Goal: Information Seeking & Learning: Learn about a topic

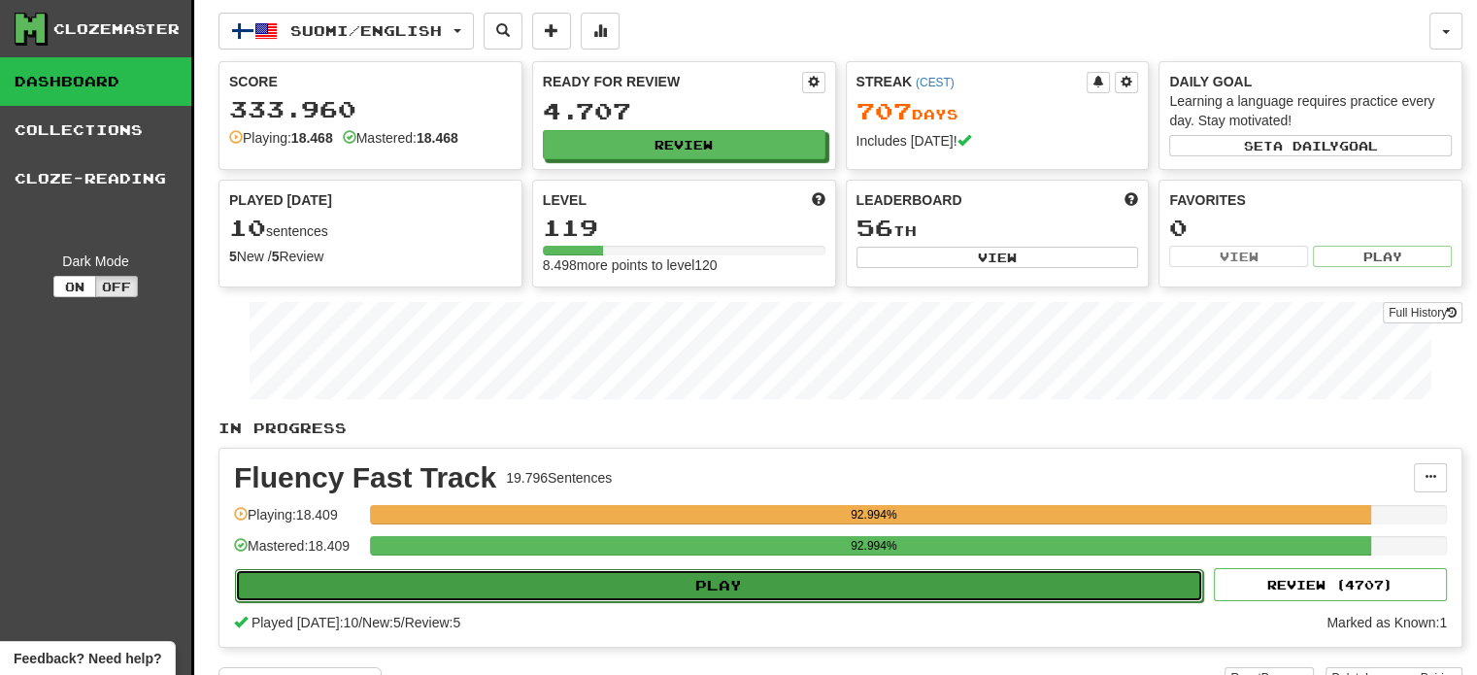
click at [714, 580] on button "Play" at bounding box center [719, 585] width 968 height 33
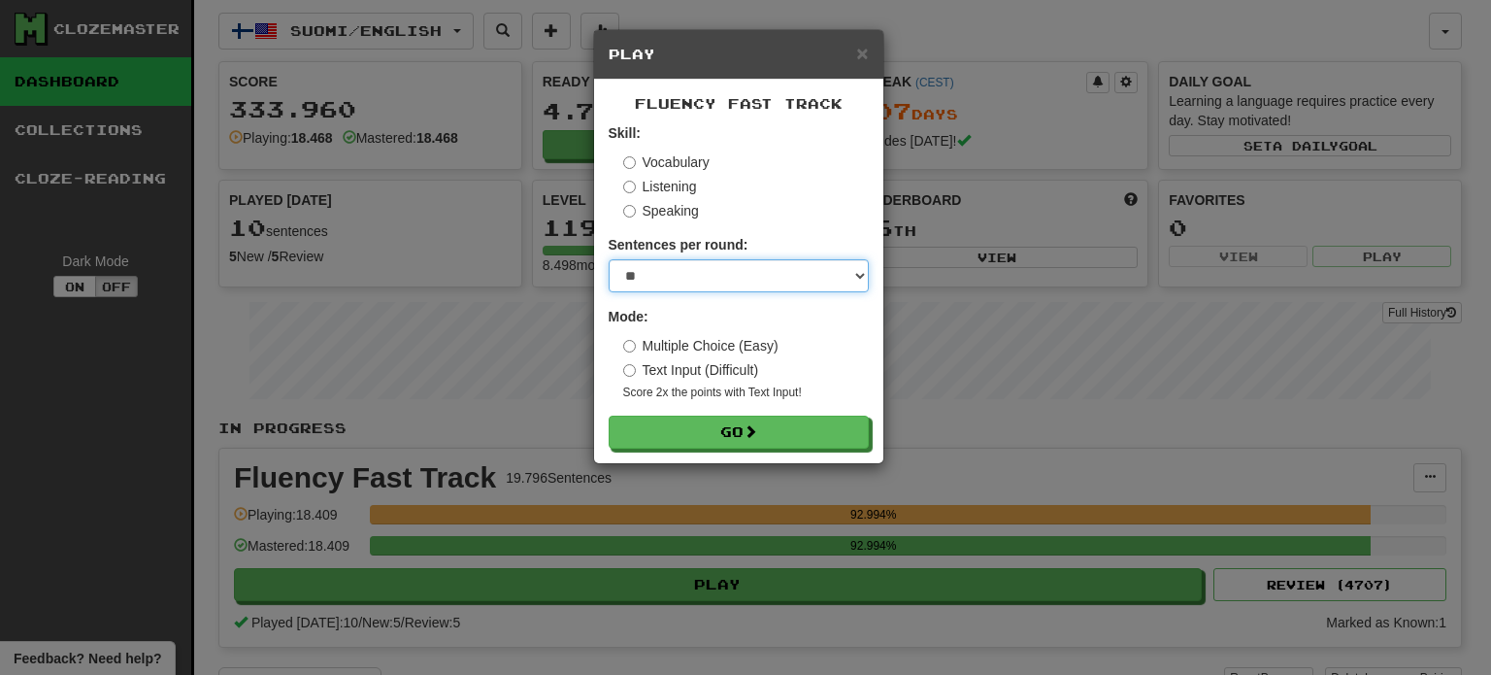
click at [656, 284] on select "* ** ** ** ** ** *** ********" at bounding box center [739, 275] width 260 height 33
select select "**"
click at [609, 259] on select "* ** ** ** ** ** *** ********" at bounding box center [739, 275] width 260 height 33
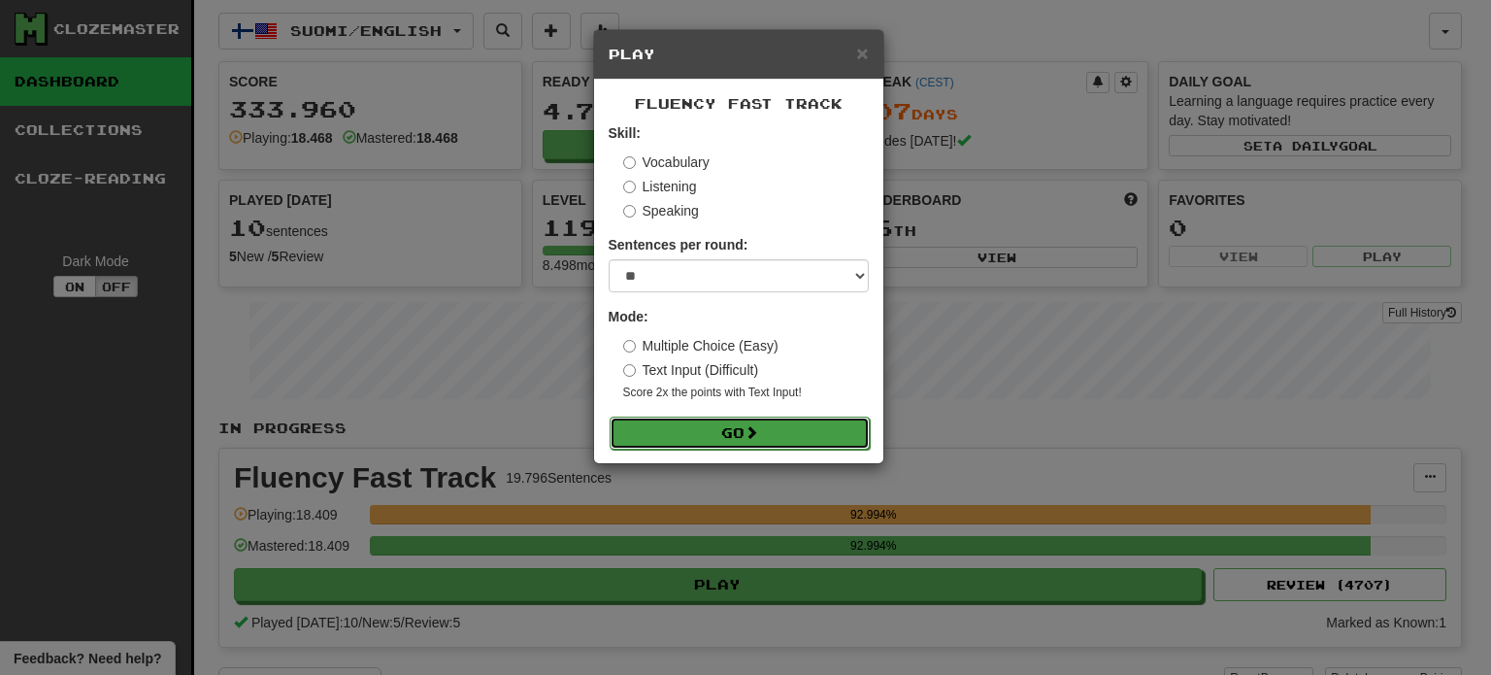
click at [729, 444] on button "Go" at bounding box center [740, 433] width 260 height 33
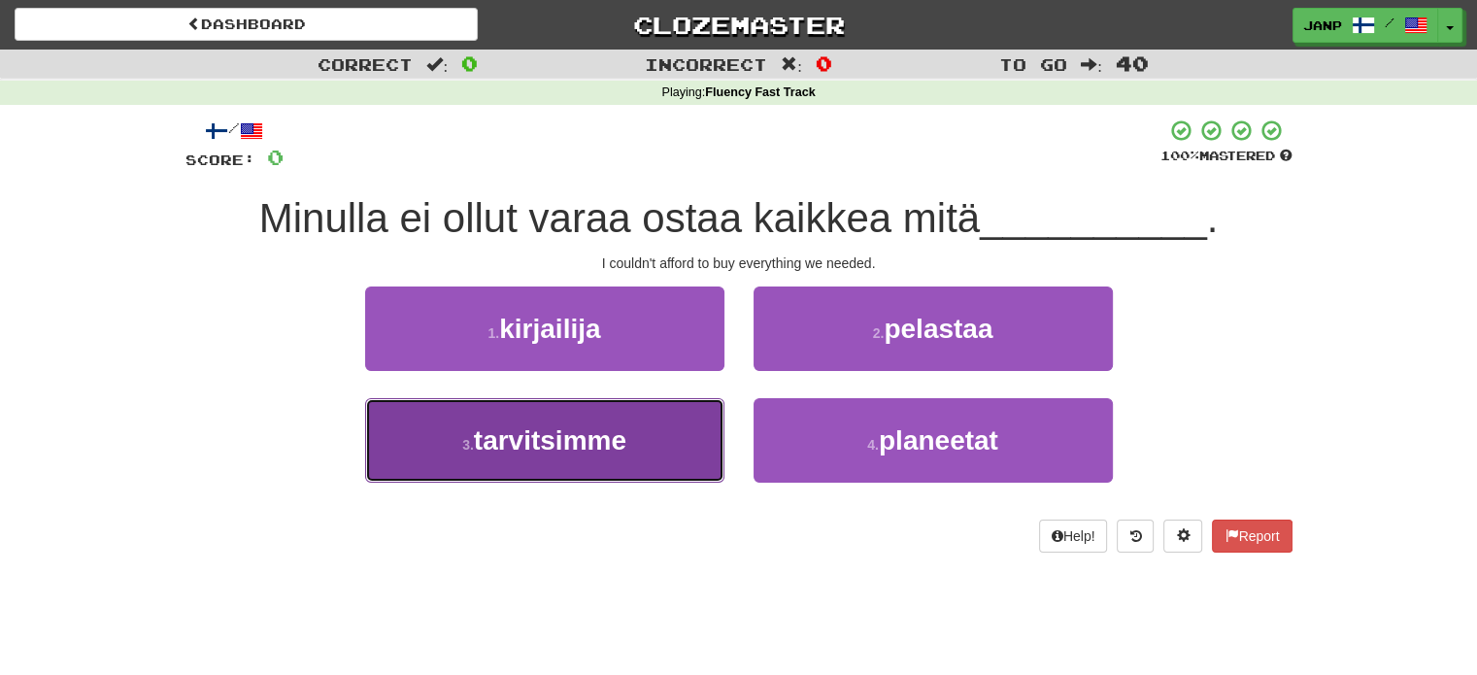
click at [610, 429] on span "tarvitsimme" at bounding box center [550, 440] width 152 height 30
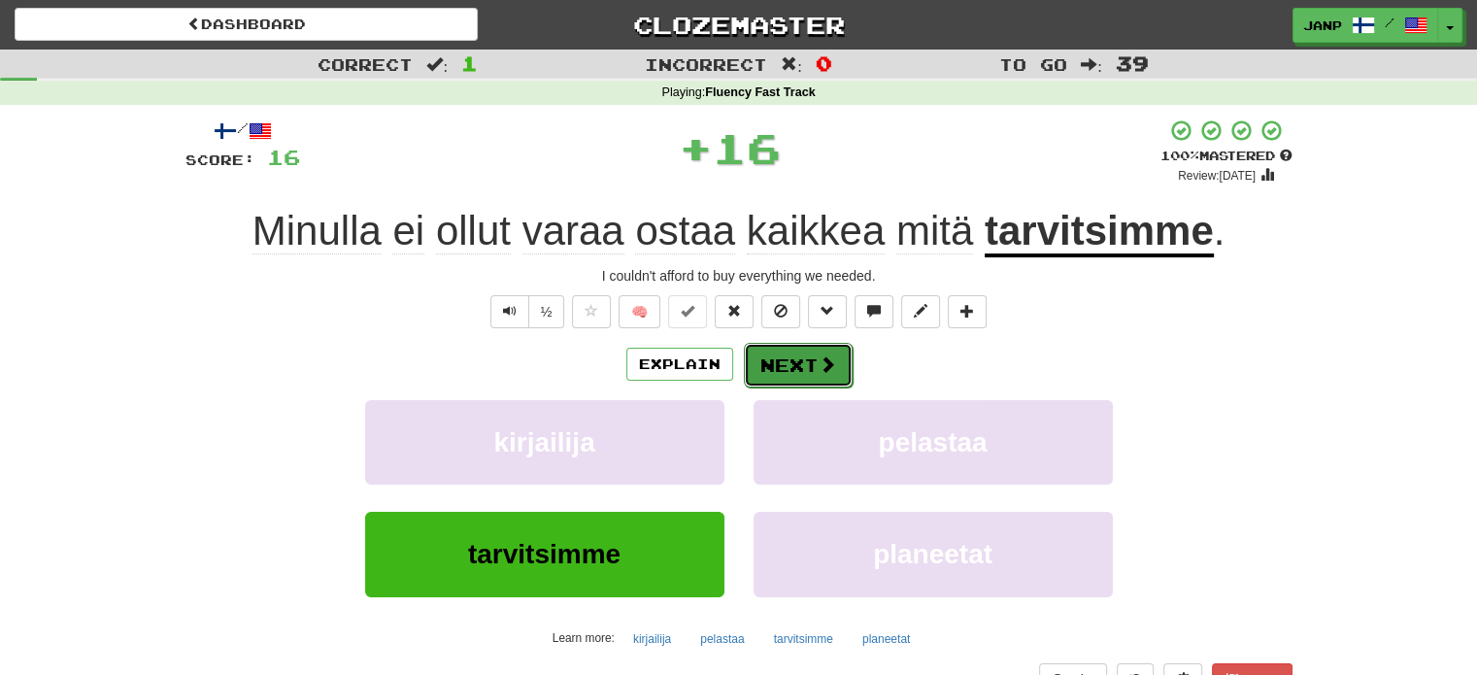
click at [788, 351] on button "Next" at bounding box center [798, 365] width 109 height 45
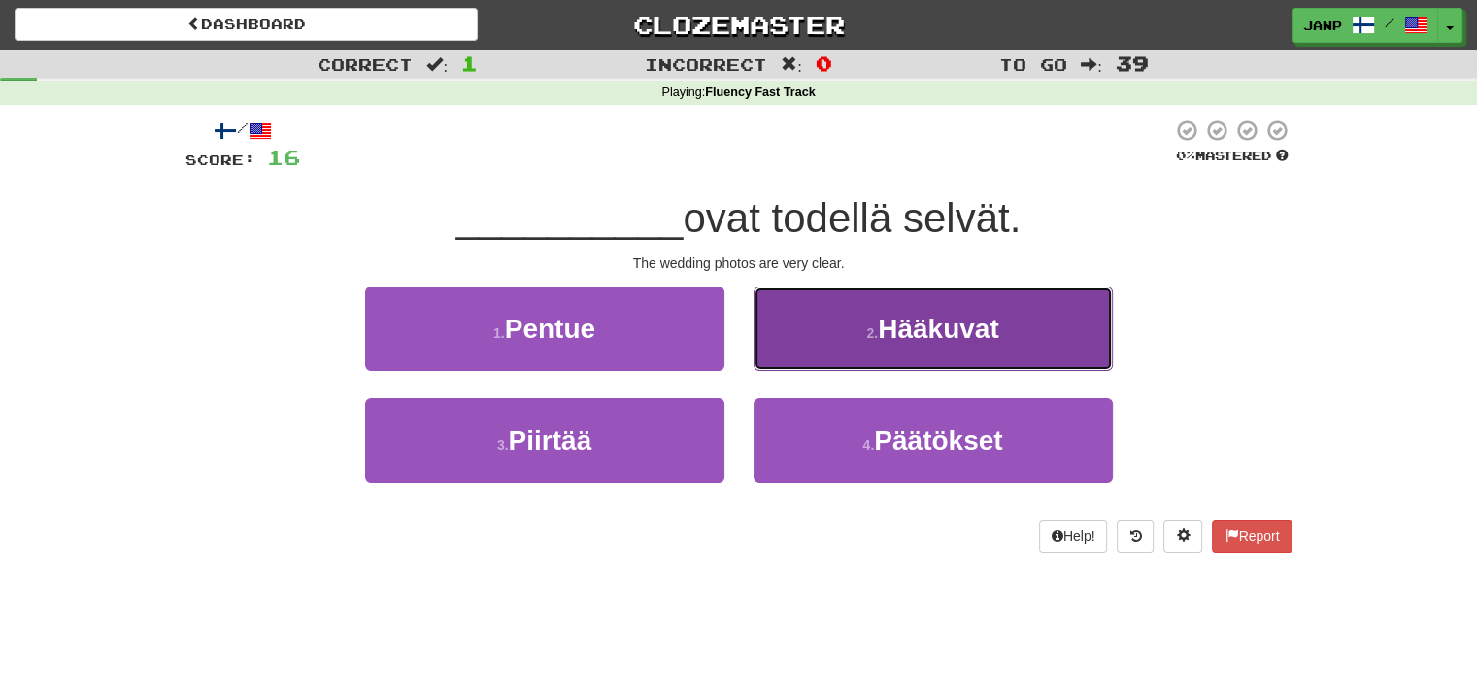
click at [884, 354] on button "2 . Hääkuvat" at bounding box center [932, 328] width 359 height 84
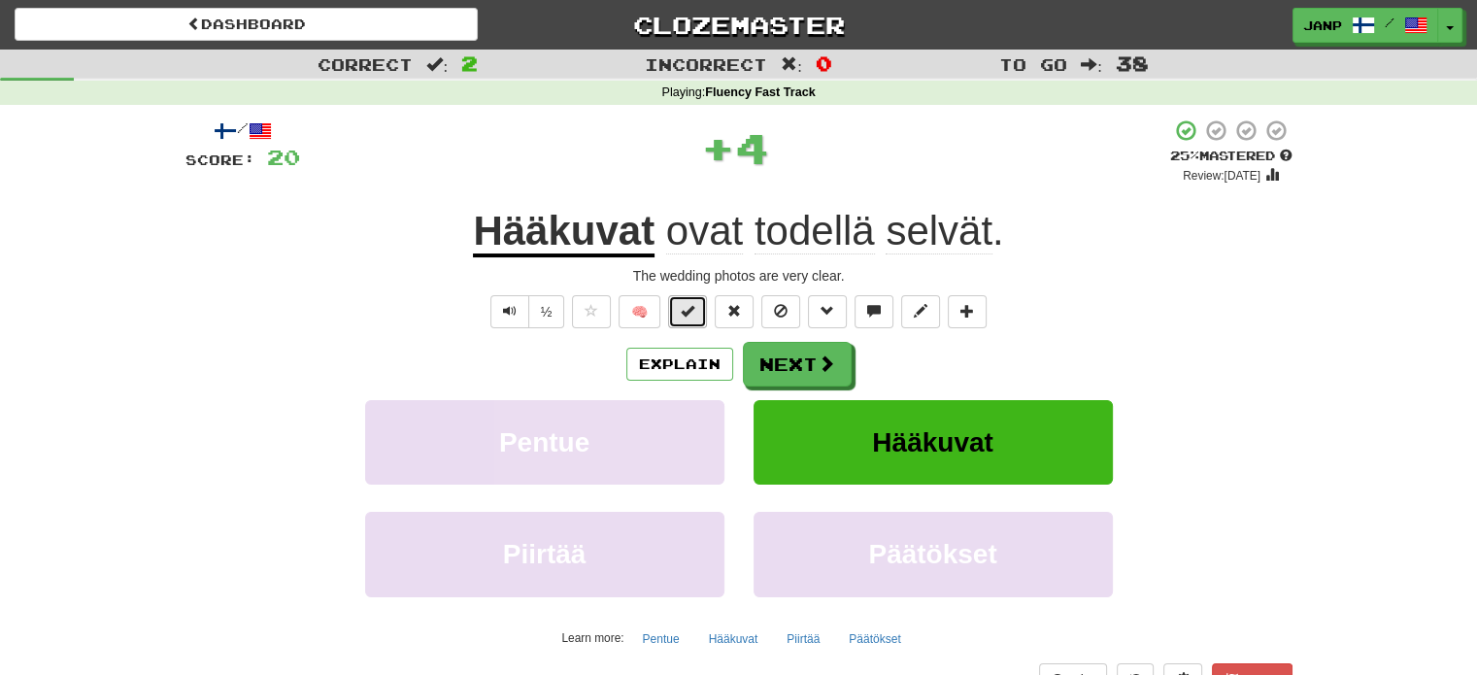
click at [703, 318] on button at bounding box center [687, 311] width 39 height 33
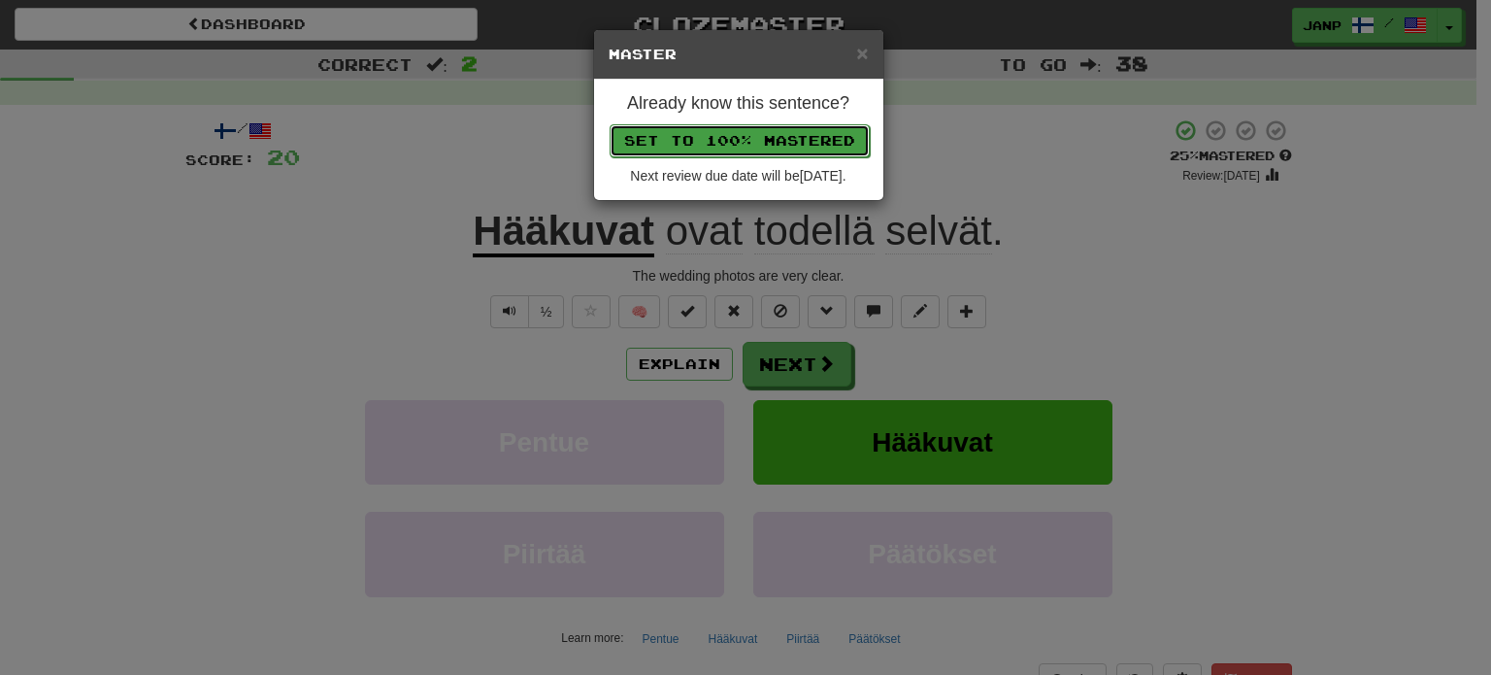
click at [767, 149] on button "Set to 100% Mastered" at bounding box center [740, 140] width 260 height 33
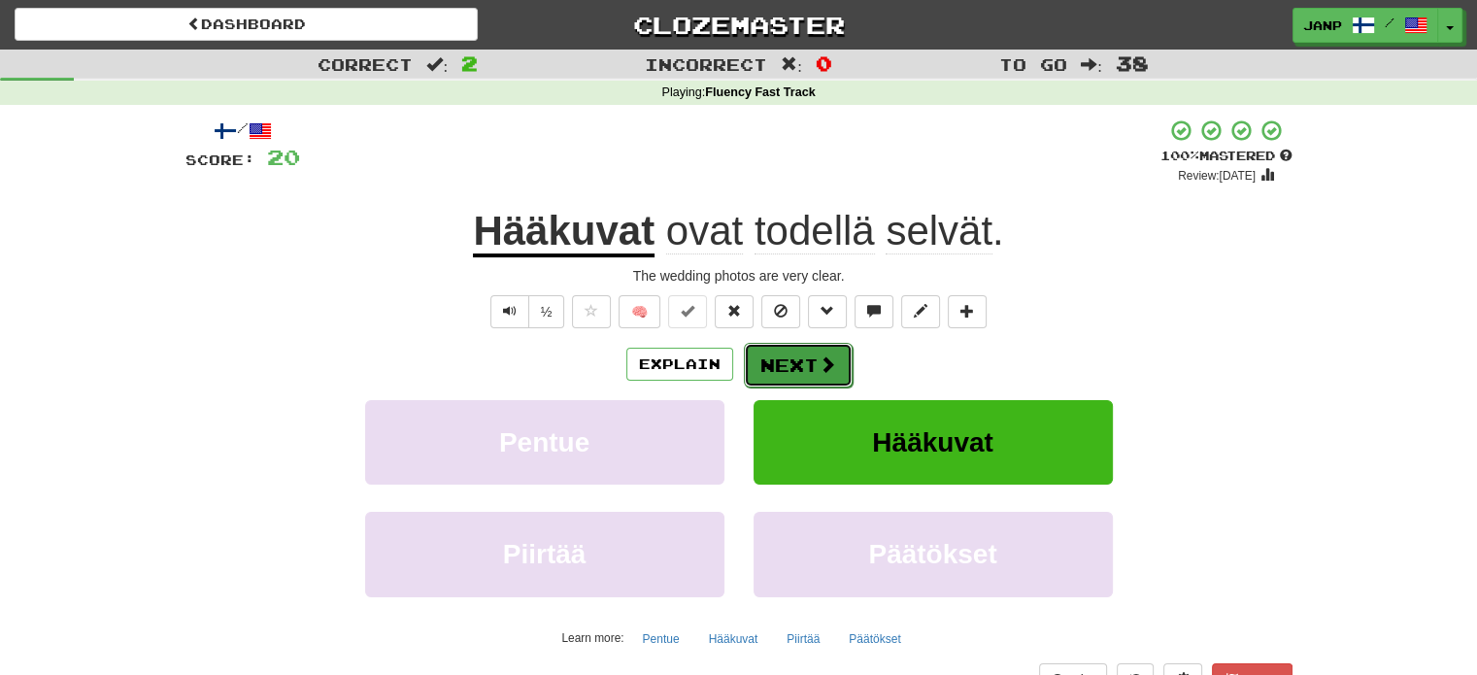
click at [806, 351] on button "Next" at bounding box center [798, 365] width 109 height 45
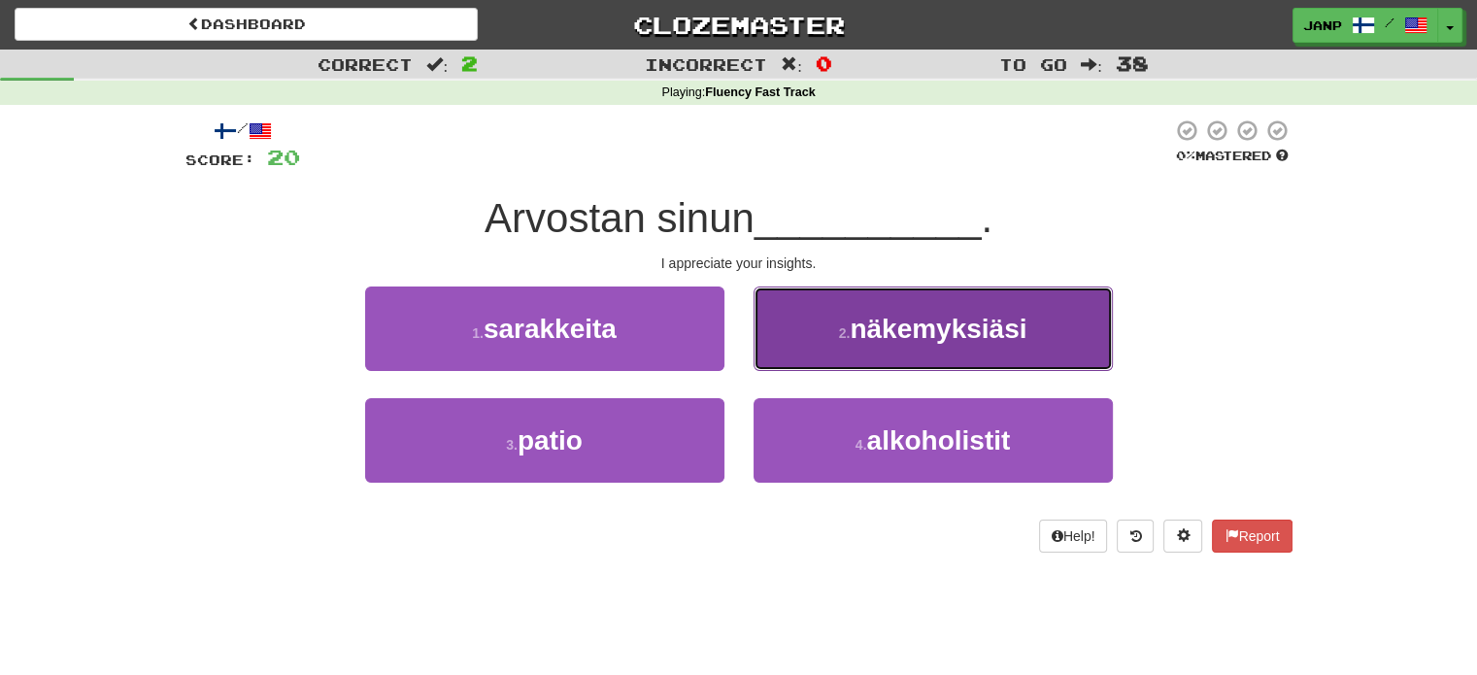
click at [835, 341] on button "2 . näkemyksiäsi" at bounding box center [932, 328] width 359 height 84
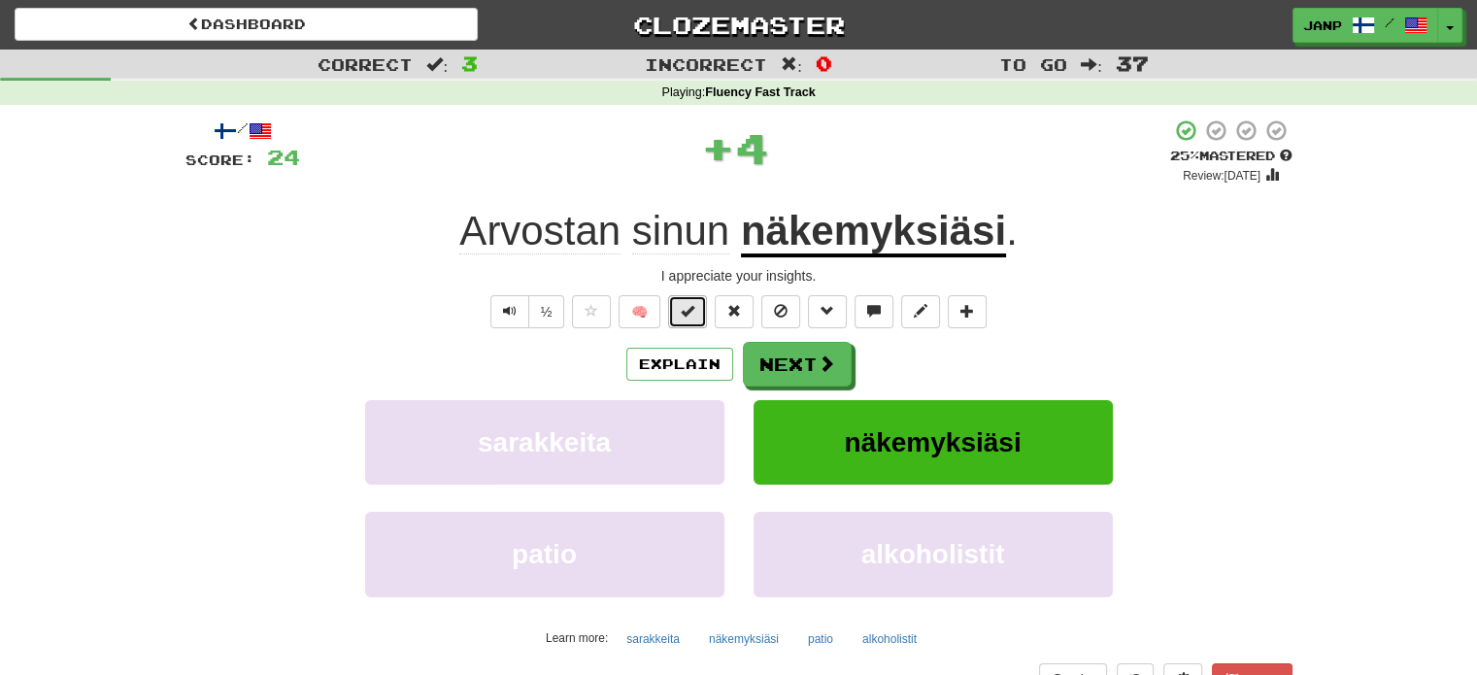
click at [693, 315] on span at bounding box center [688, 311] width 14 height 14
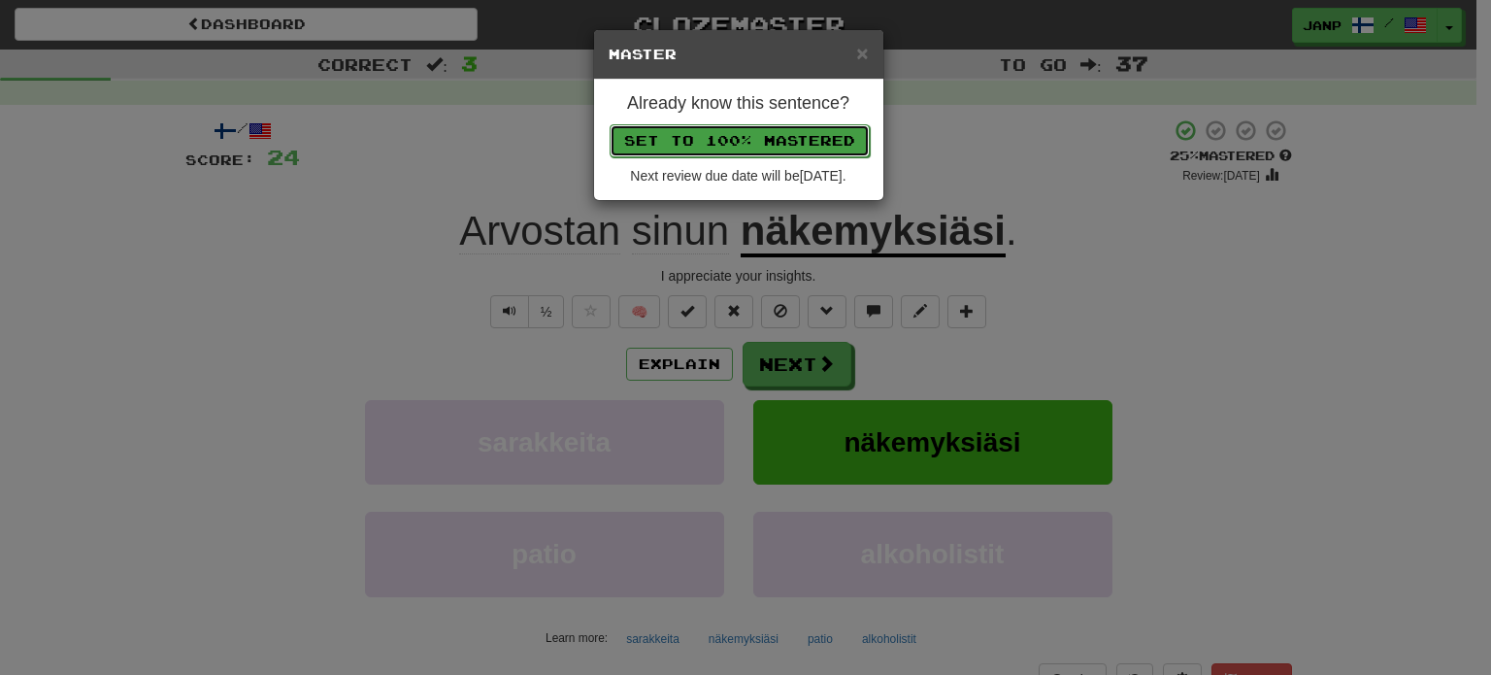
click at [764, 139] on button "Set to 100% Mastered" at bounding box center [740, 140] width 260 height 33
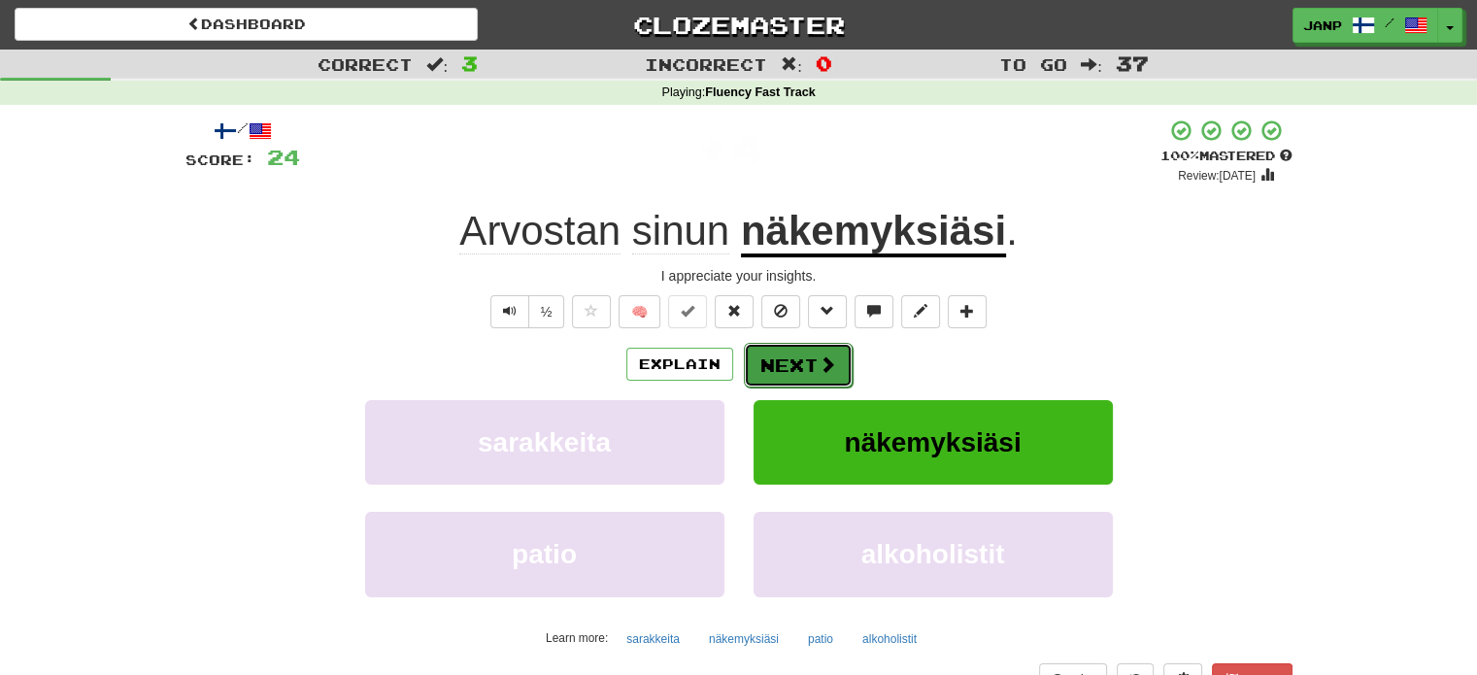
click at [823, 360] on span at bounding box center [827, 363] width 17 height 17
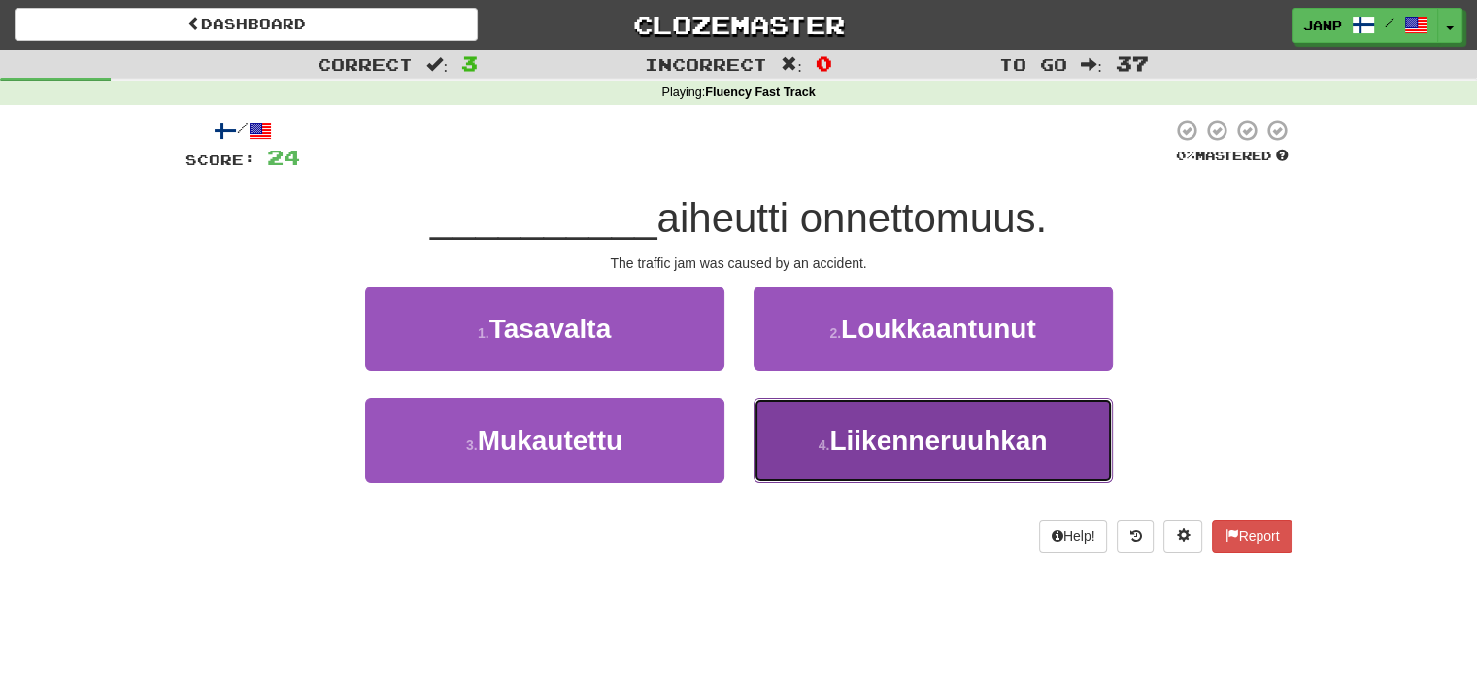
click at [843, 437] on span "Liikenneruuhkan" at bounding box center [937, 440] width 217 height 30
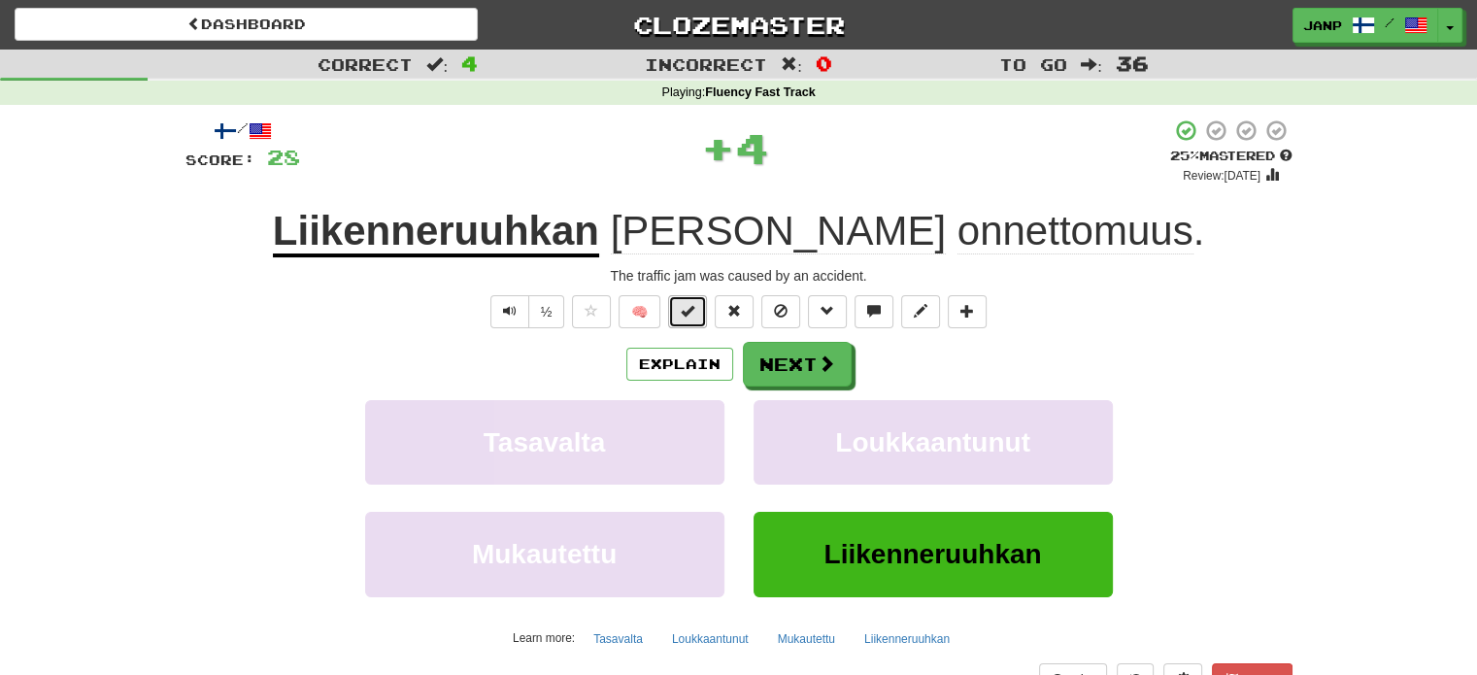
click at [689, 319] on button at bounding box center [687, 311] width 39 height 33
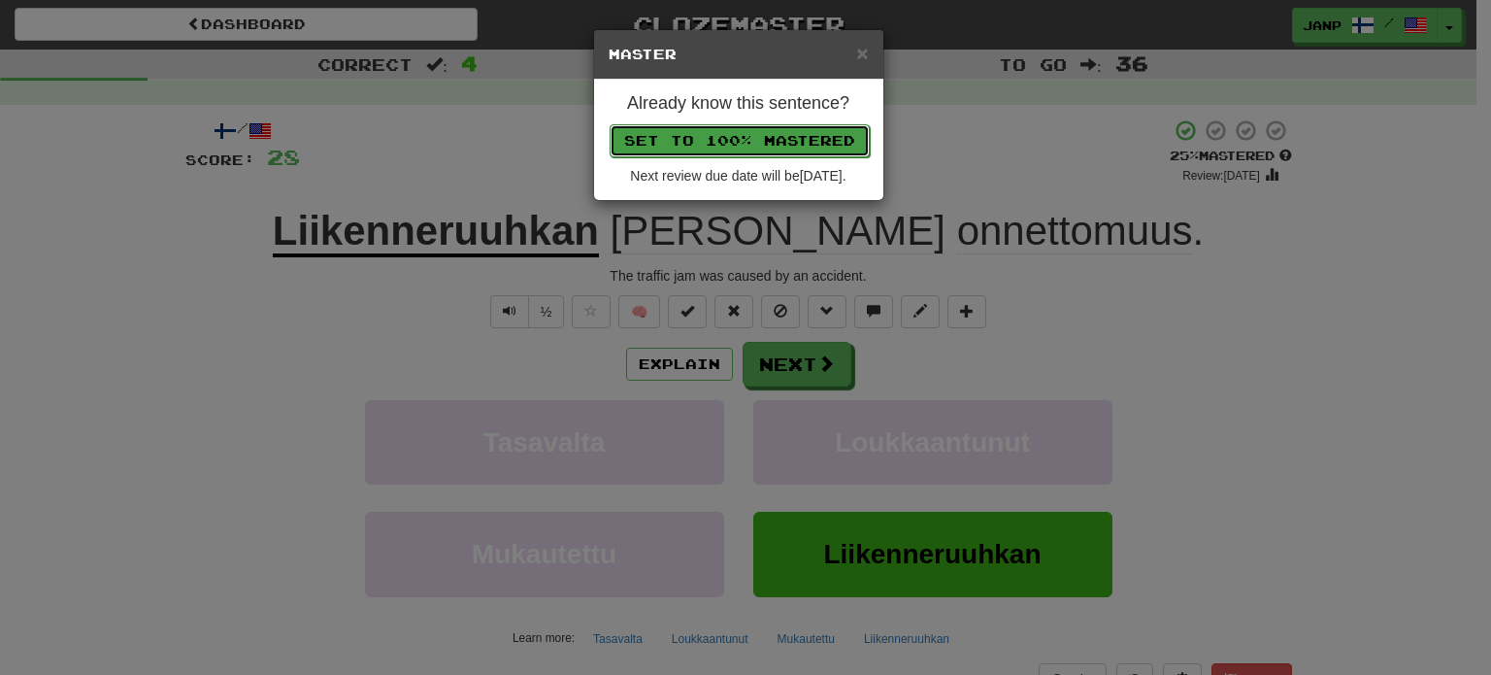
click at [749, 146] on button "Set to 100% Mastered" at bounding box center [740, 140] width 260 height 33
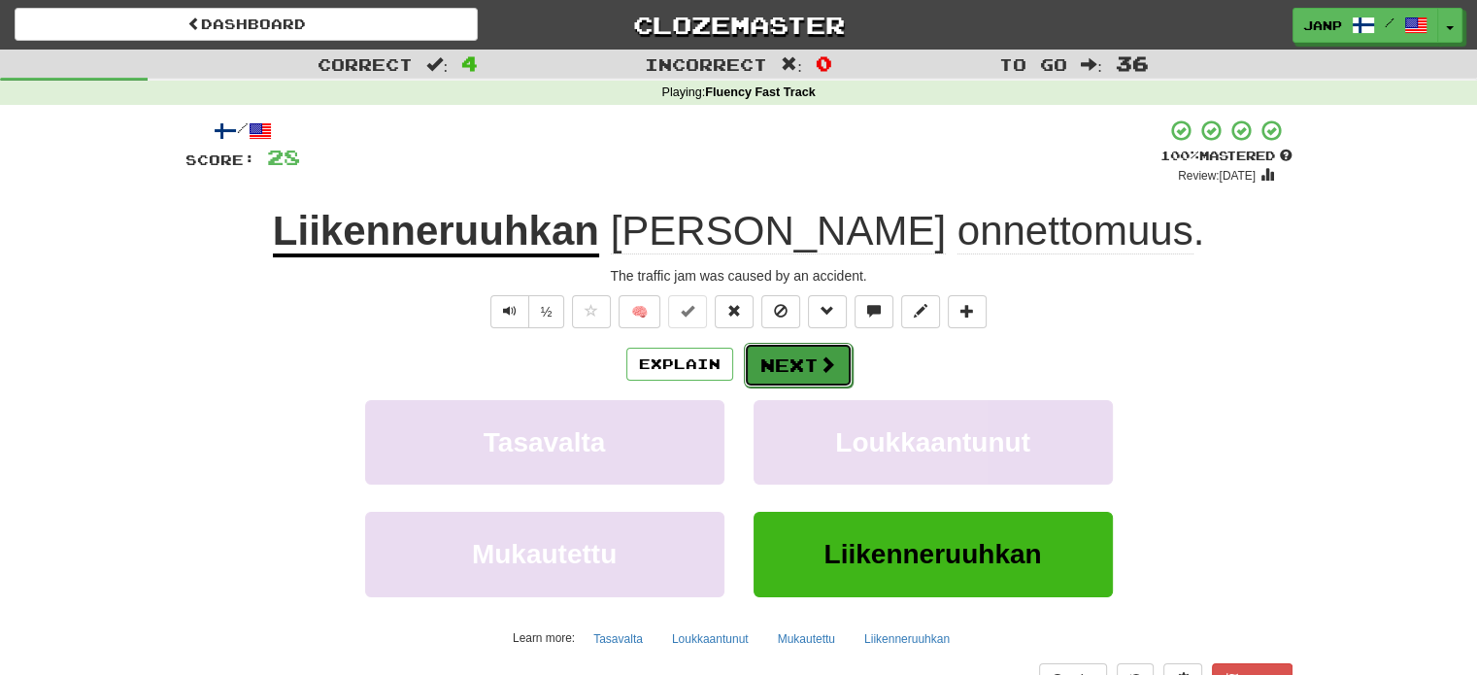
click at [805, 373] on button "Next" at bounding box center [798, 365] width 109 height 45
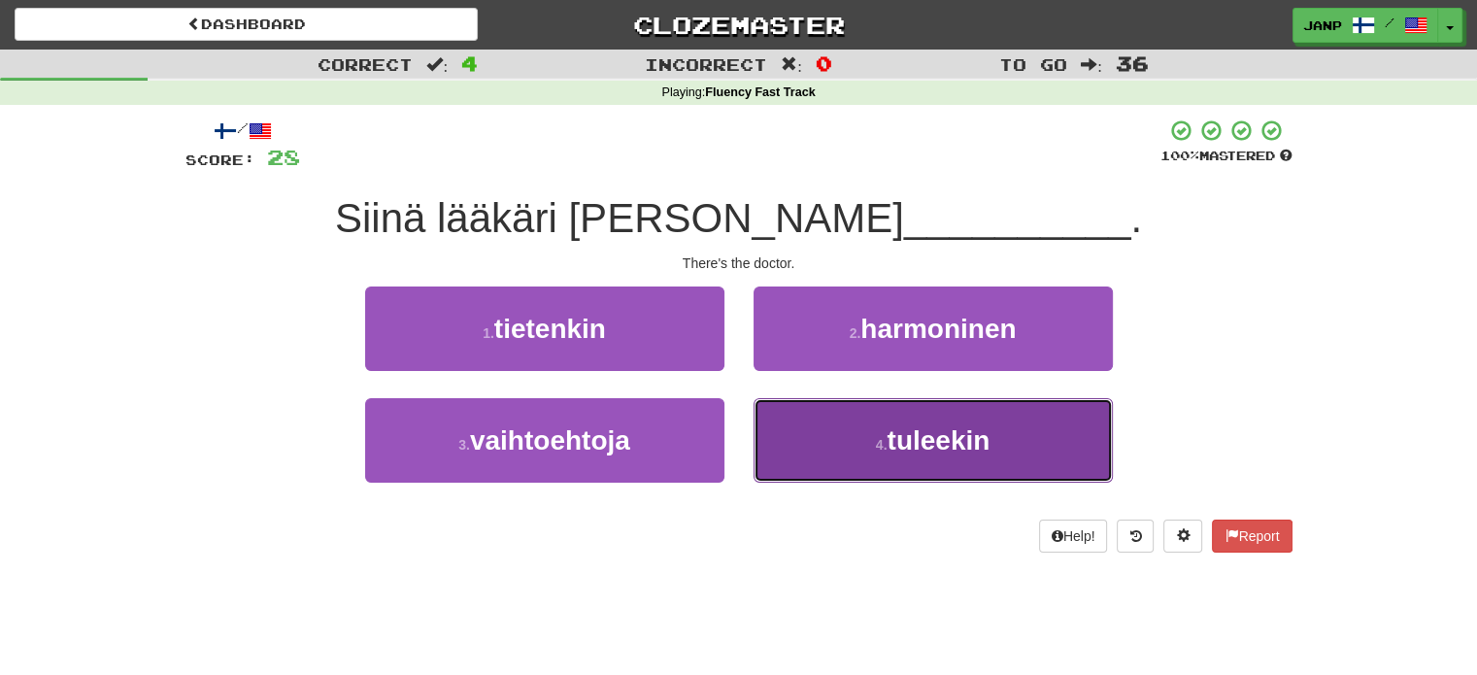
click at [894, 448] on span "tuleekin" at bounding box center [937, 440] width 103 height 30
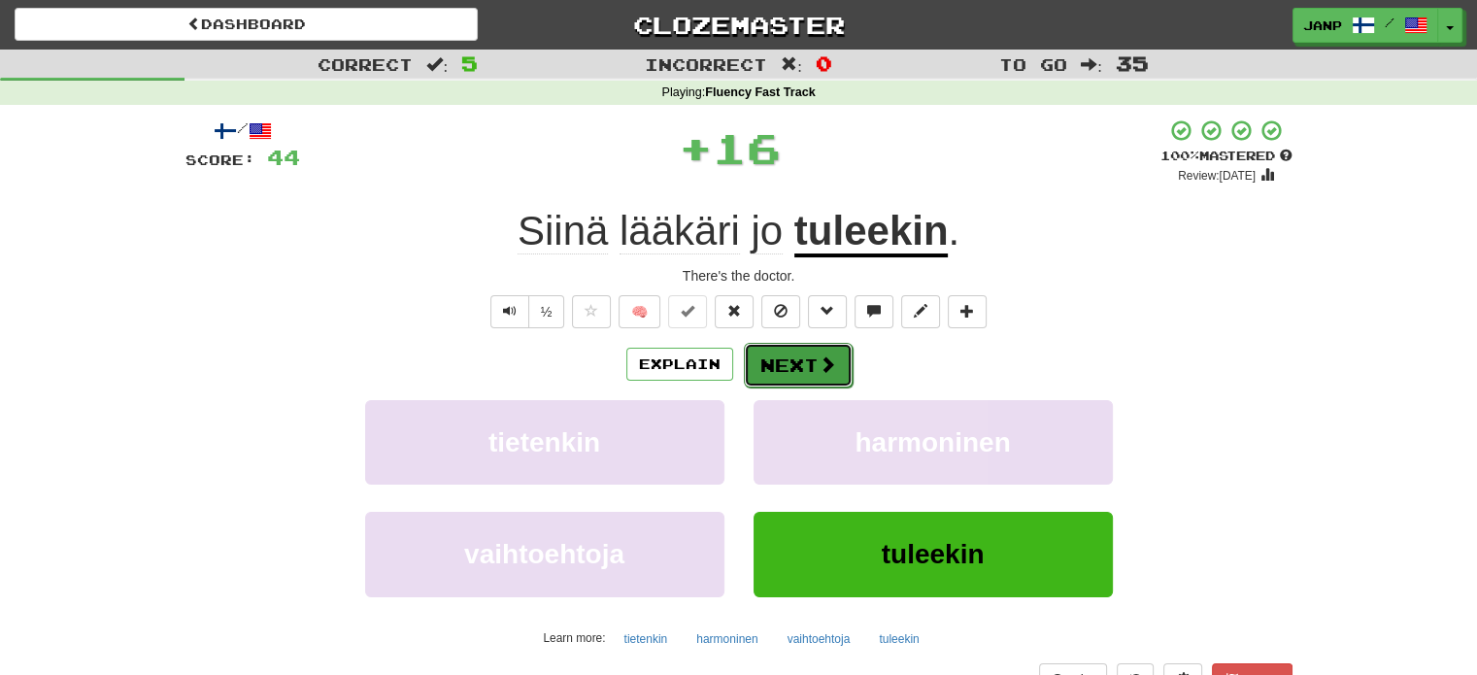
click at [812, 368] on button "Next" at bounding box center [798, 365] width 109 height 45
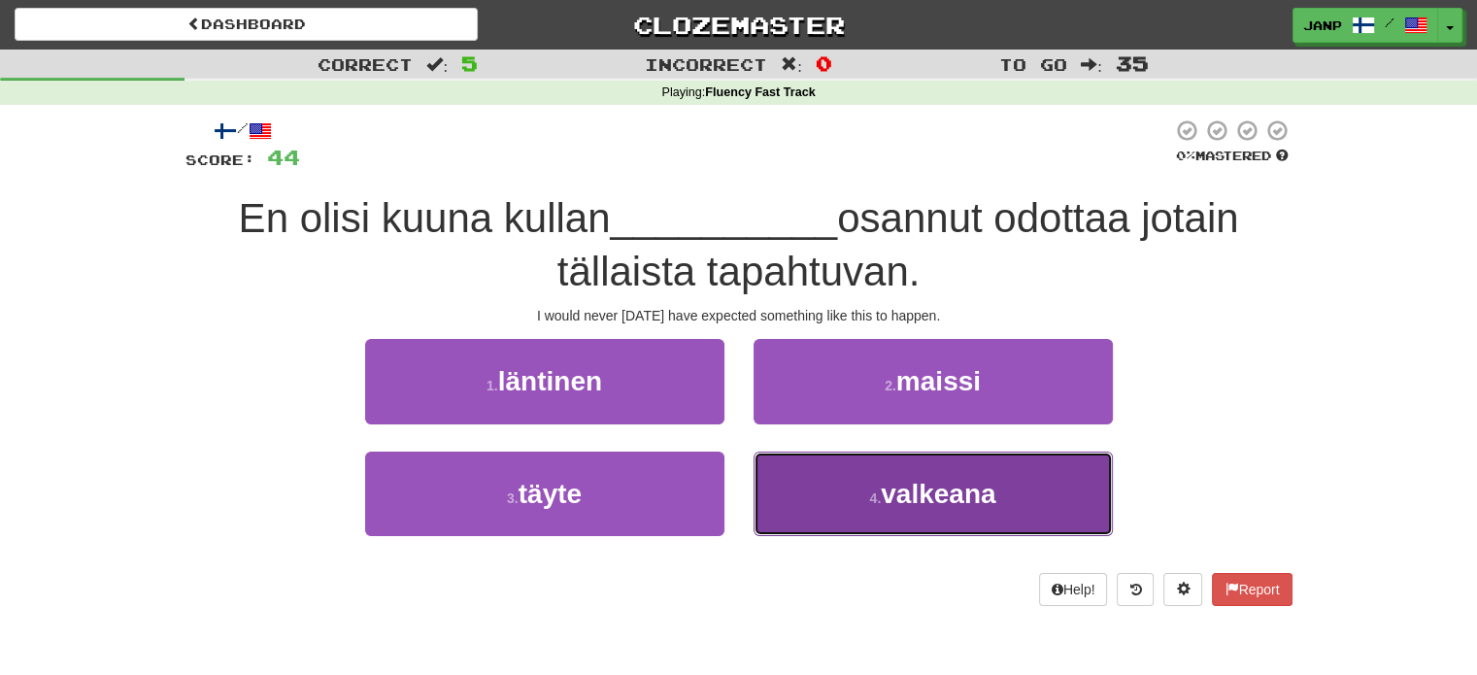
click at [818, 475] on button "4 . valkeana" at bounding box center [932, 493] width 359 height 84
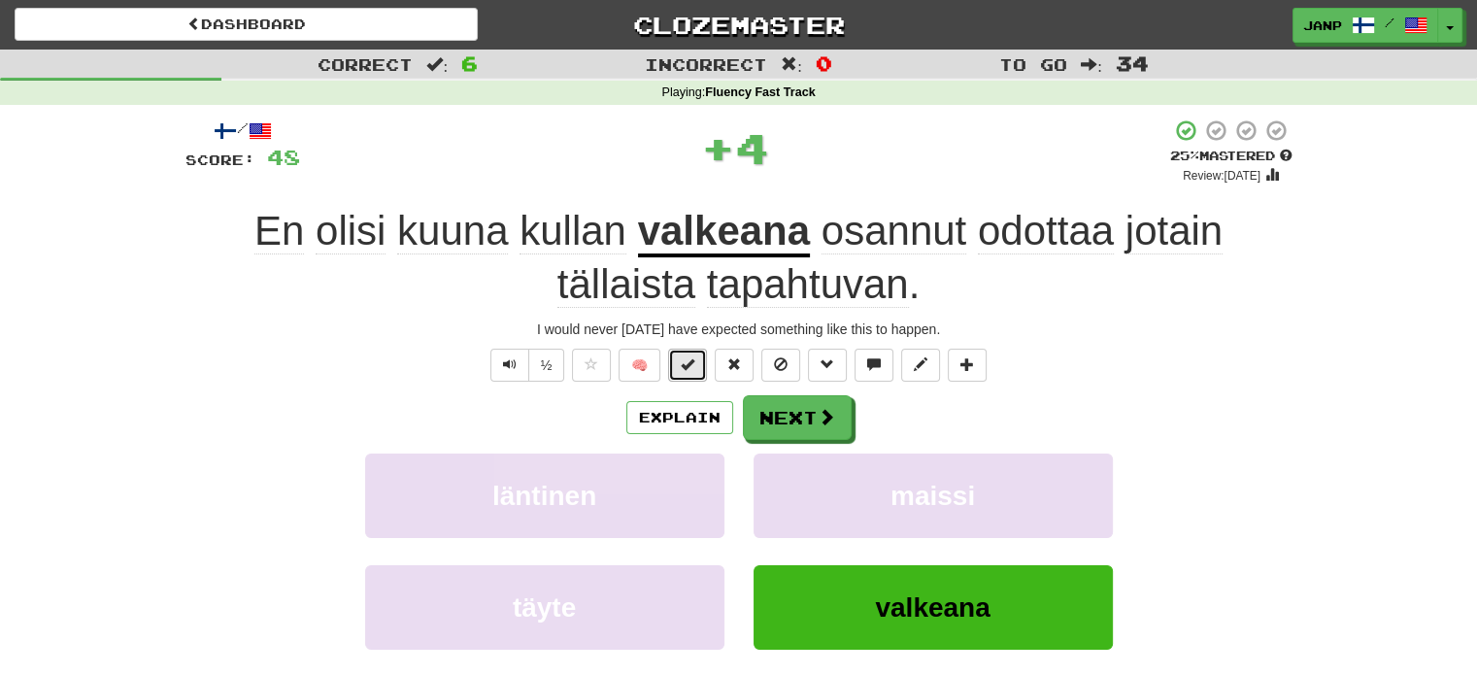
click at [685, 359] on span at bounding box center [688, 364] width 14 height 14
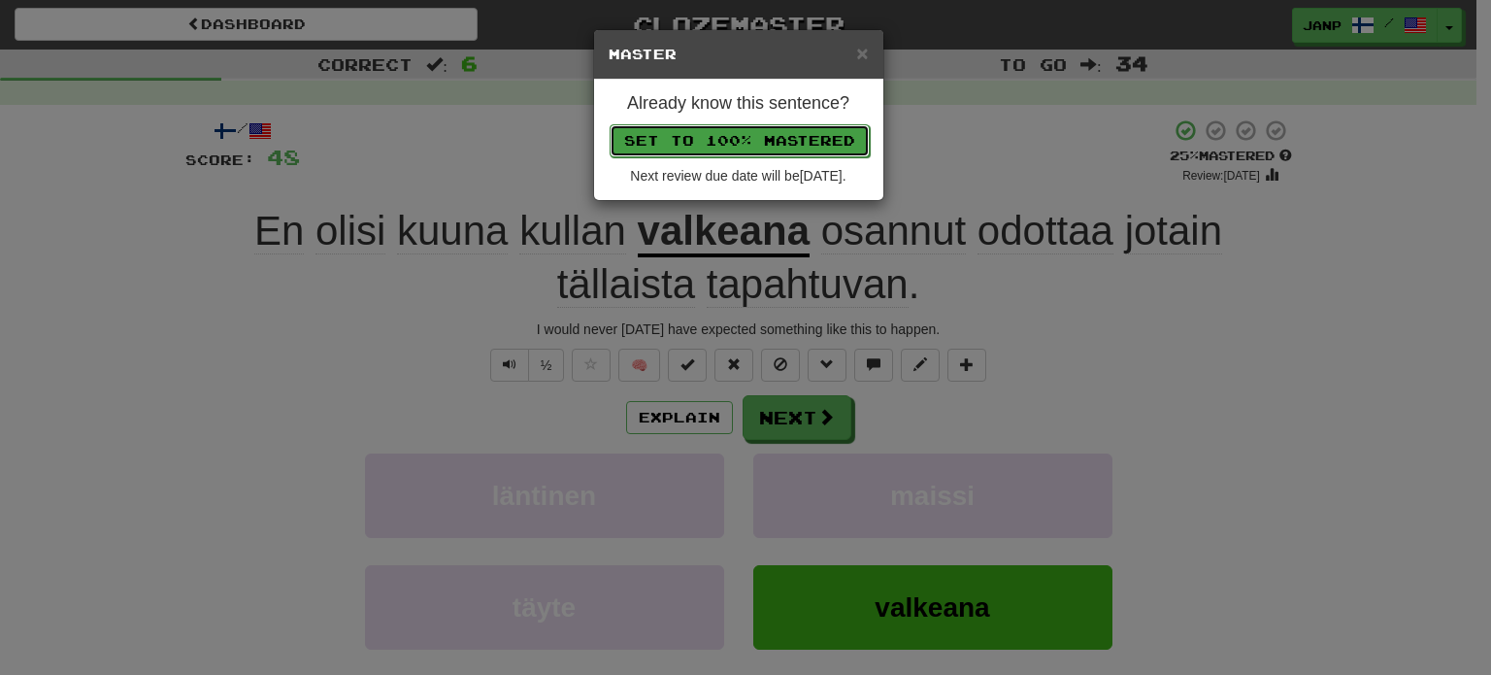
click at [719, 135] on button "Set to 100% Mastered" at bounding box center [740, 140] width 260 height 33
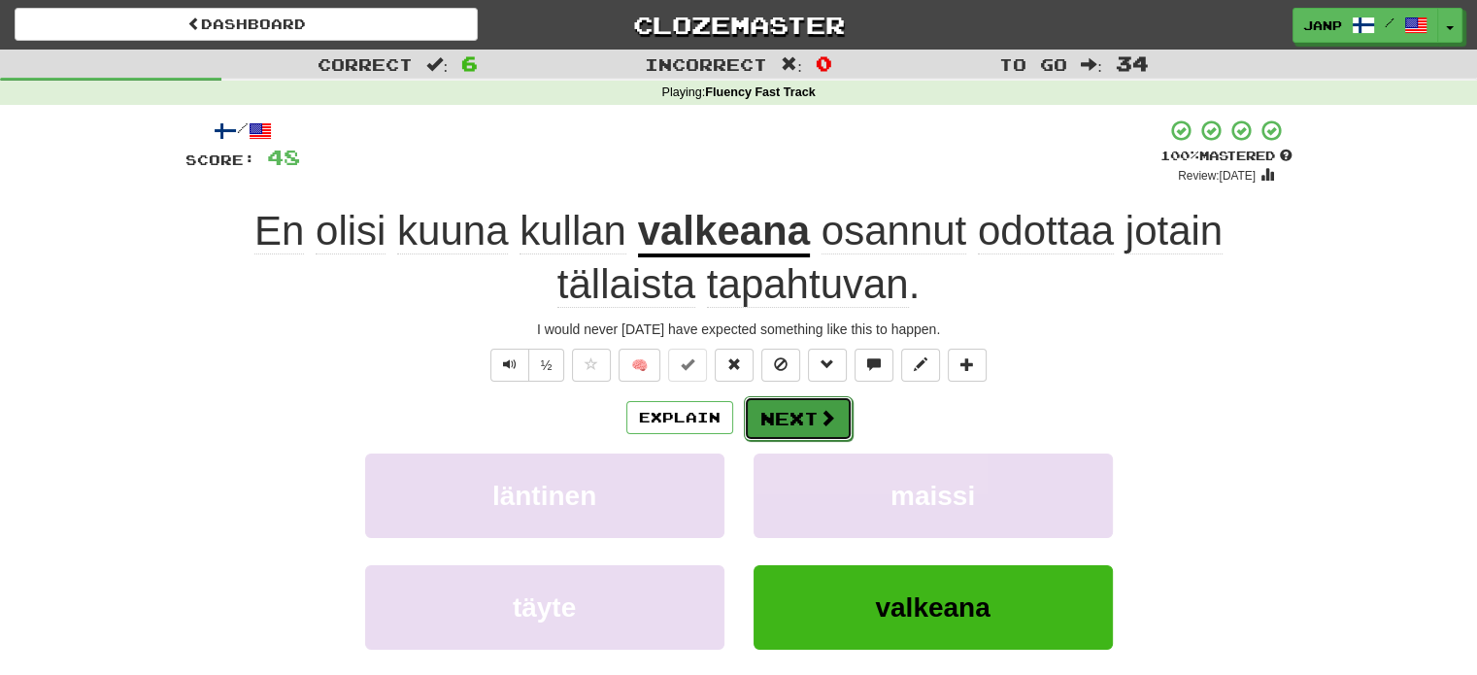
click at [800, 410] on button "Next" at bounding box center [798, 418] width 109 height 45
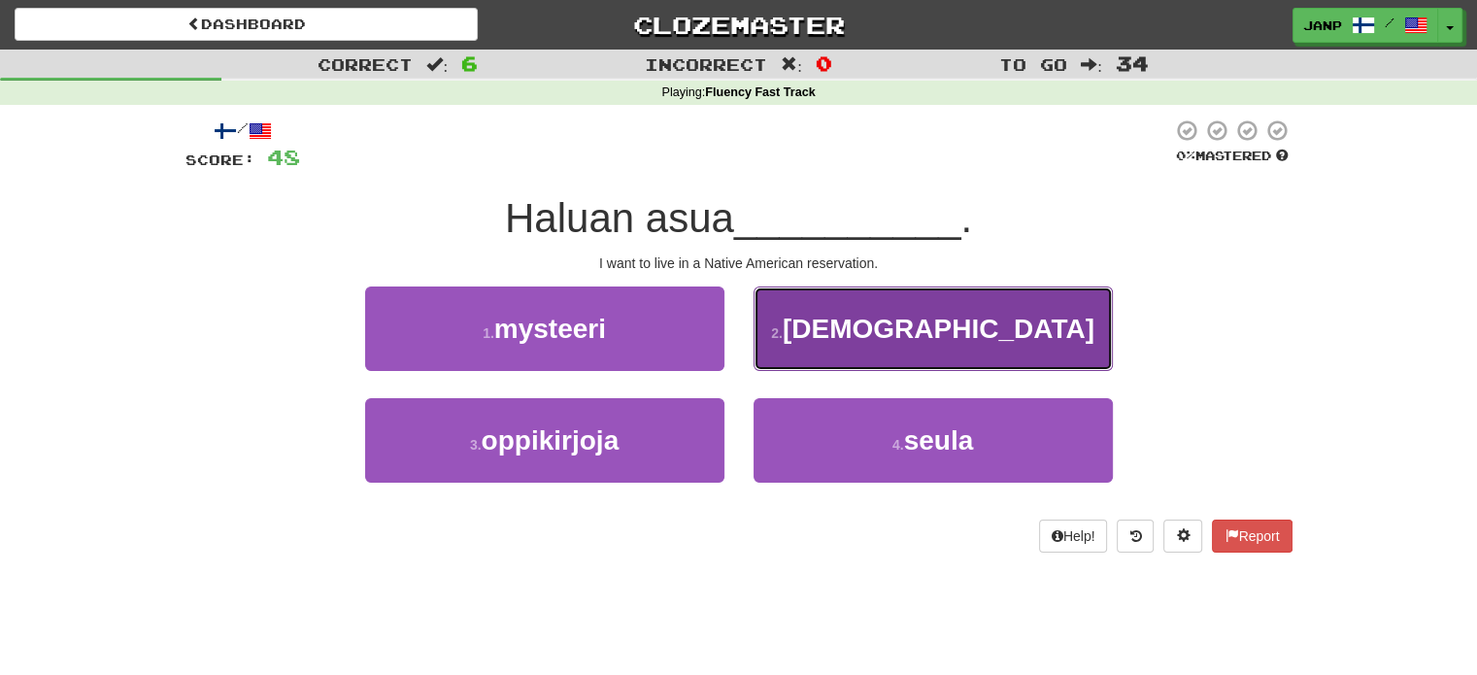
click at [849, 360] on button "2 . intiaanireservaatissa" at bounding box center [932, 328] width 359 height 84
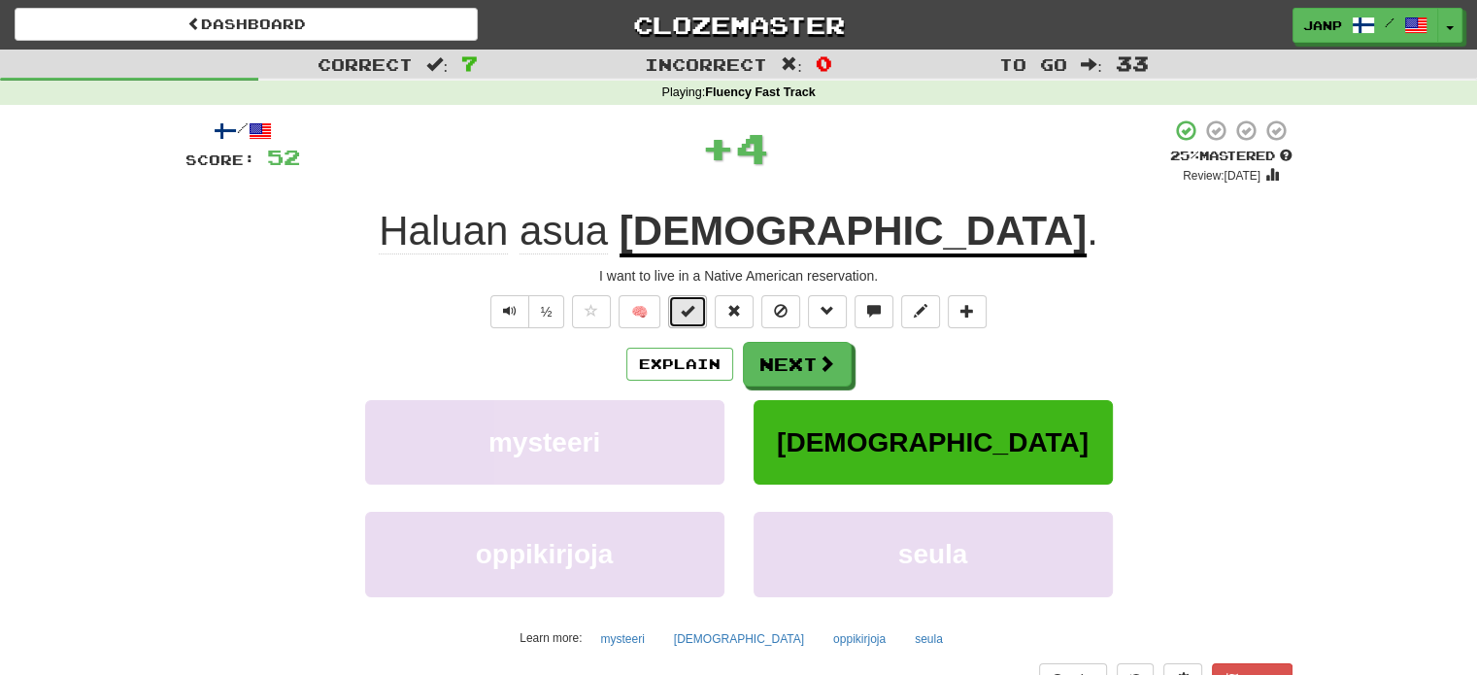
click at [685, 306] on span at bounding box center [688, 311] width 14 height 14
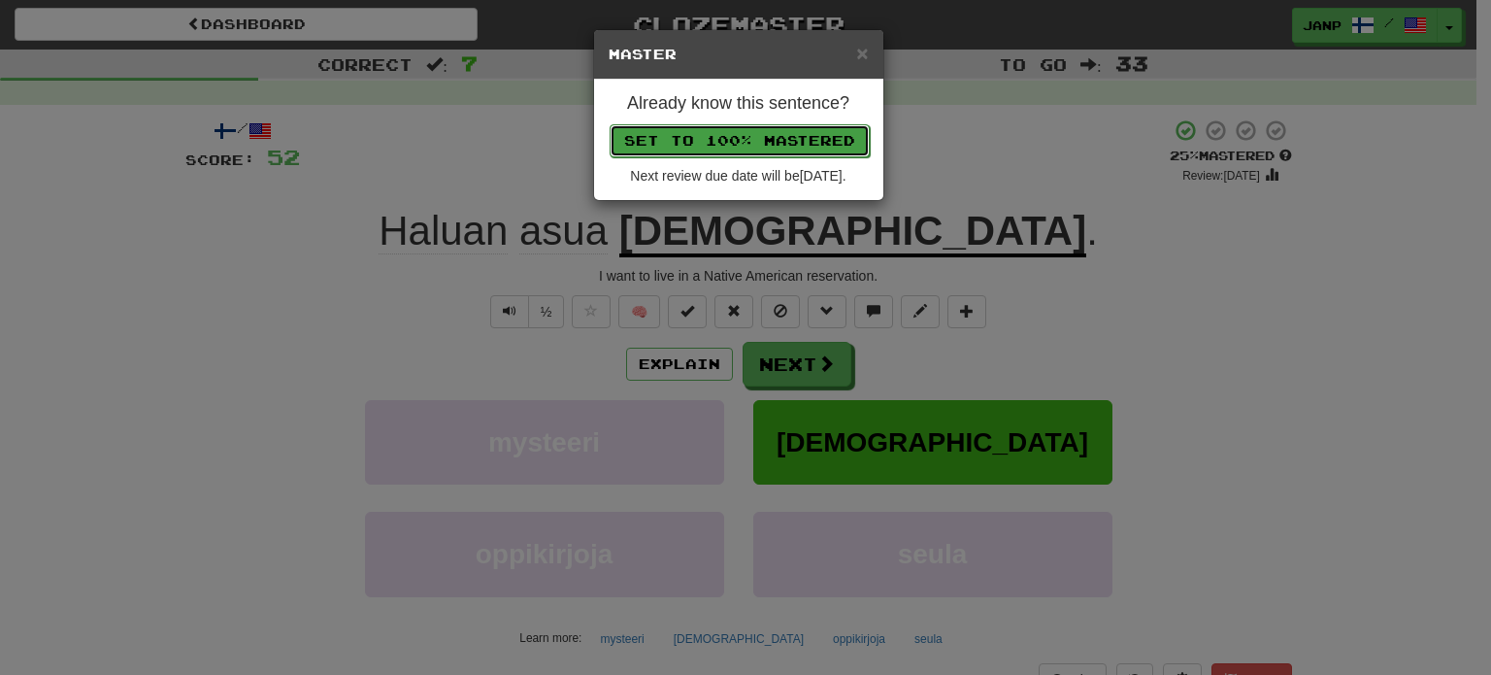
click at [719, 139] on button "Set to 100% Mastered" at bounding box center [740, 140] width 260 height 33
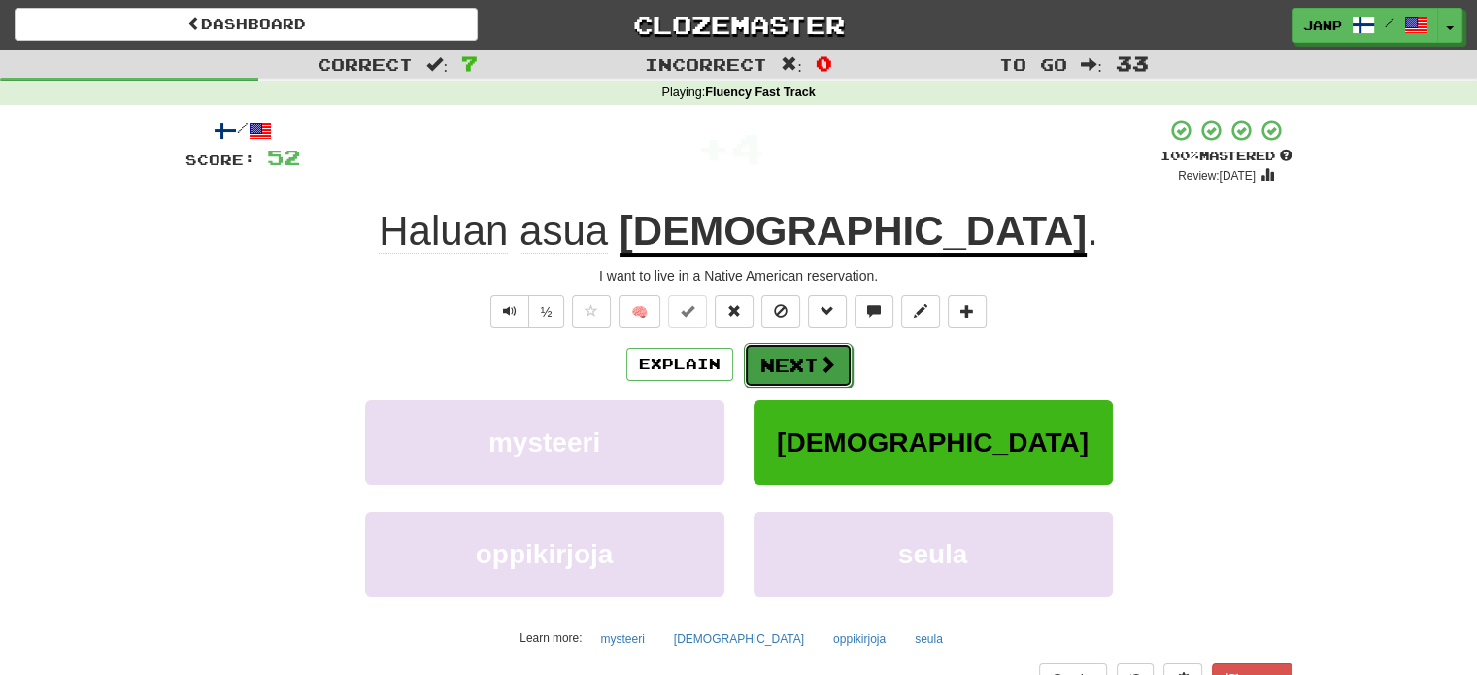
click at [812, 351] on button "Next" at bounding box center [798, 365] width 109 height 45
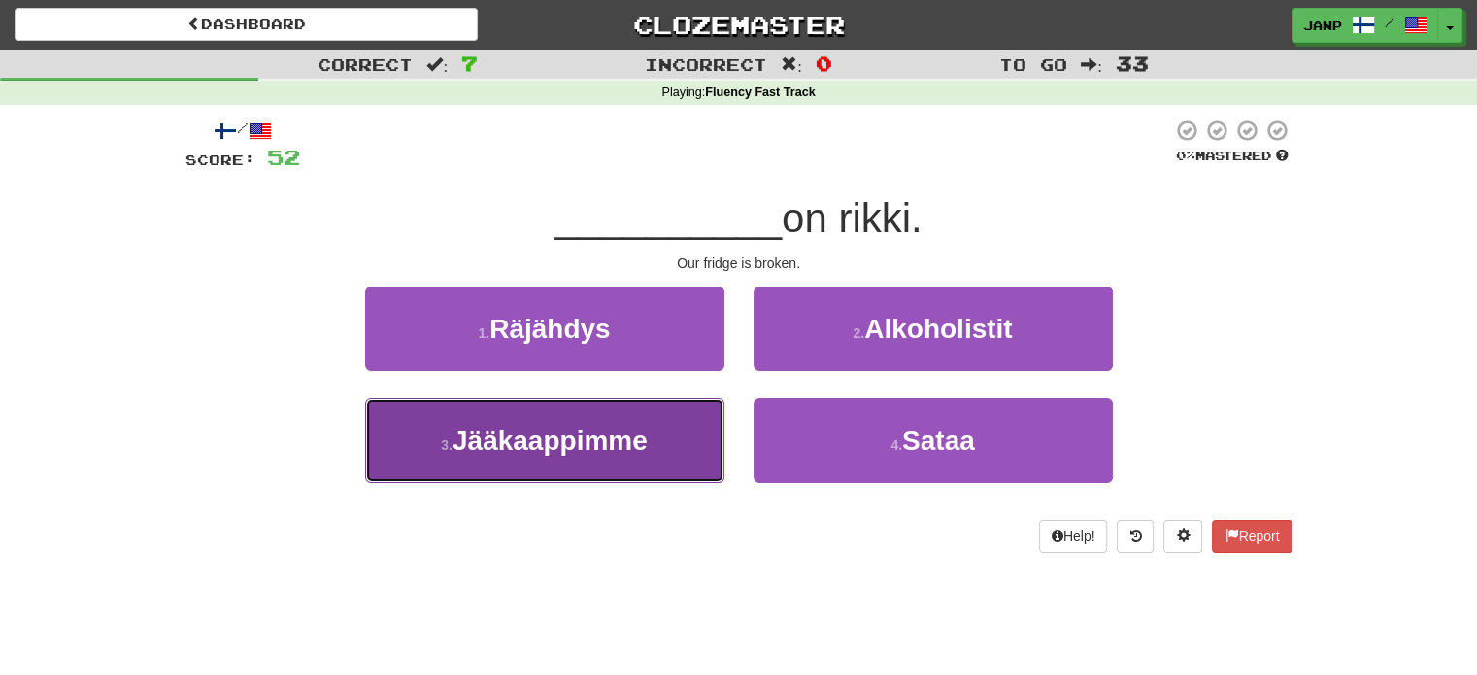
click at [710, 429] on button "3 . Jääkaappimme" at bounding box center [544, 440] width 359 height 84
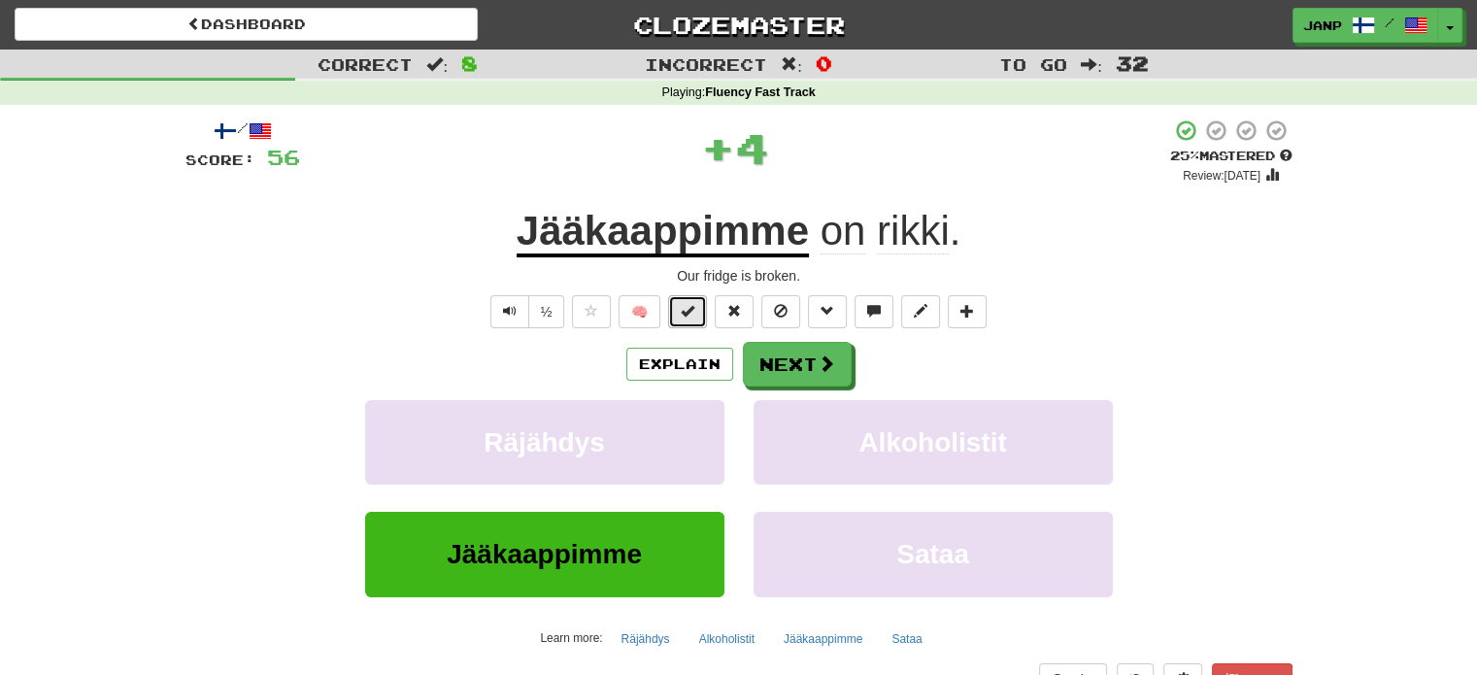
click at [687, 308] on span at bounding box center [688, 311] width 14 height 14
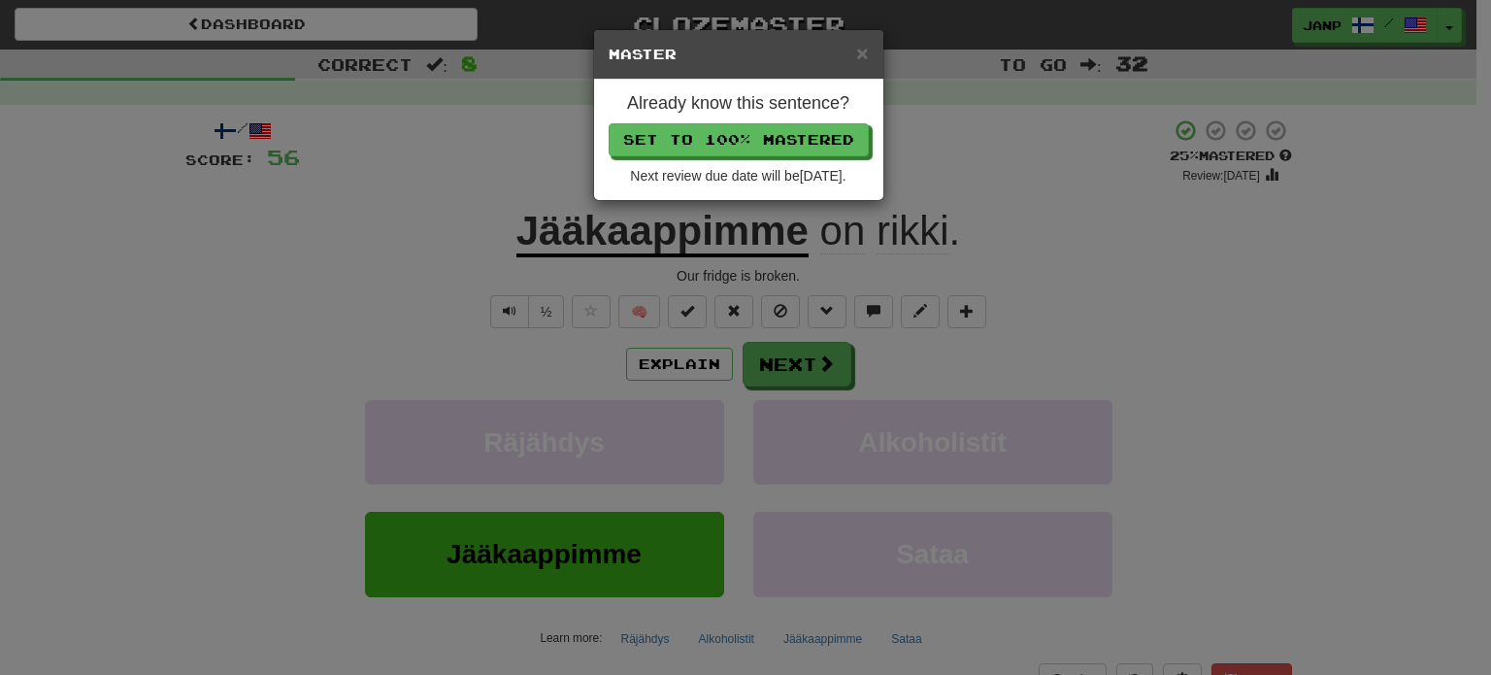
click at [725, 156] on div "Already know this sentence? Set to 100% Mastered Next review due date will be 2…" at bounding box center [738, 140] width 289 height 120
click at [725, 135] on button "Set to 100% Mastered" at bounding box center [740, 140] width 260 height 33
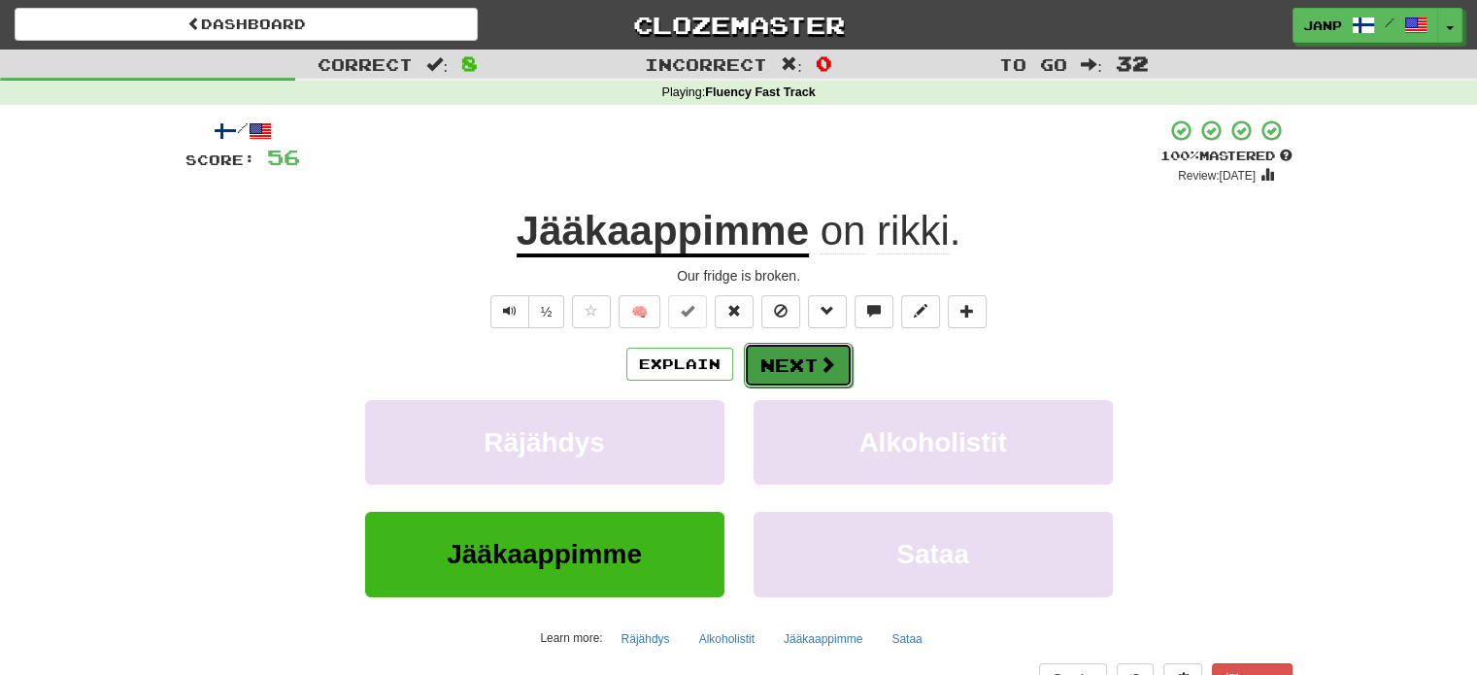
click at [778, 378] on button "Next" at bounding box center [798, 365] width 109 height 45
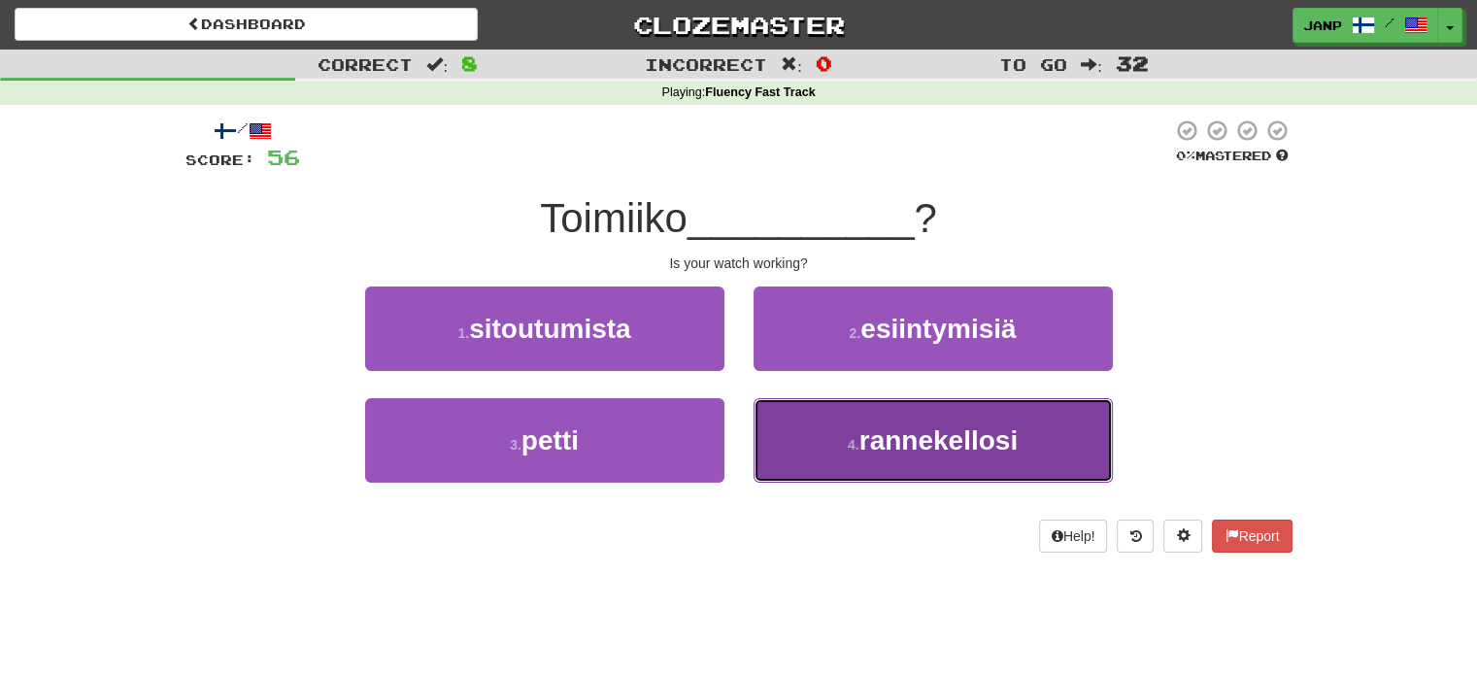
click at [827, 439] on button "4 . rannekellosi" at bounding box center [932, 440] width 359 height 84
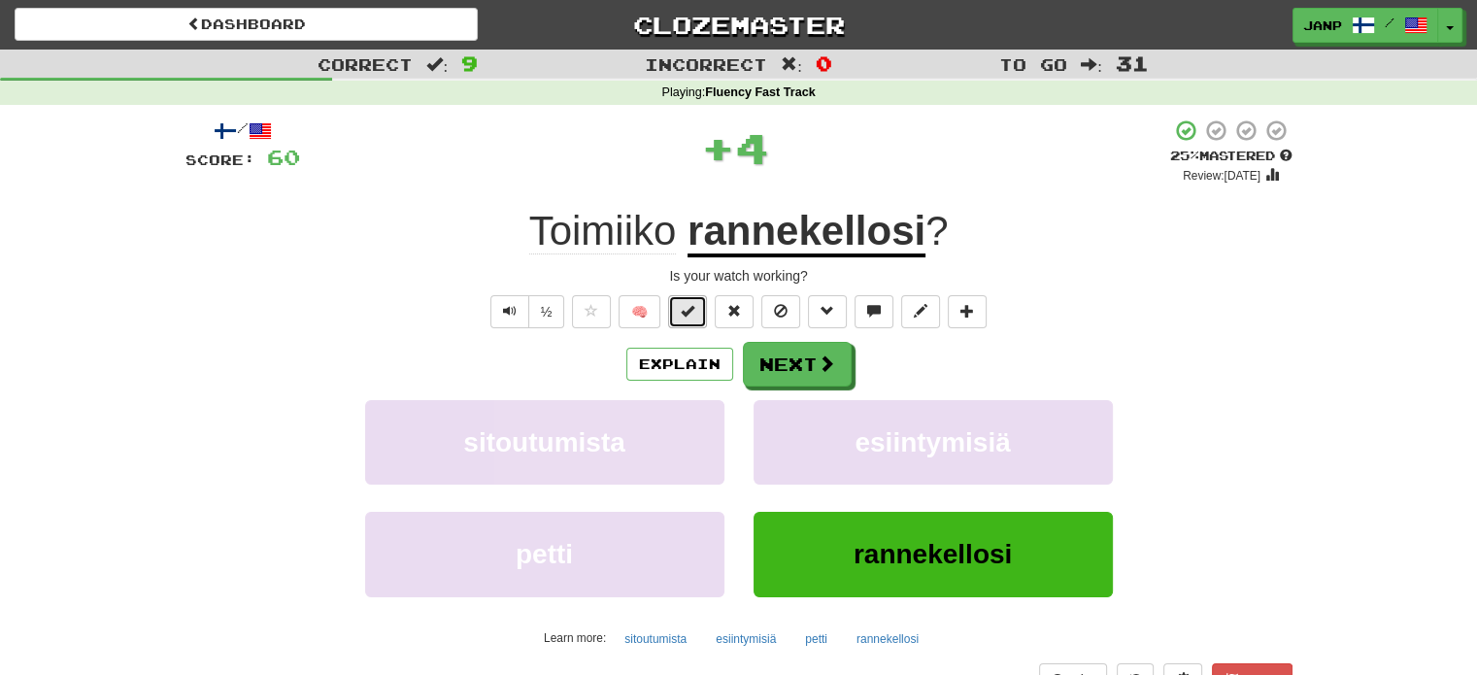
click at [674, 313] on button at bounding box center [687, 311] width 39 height 33
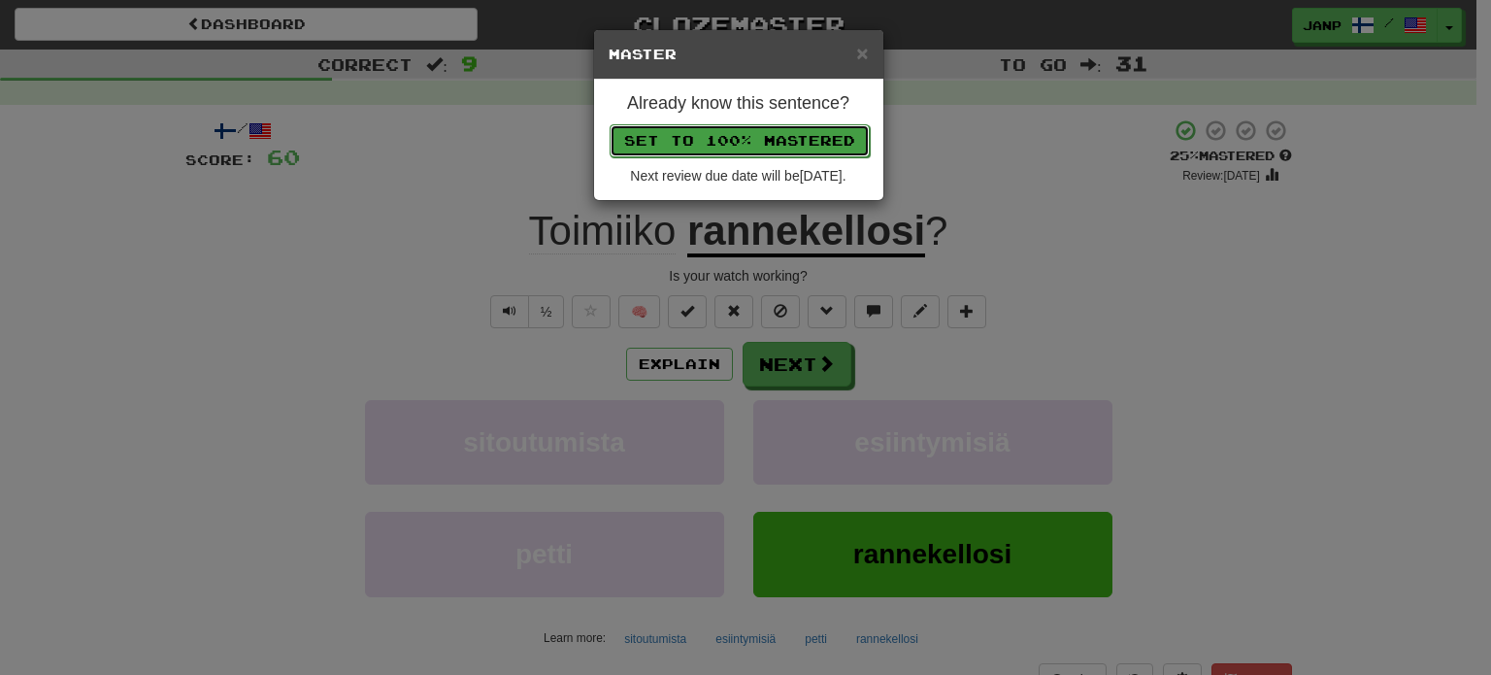
click at [740, 142] on button "Set to 100% Mastered" at bounding box center [740, 140] width 260 height 33
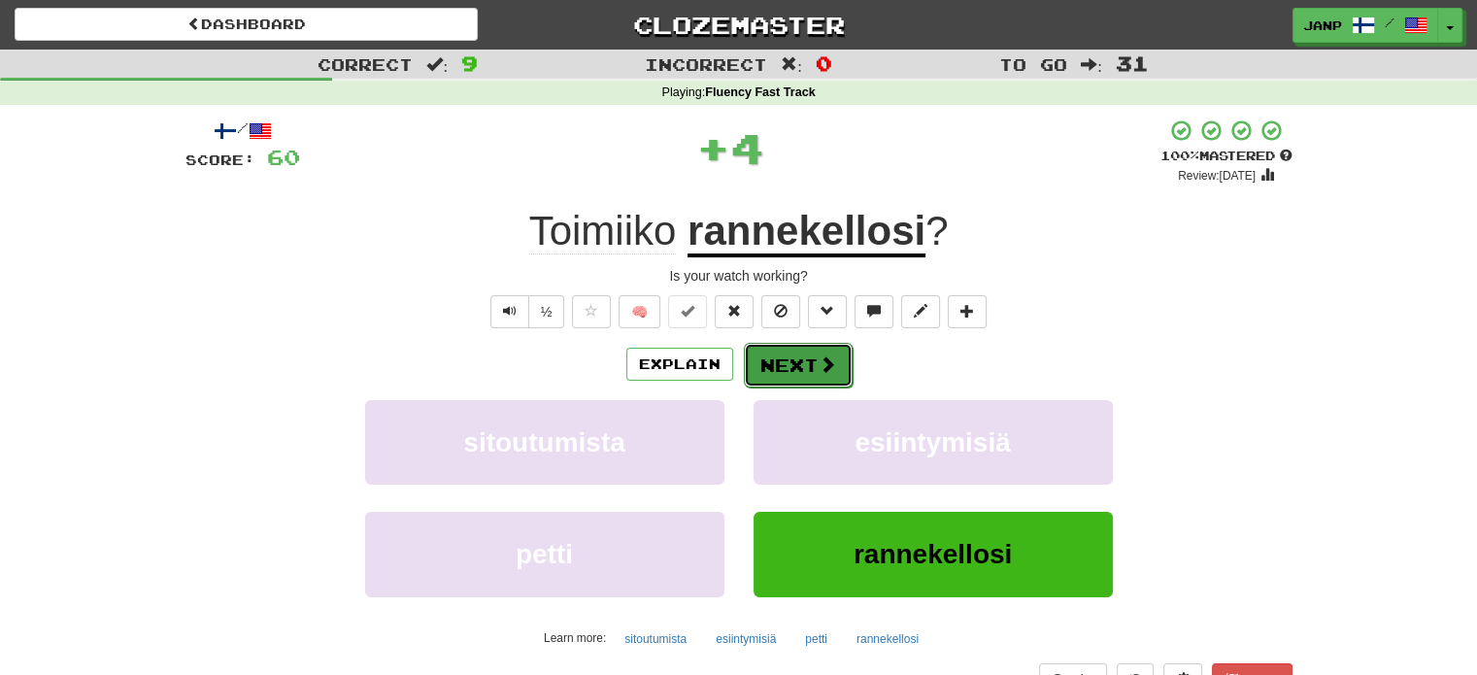
click at [807, 363] on button "Next" at bounding box center [798, 365] width 109 height 45
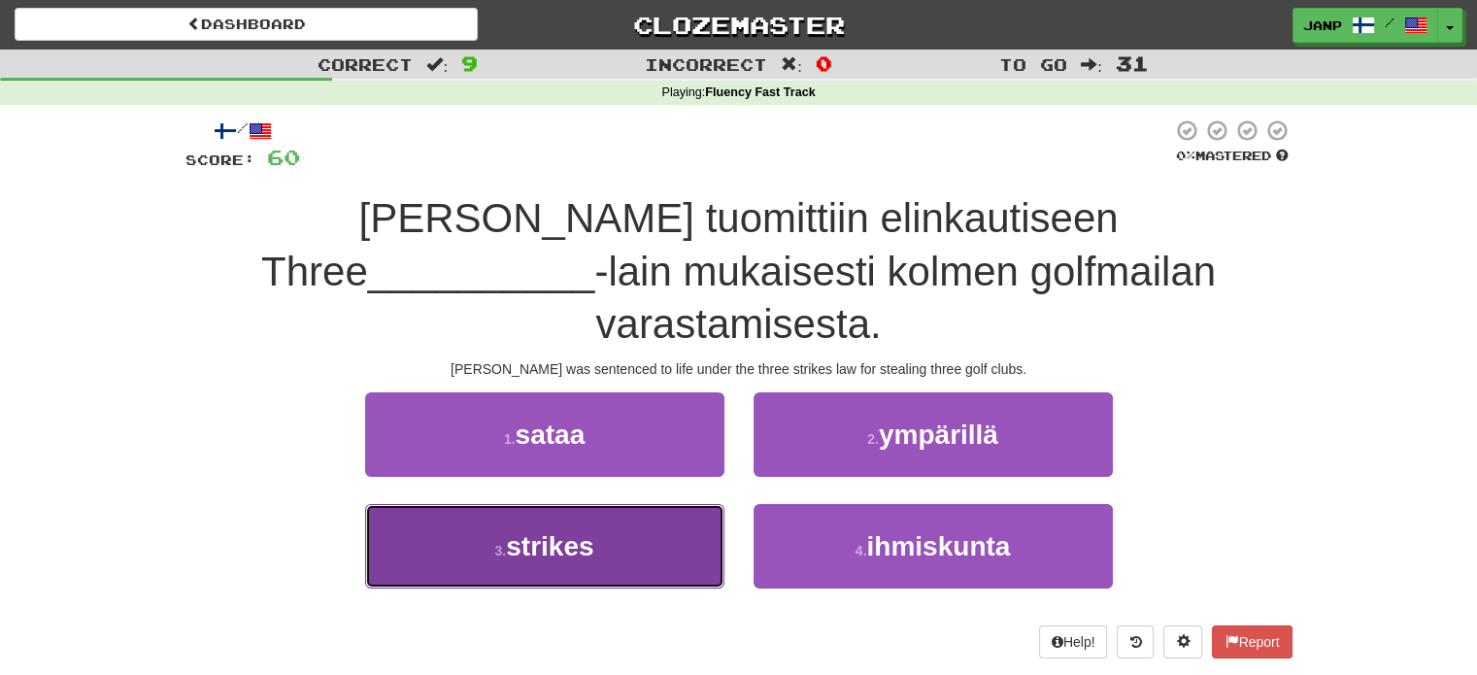
click at [639, 504] on button "3 . strikes" at bounding box center [544, 546] width 359 height 84
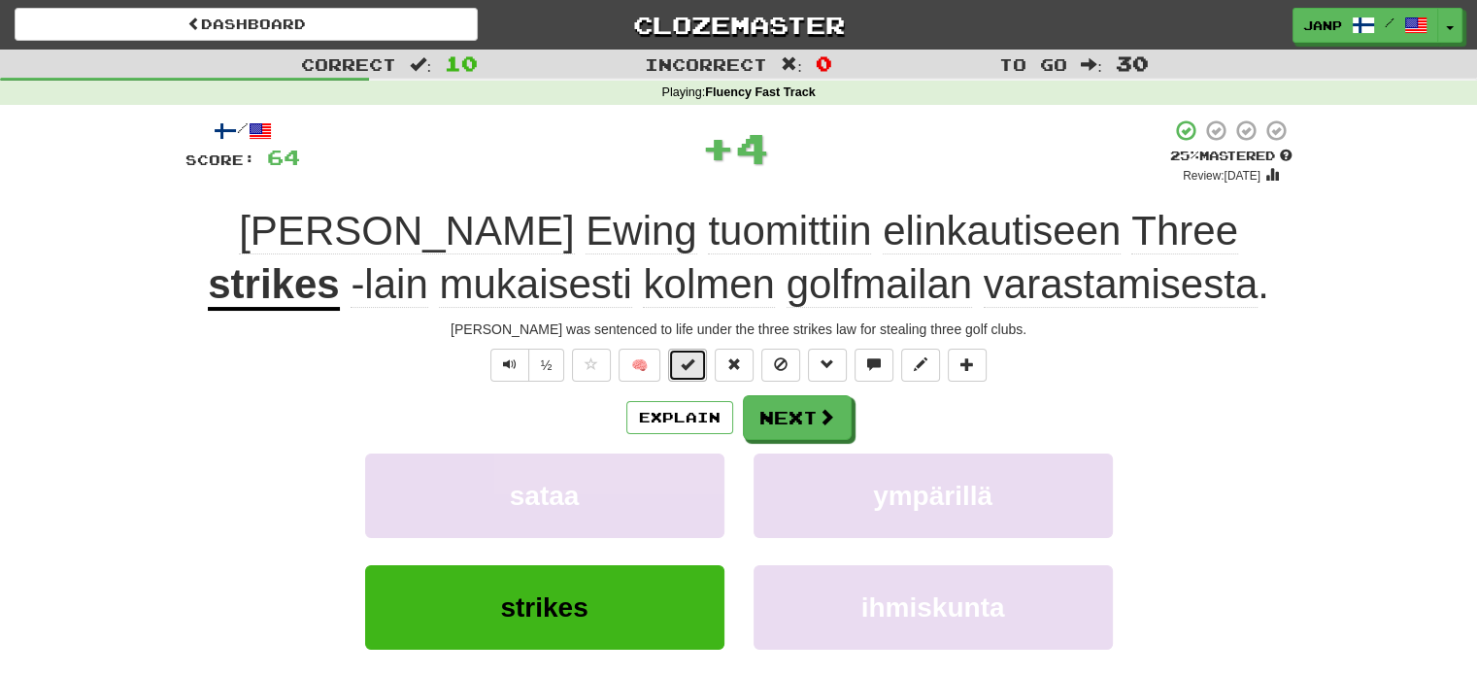
click at [689, 368] on span at bounding box center [688, 364] width 14 height 14
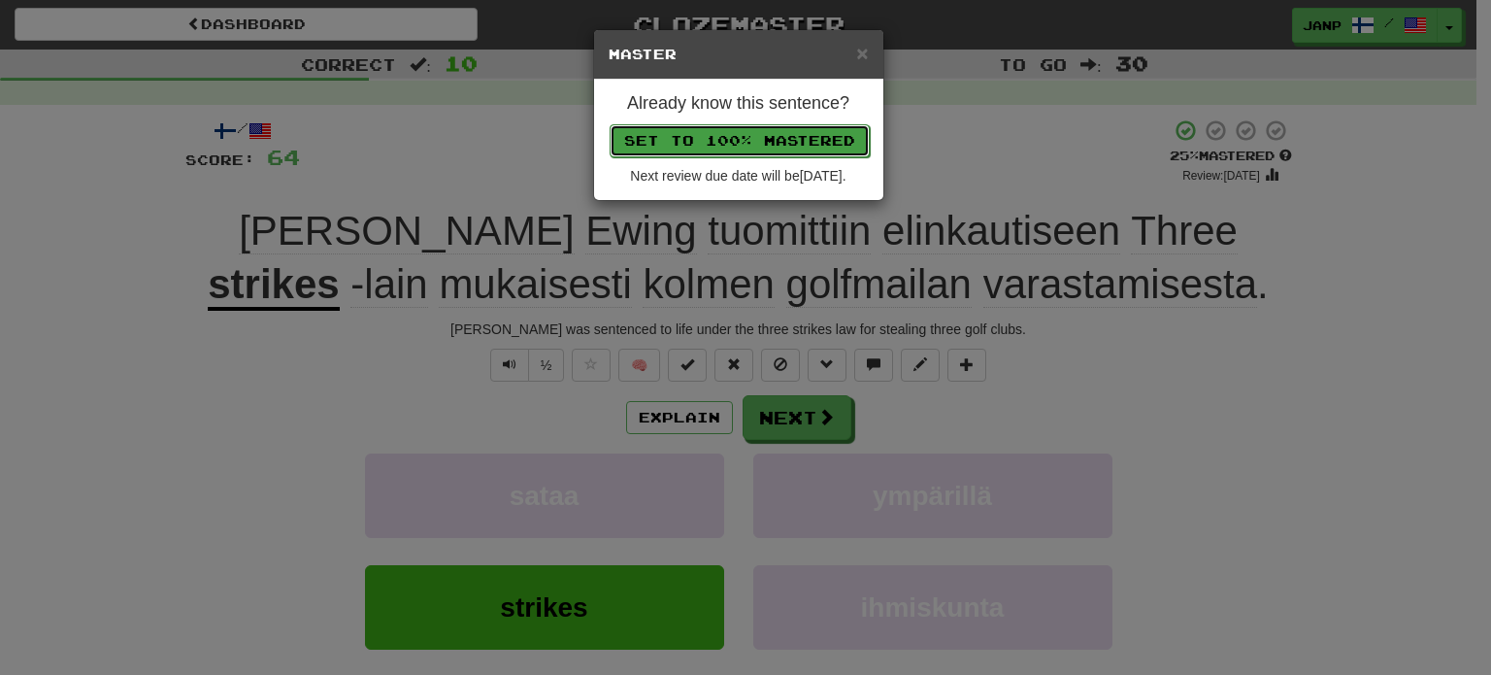
click at [741, 139] on button "Set to 100% Mastered" at bounding box center [740, 140] width 260 height 33
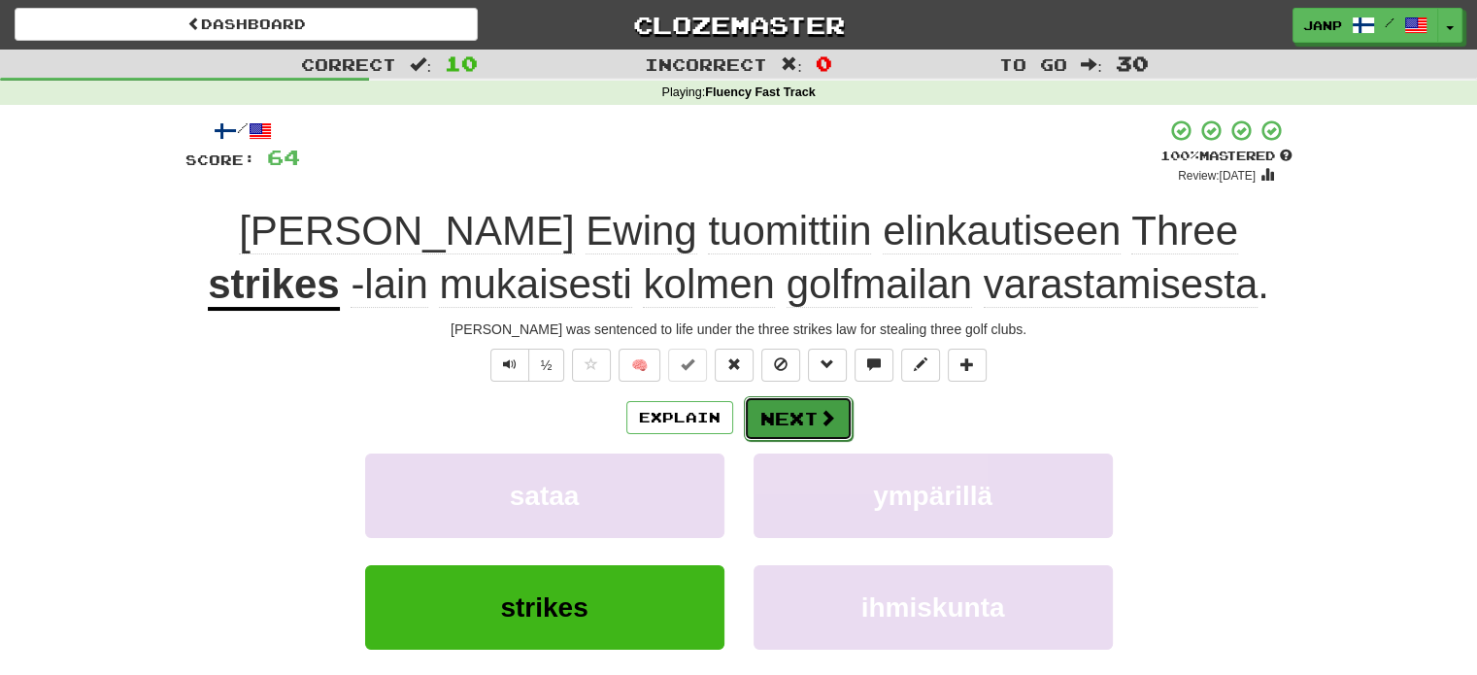
click at [792, 415] on button "Next" at bounding box center [798, 418] width 109 height 45
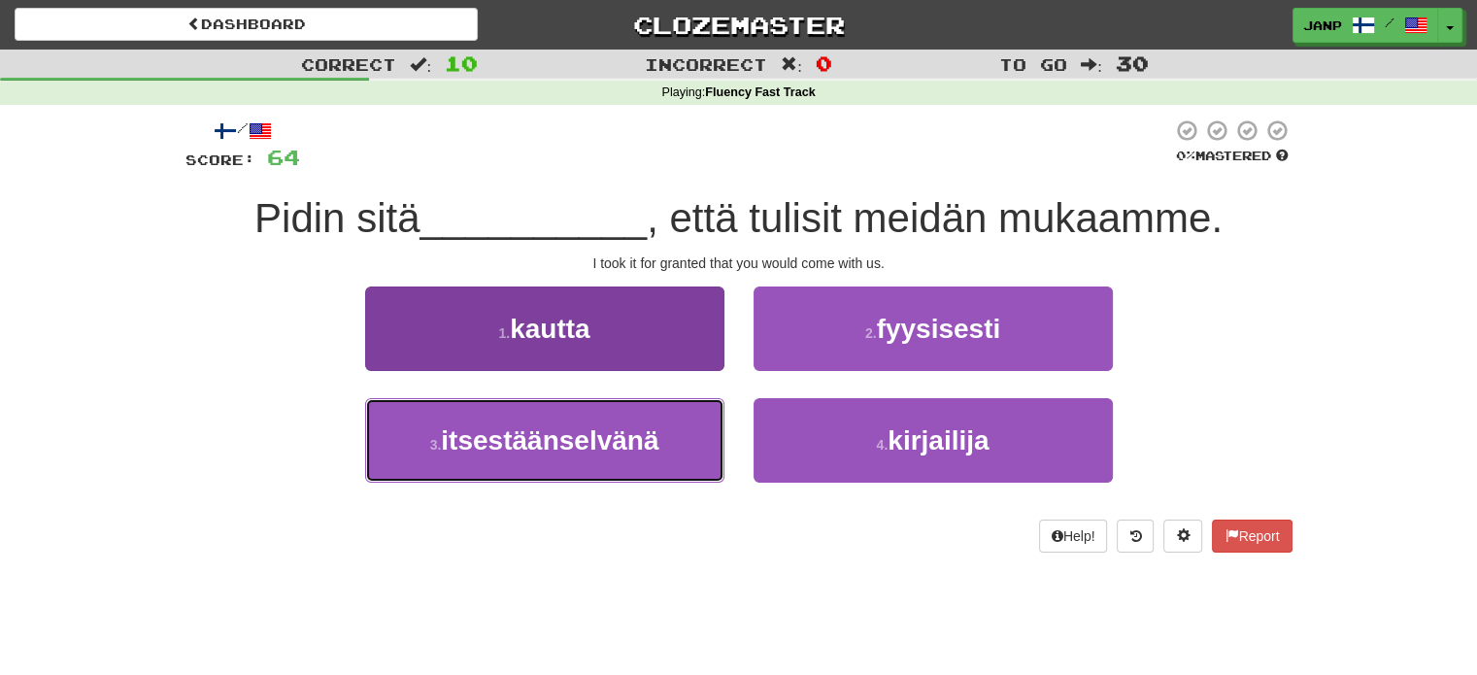
click at [677, 451] on button "3 . itsestäänselvänä" at bounding box center [544, 440] width 359 height 84
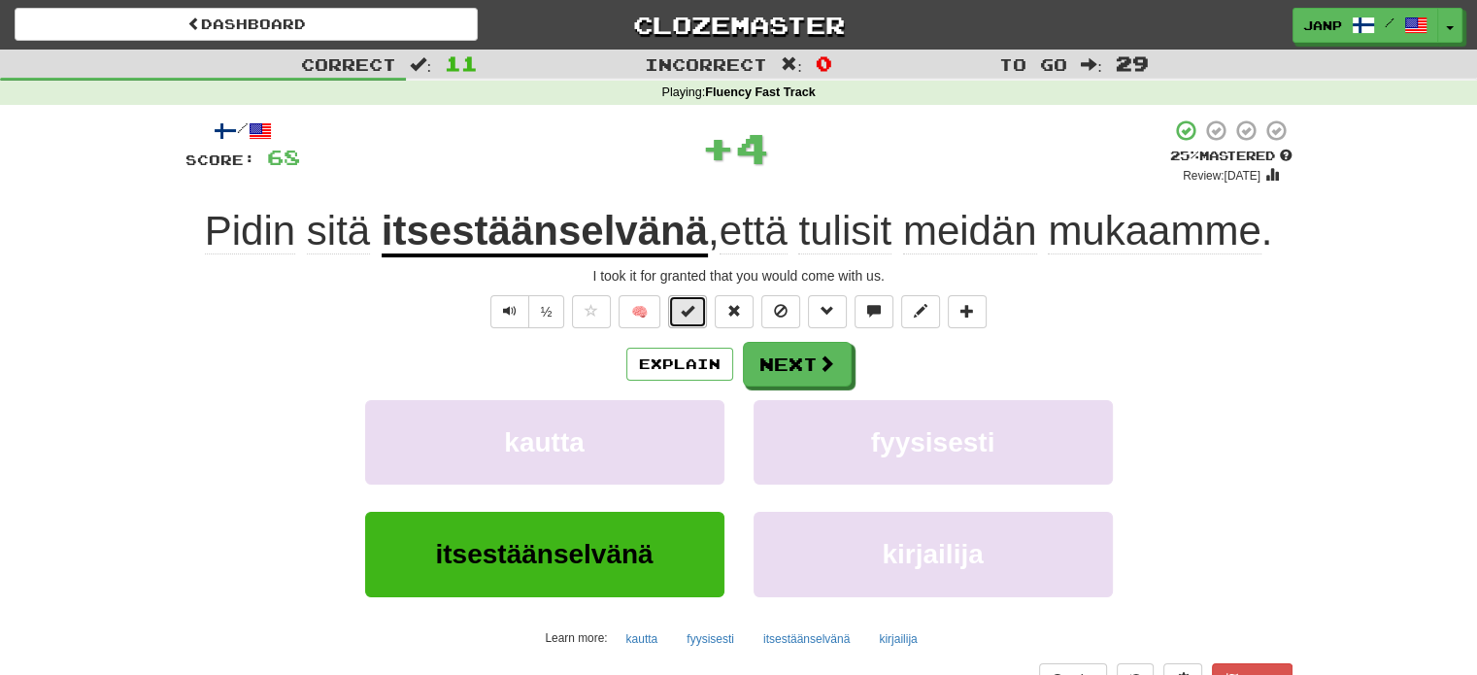
click at [684, 295] on button at bounding box center [687, 311] width 39 height 33
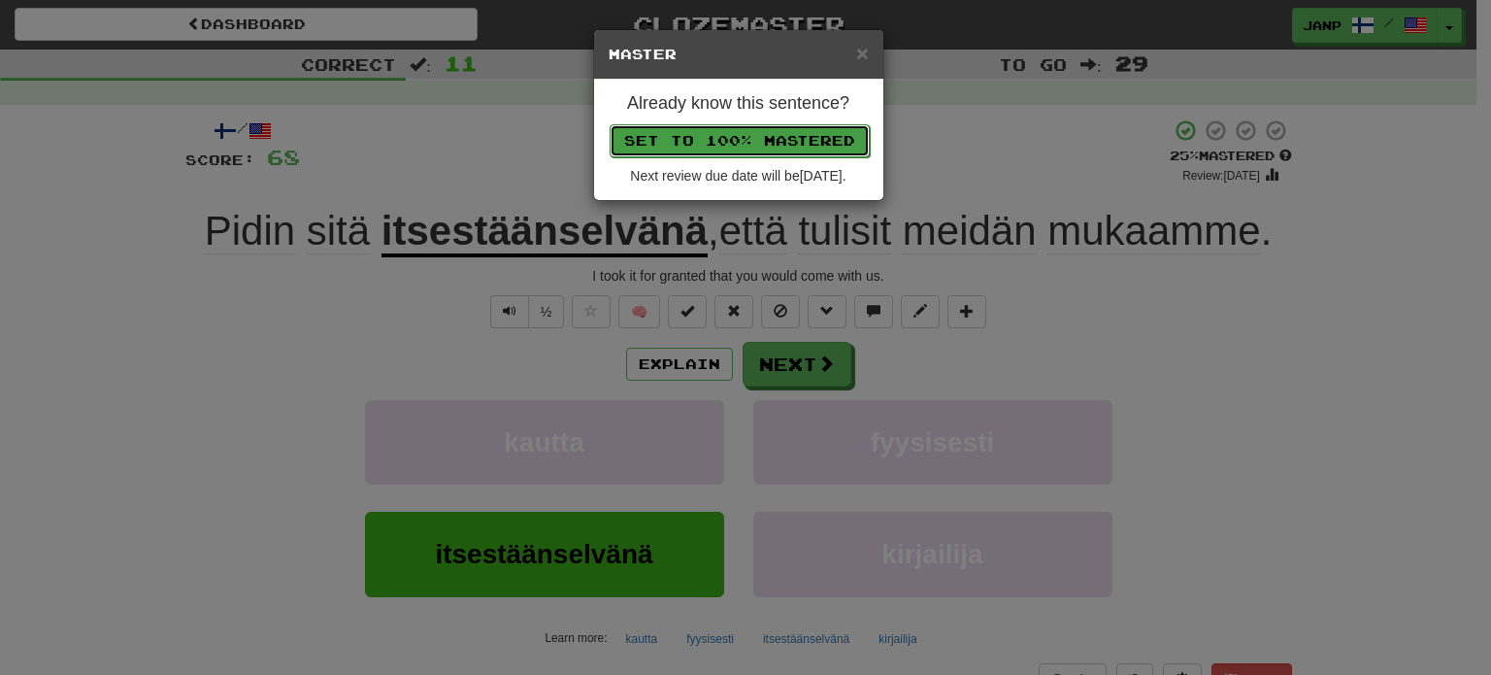
click at [777, 127] on button "Set to 100% Mastered" at bounding box center [740, 140] width 260 height 33
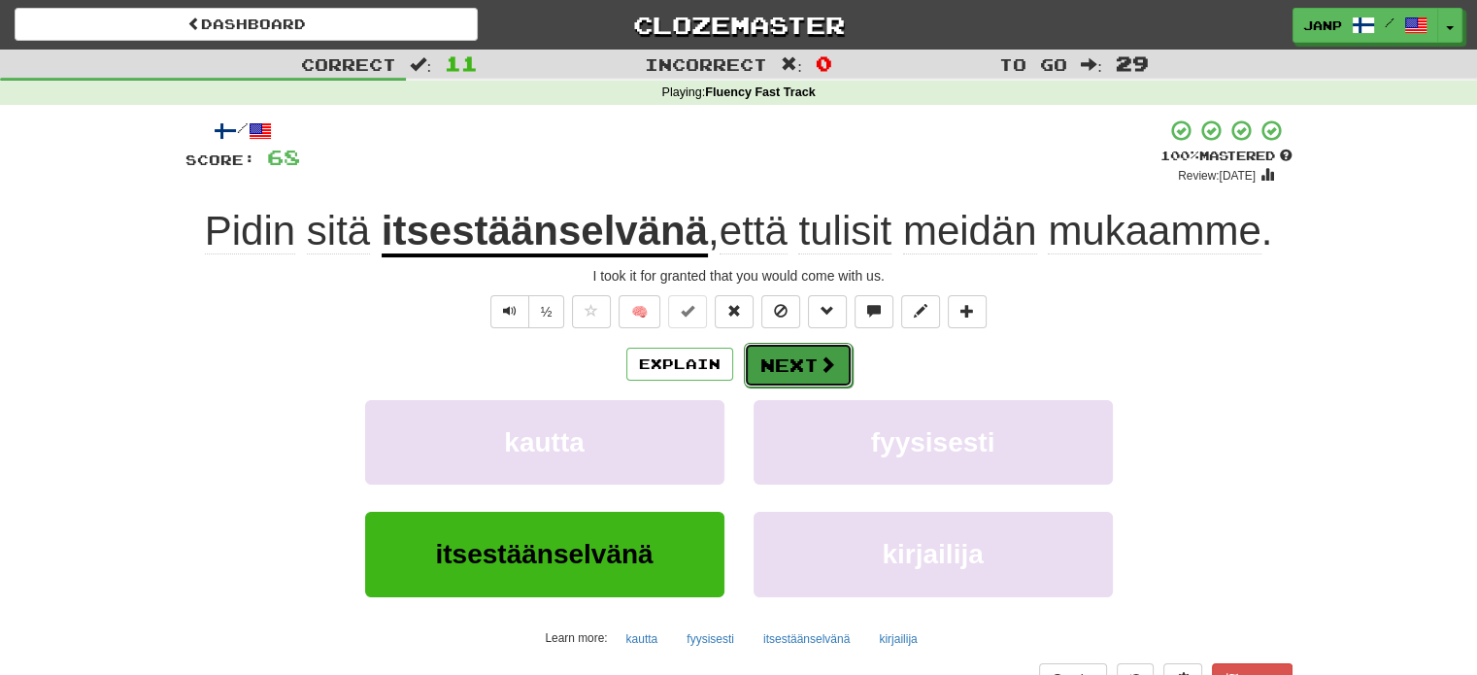
click at [787, 354] on button "Next" at bounding box center [798, 365] width 109 height 45
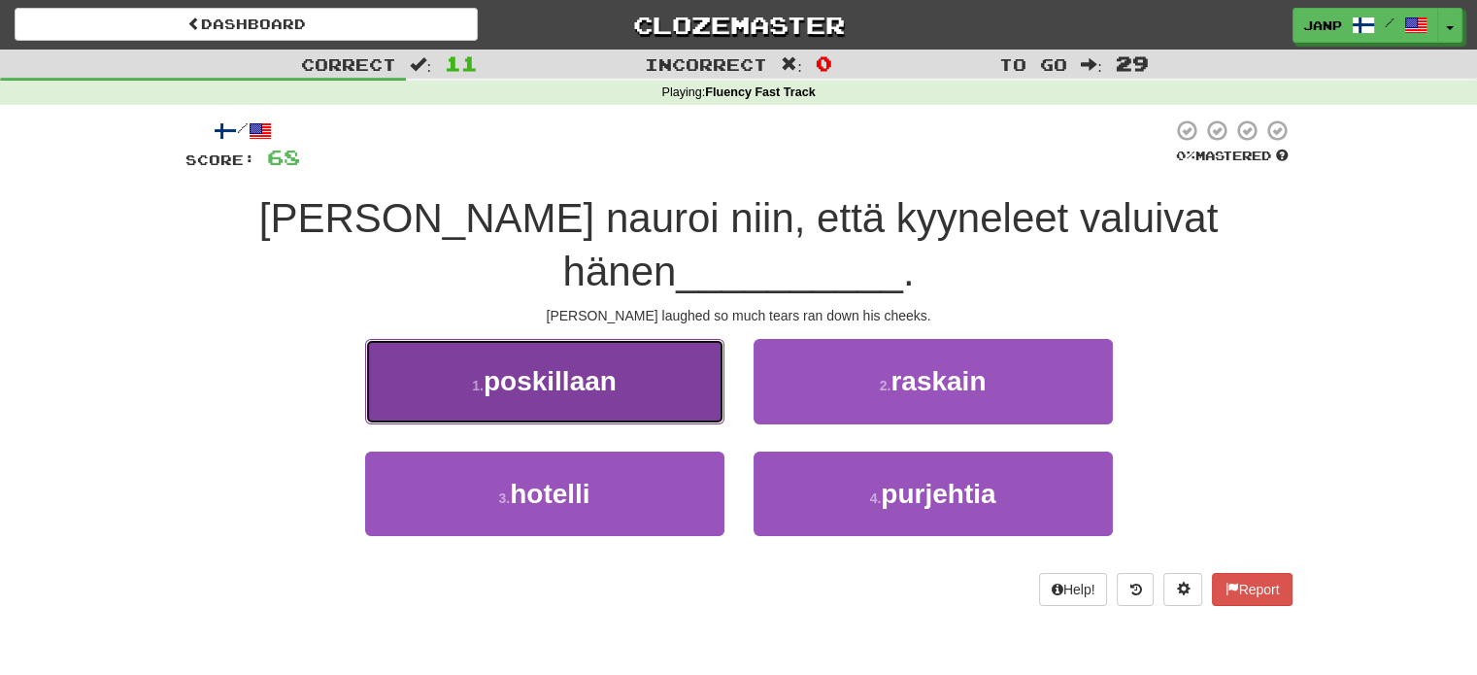
click at [660, 339] on button "1 . poskillaan" at bounding box center [544, 381] width 359 height 84
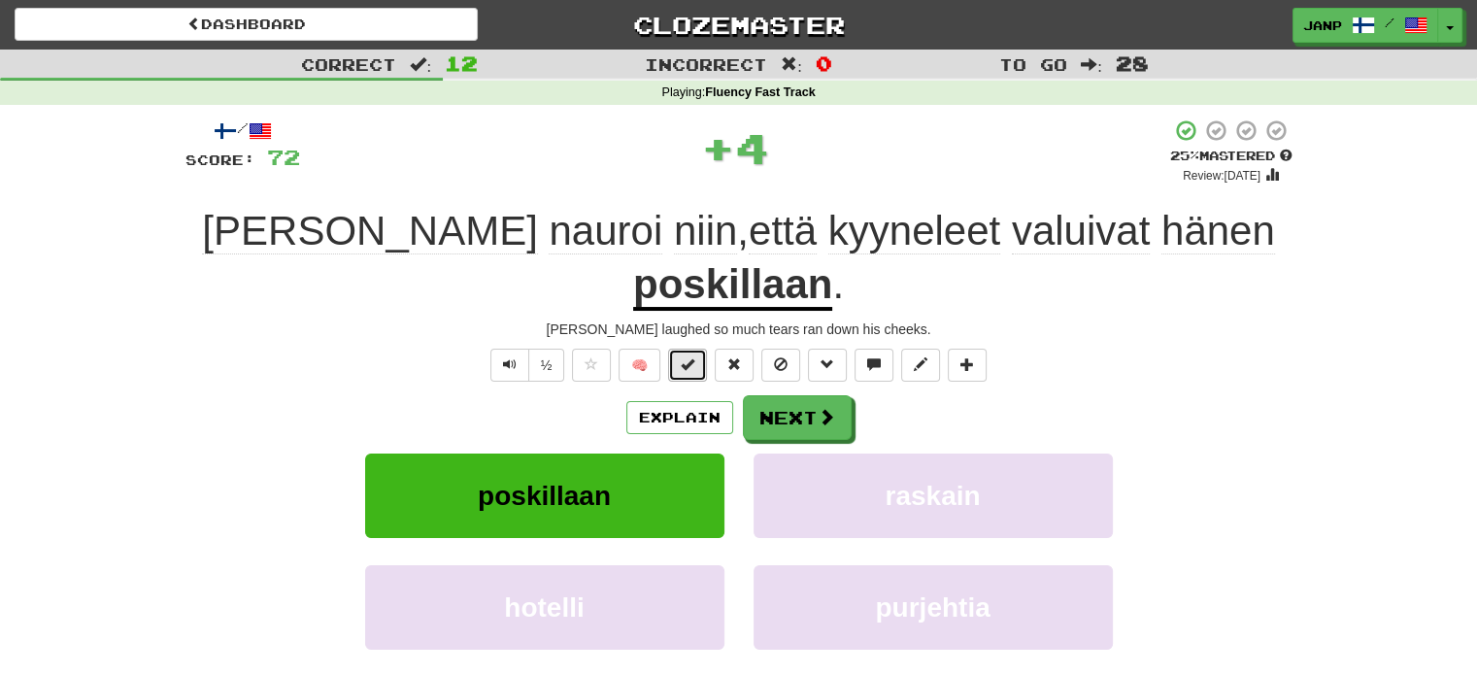
click at [685, 357] on span at bounding box center [688, 364] width 14 height 14
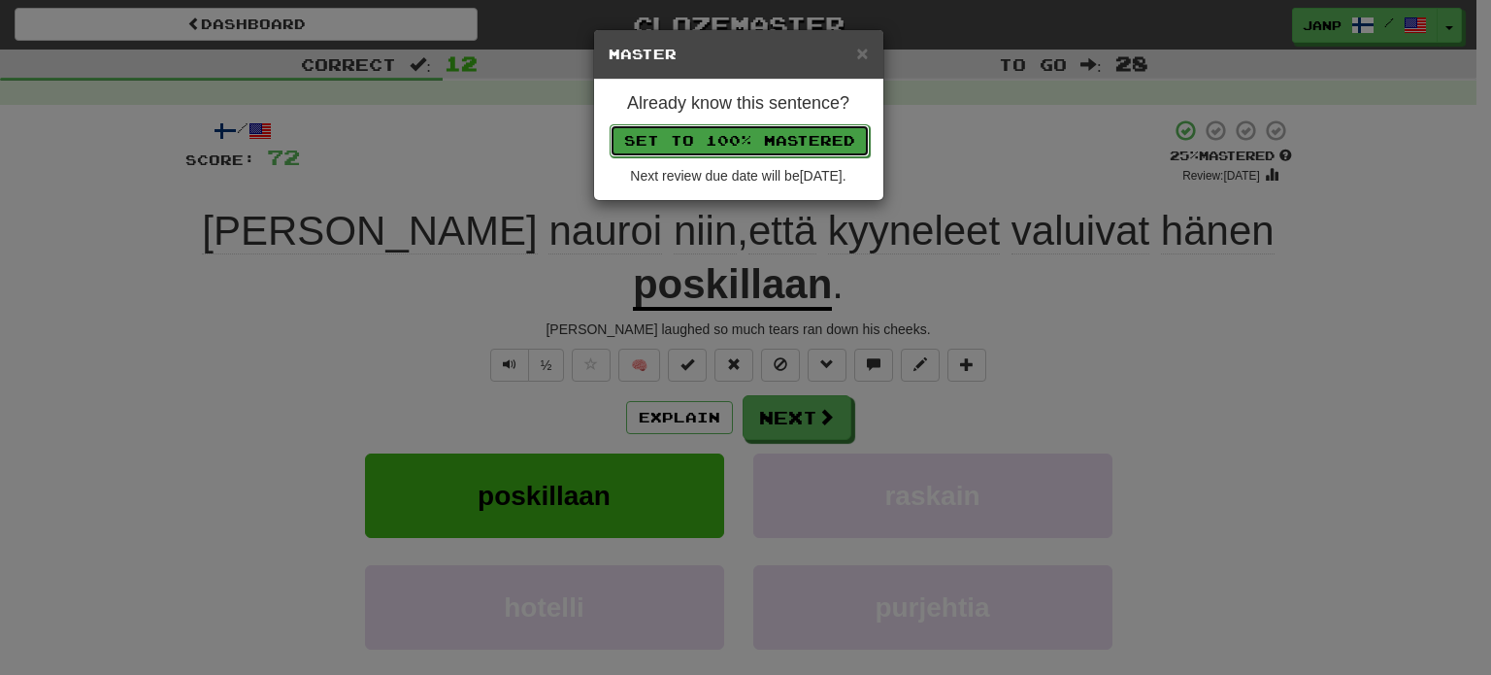
click at [738, 136] on button "Set to 100% Mastered" at bounding box center [740, 140] width 260 height 33
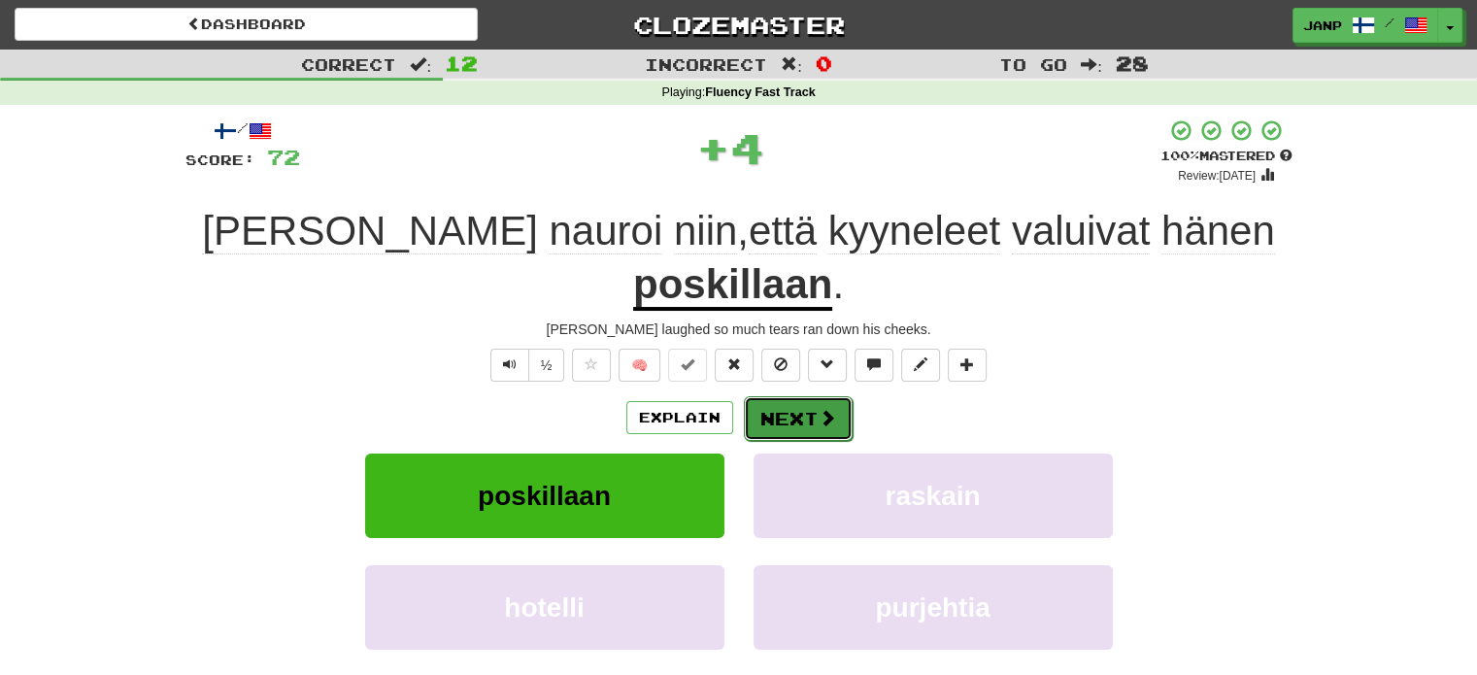
click at [800, 396] on button "Next" at bounding box center [798, 418] width 109 height 45
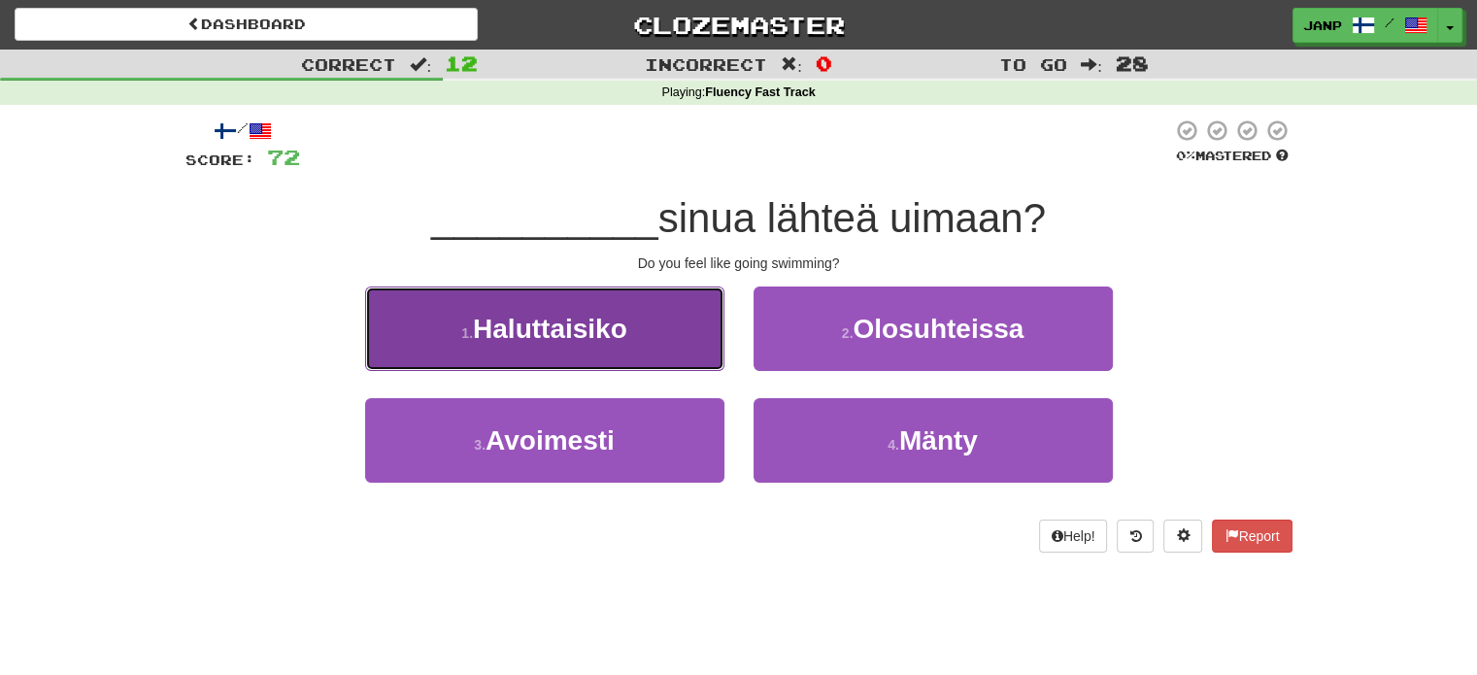
click at [673, 341] on button "1 . Haluttaisiko" at bounding box center [544, 328] width 359 height 84
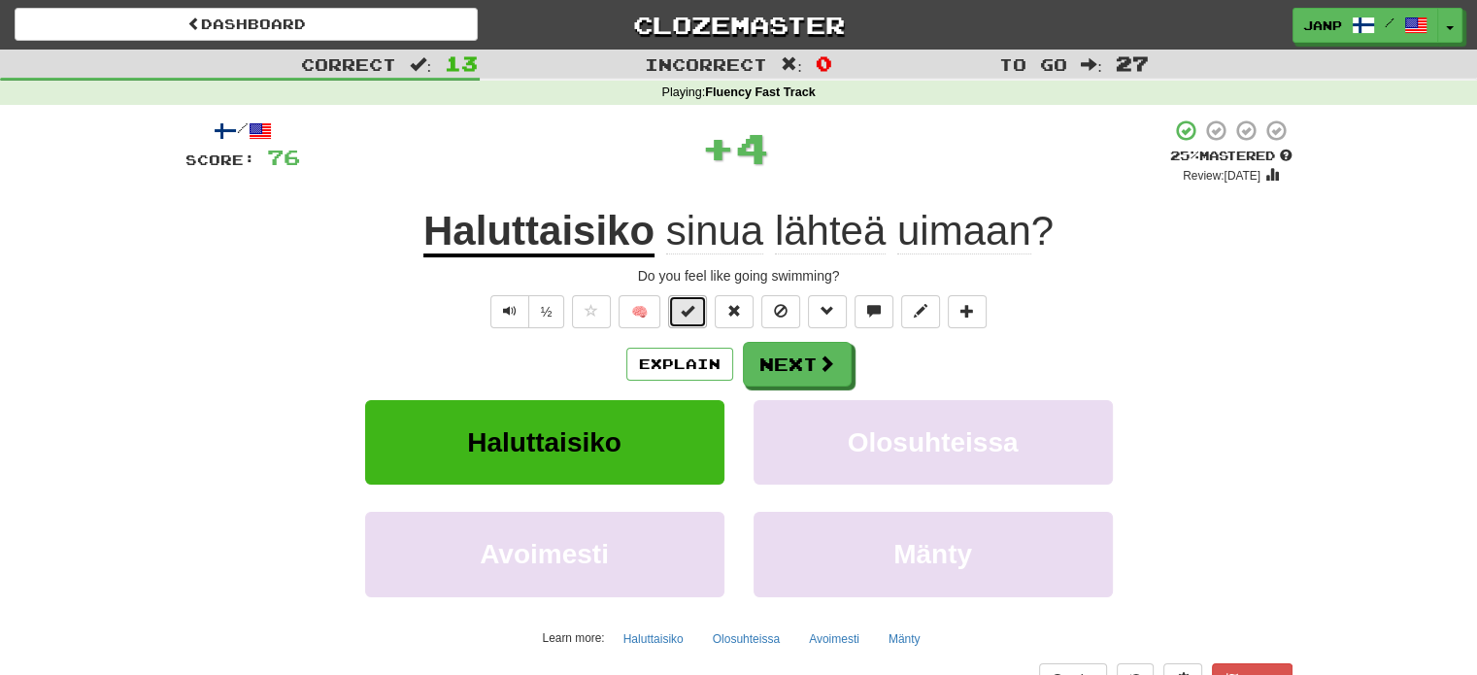
click at [692, 313] on span at bounding box center [688, 311] width 14 height 14
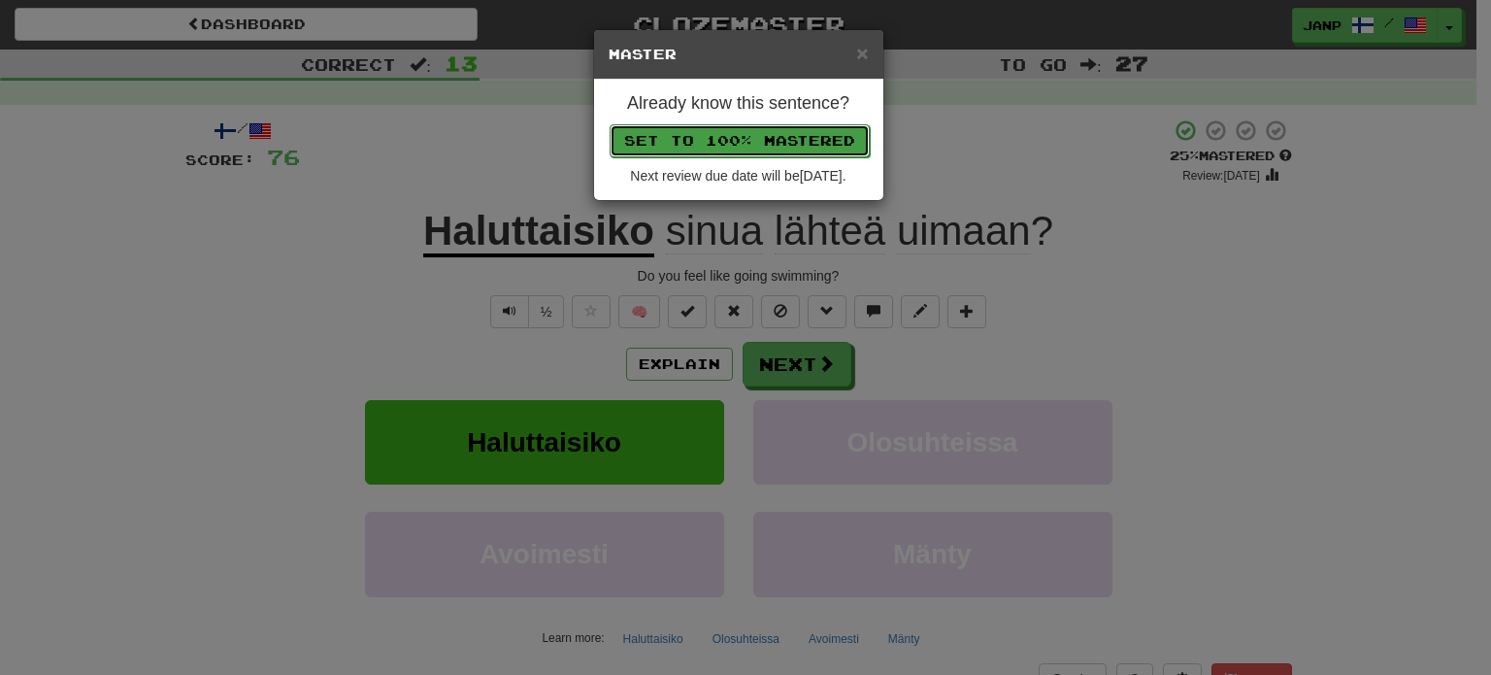
click at [746, 132] on button "Set to 100% Mastered" at bounding box center [740, 140] width 260 height 33
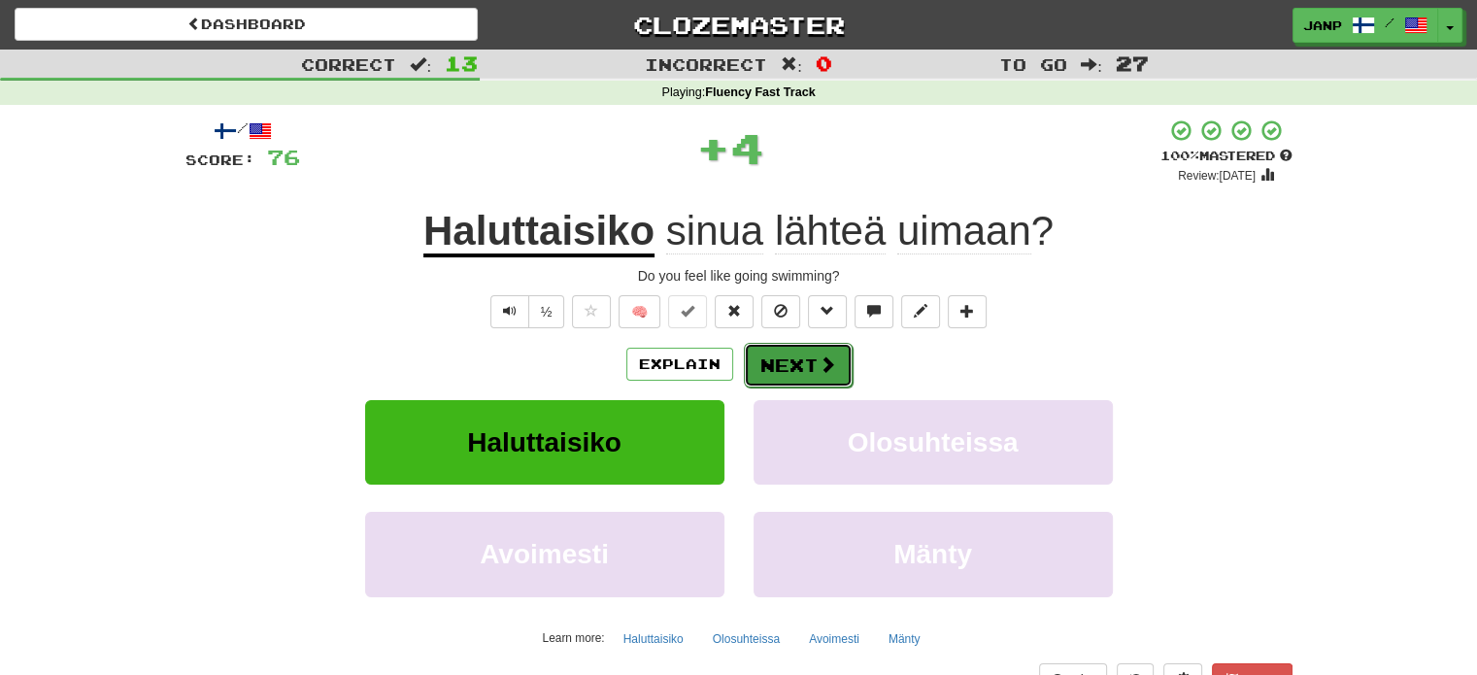
click at [796, 361] on button "Next" at bounding box center [798, 365] width 109 height 45
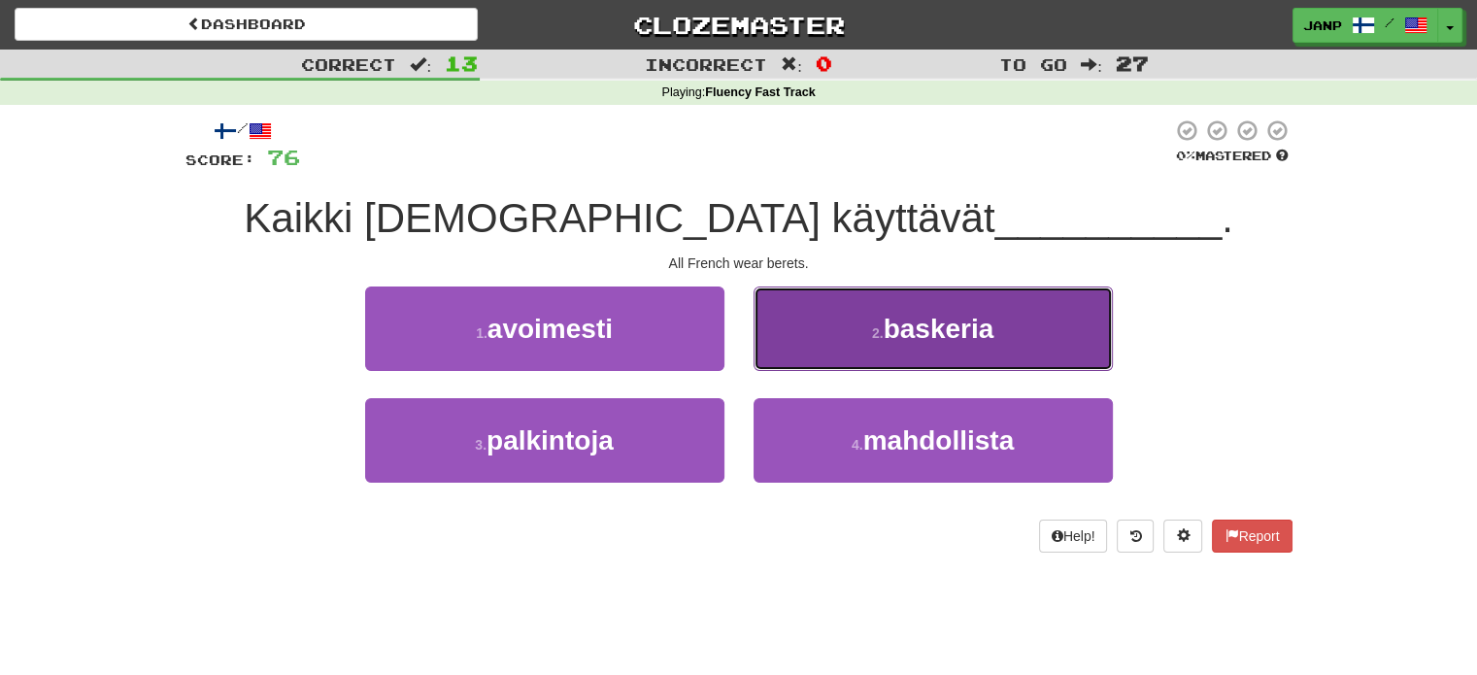
click at [829, 347] on button "2 . baskeria" at bounding box center [932, 328] width 359 height 84
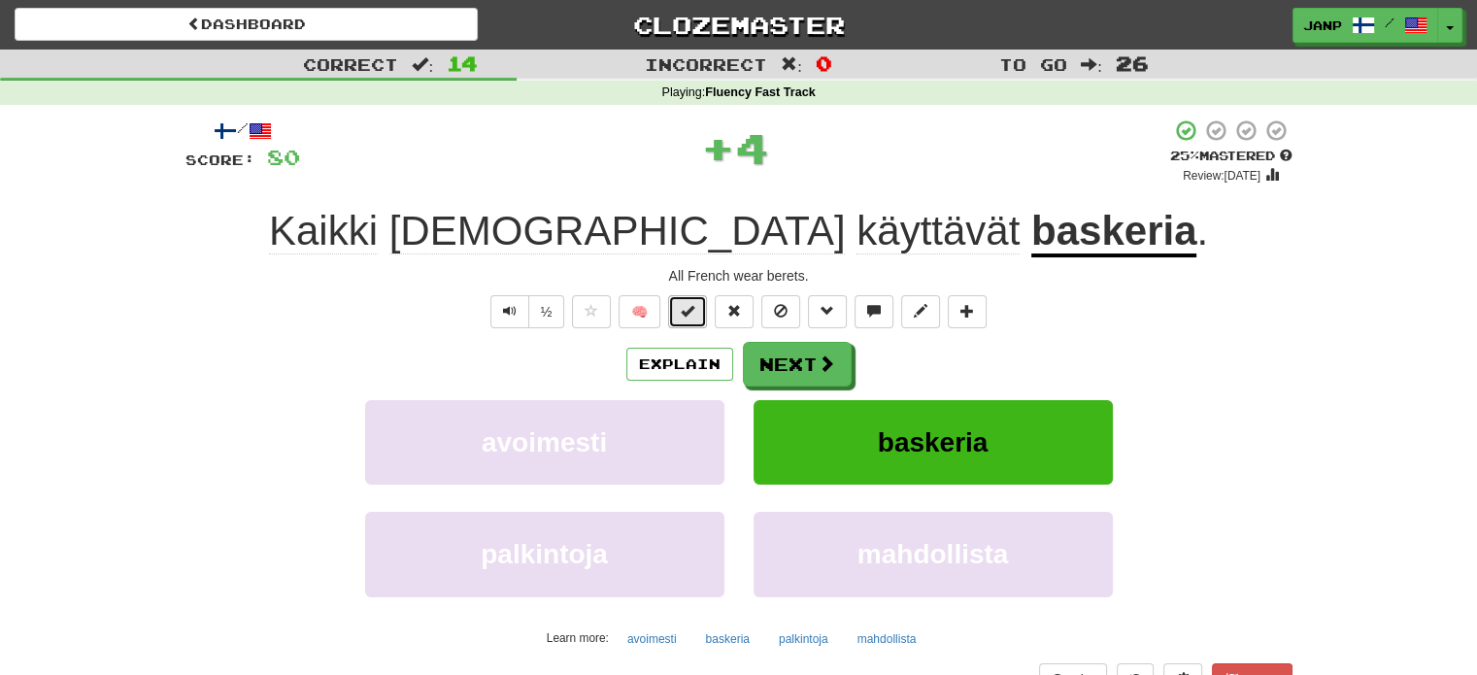
click at [686, 314] on span at bounding box center [688, 311] width 14 height 14
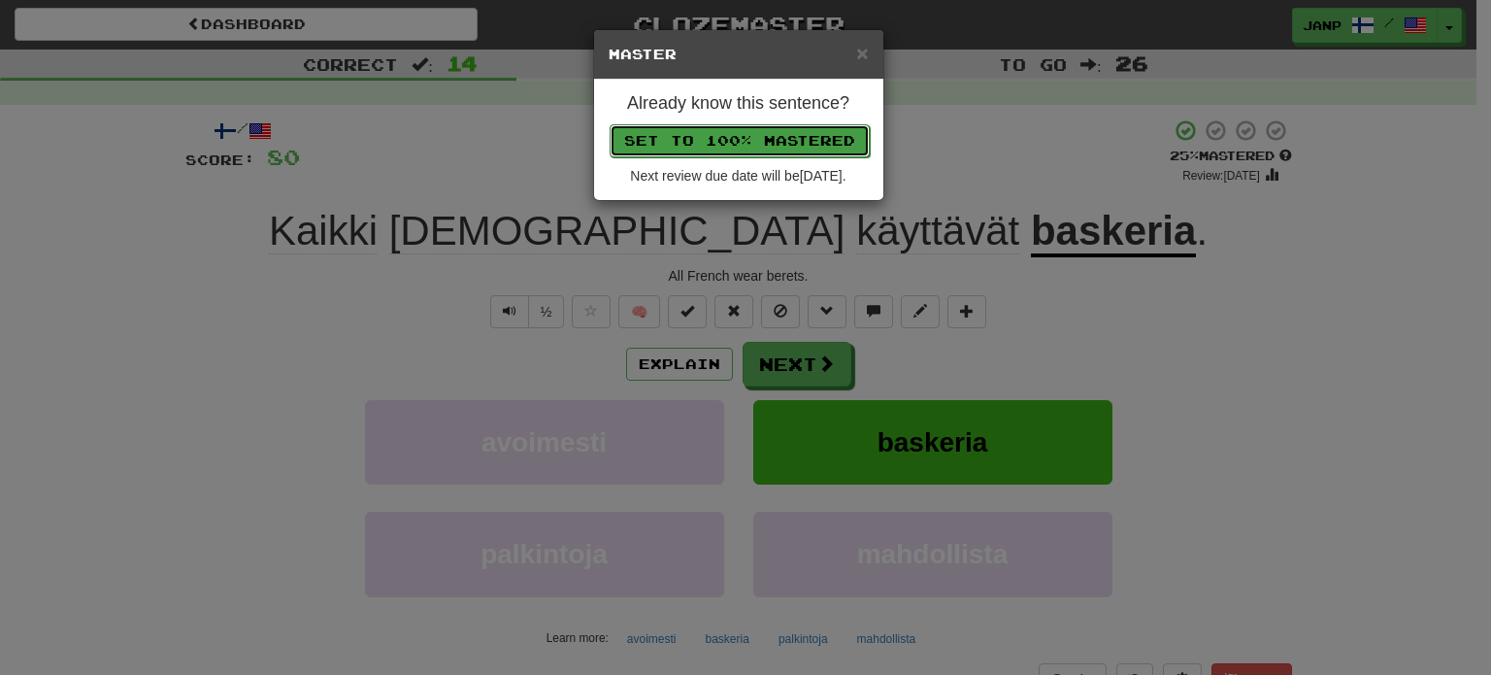
click at [763, 143] on button "Set to 100% Mastered" at bounding box center [740, 140] width 260 height 33
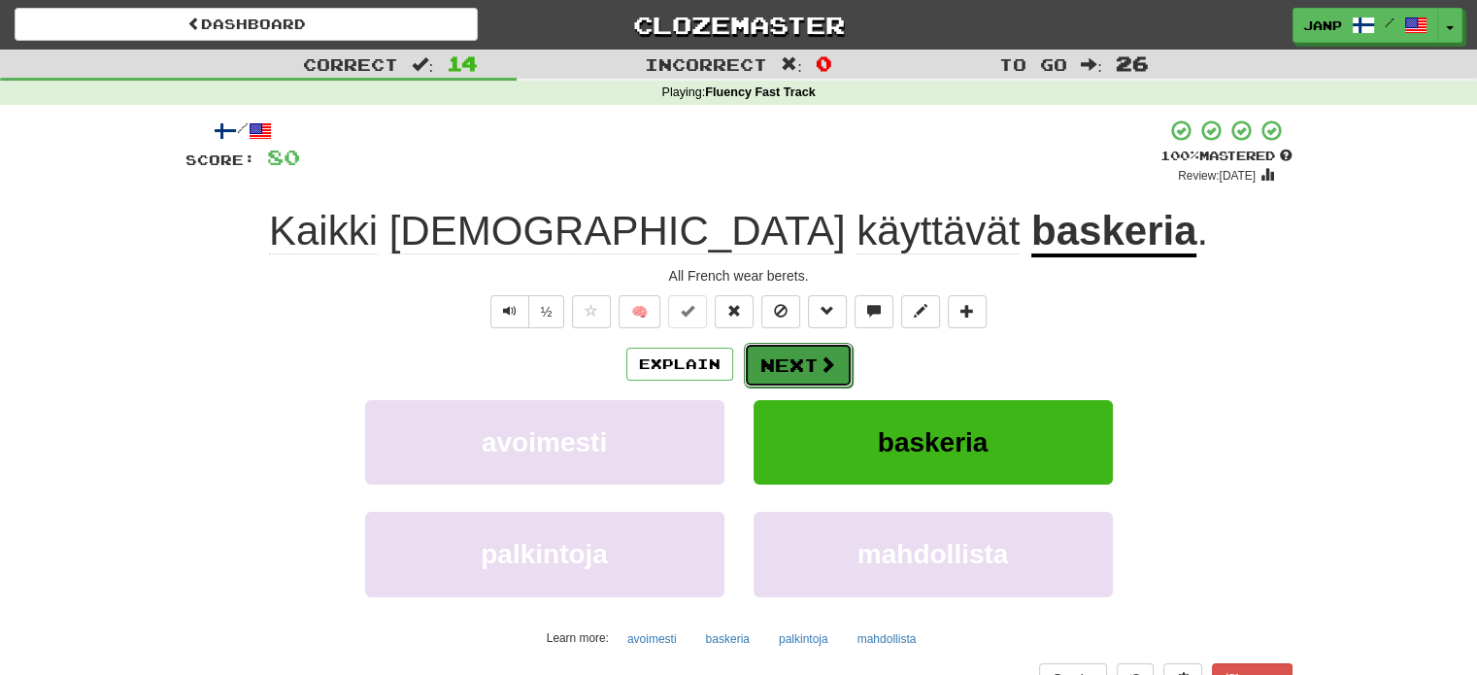
click at [788, 361] on button "Next" at bounding box center [798, 365] width 109 height 45
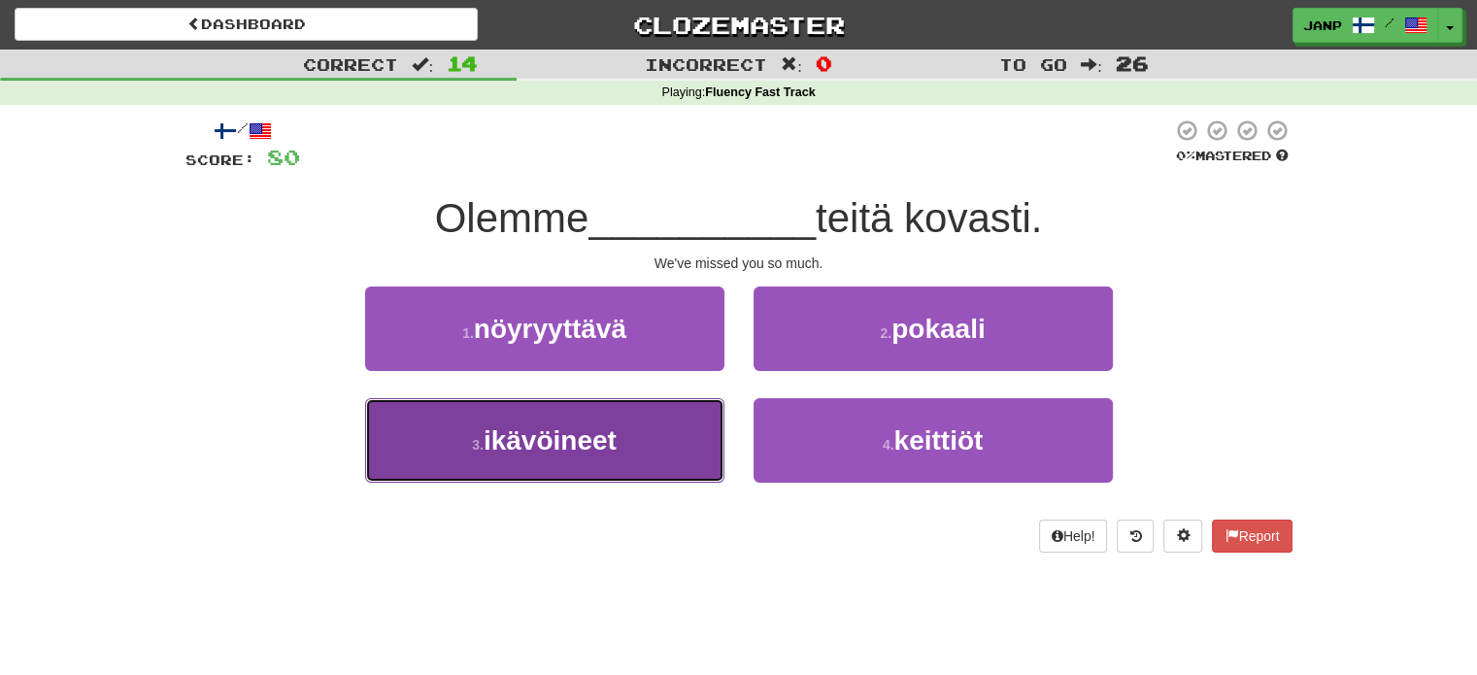
click at [698, 441] on button "3 . ikävöineet" at bounding box center [544, 440] width 359 height 84
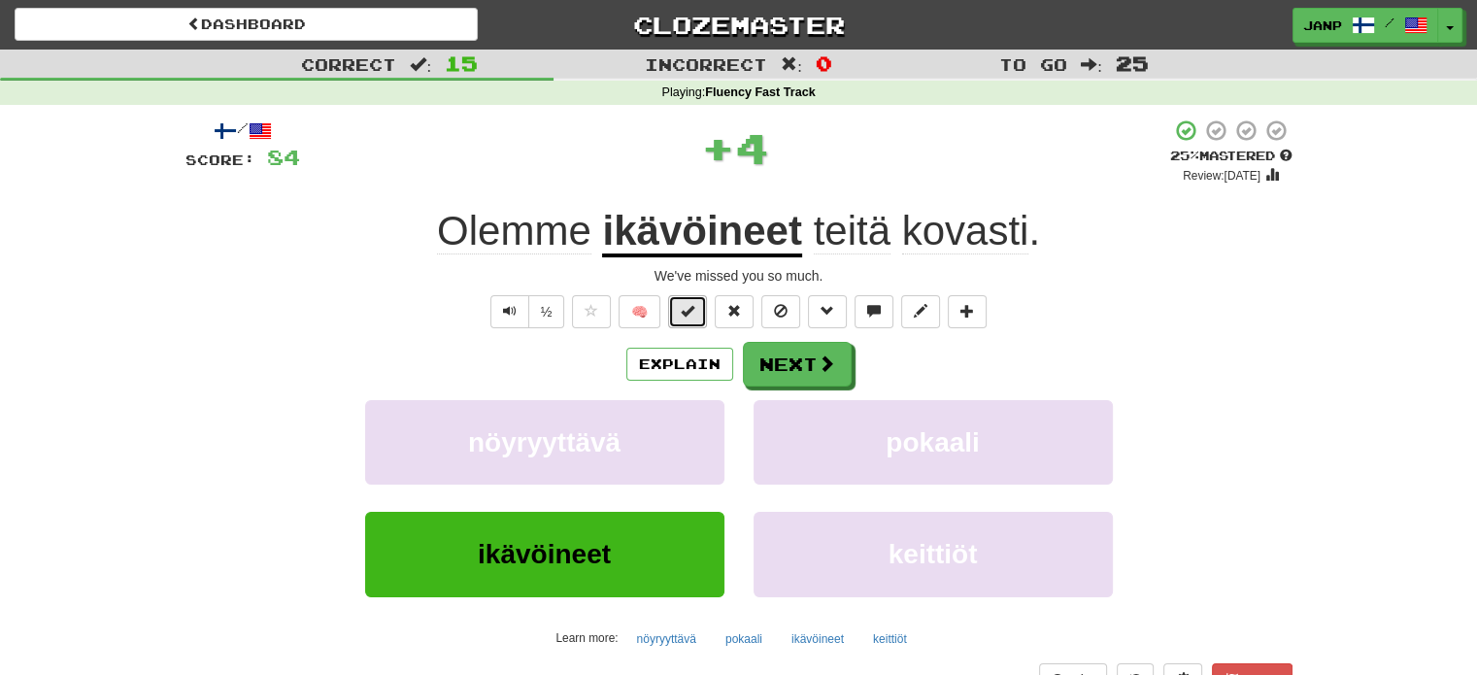
click at [695, 317] on button at bounding box center [687, 311] width 39 height 33
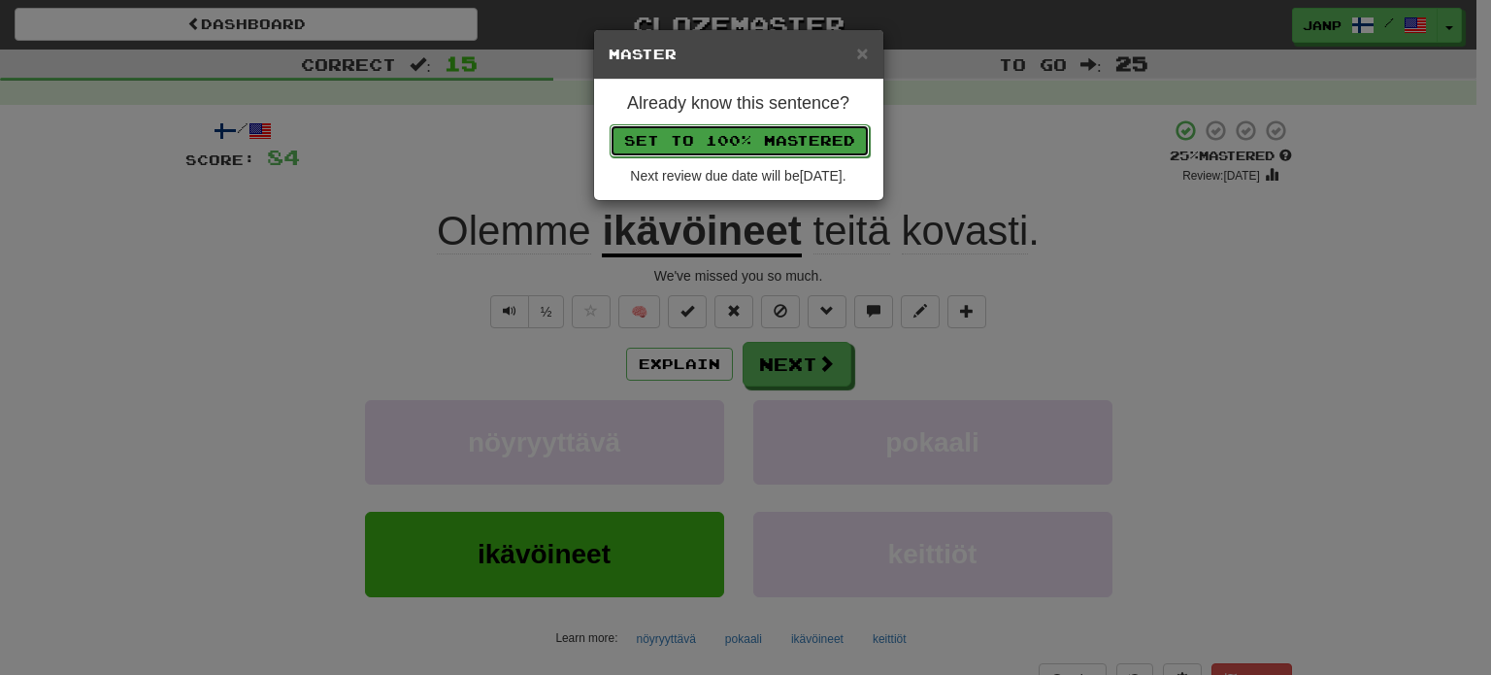
click at [755, 141] on button "Set to 100% Mastered" at bounding box center [740, 140] width 260 height 33
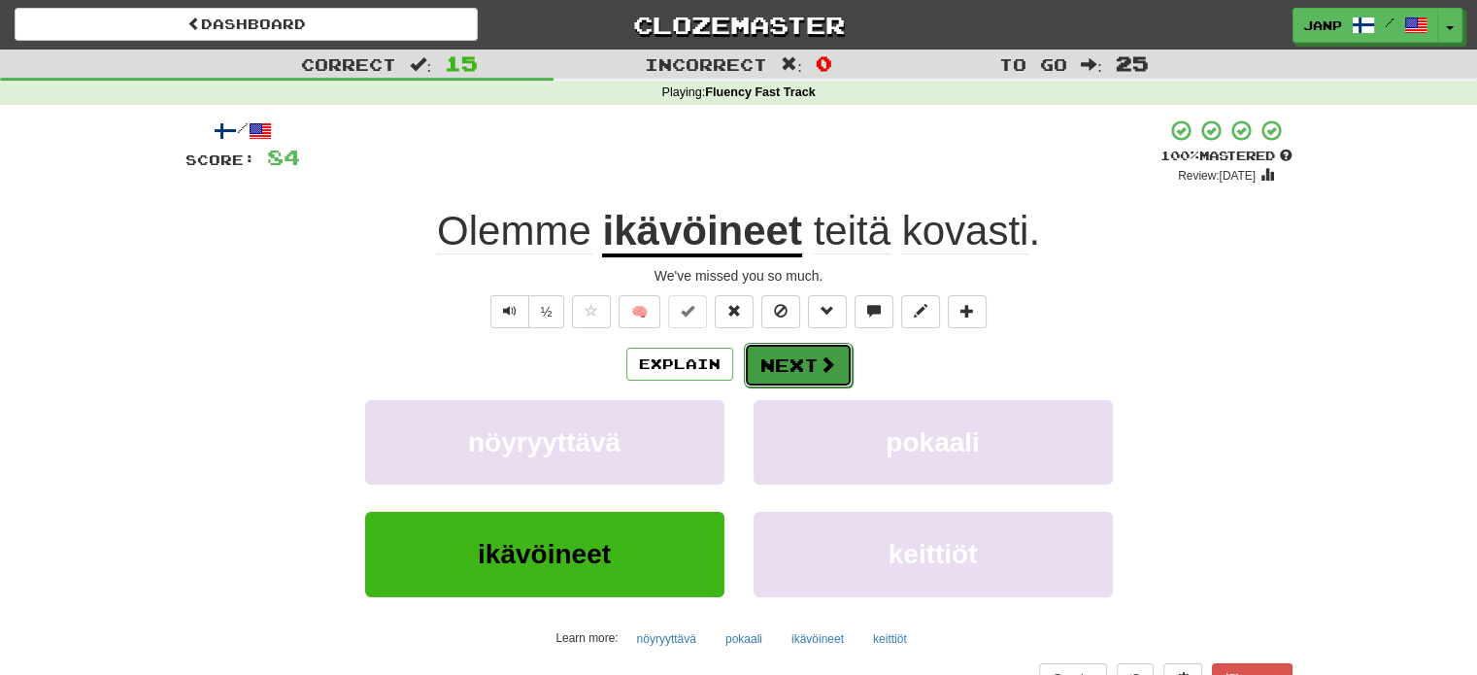
click at [796, 373] on button "Next" at bounding box center [798, 365] width 109 height 45
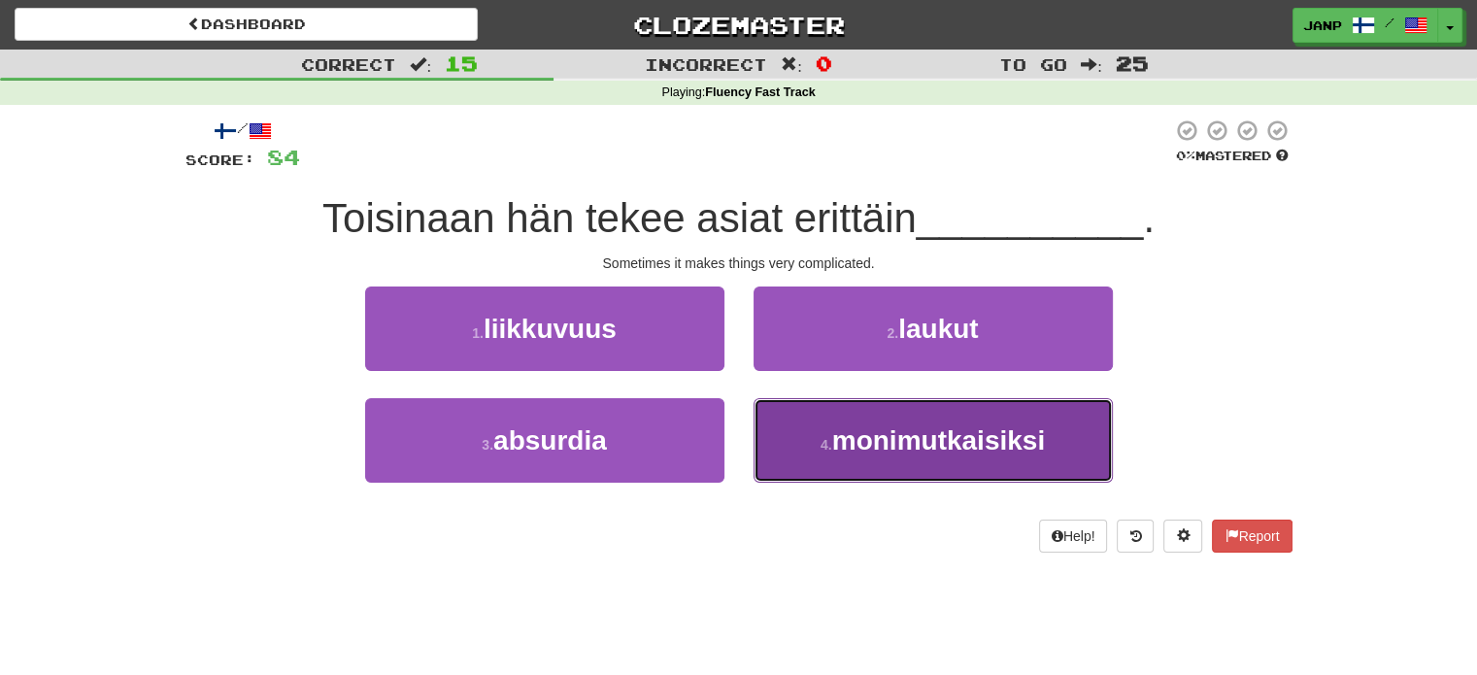
click at [831, 463] on button "4 . monimutkaisiksi" at bounding box center [932, 440] width 359 height 84
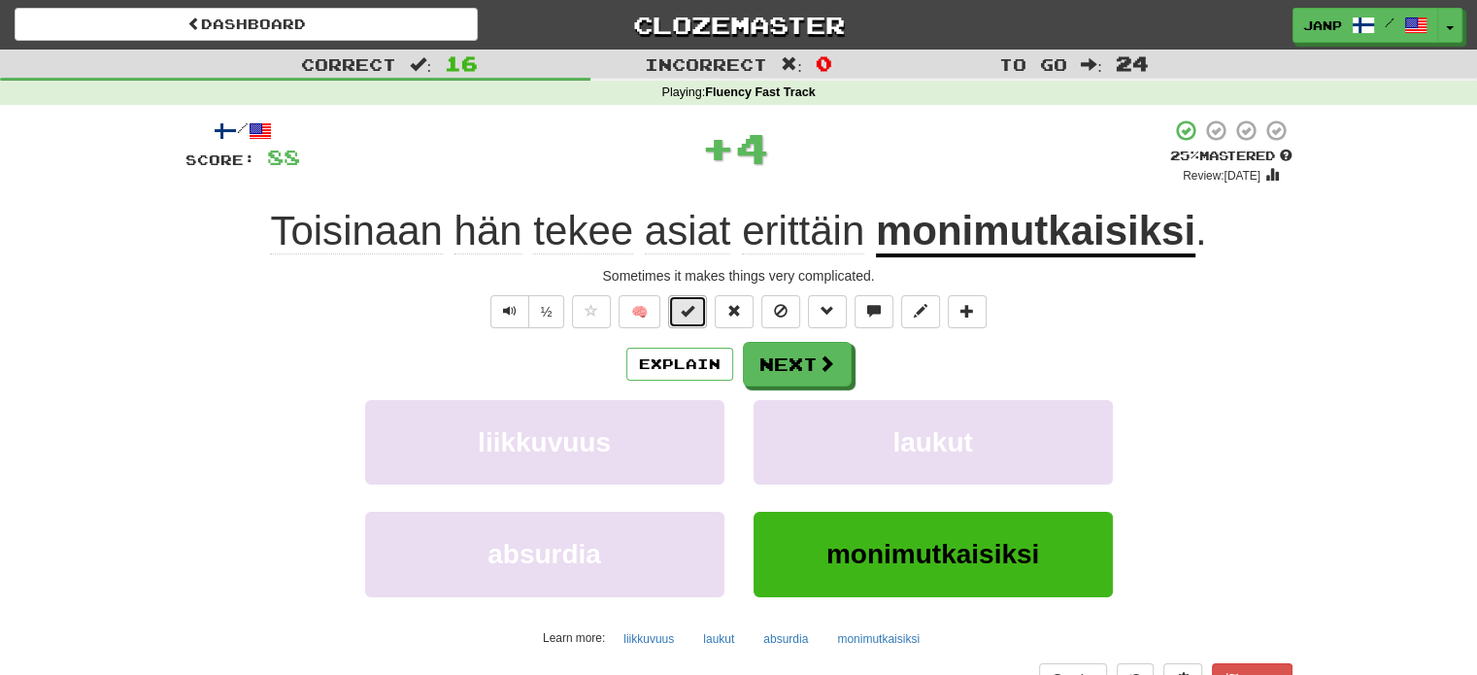
click at [685, 307] on span at bounding box center [688, 311] width 14 height 14
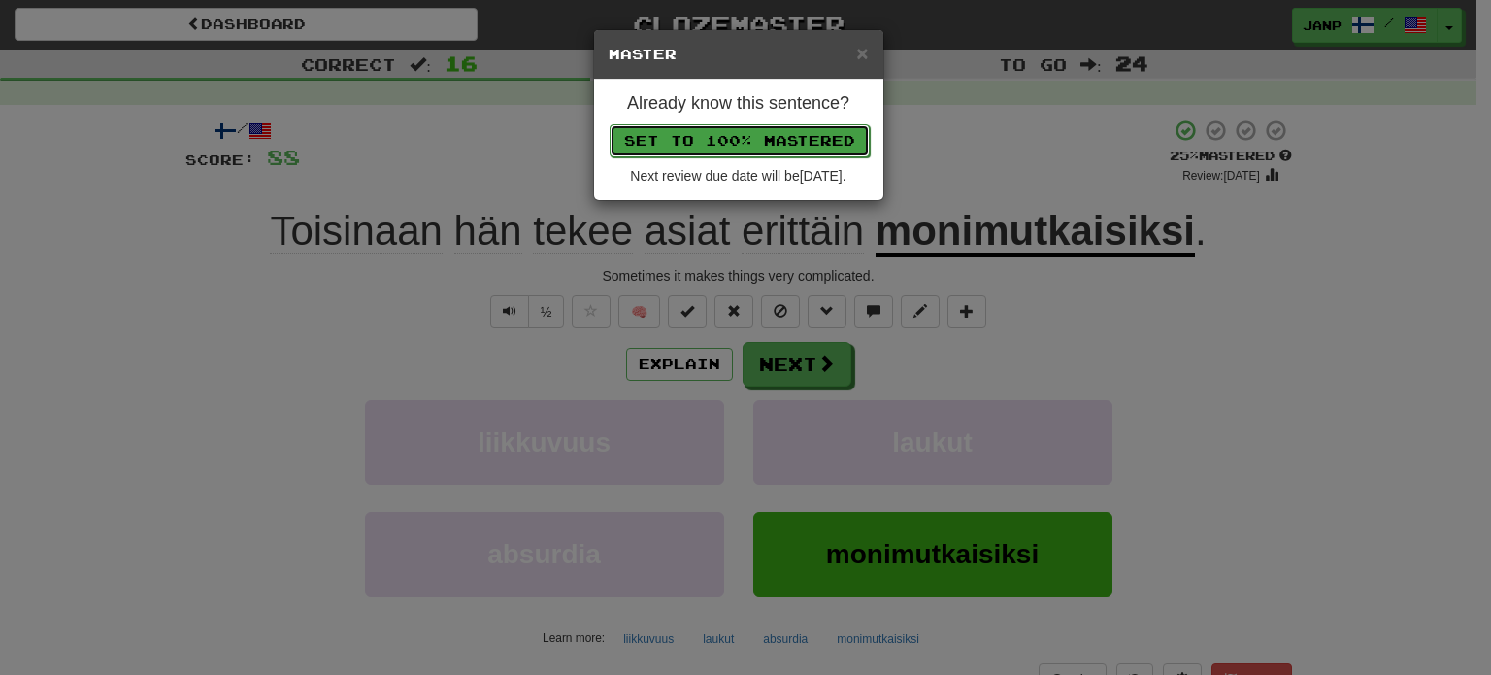
click at [743, 143] on button "Set to 100% Mastered" at bounding box center [740, 140] width 260 height 33
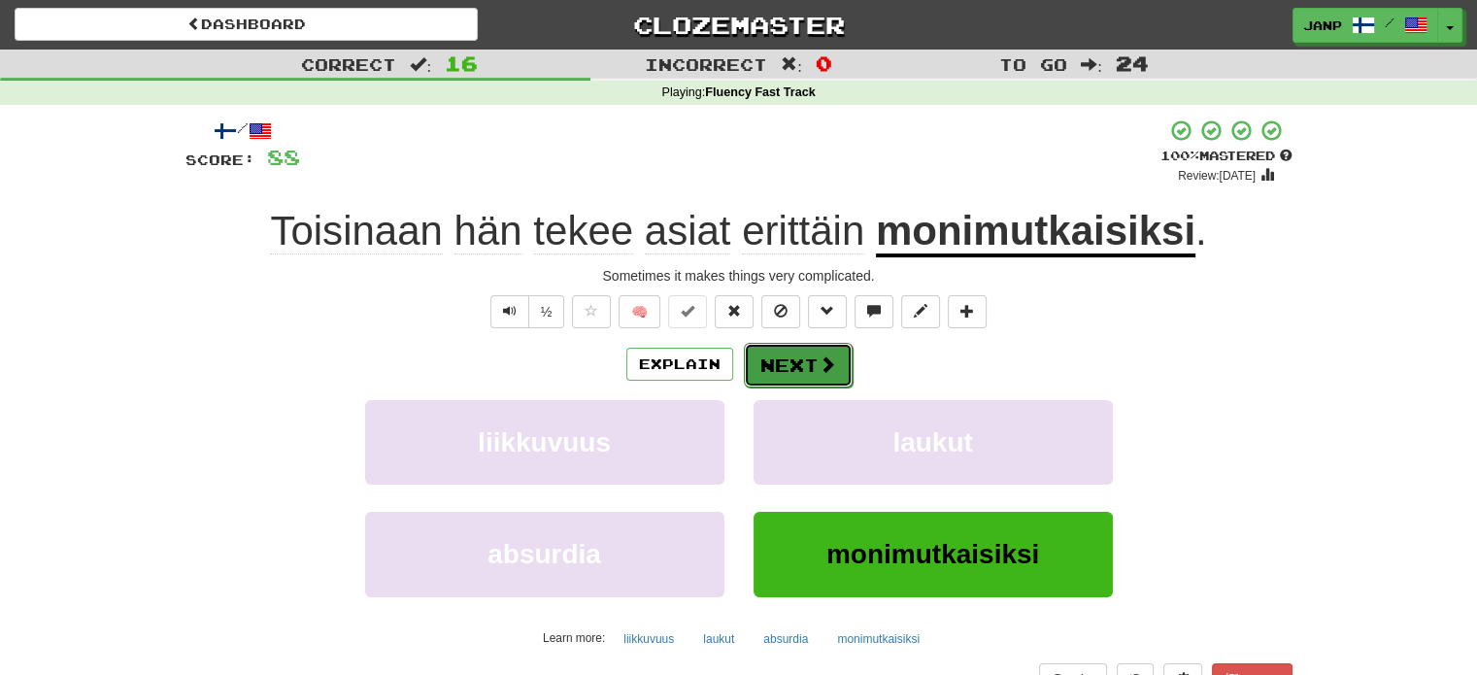
click at [771, 364] on button "Next" at bounding box center [798, 365] width 109 height 45
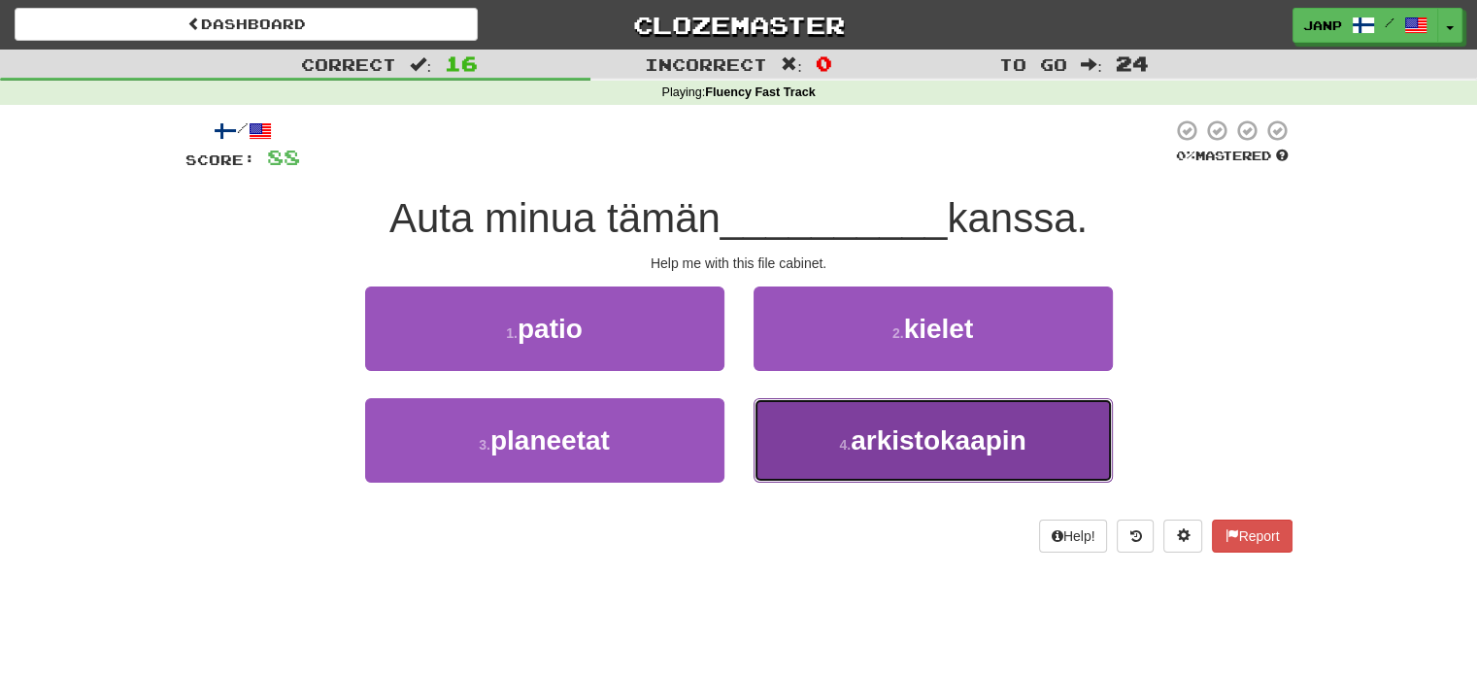
click at [803, 450] on button "4 . arkistokaapin" at bounding box center [932, 440] width 359 height 84
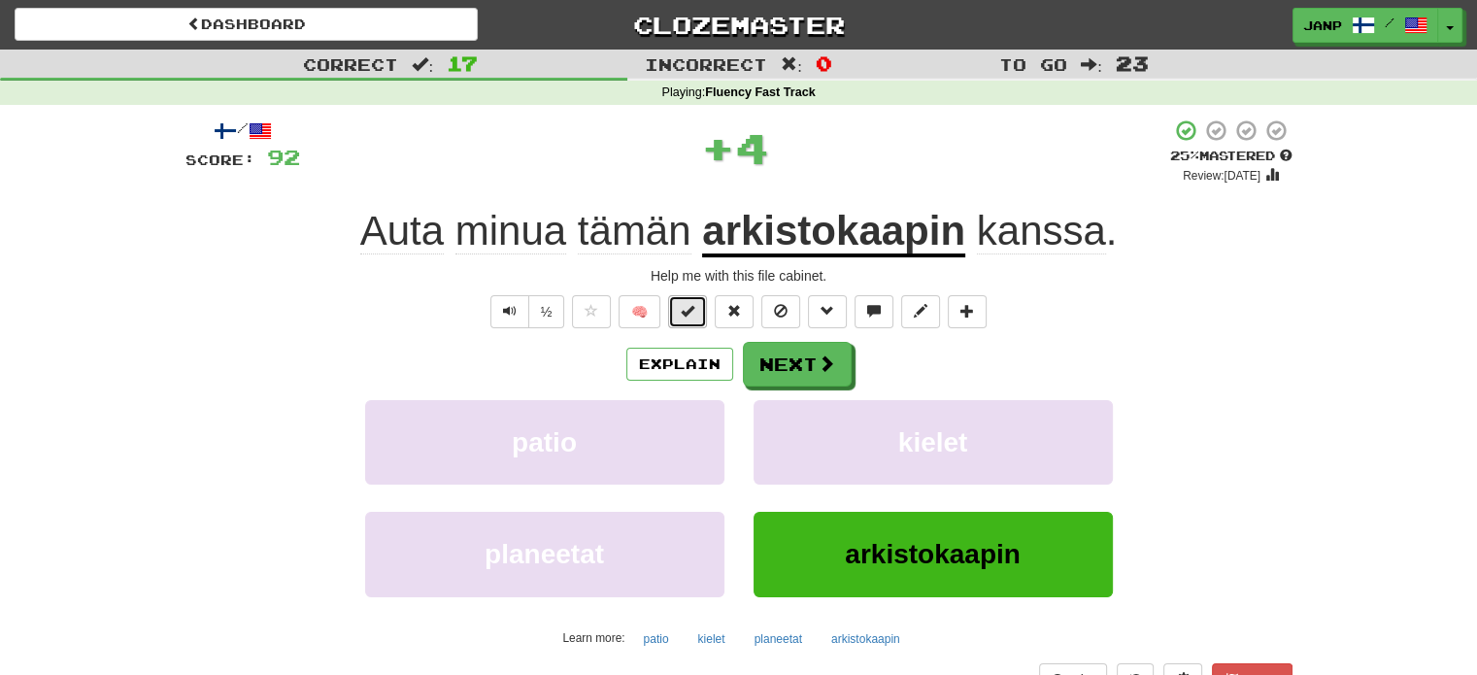
click at [683, 313] on button at bounding box center [687, 311] width 39 height 33
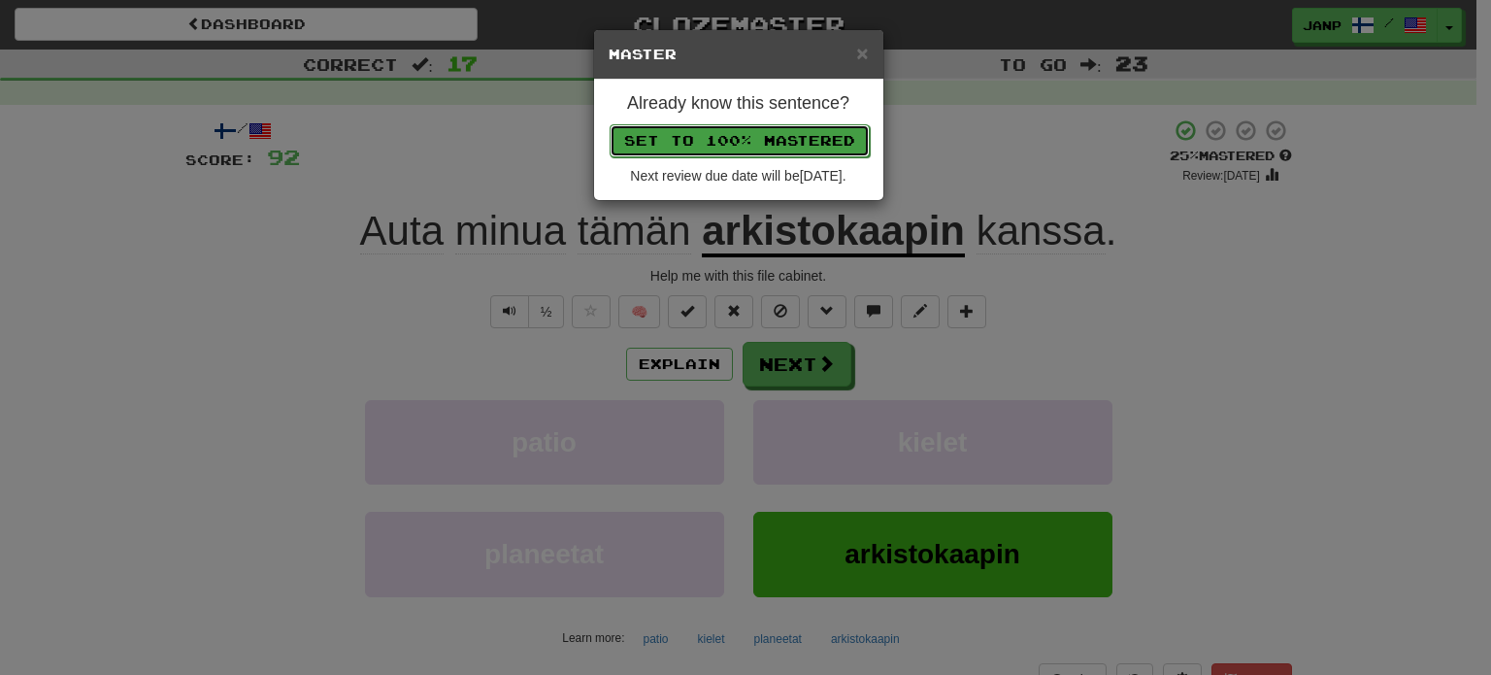
click at [765, 136] on button "Set to 100% Mastered" at bounding box center [740, 140] width 260 height 33
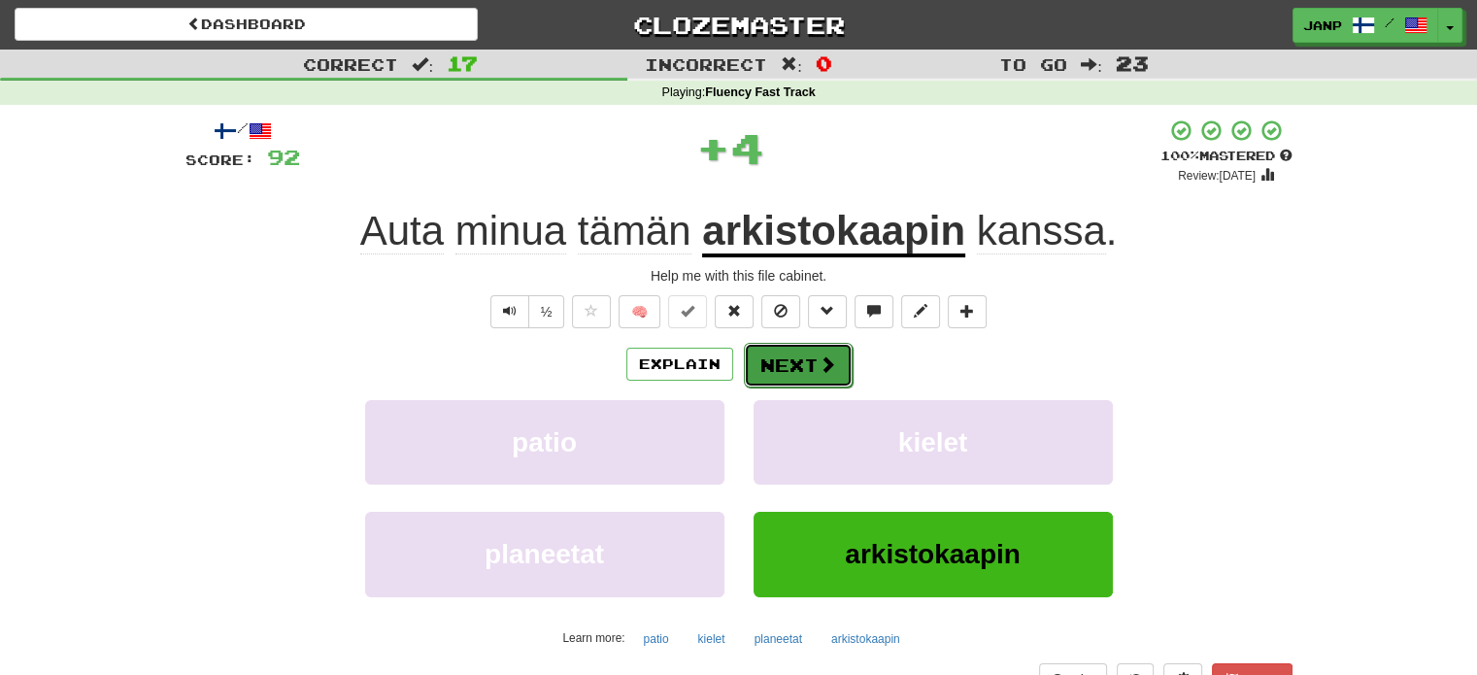
click at [827, 380] on button "Next" at bounding box center [798, 365] width 109 height 45
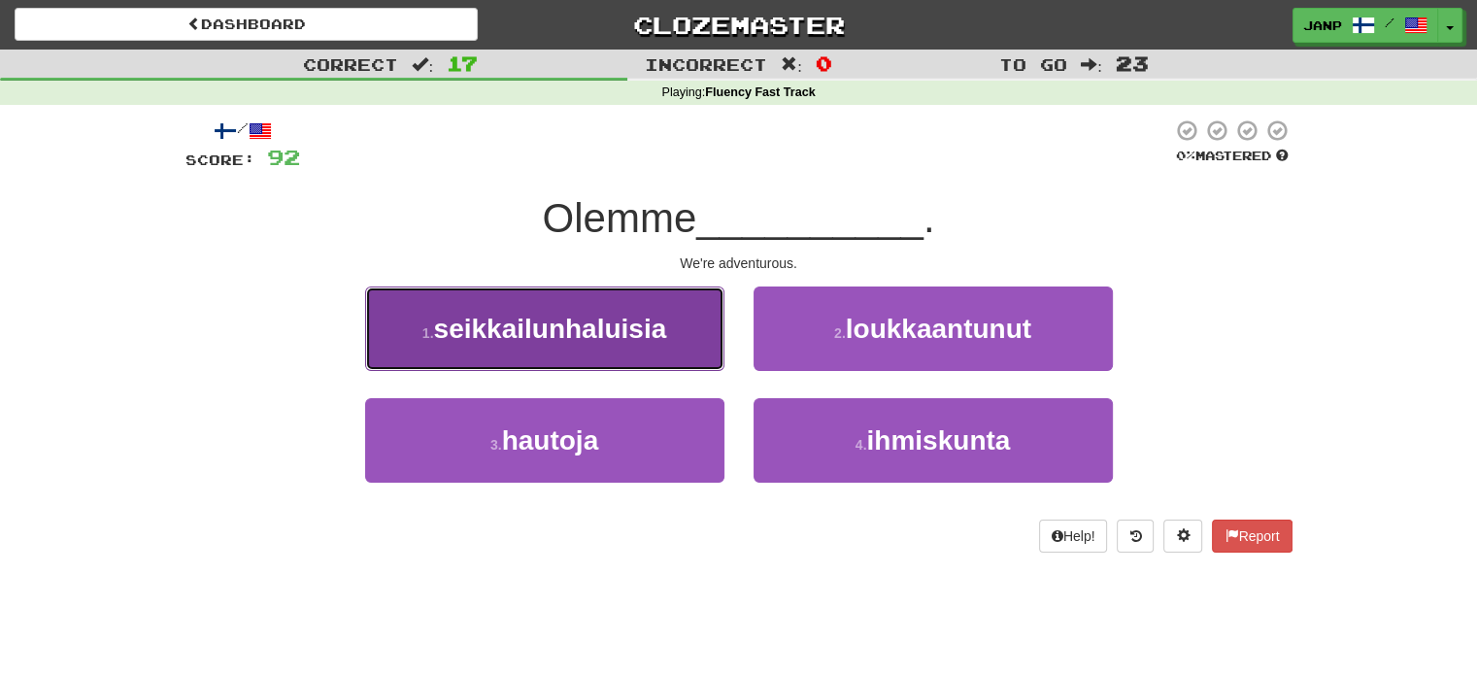
click at [691, 340] on button "1 . seikkailunhaluisia" at bounding box center [544, 328] width 359 height 84
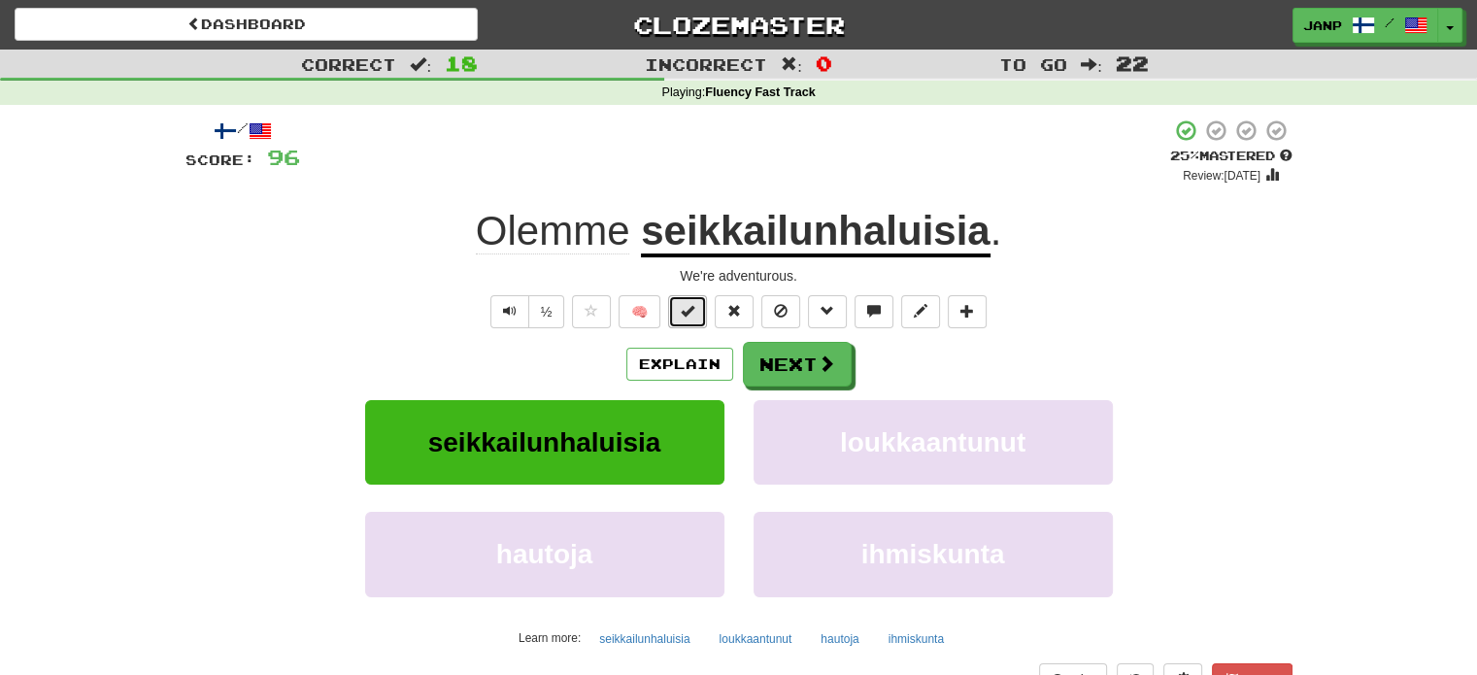
click at [674, 304] on button at bounding box center [687, 311] width 39 height 33
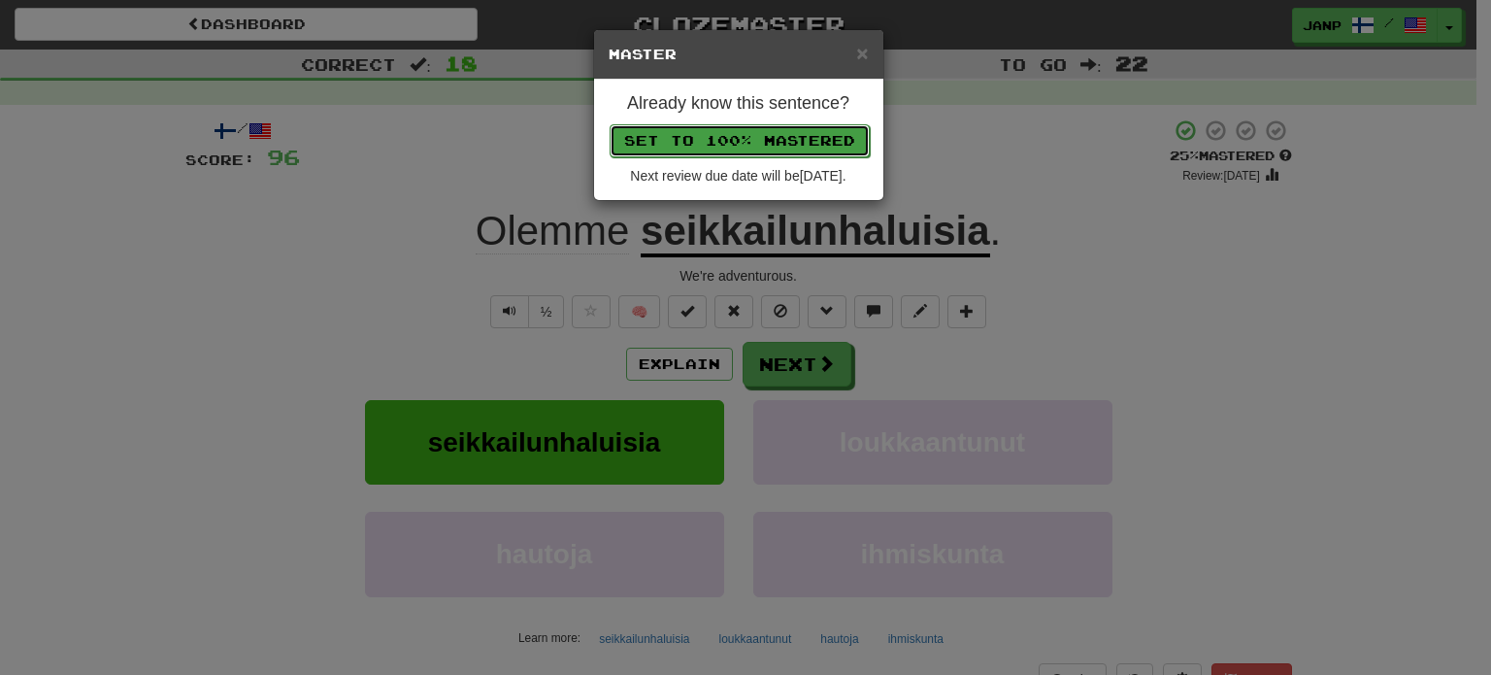
click at [705, 139] on button "Set to 100% Mastered" at bounding box center [740, 140] width 260 height 33
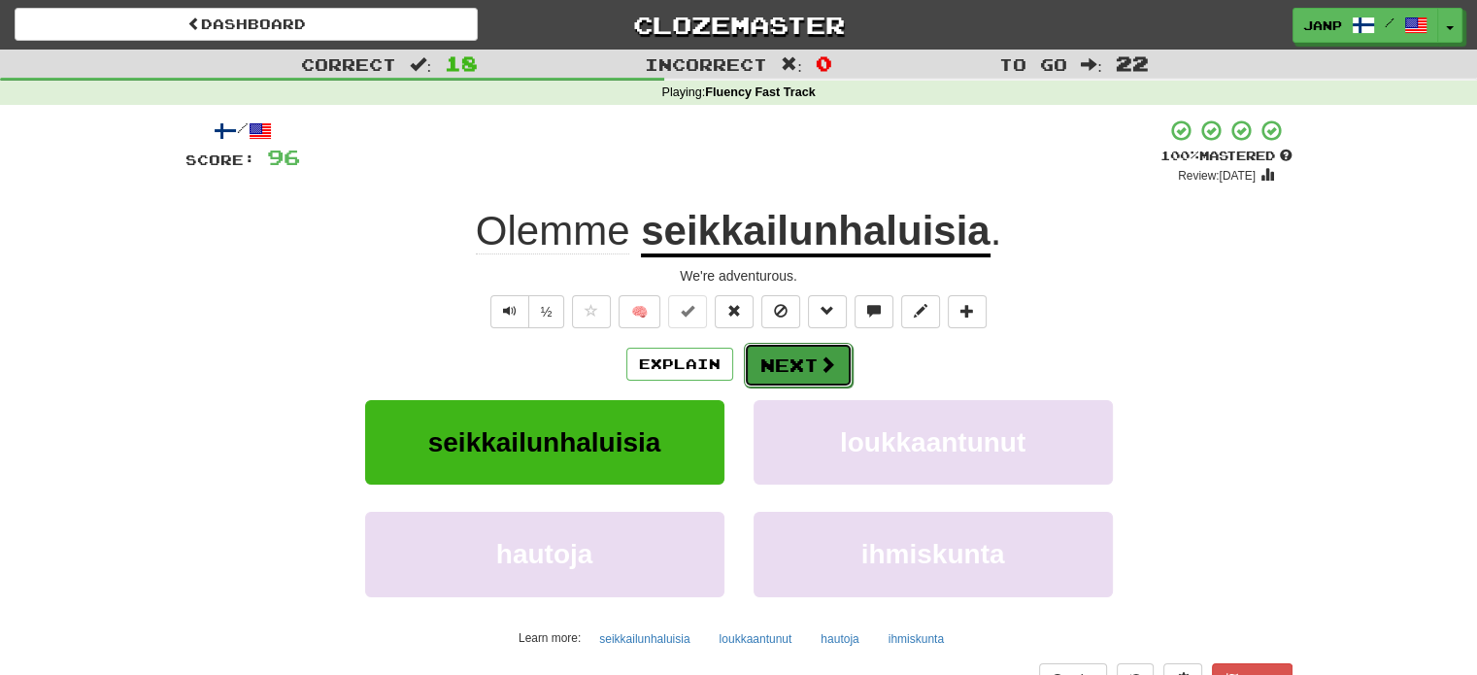
click at [800, 365] on button "Next" at bounding box center [798, 365] width 109 height 45
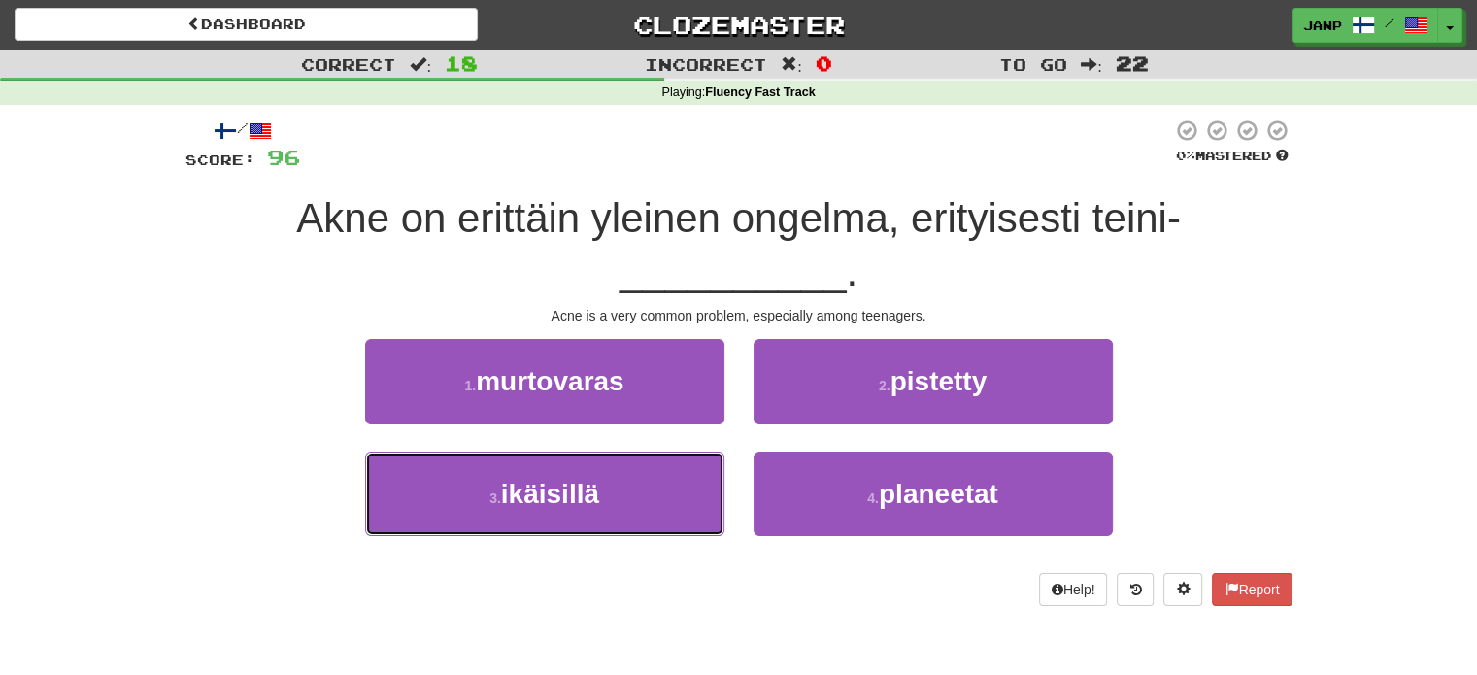
click at [649, 505] on button "3 . ikäisillä" at bounding box center [544, 493] width 359 height 84
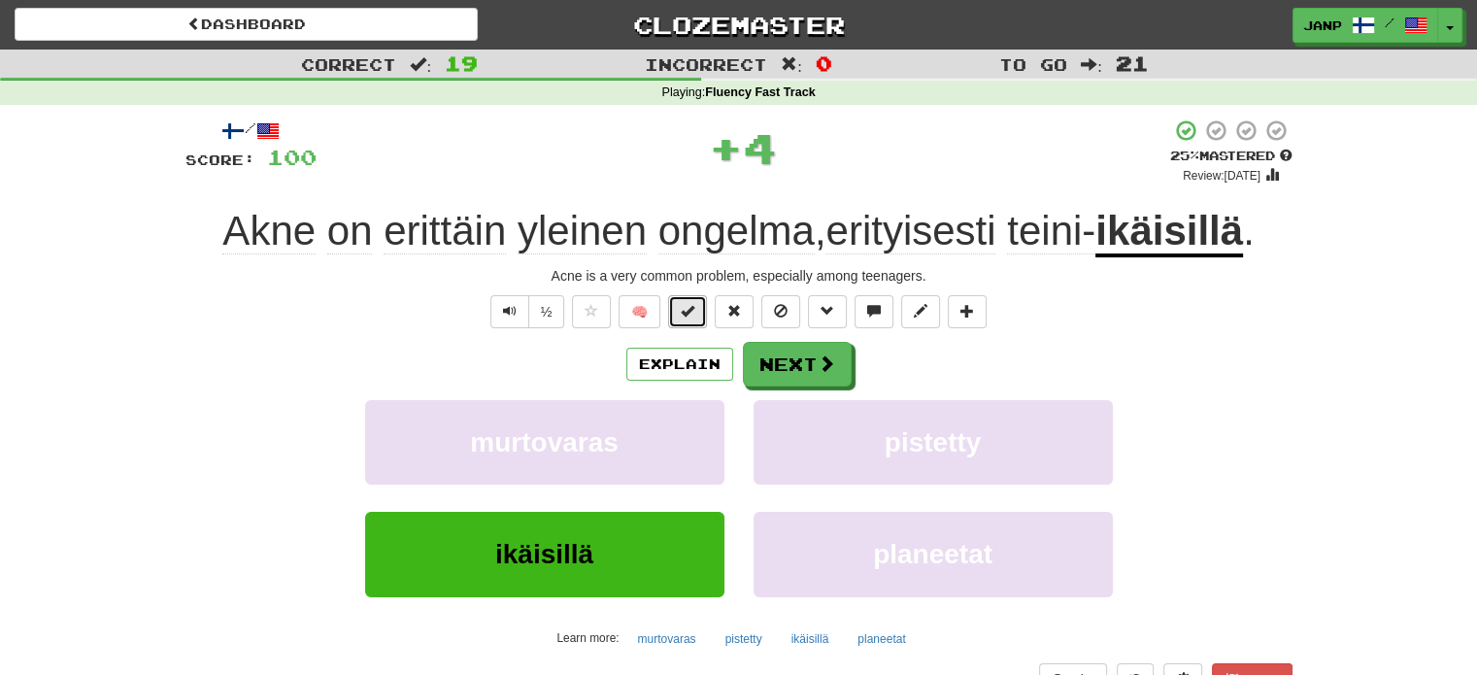
click at [692, 310] on span at bounding box center [688, 311] width 14 height 14
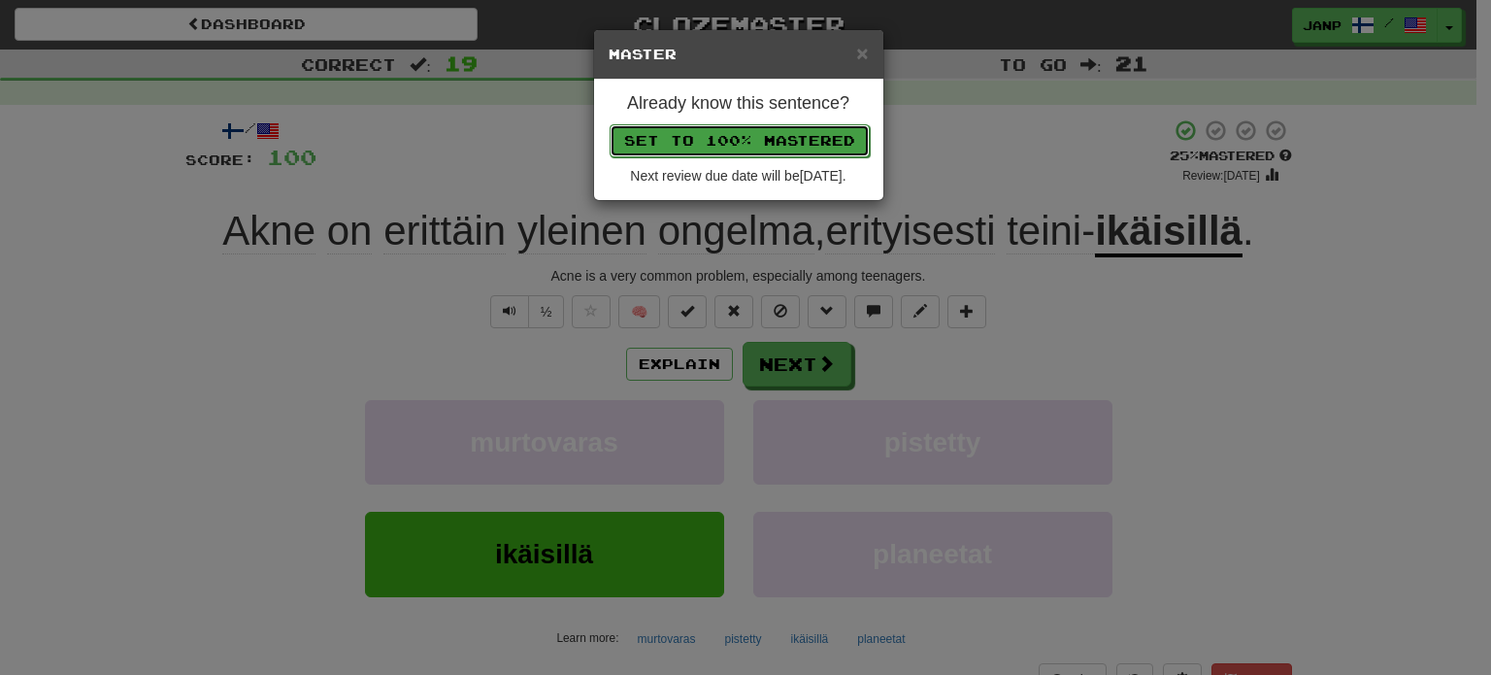
click at [728, 144] on button "Set to 100% Mastered" at bounding box center [740, 140] width 260 height 33
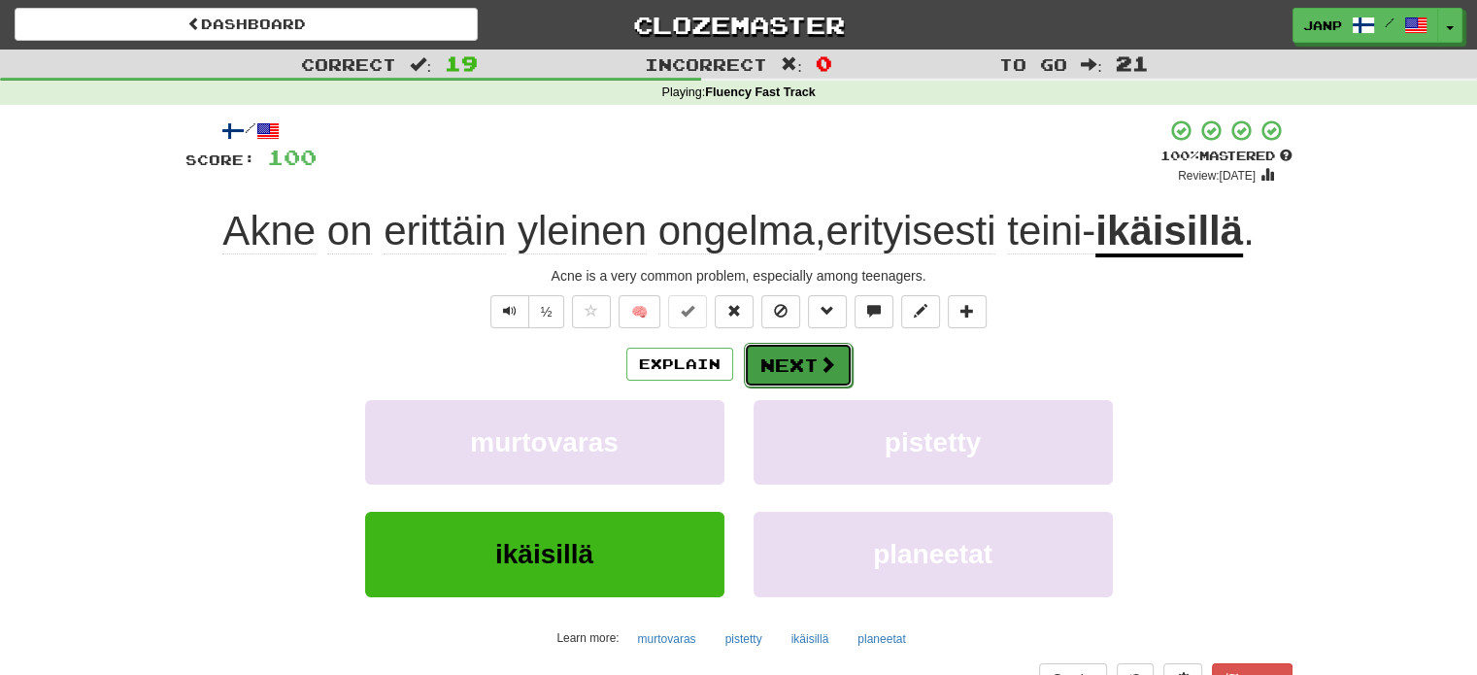
click at [767, 369] on button "Next" at bounding box center [798, 365] width 109 height 45
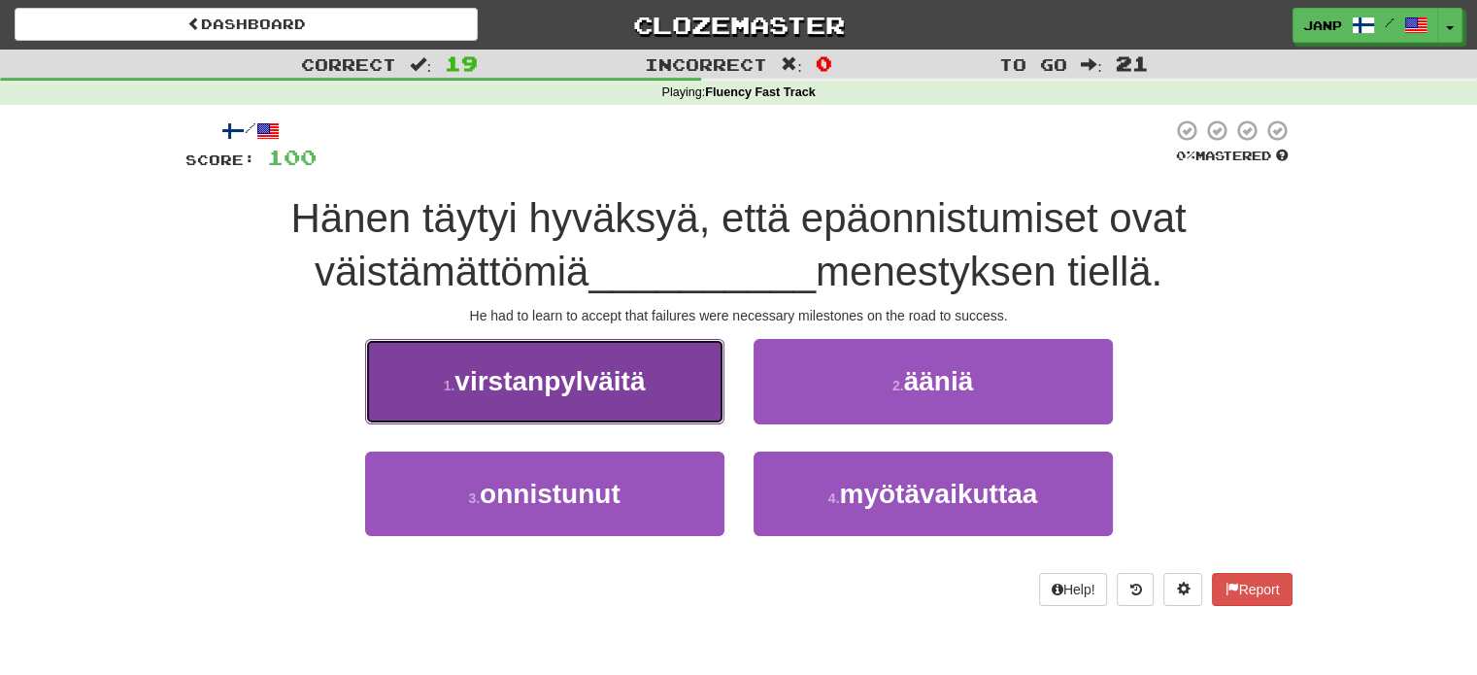
click at [559, 393] on span "virstanpylväitä" at bounding box center [549, 381] width 190 height 30
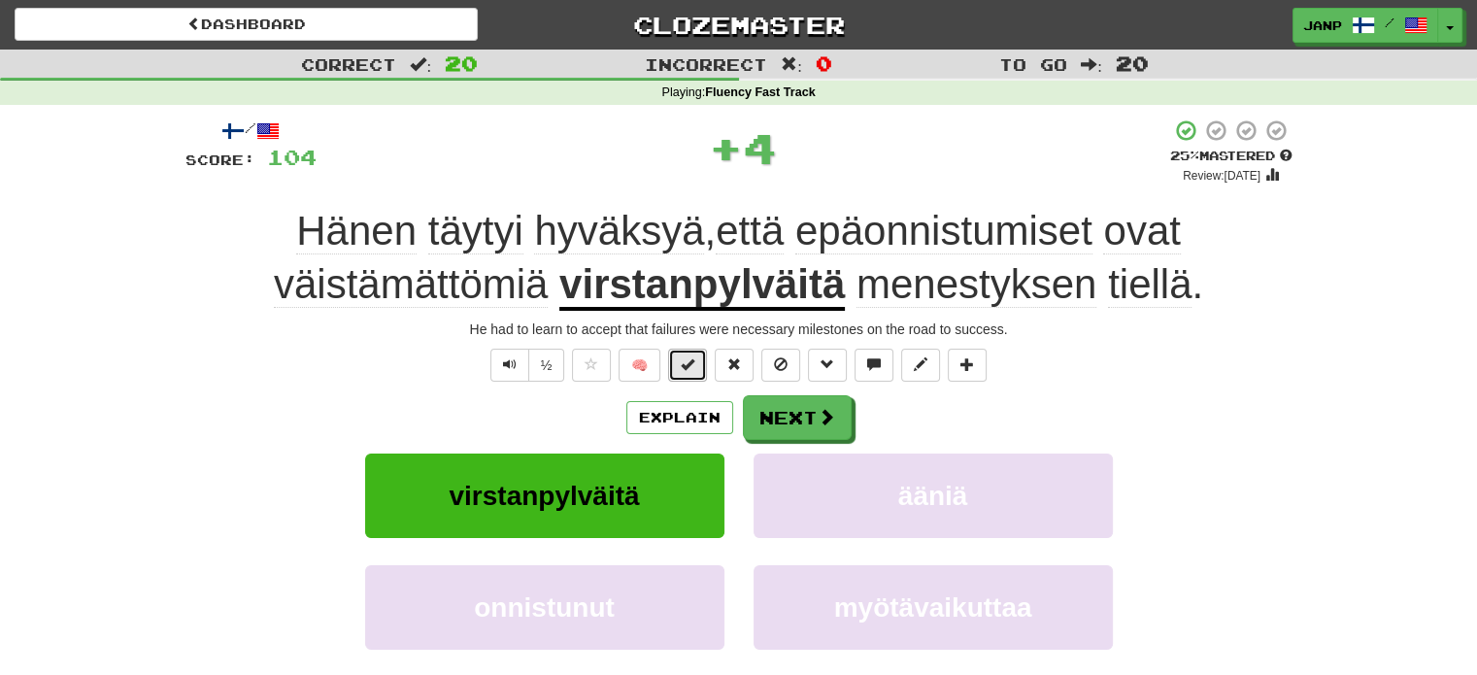
click at [685, 353] on button at bounding box center [687, 365] width 39 height 33
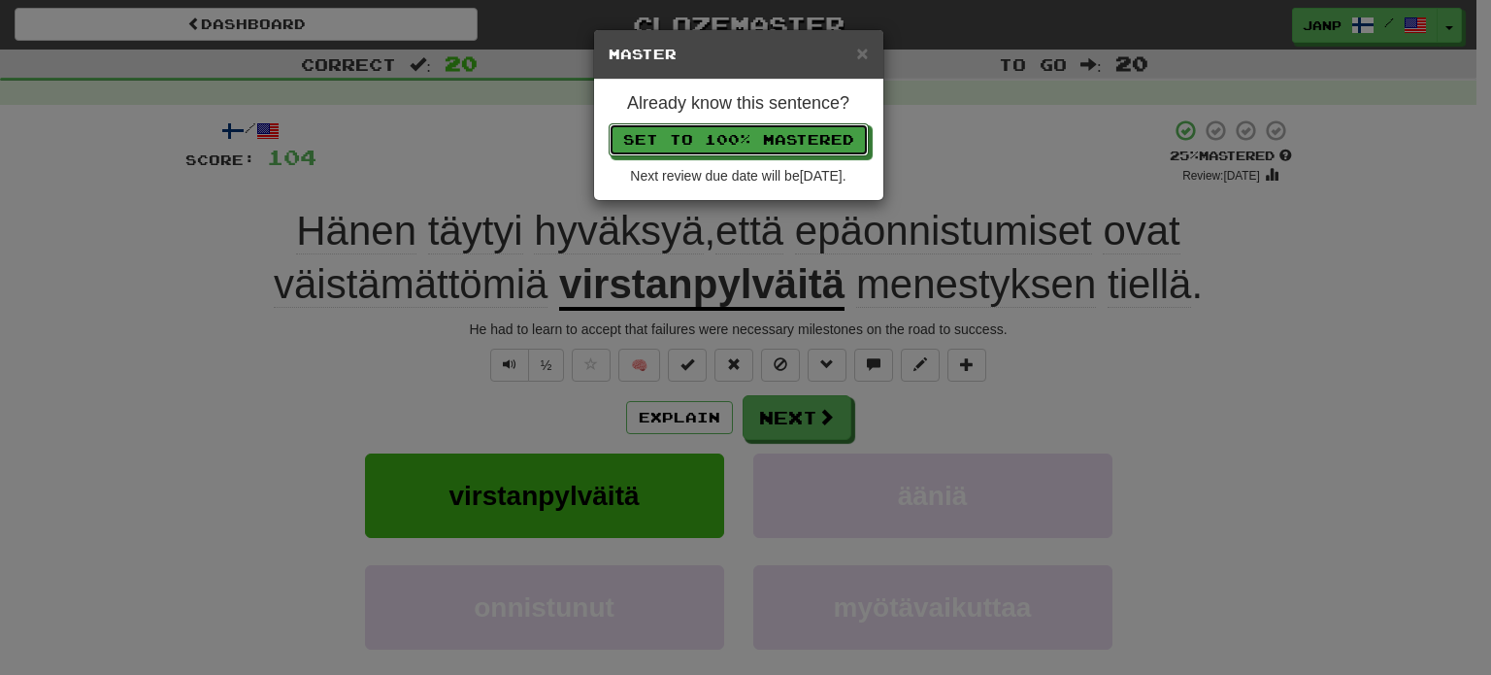
click at [737, 123] on p "Set to 100% Mastered" at bounding box center [739, 139] width 260 height 33
click at [734, 138] on button "Set to 100% Mastered" at bounding box center [740, 140] width 260 height 33
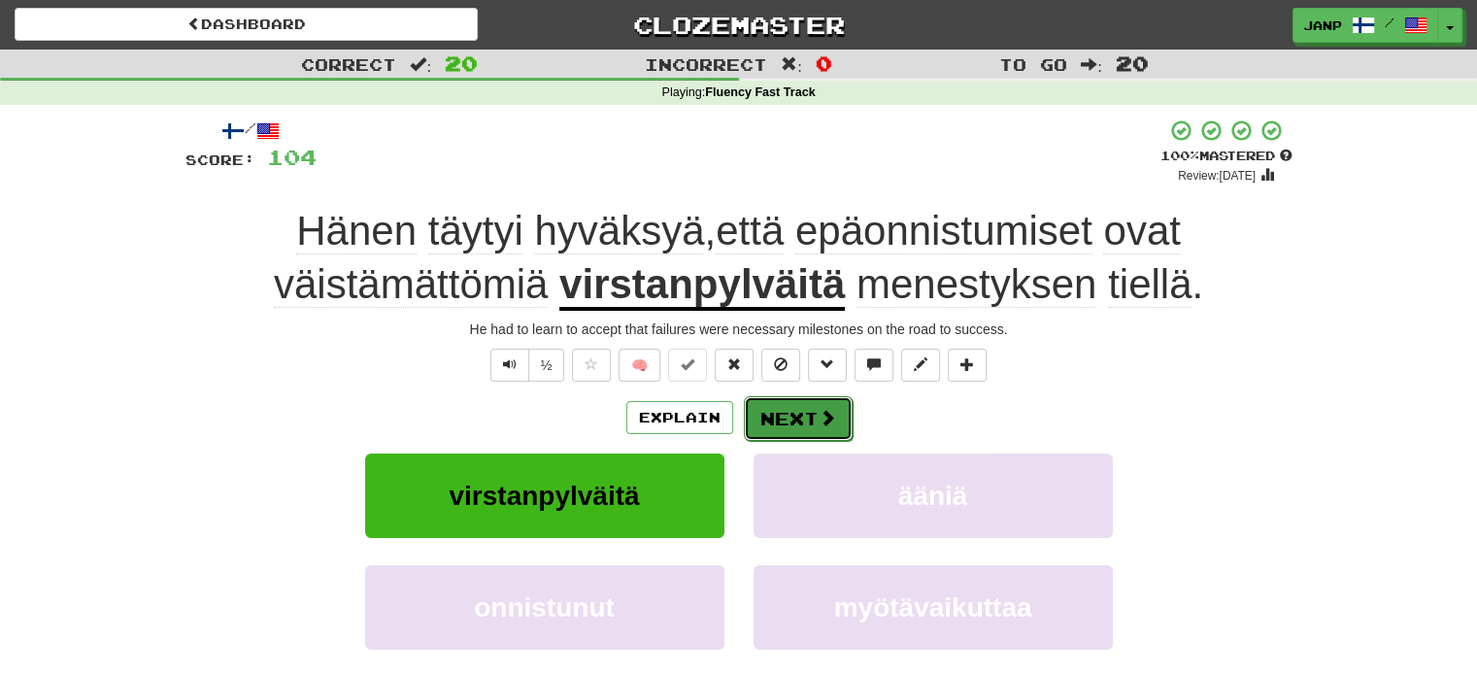
click at [823, 421] on span at bounding box center [827, 417] width 17 height 17
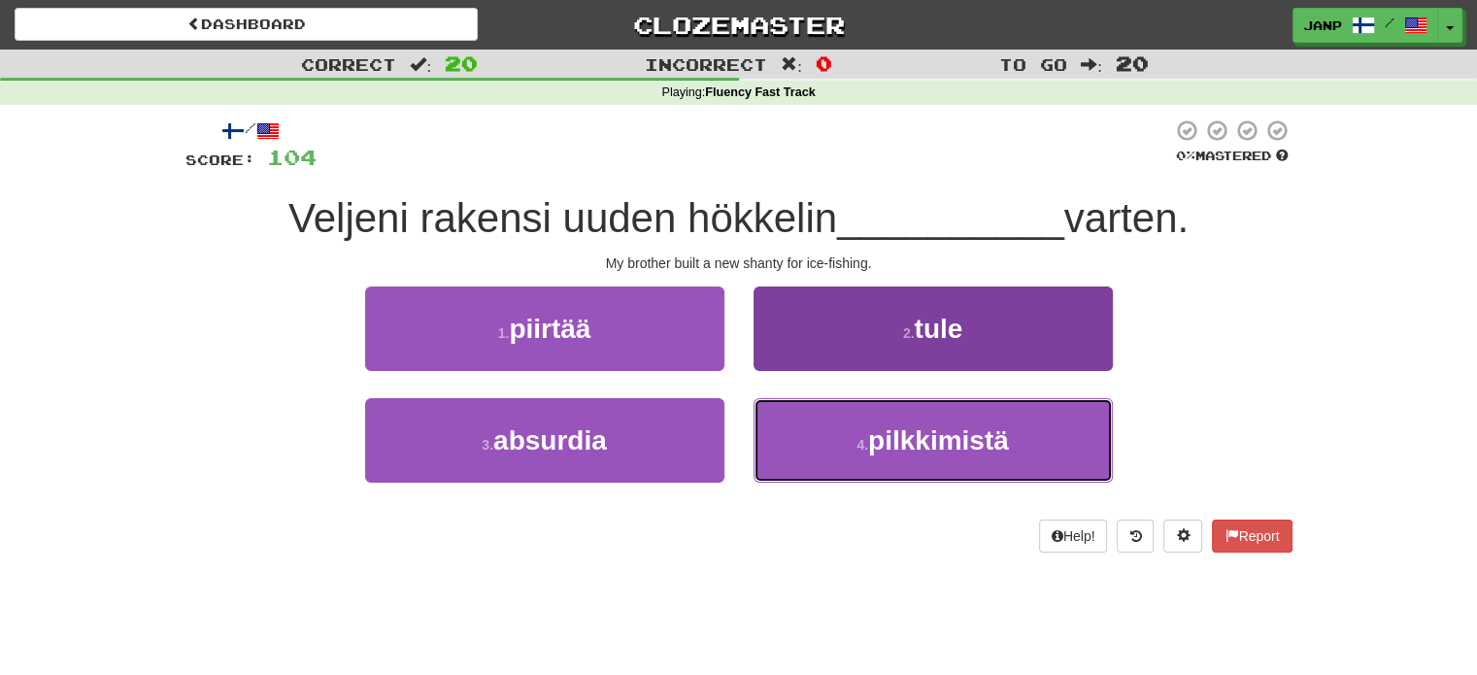
click at [811, 438] on button "4 . pilkkimistä" at bounding box center [932, 440] width 359 height 84
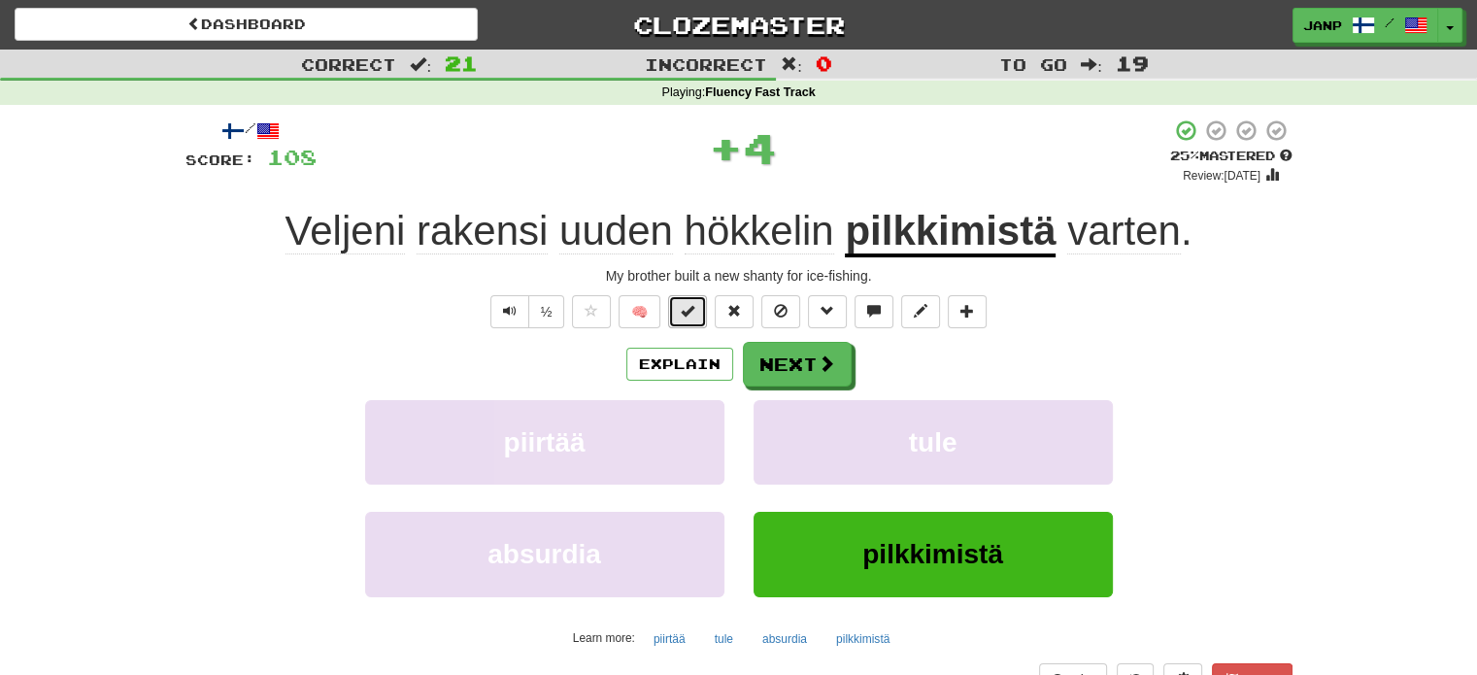
click at [692, 317] on span at bounding box center [688, 311] width 14 height 14
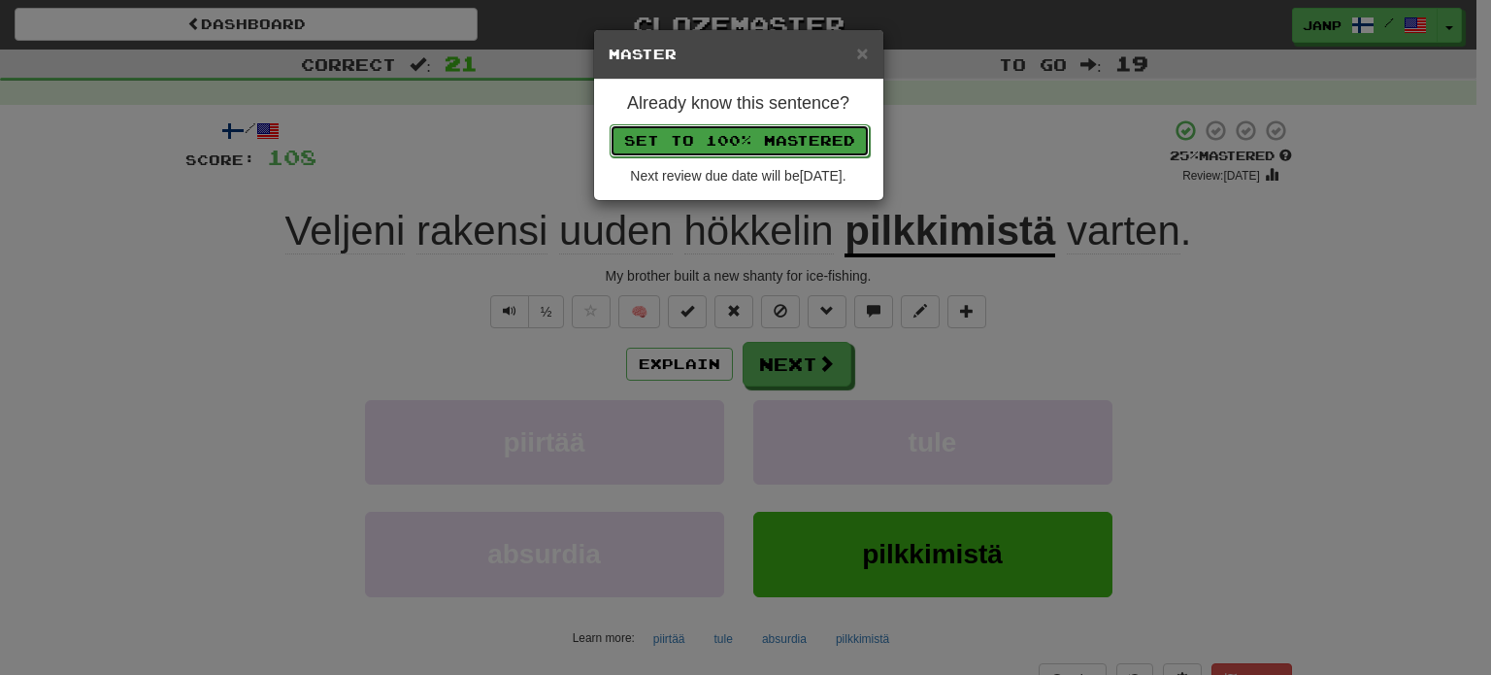
click at [784, 134] on button "Set to 100% Mastered" at bounding box center [740, 140] width 260 height 33
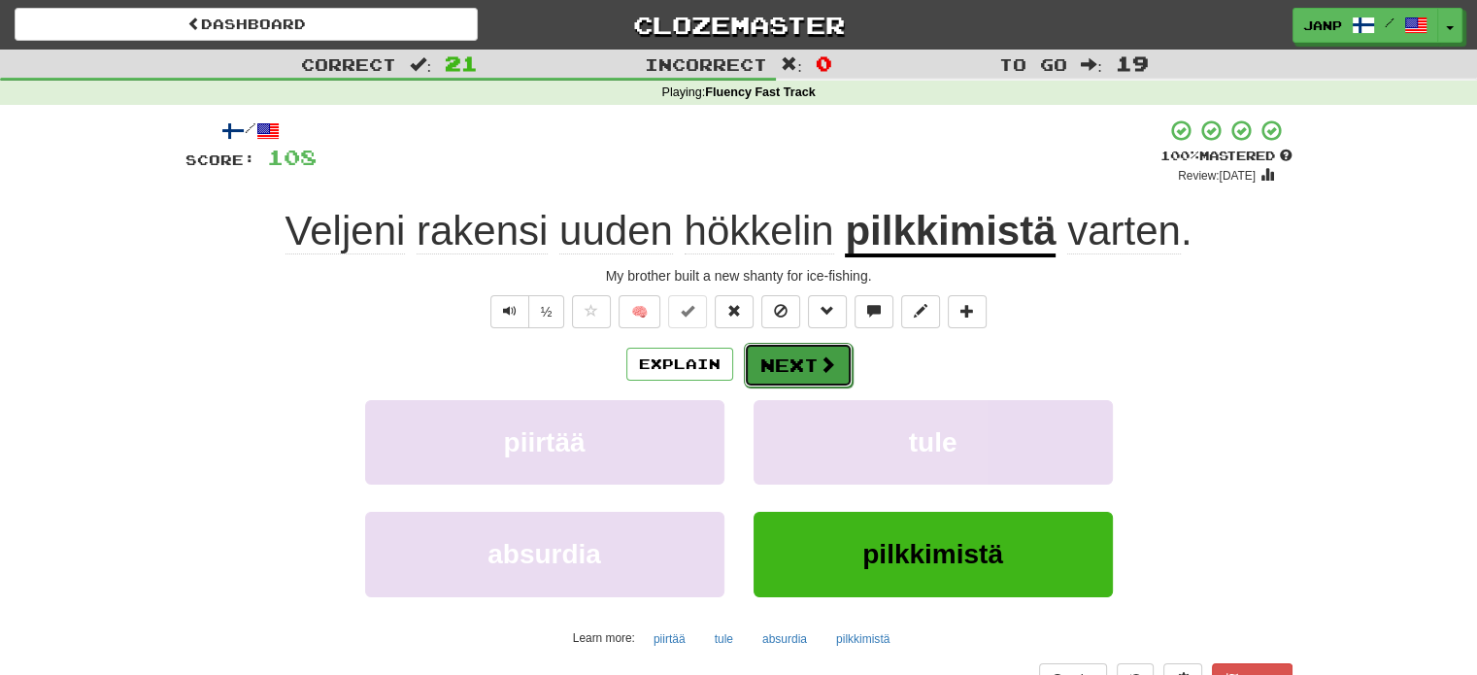
click at [823, 369] on span at bounding box center [827, 363] width 17 height 17
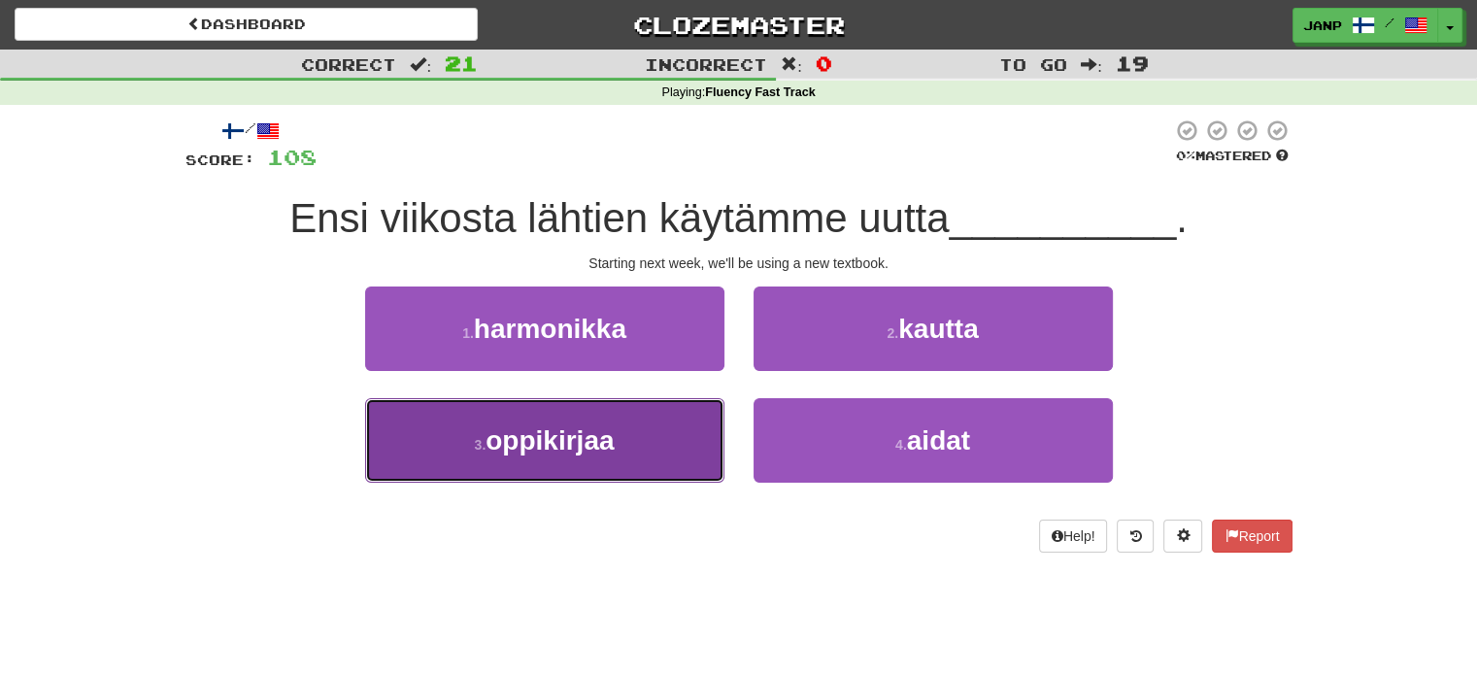
click at [695, 432] on button "3 . oppikirjaa" at bounding box center [544, 440] width 359 height 84
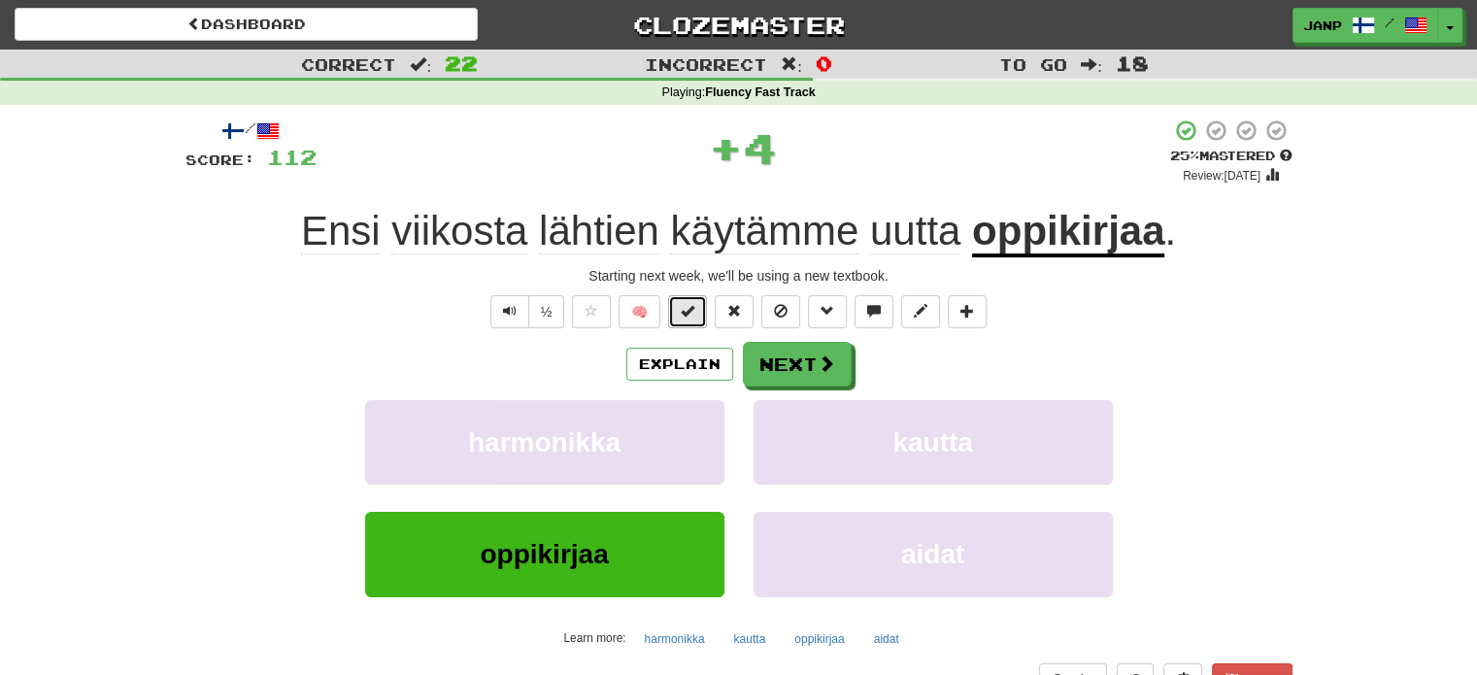
click at [691, 317] on span at bounding box center [688, 311] width 14 height 14
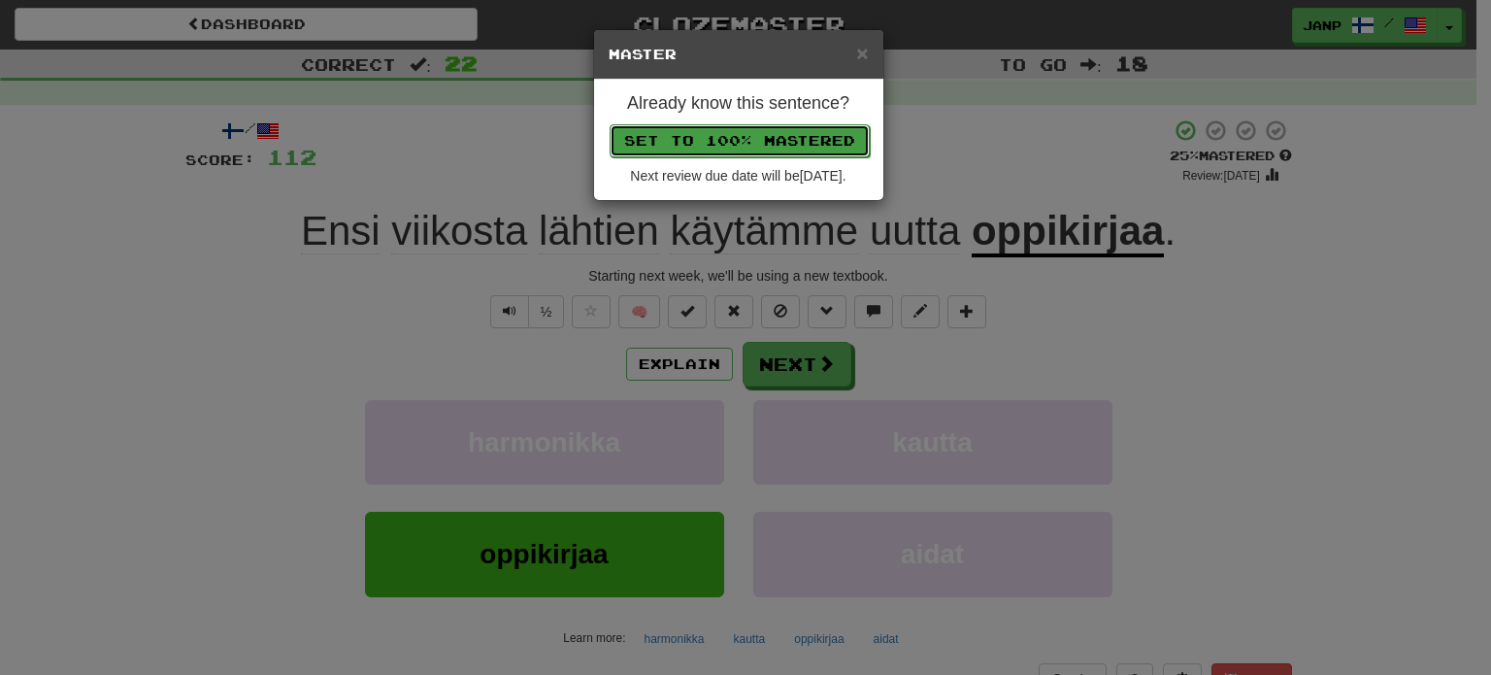
click at [774, 147] on button "Set to 100% Mastered" at bounding box center [740, 140] width 260 height 33
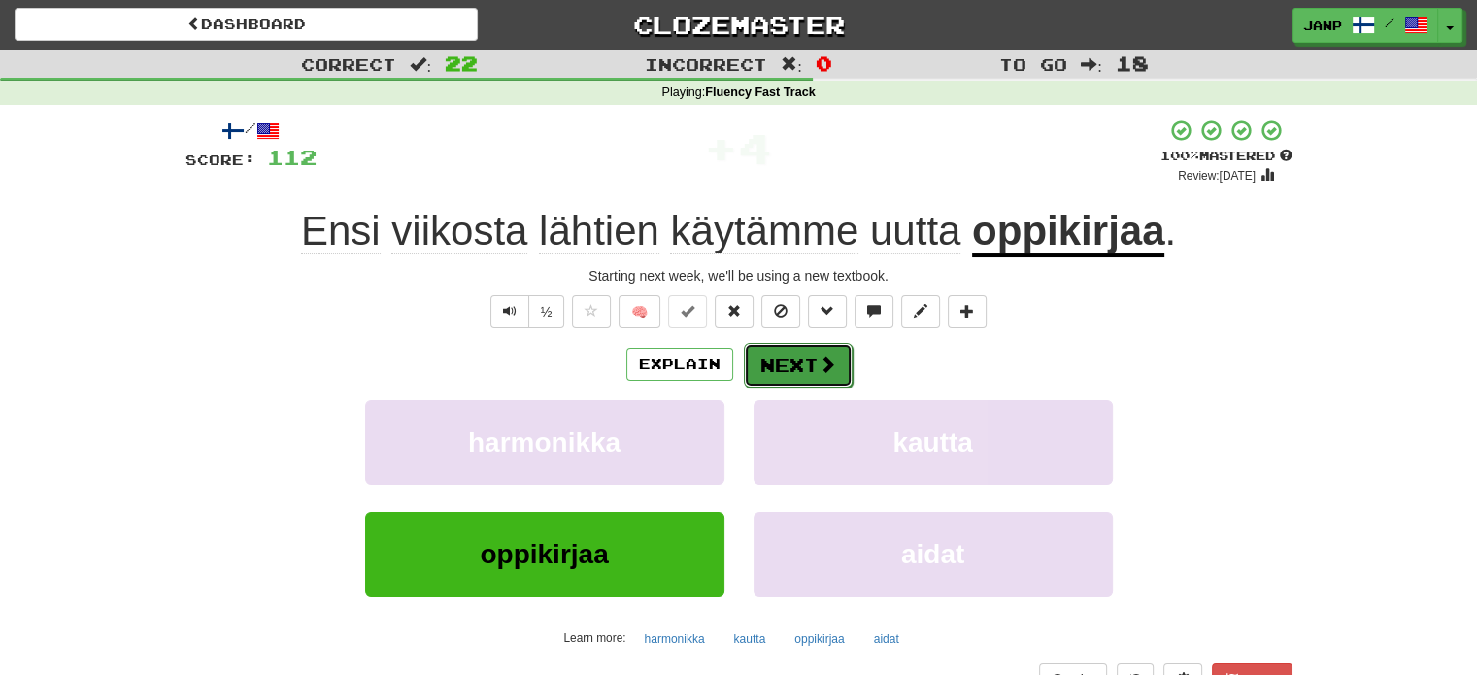
click at [782, 370] on button "Next" at bounding box center [798, 365] width 109 height 45
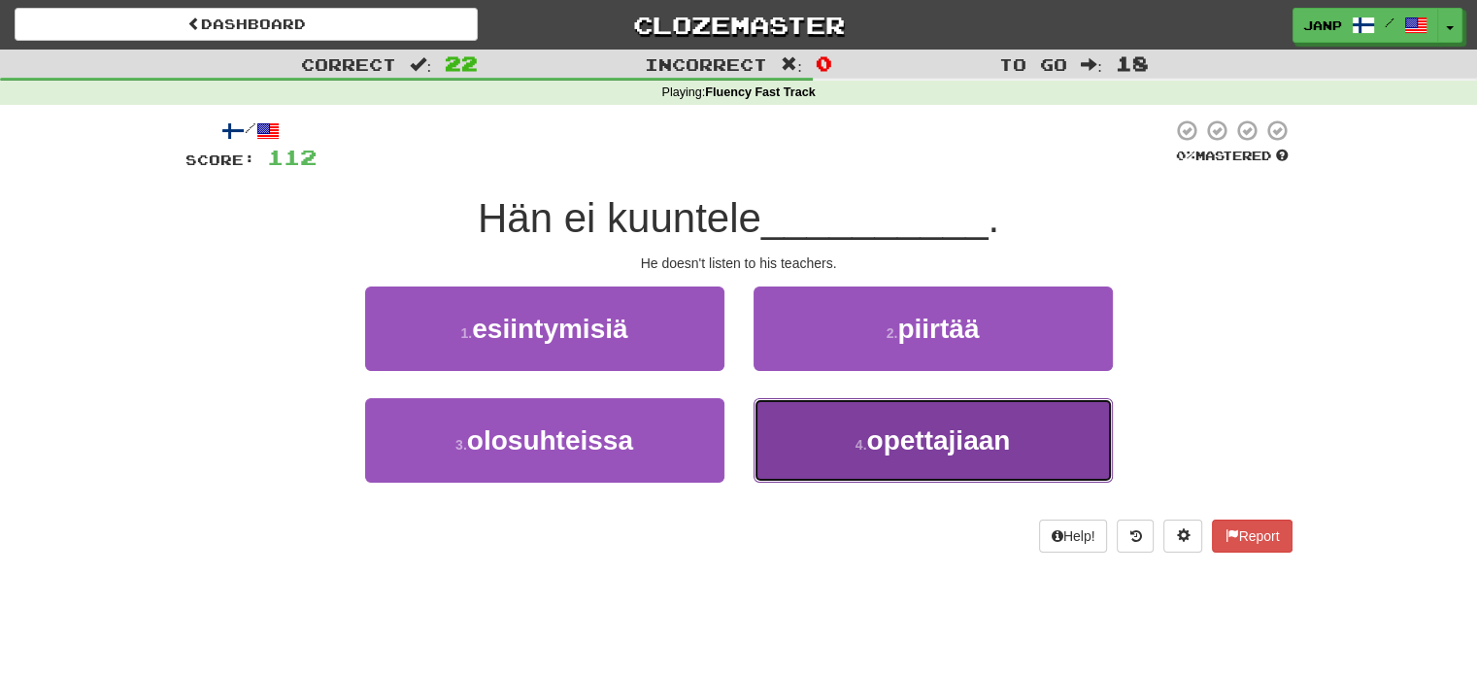
click at [831, 418] on button "4 . opettajiaan" at bounding box center [932, 440] width 359 height 84
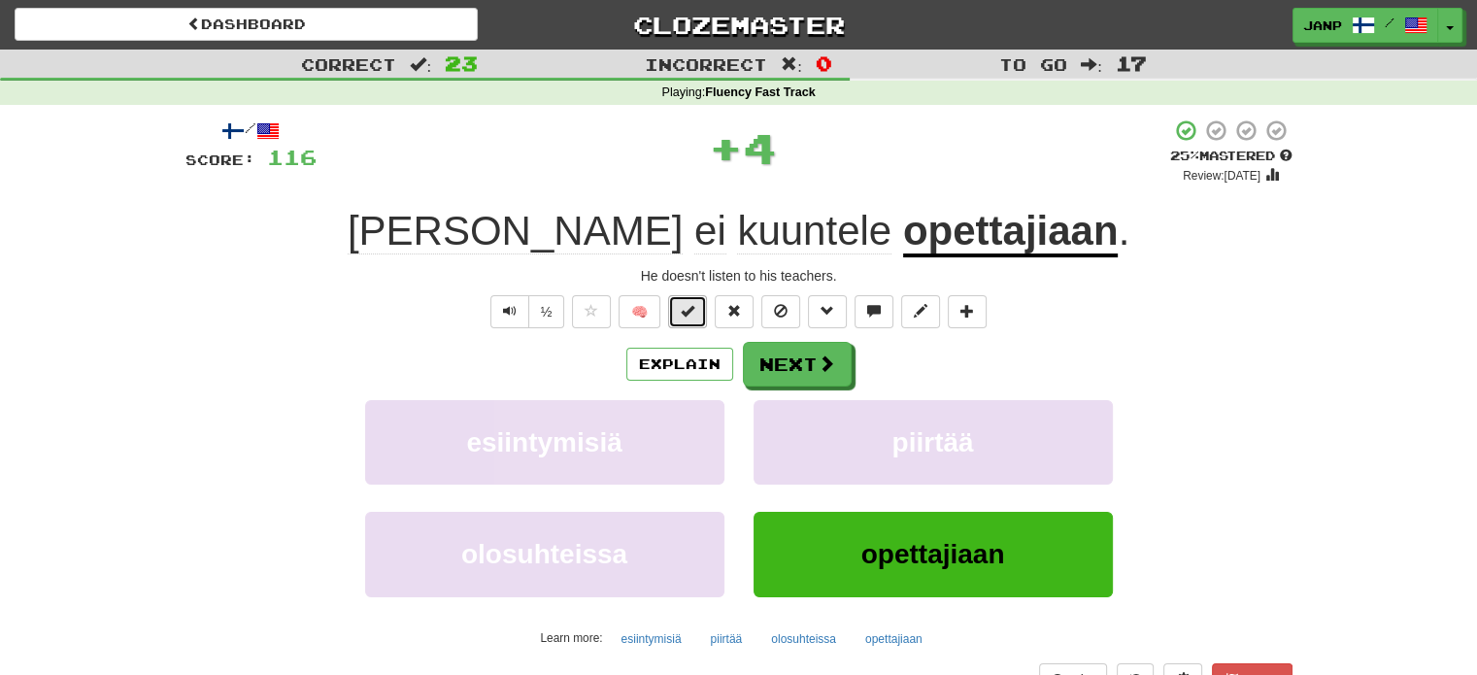
click at [692, 312] on span at bounding box center [688, 311] width 14 height 14
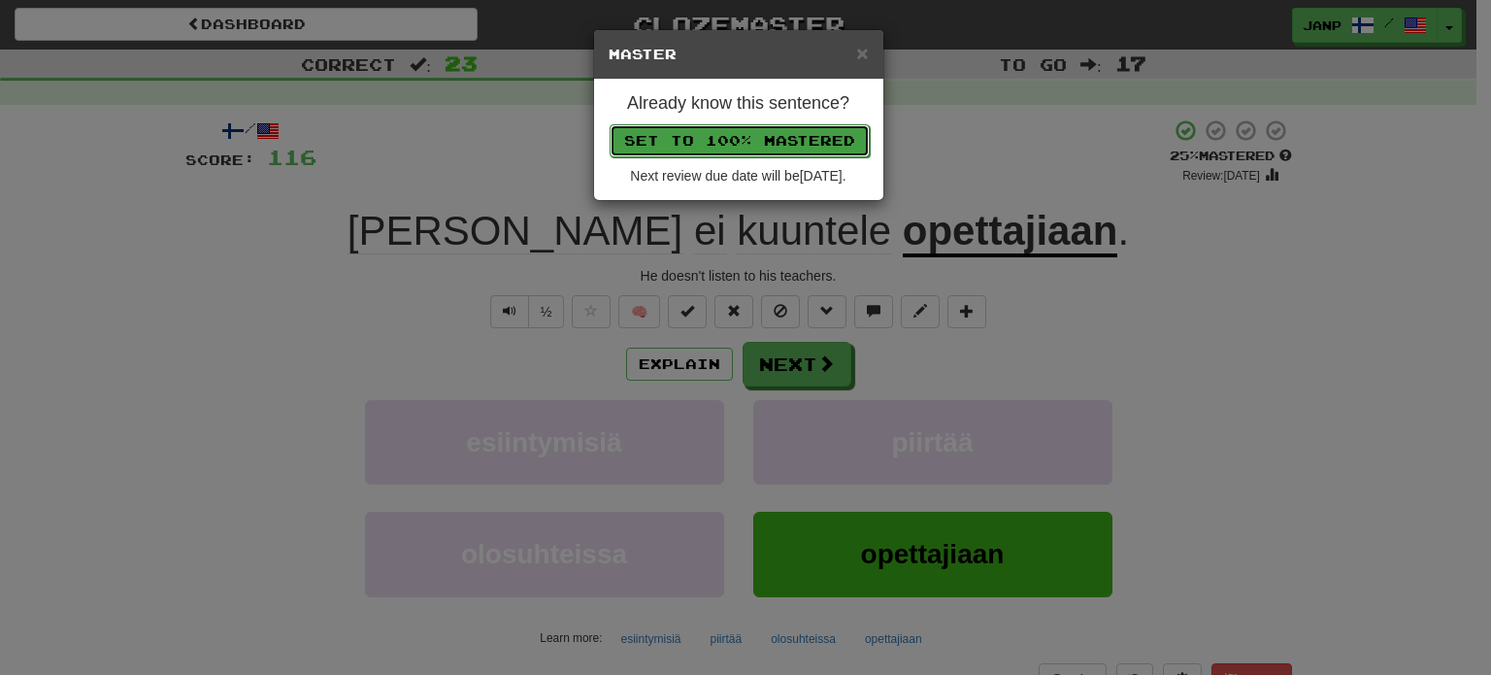
click at [784, 134] on button "Set to 100% Mastered" at bounding box center [740, 140] width 260 height 33
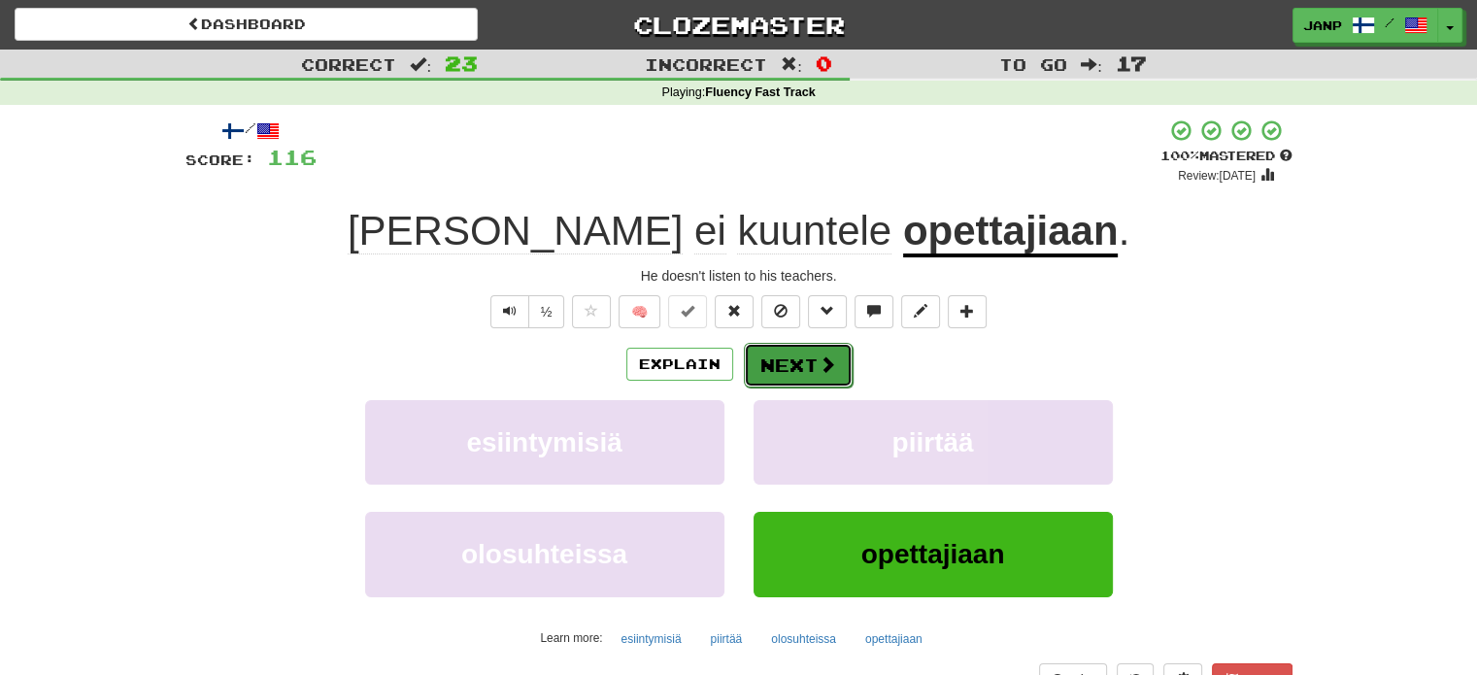
click at [775, 366] on button "Next" at bounding box center [798, 365] width 109 height 45
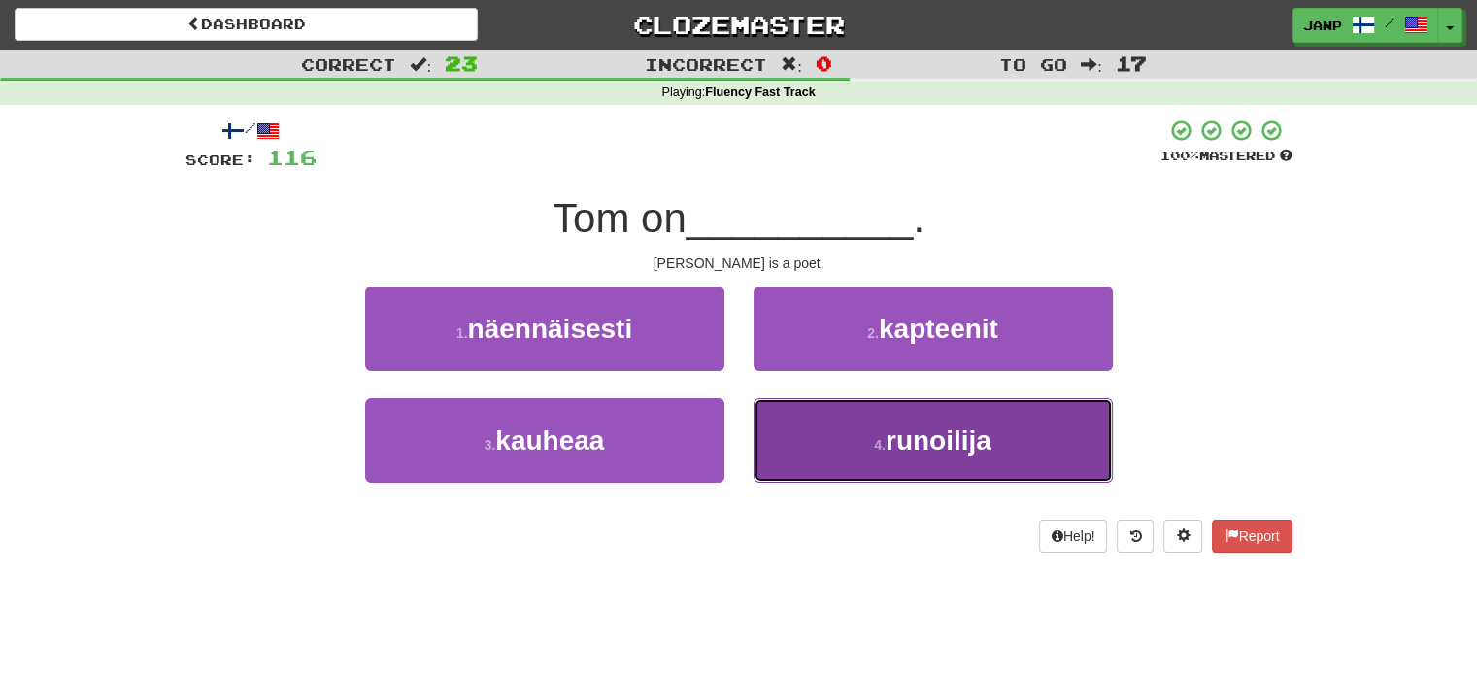
click at [787, 445] on button "4 . runoilija" at bounding box center [932, 440] width 359 height 84
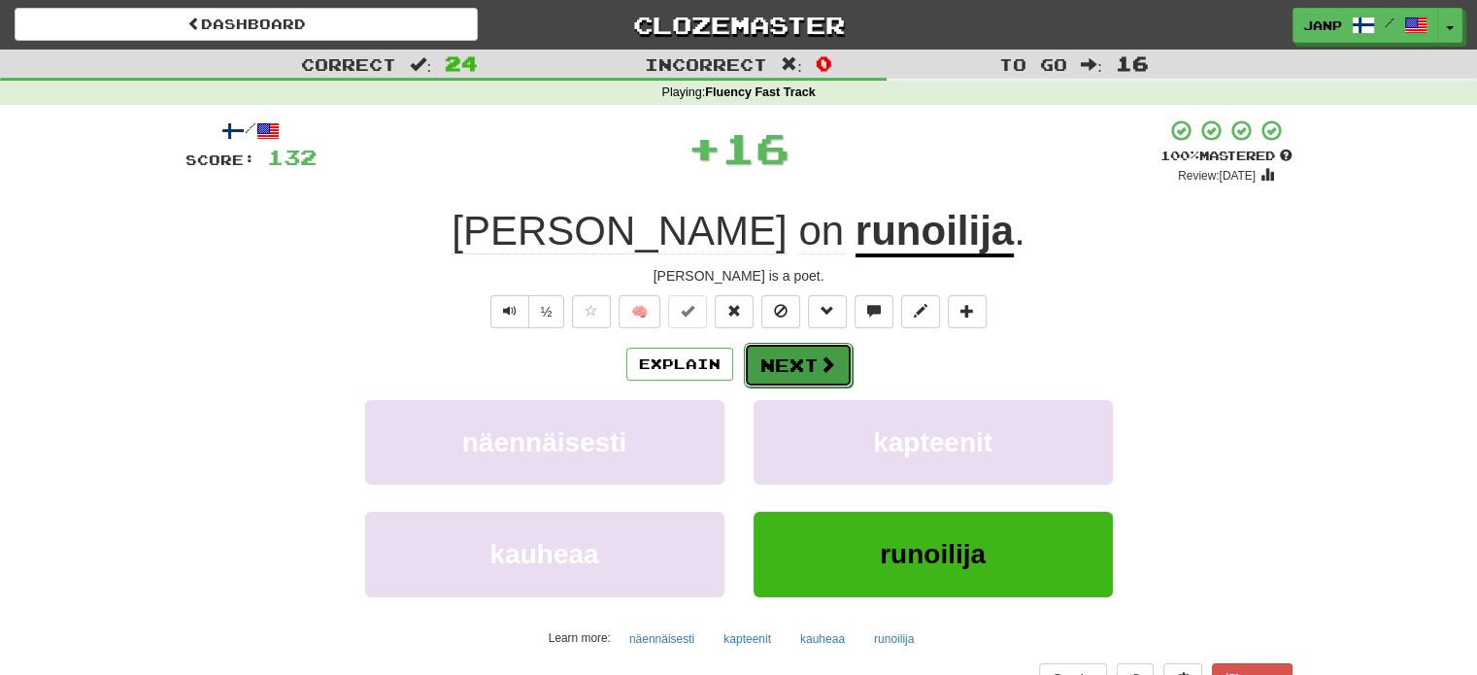
click at [775, 358] on button "Next" at bounding box center [798, 365] width 109 height 45
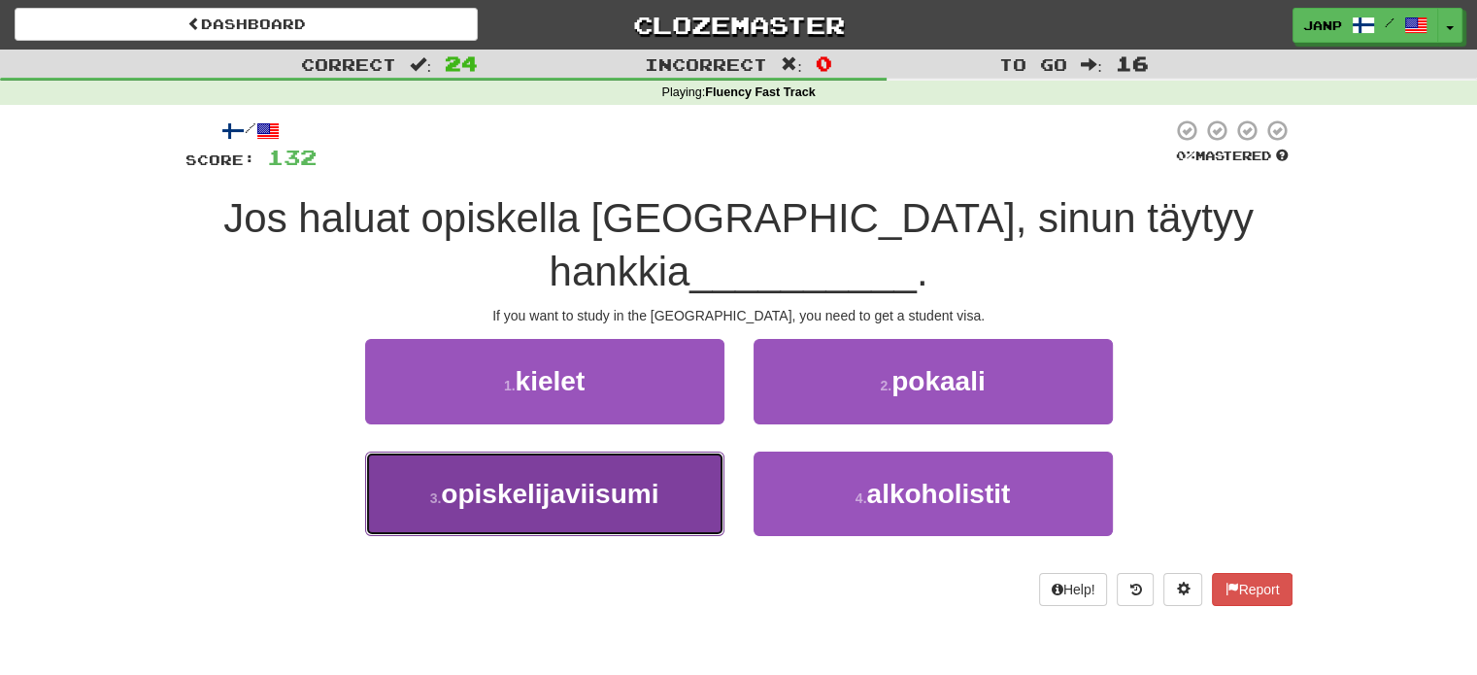
click at [654, 479] on span "opiskelijaviisumi" at bounding box center [549, 494] width 217 height 30
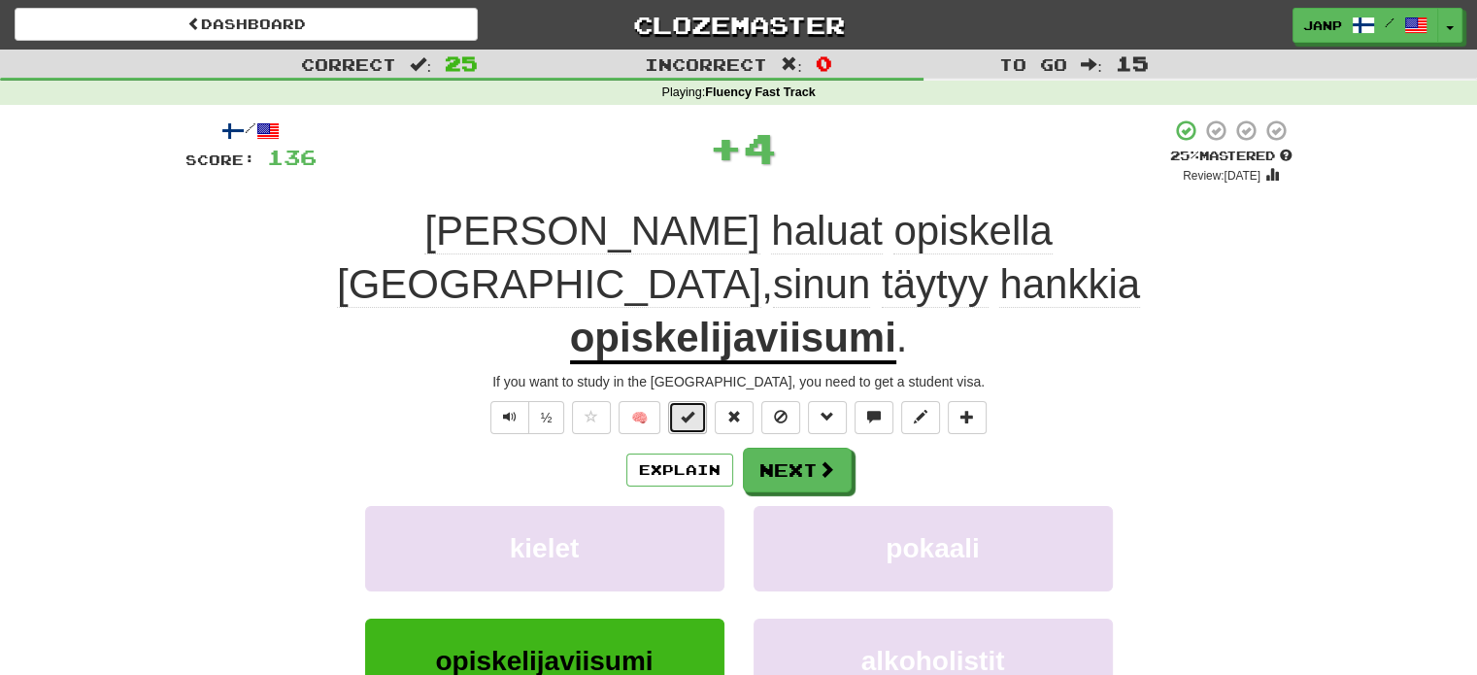
click at [687, 410] on span at bounding box center [688, 417] width 14 height 14
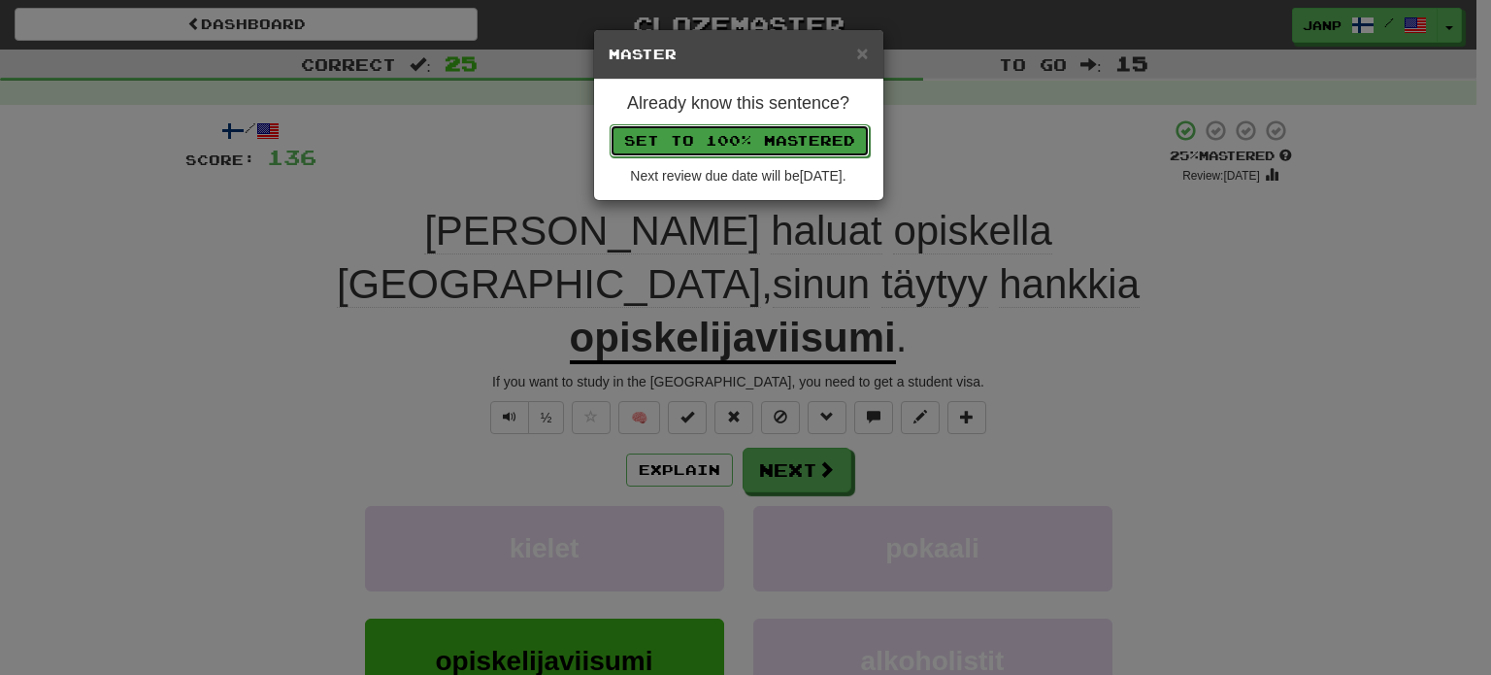
click at [750, 136] on button "Set to 100% Mastered" at bounding box center [740, 140] width 260 height 33
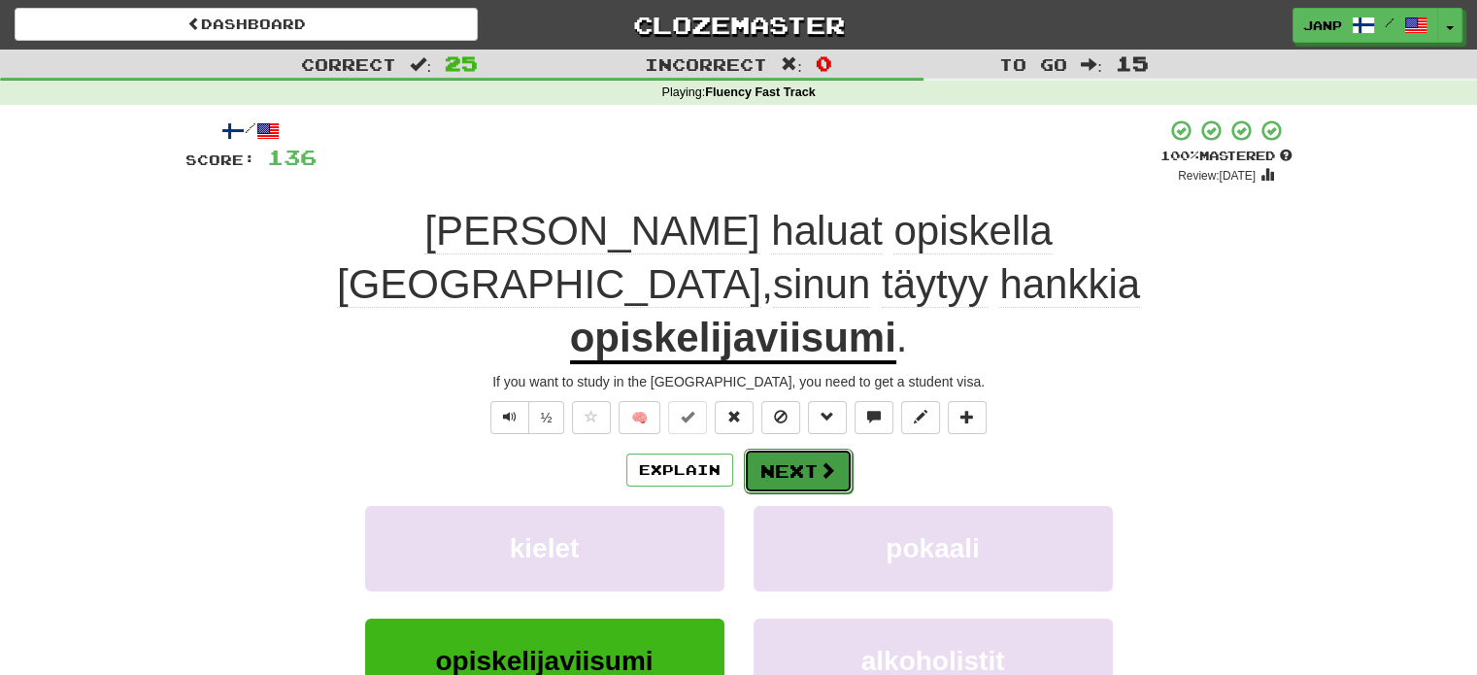
click at [802, 449] on button "Next" at bounding box center [798, 471] width 109 height 45
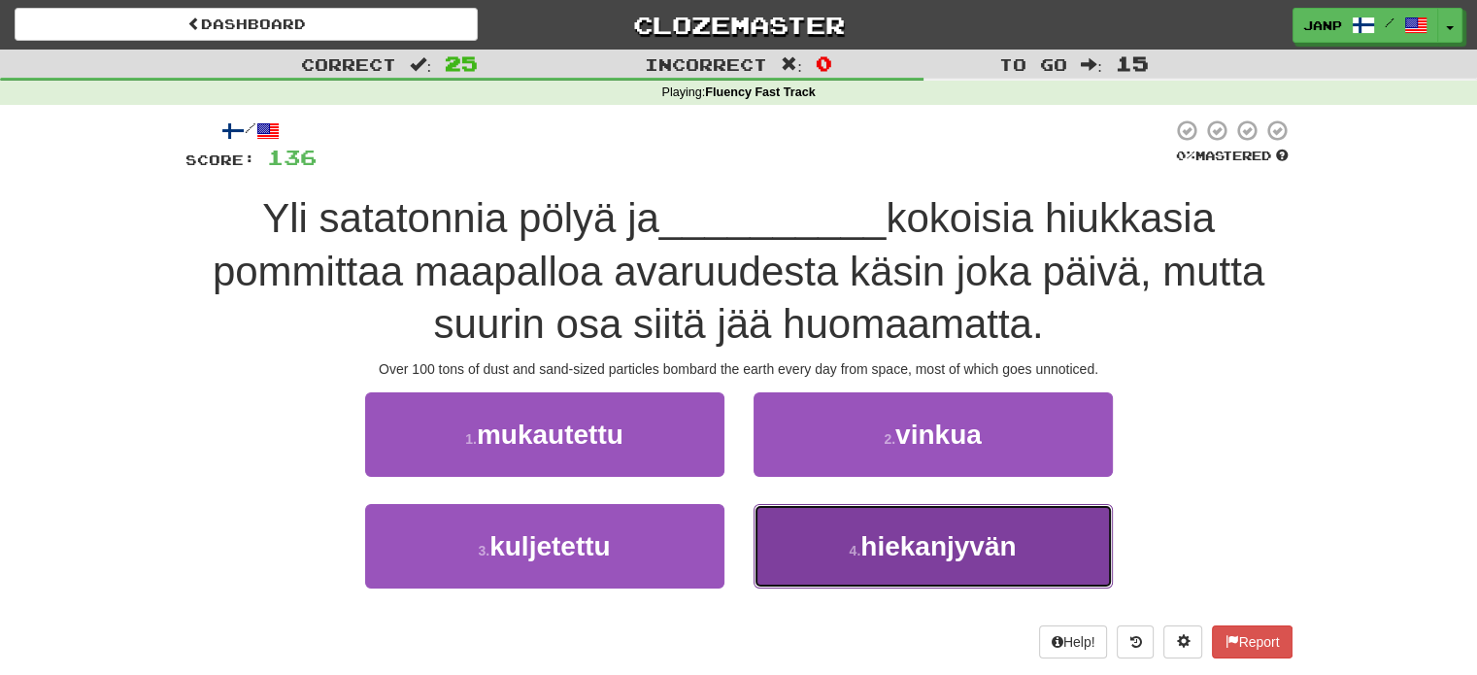
click at [811, 520] on button "4 . hiekanjyvän" at bounding box center [932, 546] width 359 height 84
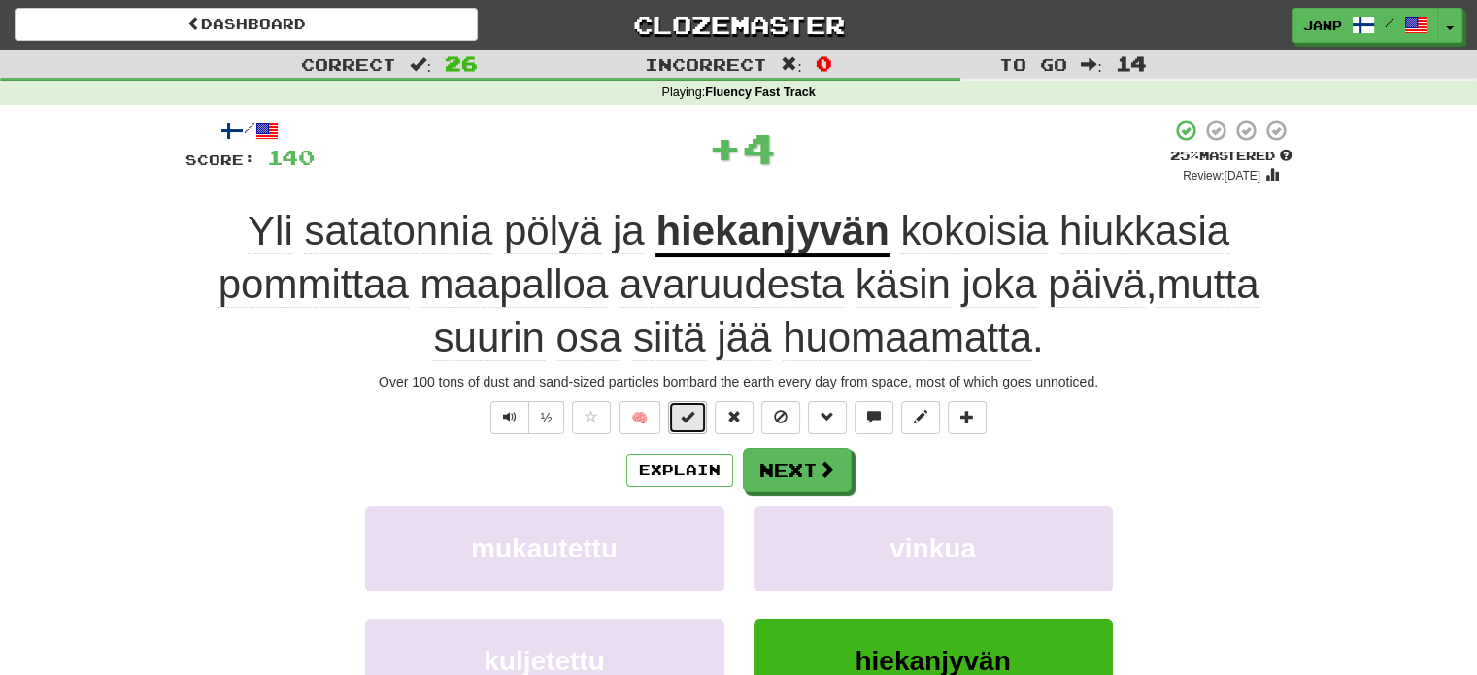
click at [680, 414] on button at bounding box center [687, 417] width 39 height 33
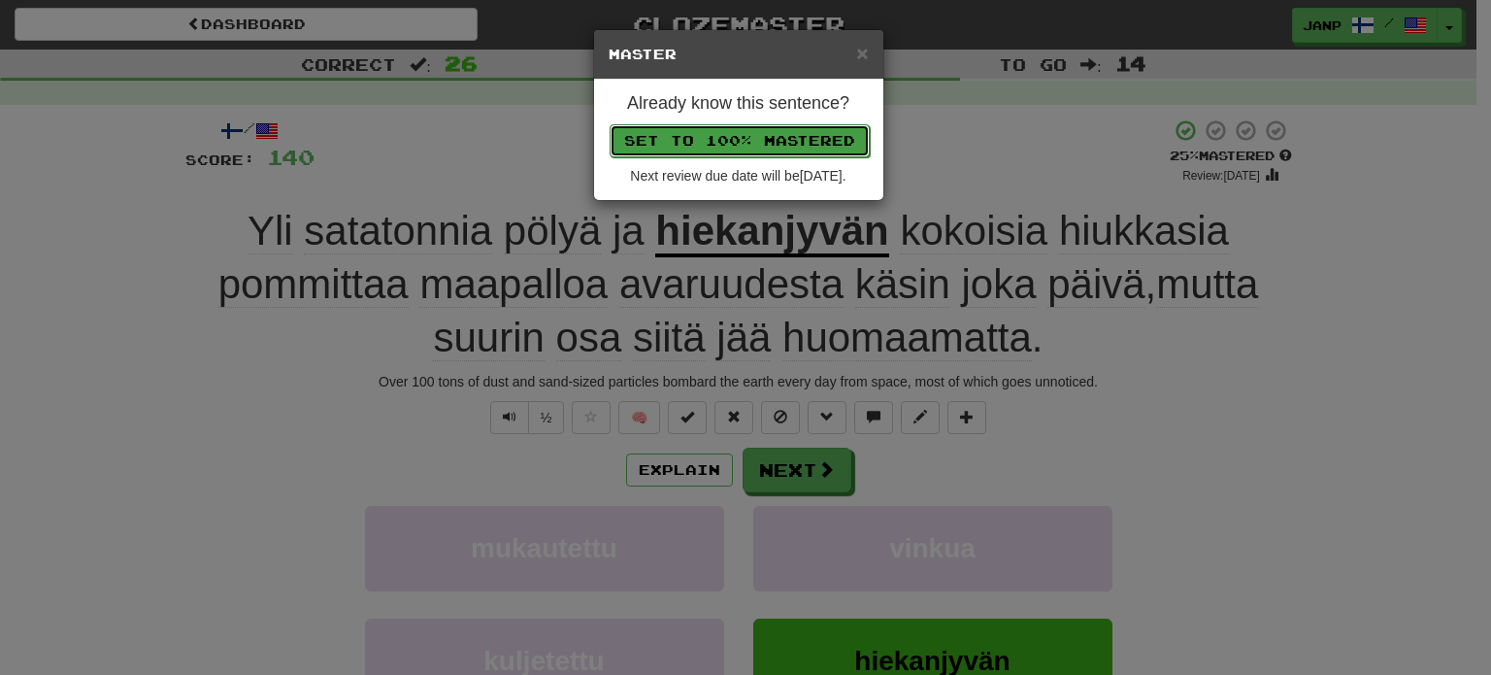
click at [741, 149] on button "Set to 100% Mastered" at bounding box center [740, 140] width 260 height 33
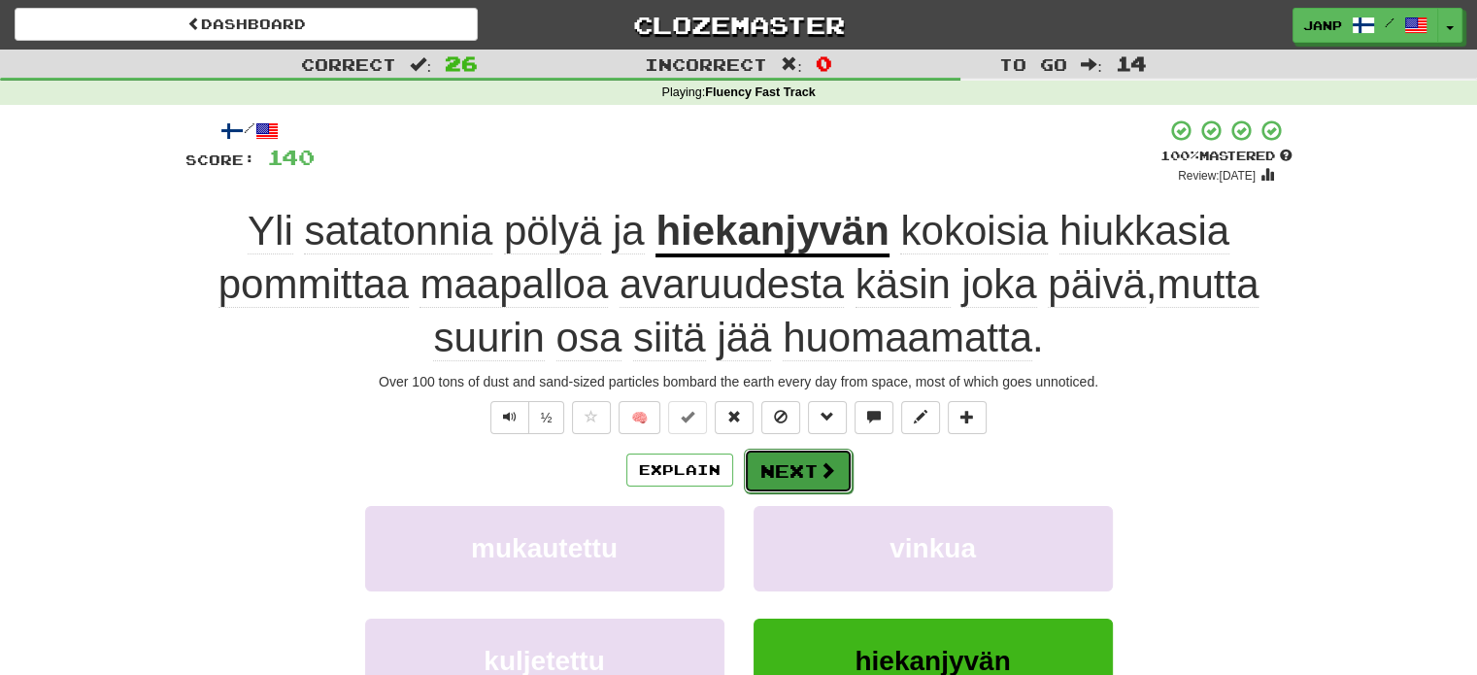
click at [790, 481] on button "Next" at bounding box center [798, 471] width 109 height 45
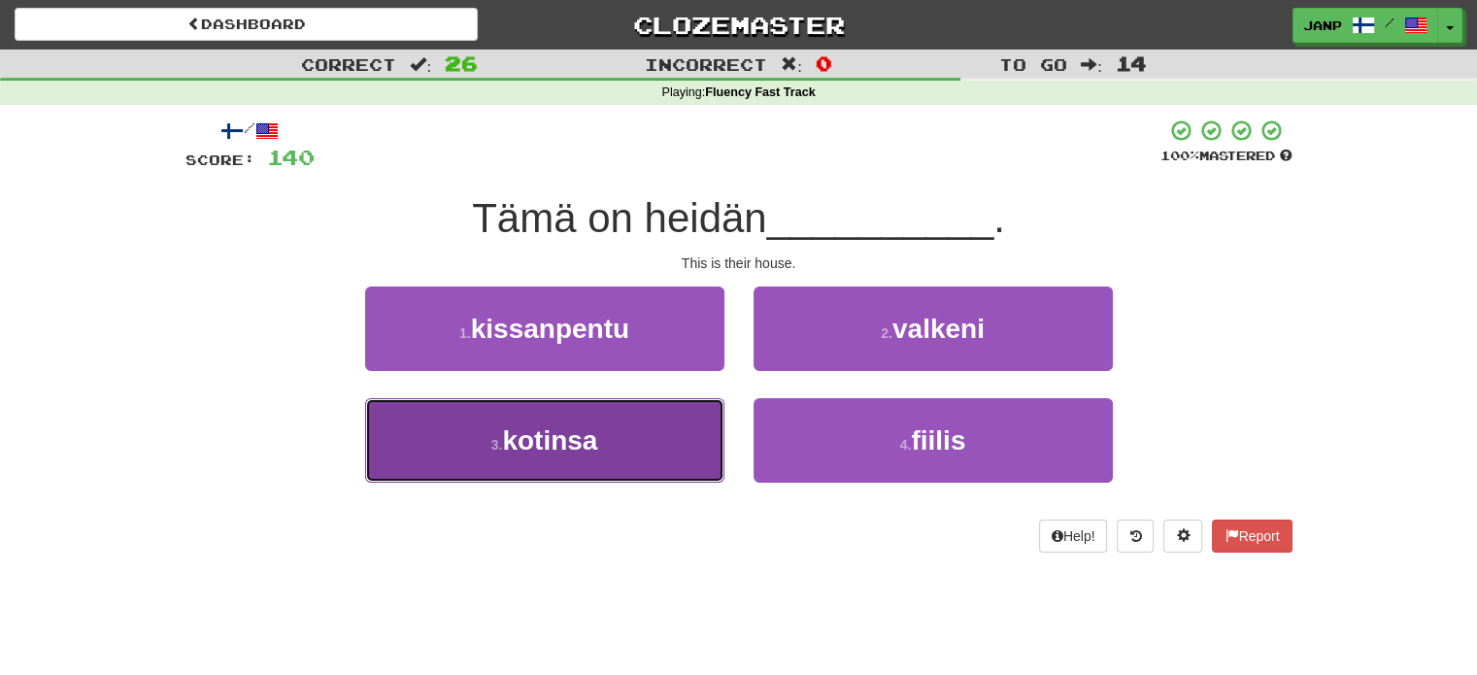
click at [642, 437] on button "3 . kotinsa" at bounding box center [544, 440] width 359 height 84
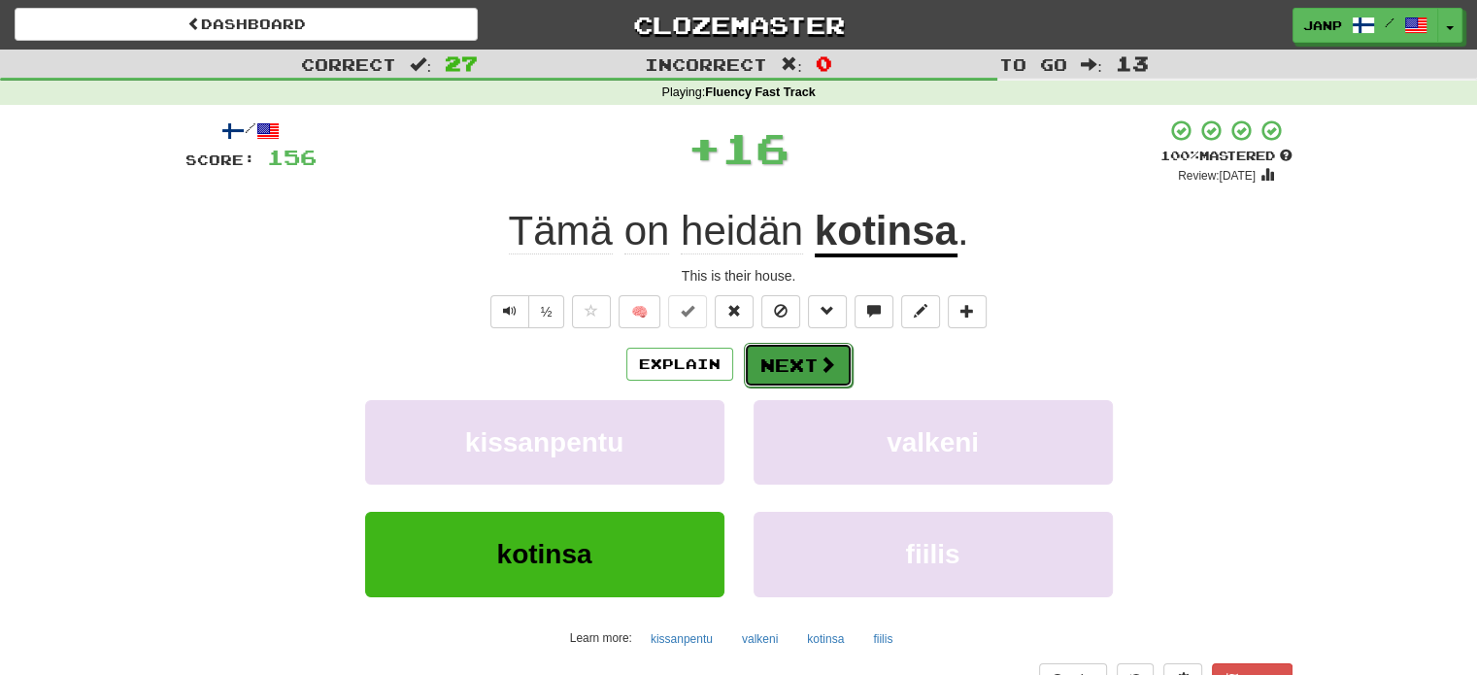
click at [777, 348] on button "Next" at bounding box center [798, 365] width 109 height 45
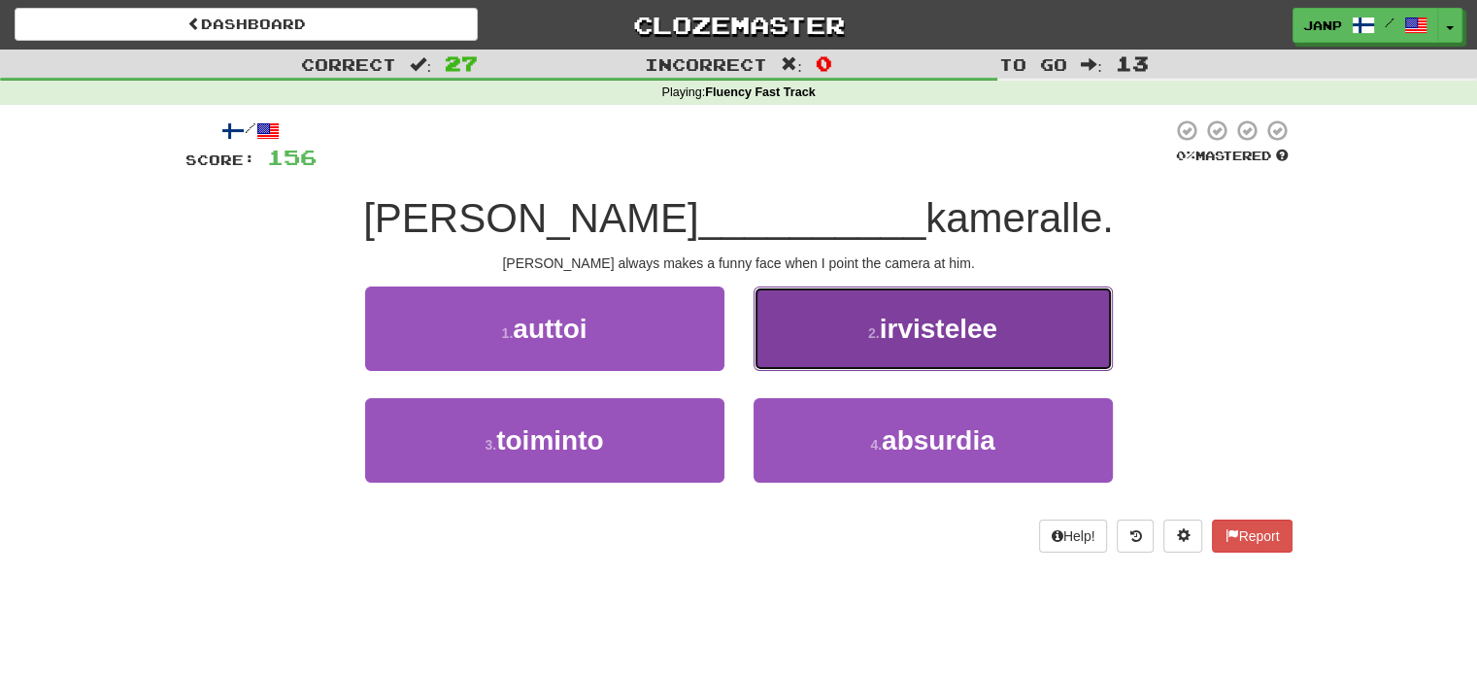
click at [839, 344] on button "2 . irvistelee" at bounding box center [932, 328] width 359 height 84
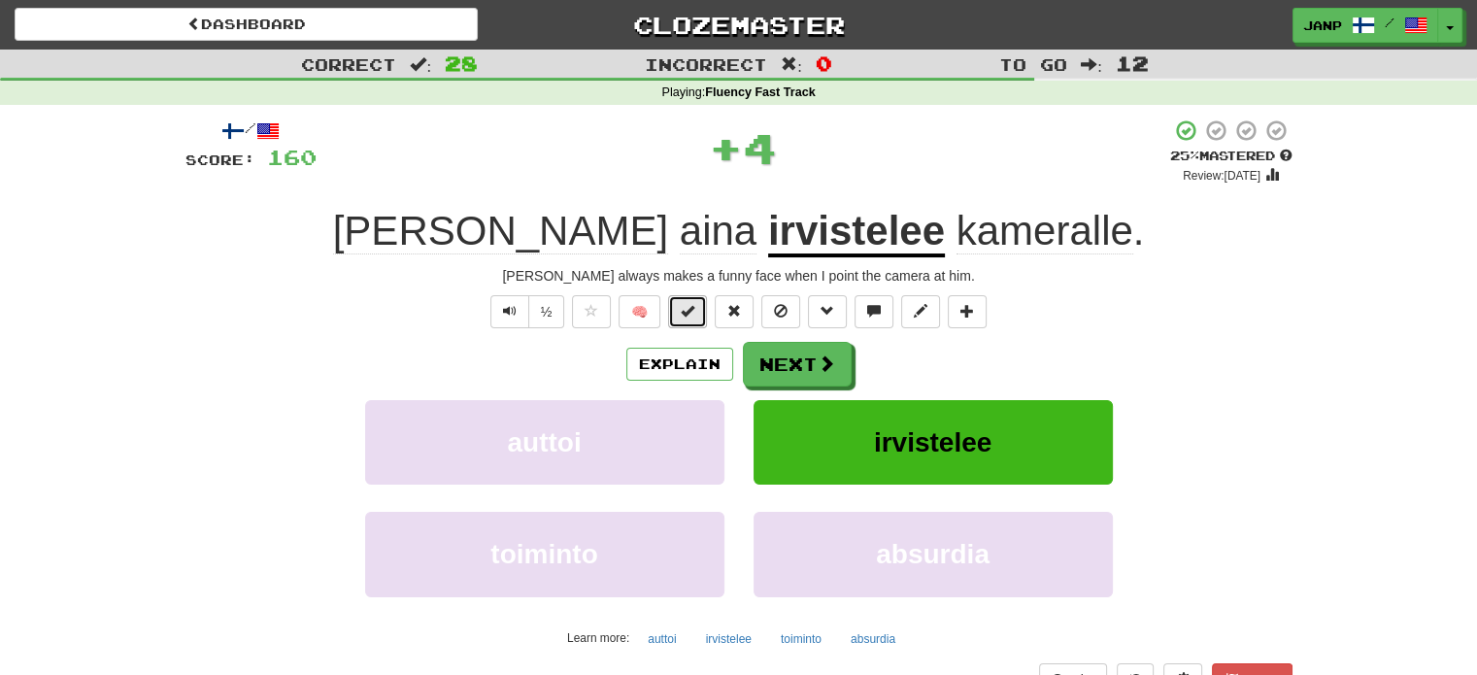
click at [694, 322] on button at bounding box center [687, 311] width 39 height 33
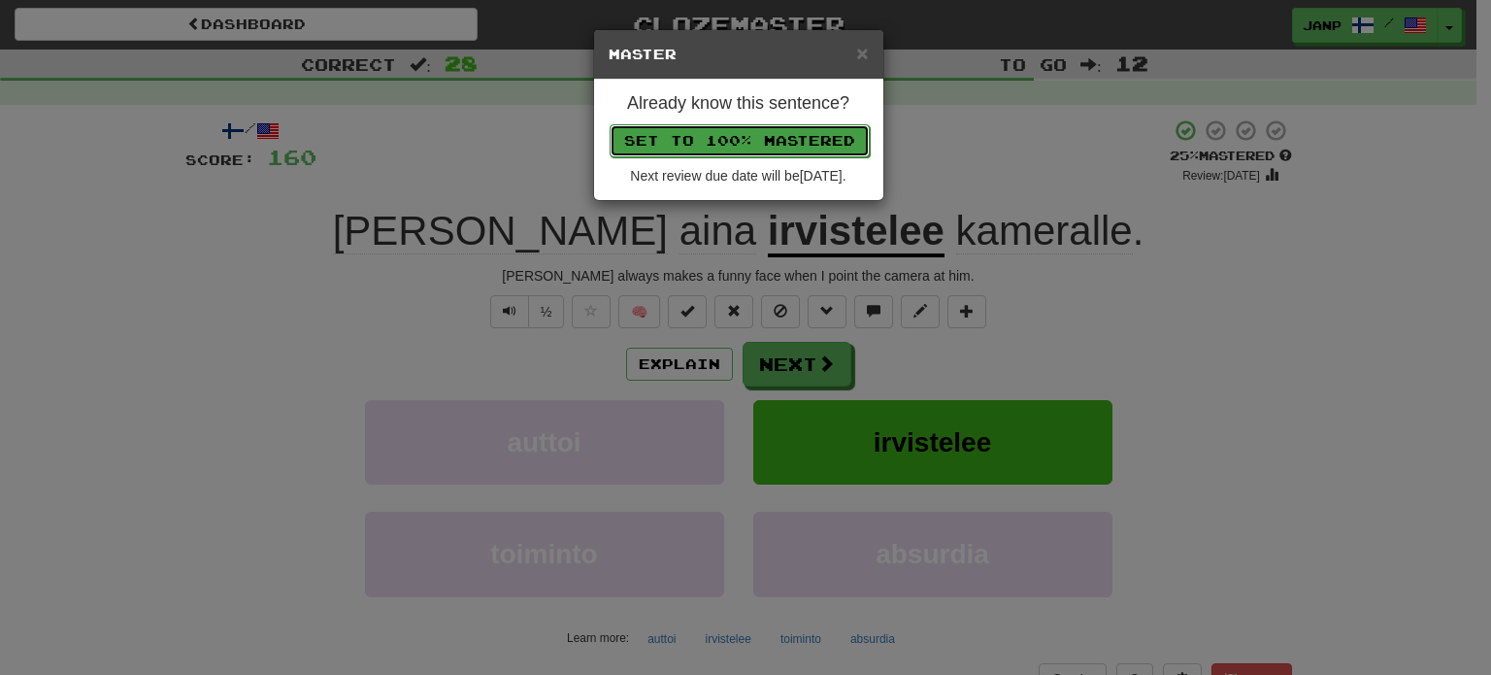
click at [777, 145] on button "Set to 100% Mastered" at bounding box center [740, 140] width 260 height 33
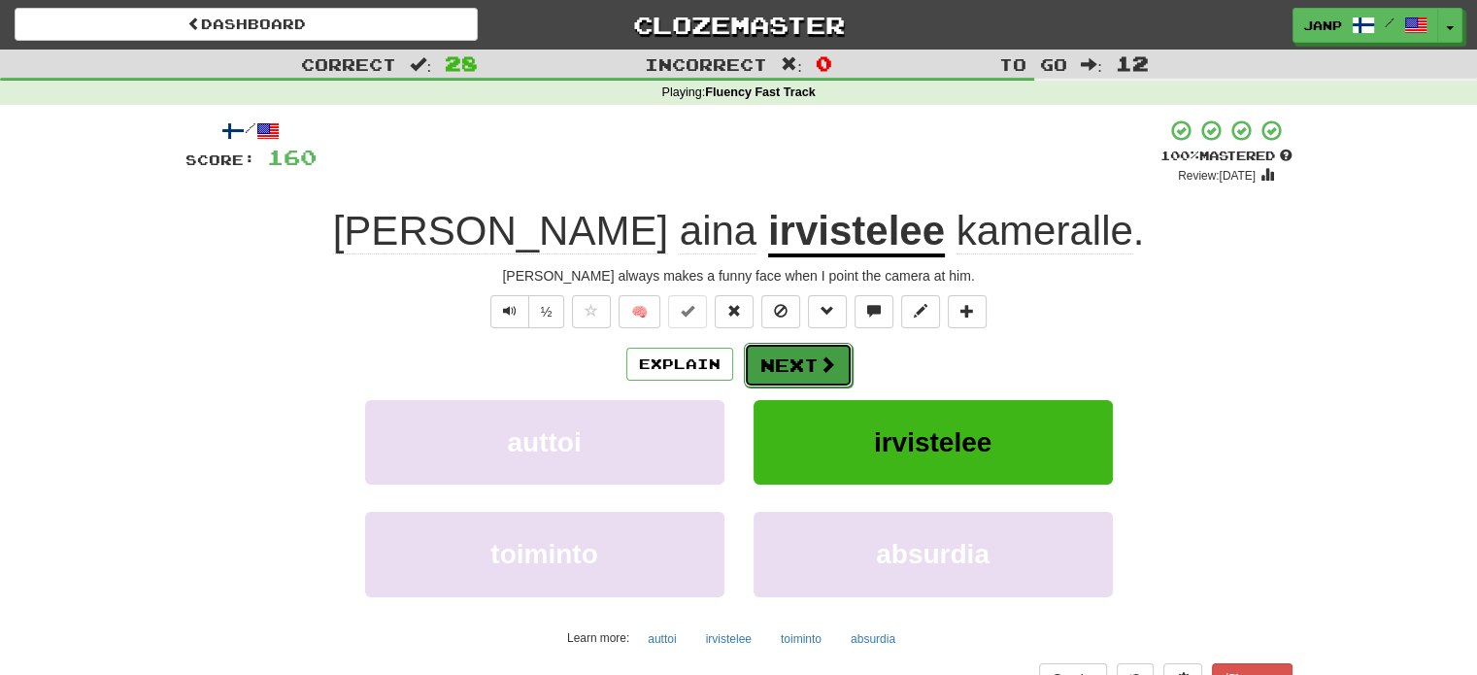
click at [825, 345] on button "Next" at bounding box center [798, 365] width 109 height 45
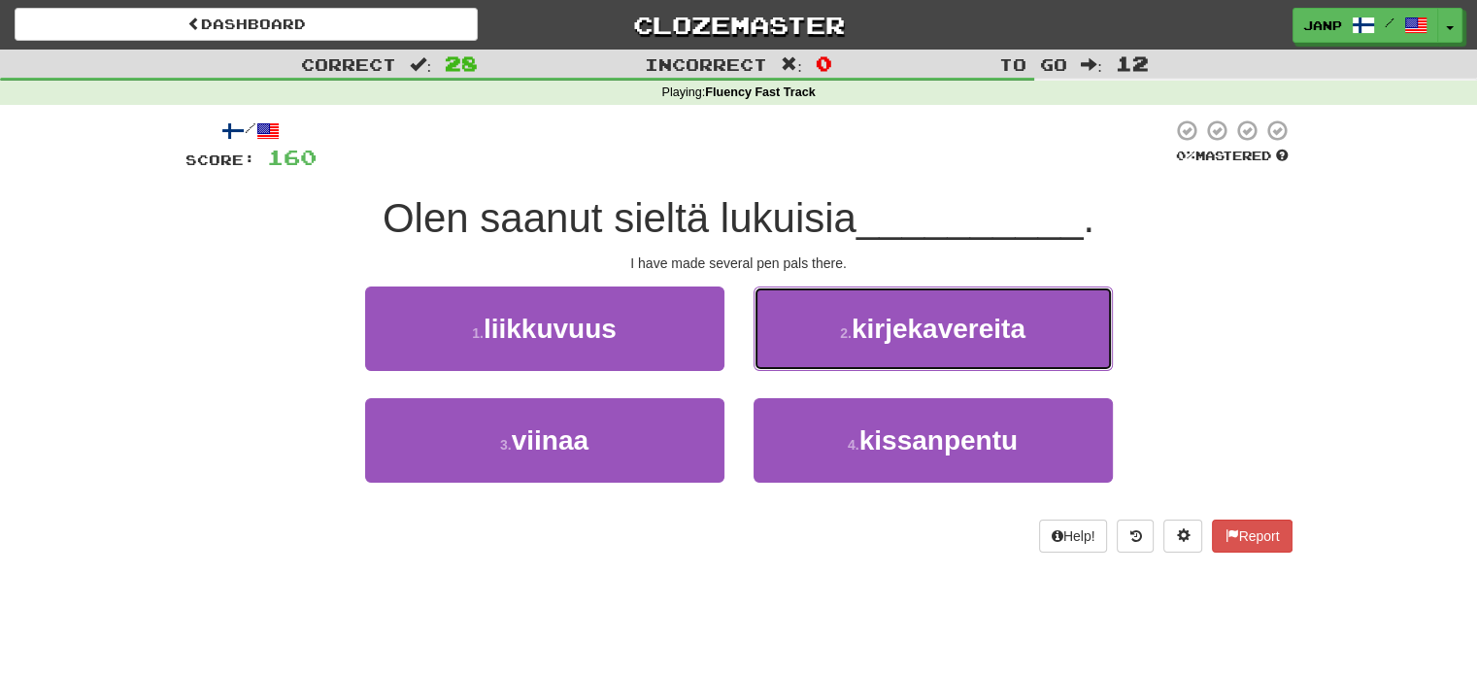
click at [825, 345] on button "2 . kirjekavereita" at bounding box center [932, 328] width 359 height 84
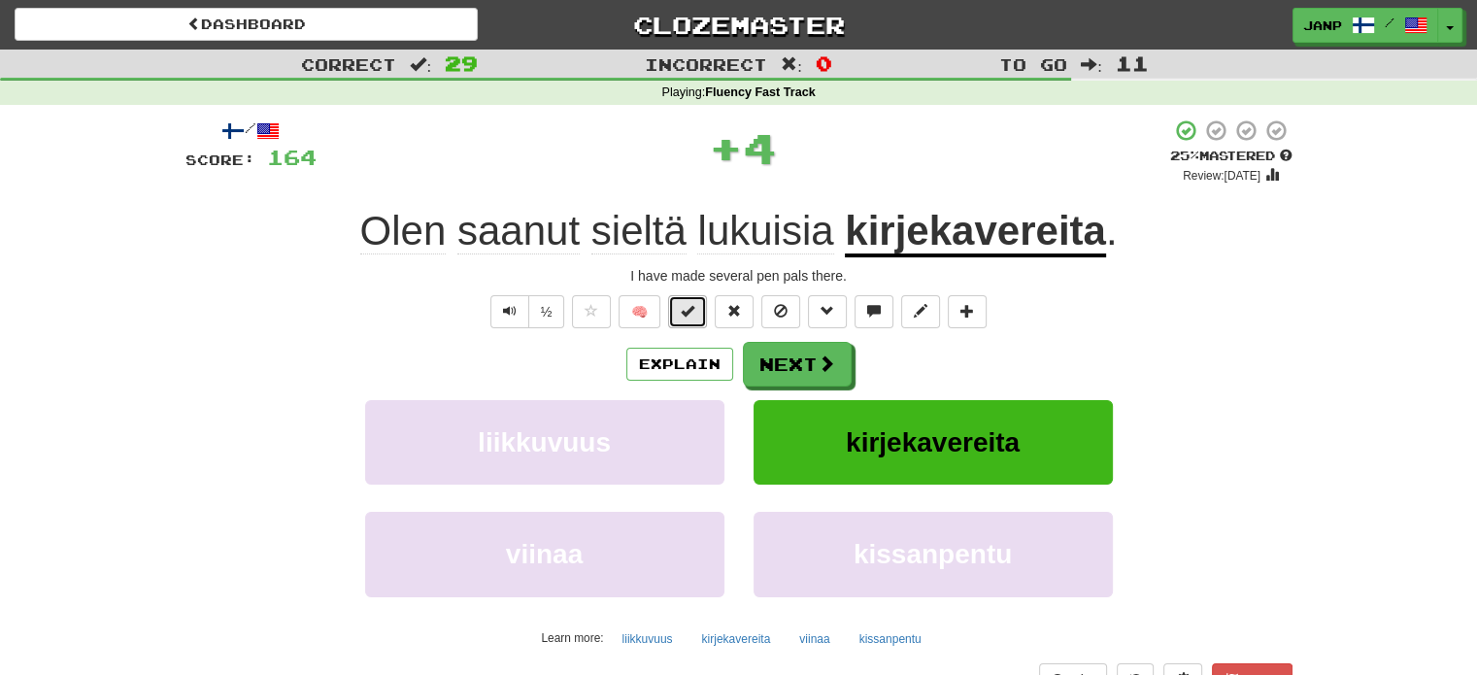
click at [690, 317] on span at bounding box center [688, 311] width 14 height 14
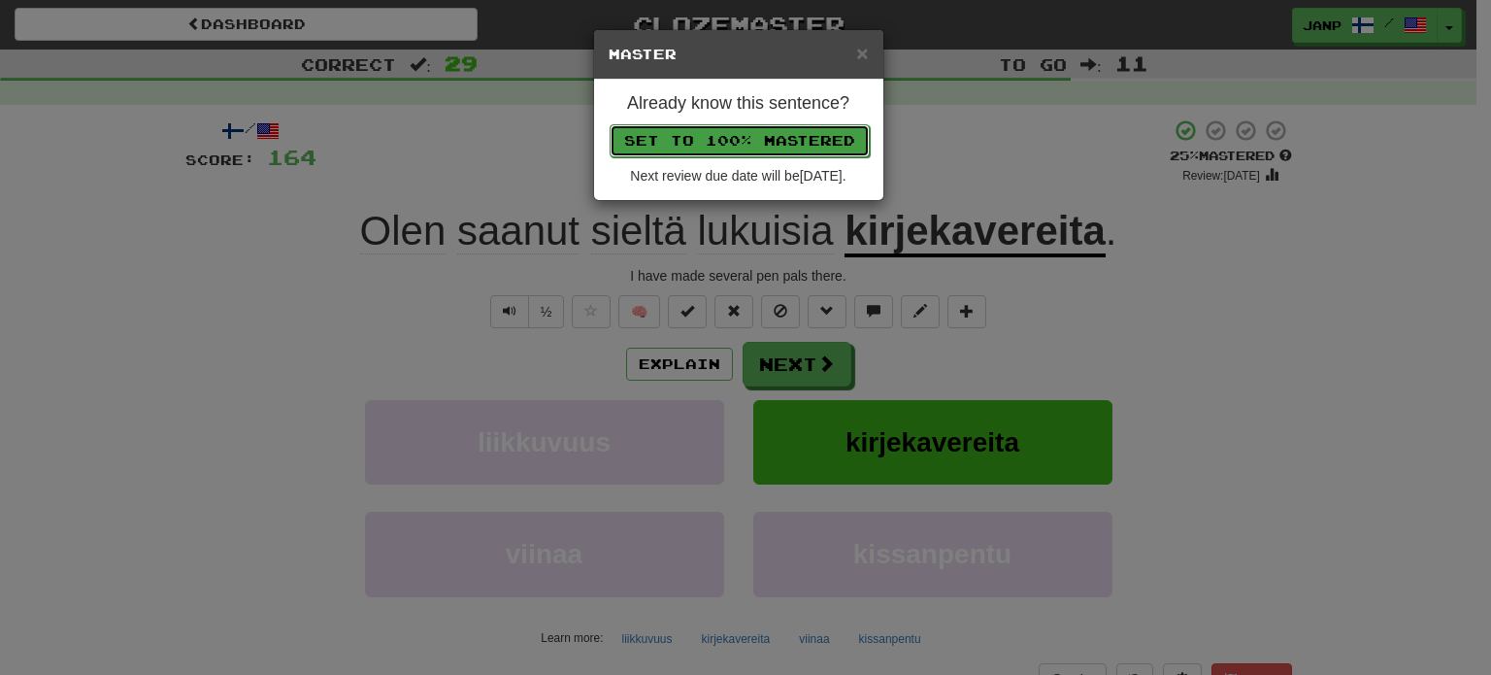
click at [765, 133] on button "Set to 100% Mastered" at bounding box center [740, 140] width 260 height 33
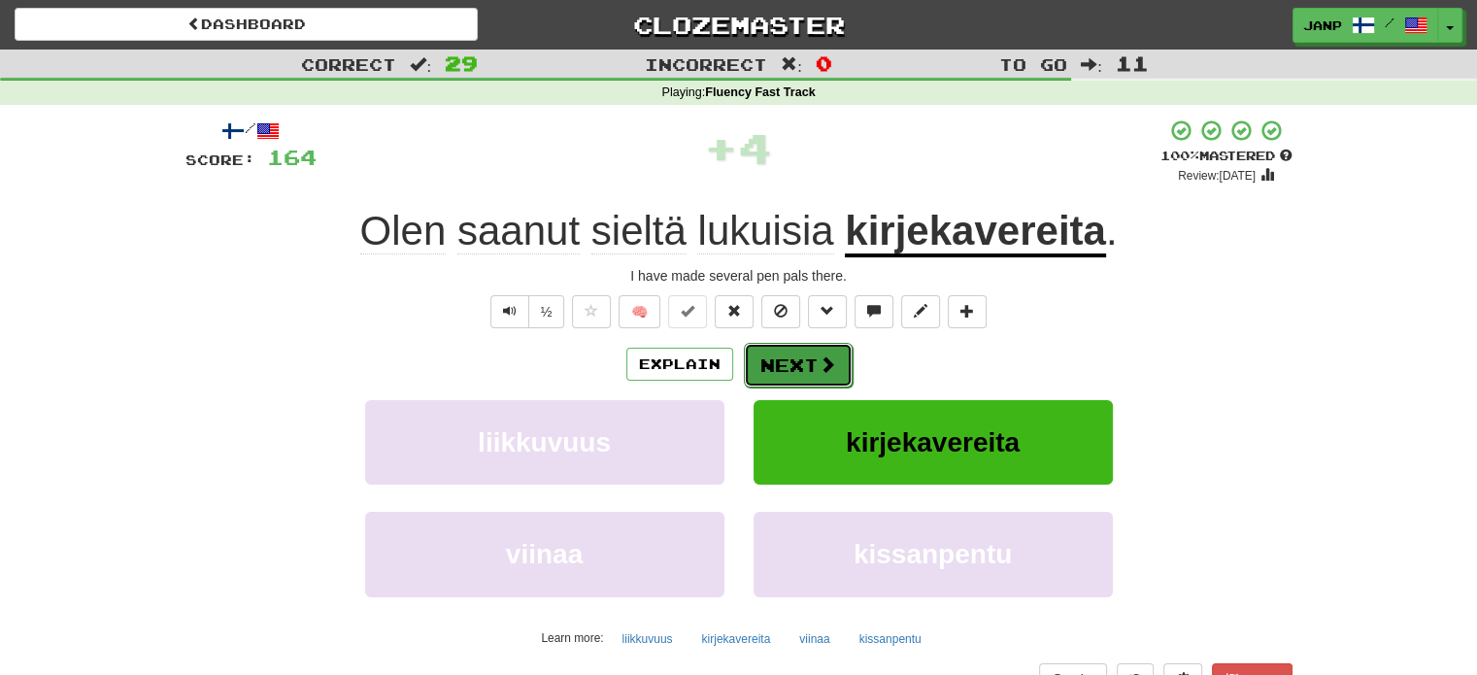
click at [797, 376] on button "Next" at bounding box center [798, 365] width 109 height 45
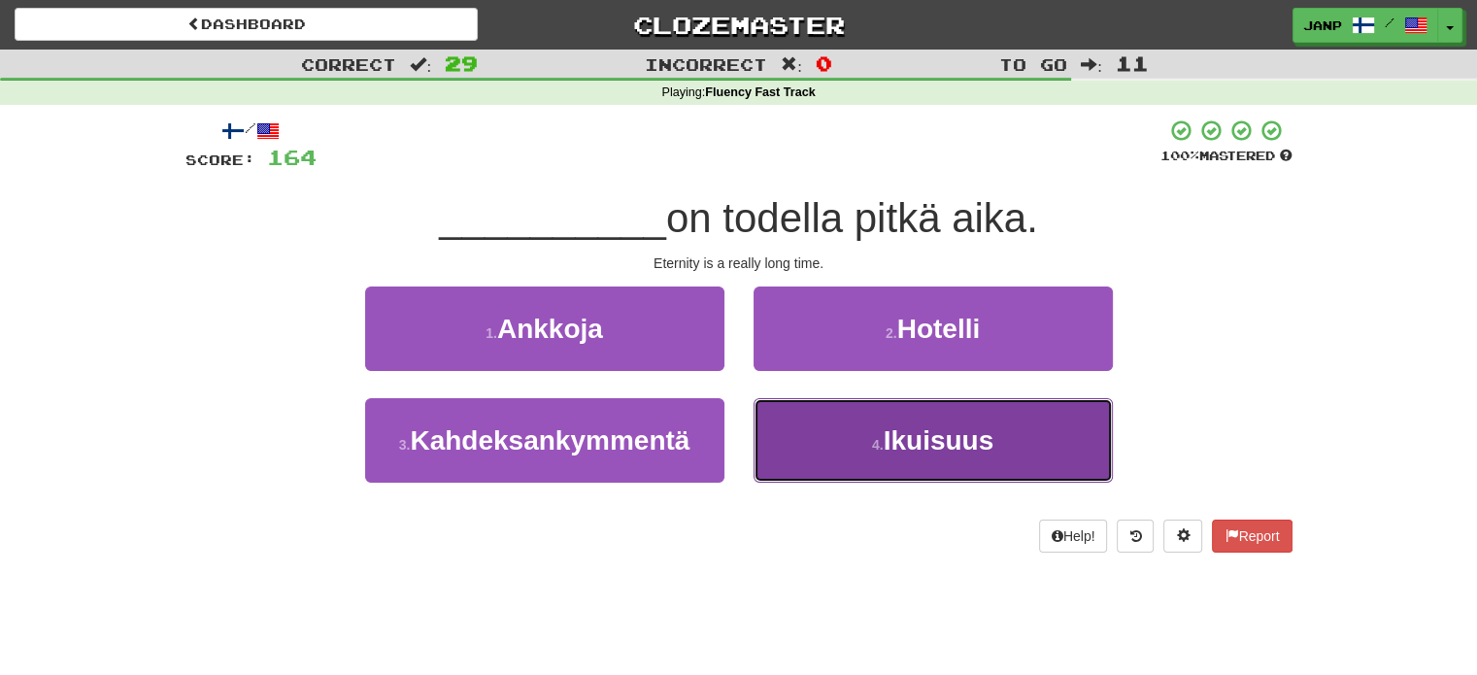
click at [882, 429] on button "4 . Ikuisuus" at bounding box center [932, 440] width 359 height 84
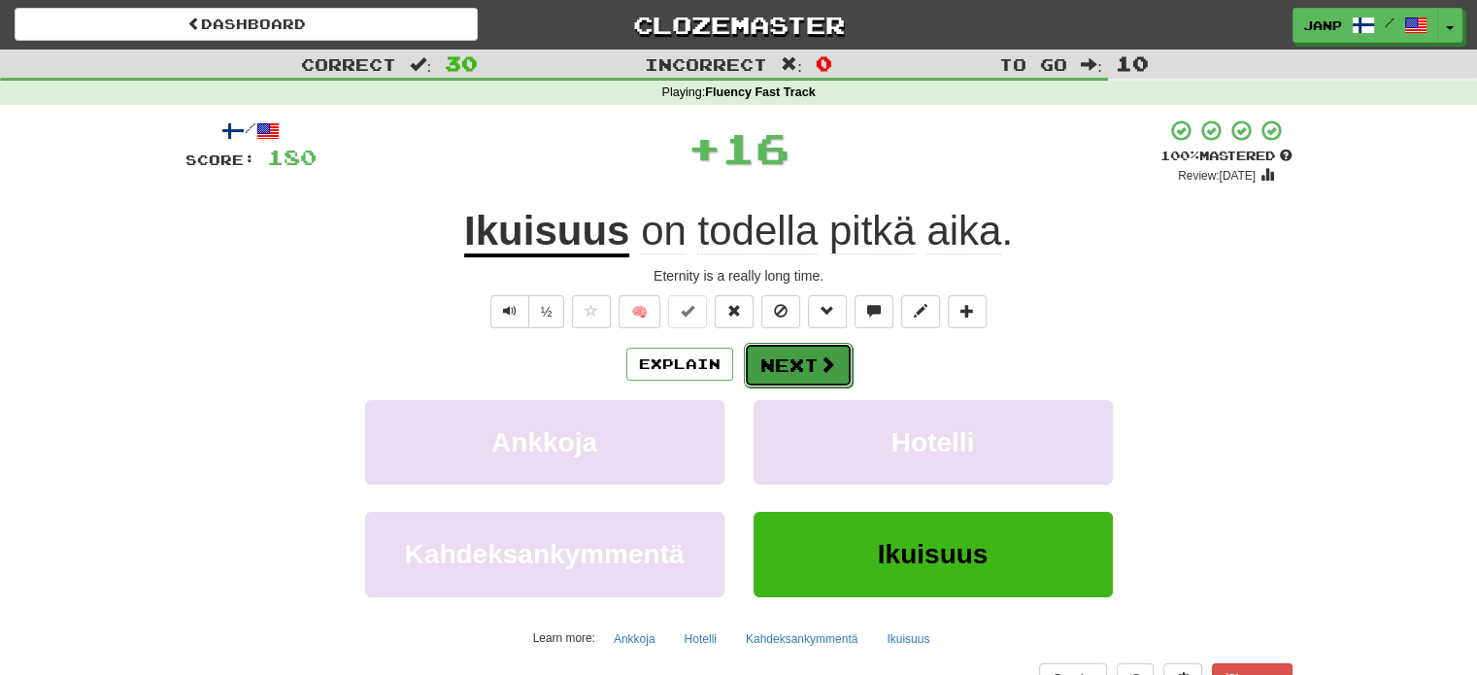
click at [776, 351] on button "Next" at bounding box center [798, 365] width 109 height 45
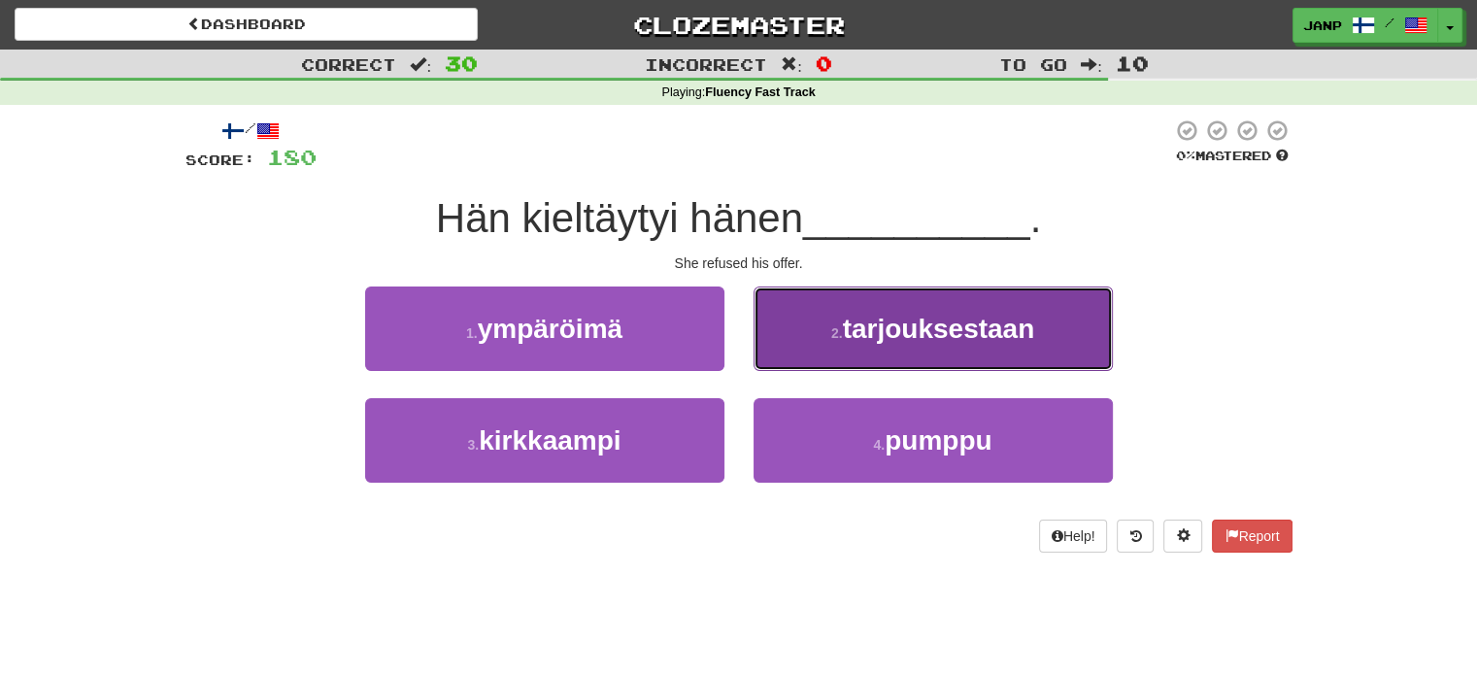
click at [802, 333] on button "2 . tarjouksestaan" at bounding box center [932, 328] width 359 height 84
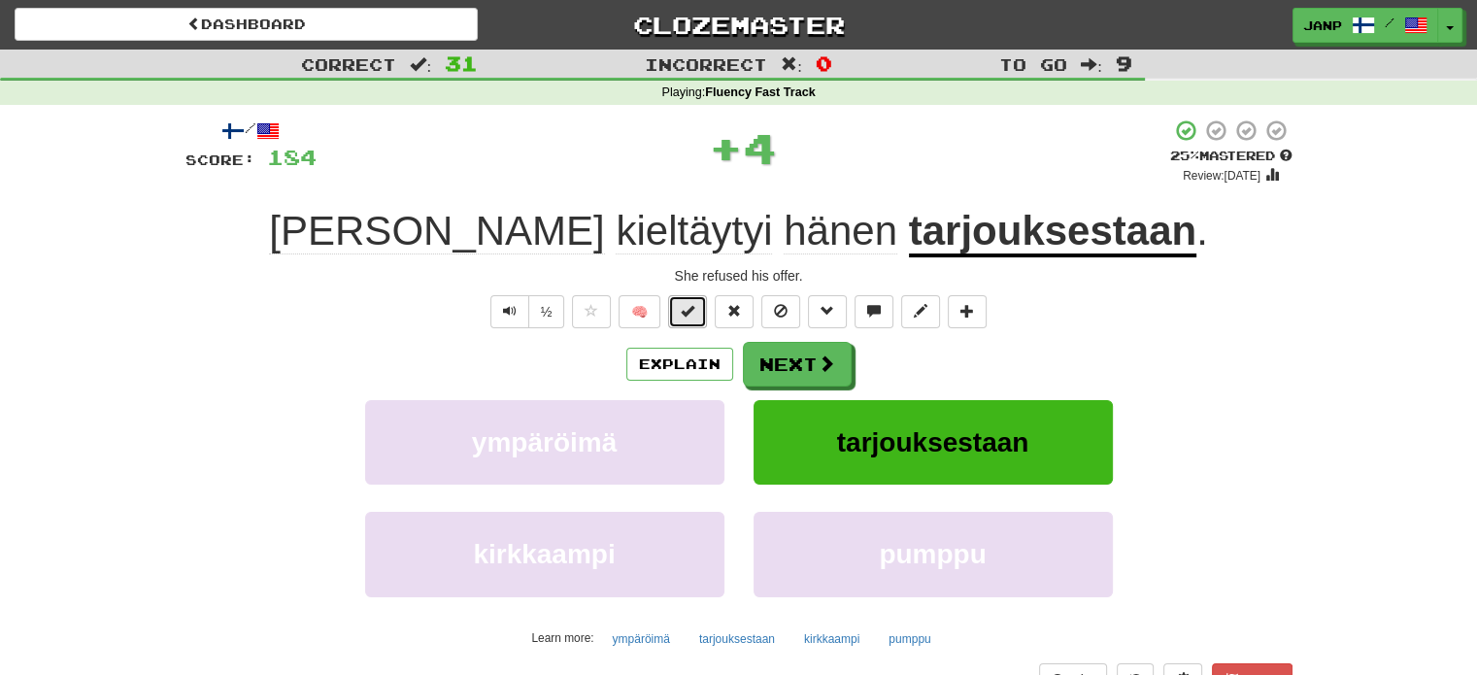
click at [694, 311] on span at bounding box center [688, 311] width 14 height 14
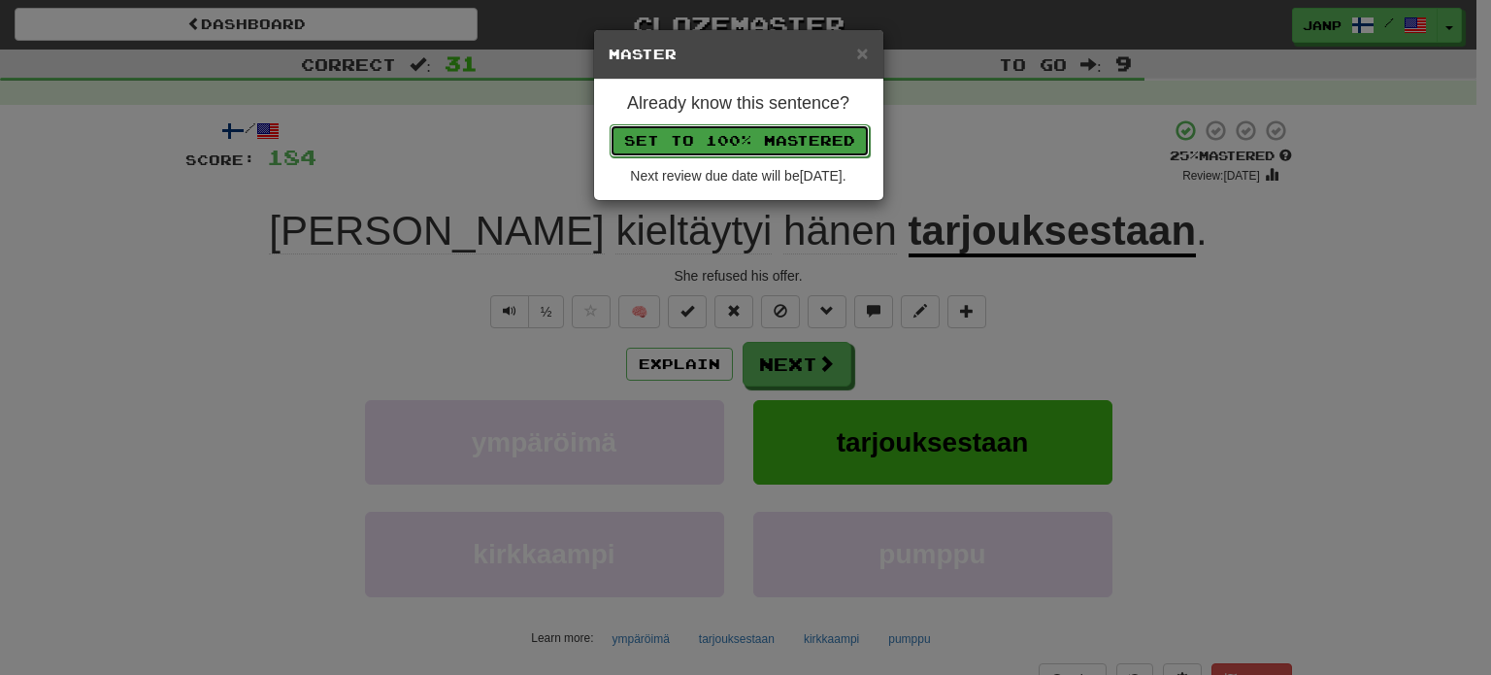
click at [772, 146] on button "Set to 100% Mastered" at bounding box center [740, 140] width 260 height 33
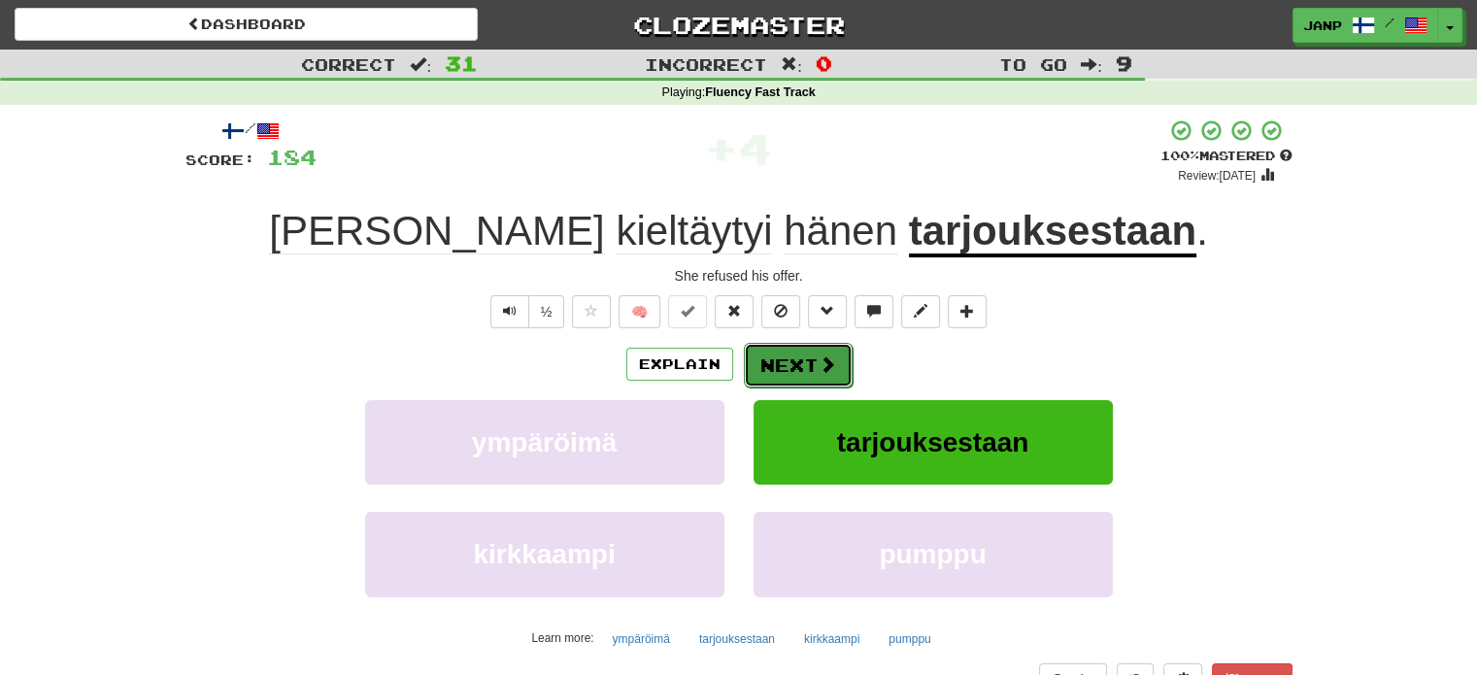
click at [799, 360] on button "Next" at bounding box center [798, 365] width 109 height 45
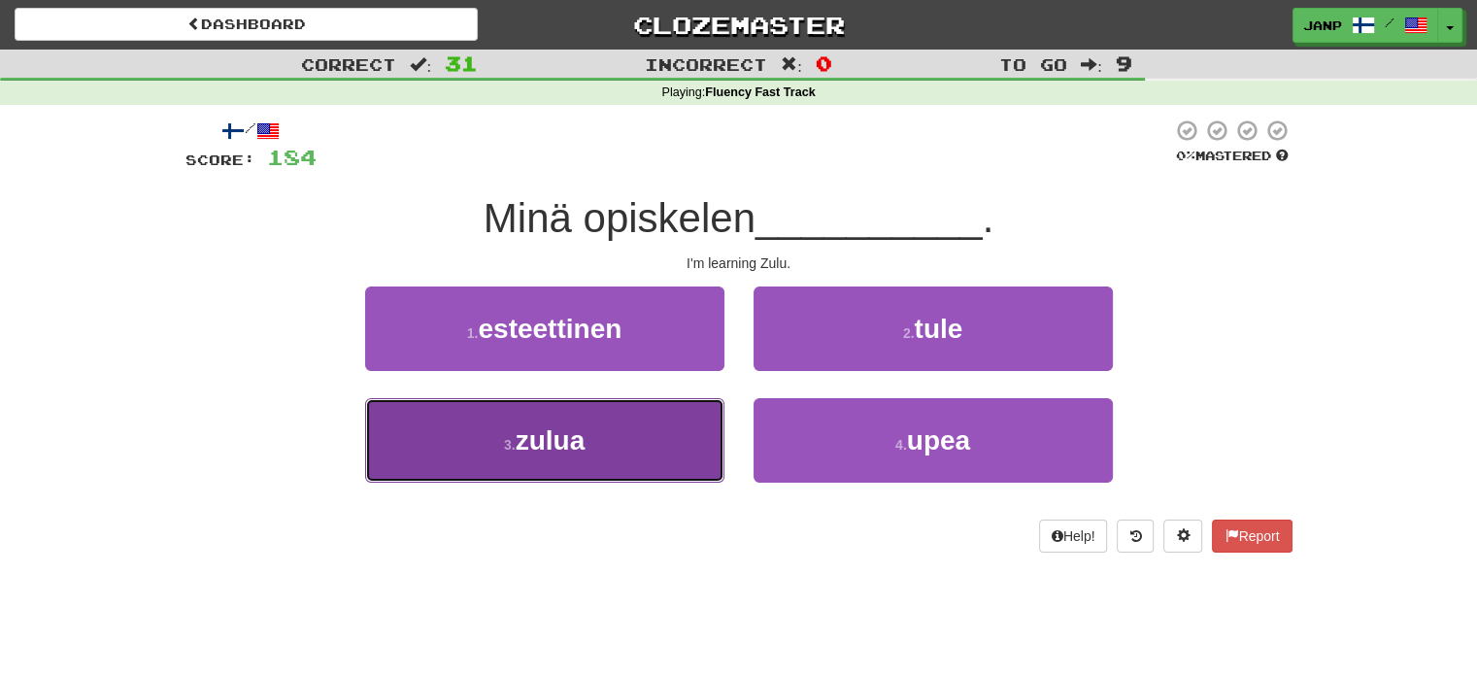
click at [673, 455] on button "3 . zulua" at bounding box center [544, 440] width 359 height 84
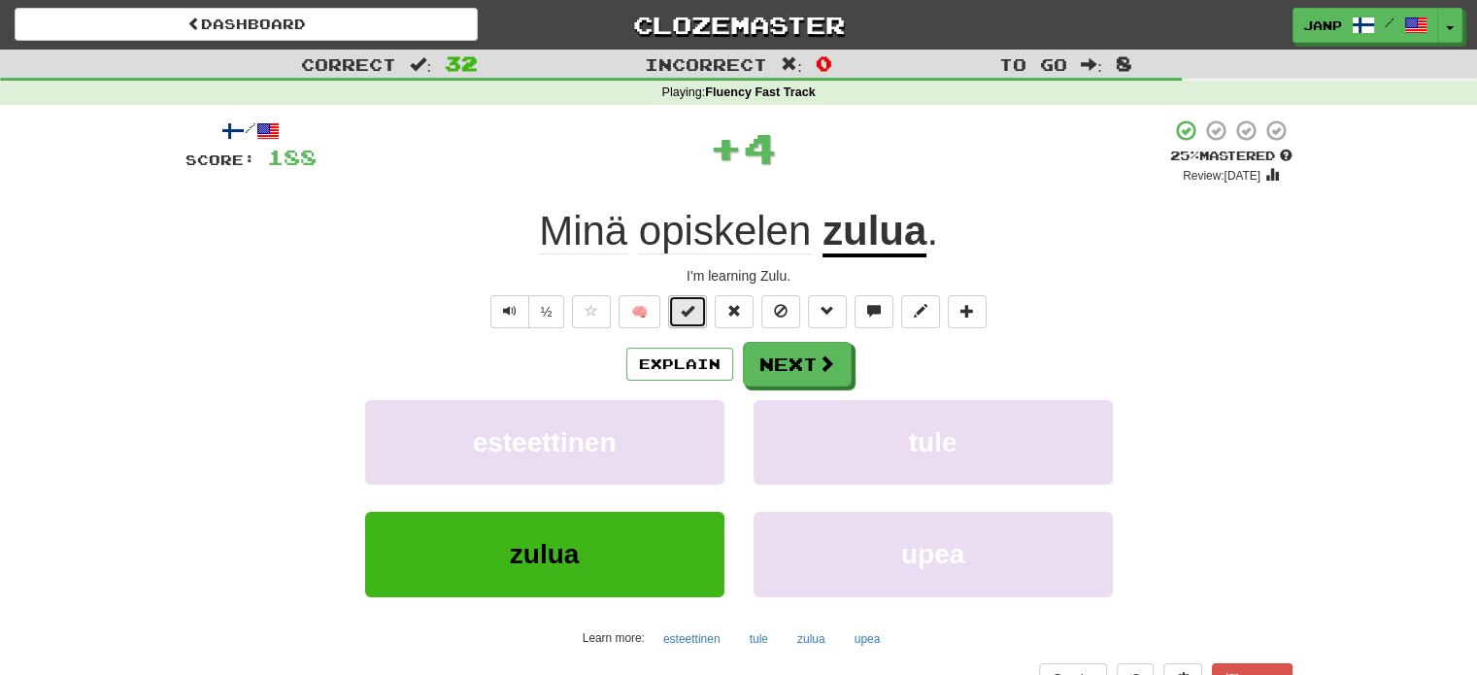
click at [688, 310] on span at bounding box center [688, 311] width 14 height 14
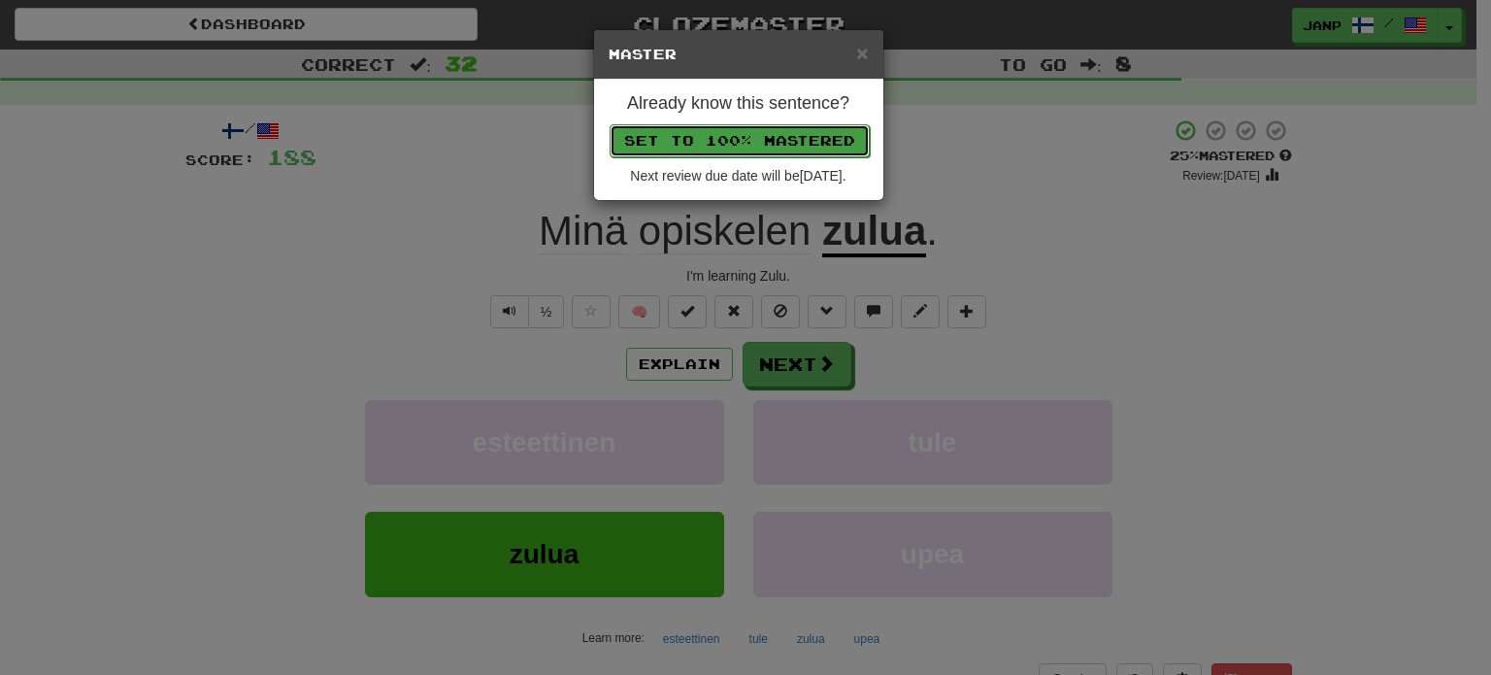
click at [748, 135] on button "Set to 100% Mastered" at bounding box center [740, 140] width 260 height 33
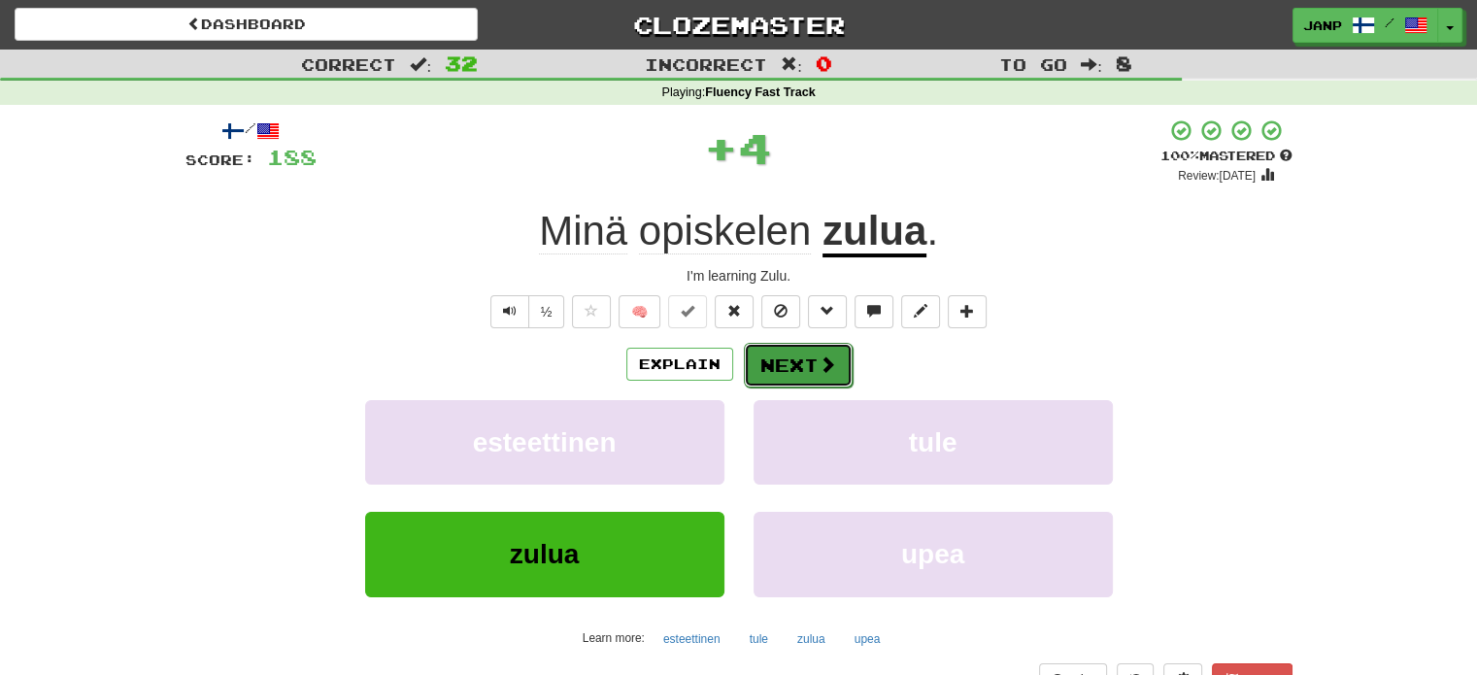
click at [790, 374] on button "Next" at bounding box center [798, 365] width 109 height 45
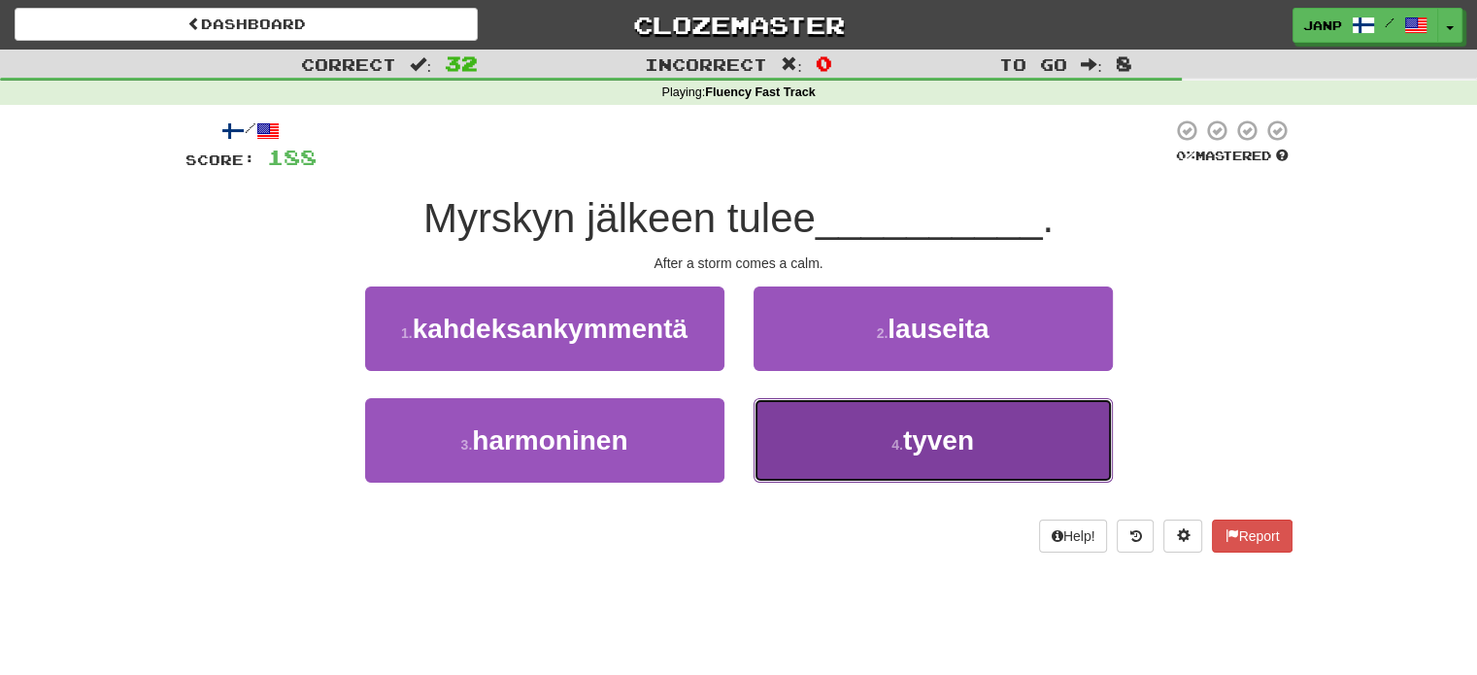
click at [818, 434] on button "4 . tyven" at bounding box center [932, 440] width 359 height 84
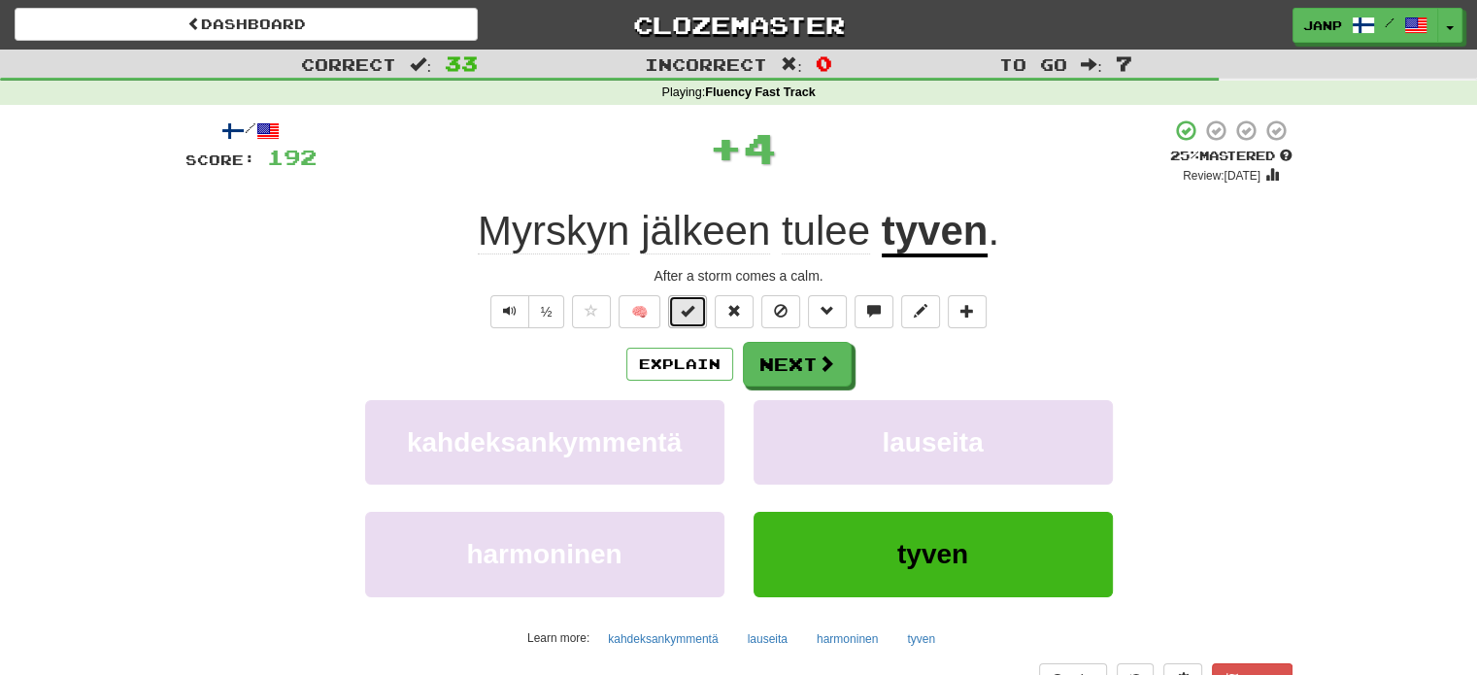
click at [691, 315] on span at bounding box center [688, 311] width 14 height 14
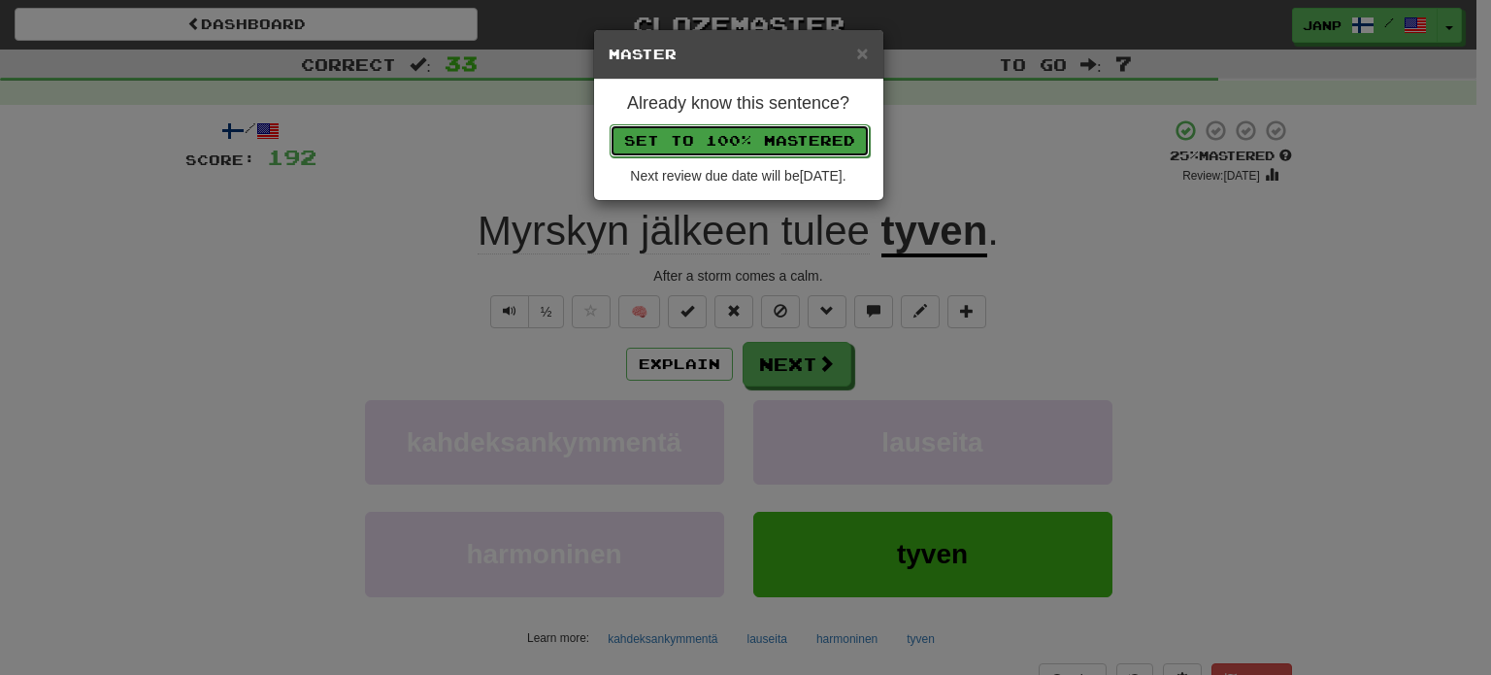
click at [752, 140] on button "Set to 100% Mastered" at bounding box center [740, 140] width 260 height 33
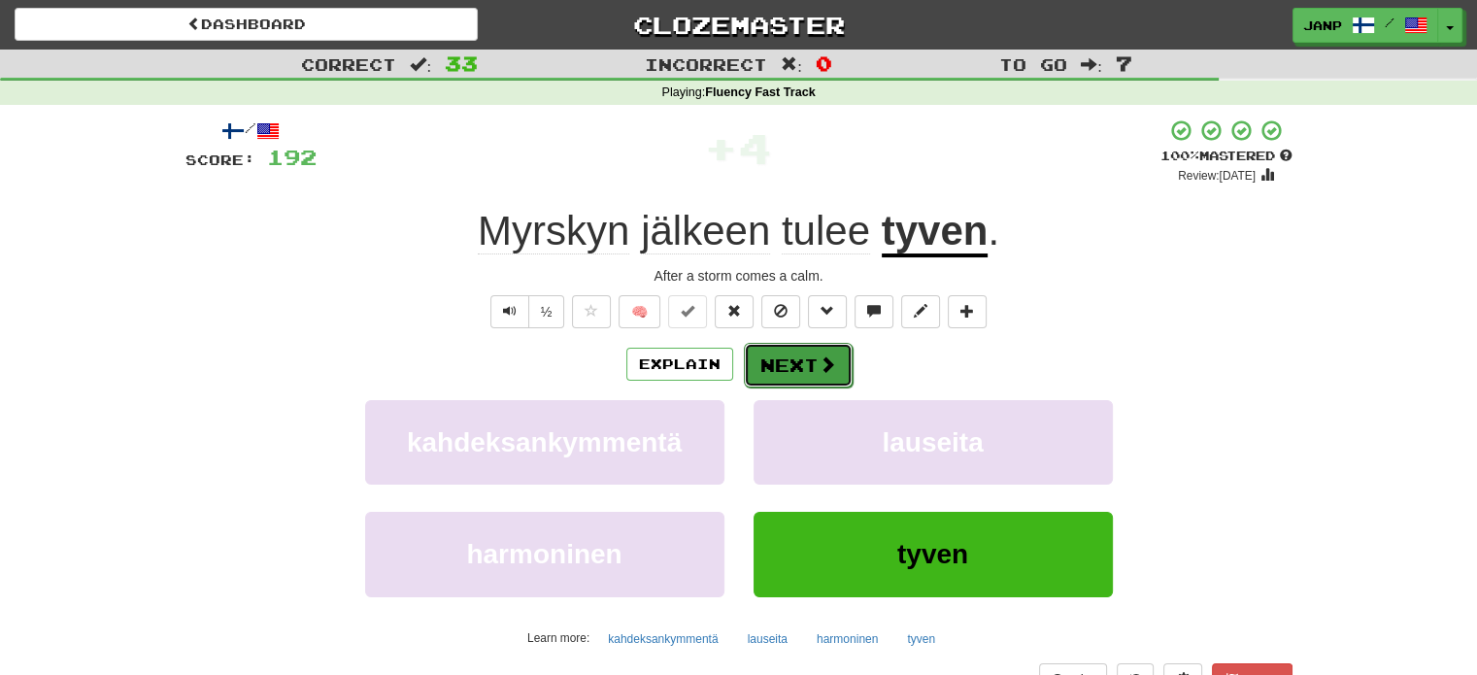
click at [823, 355] on span at bounding box center [827, 363] width 17 height 17
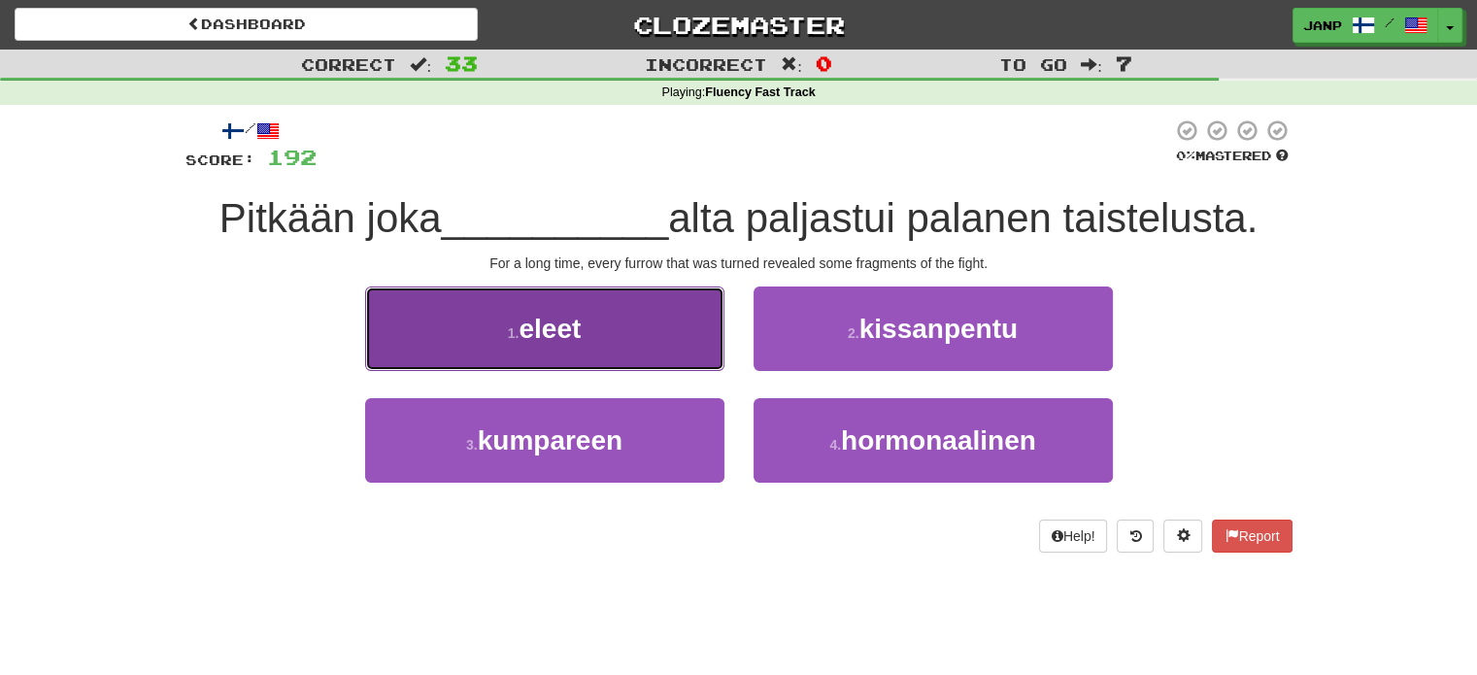
click at [675, 314] on button "1 . eleet" at bounding box center [544, 328] width 359 height 84
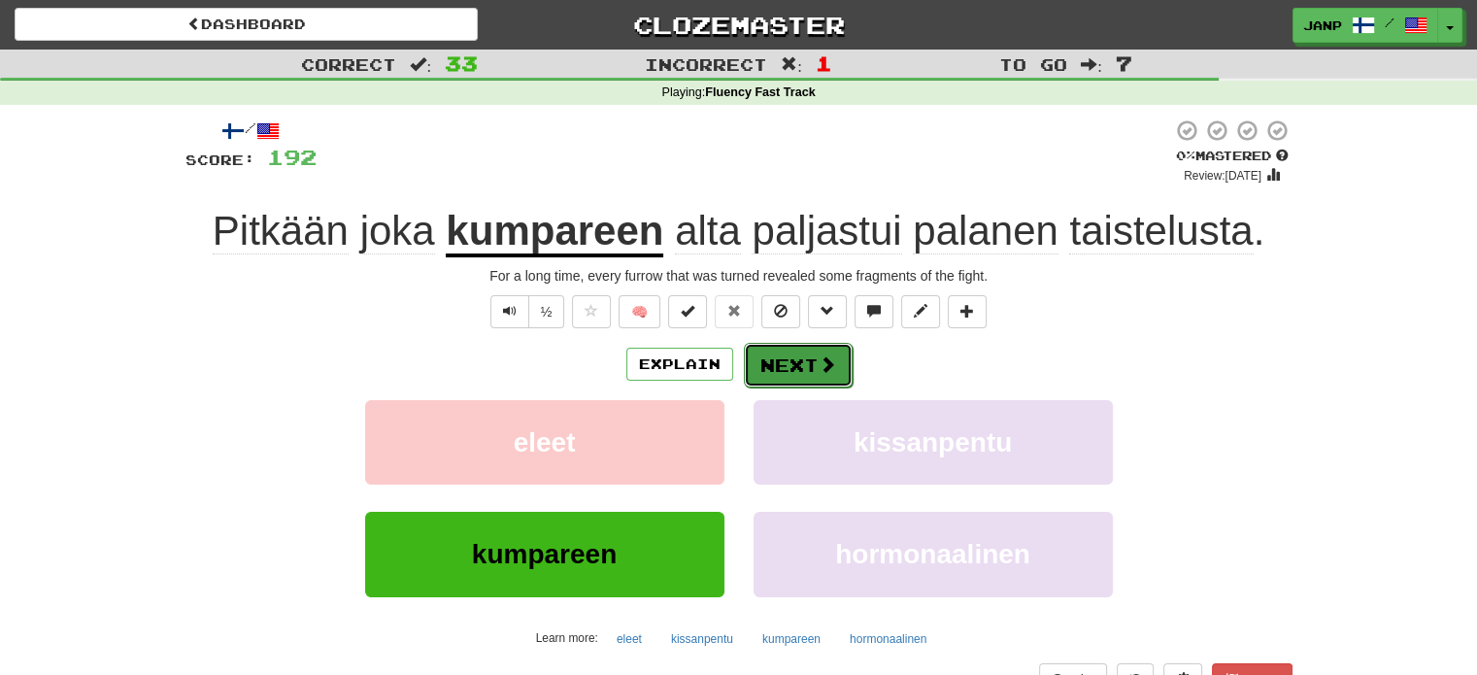
click at [796, 364] on button "Next" at bounding box center [798, 365] width 109 height 45
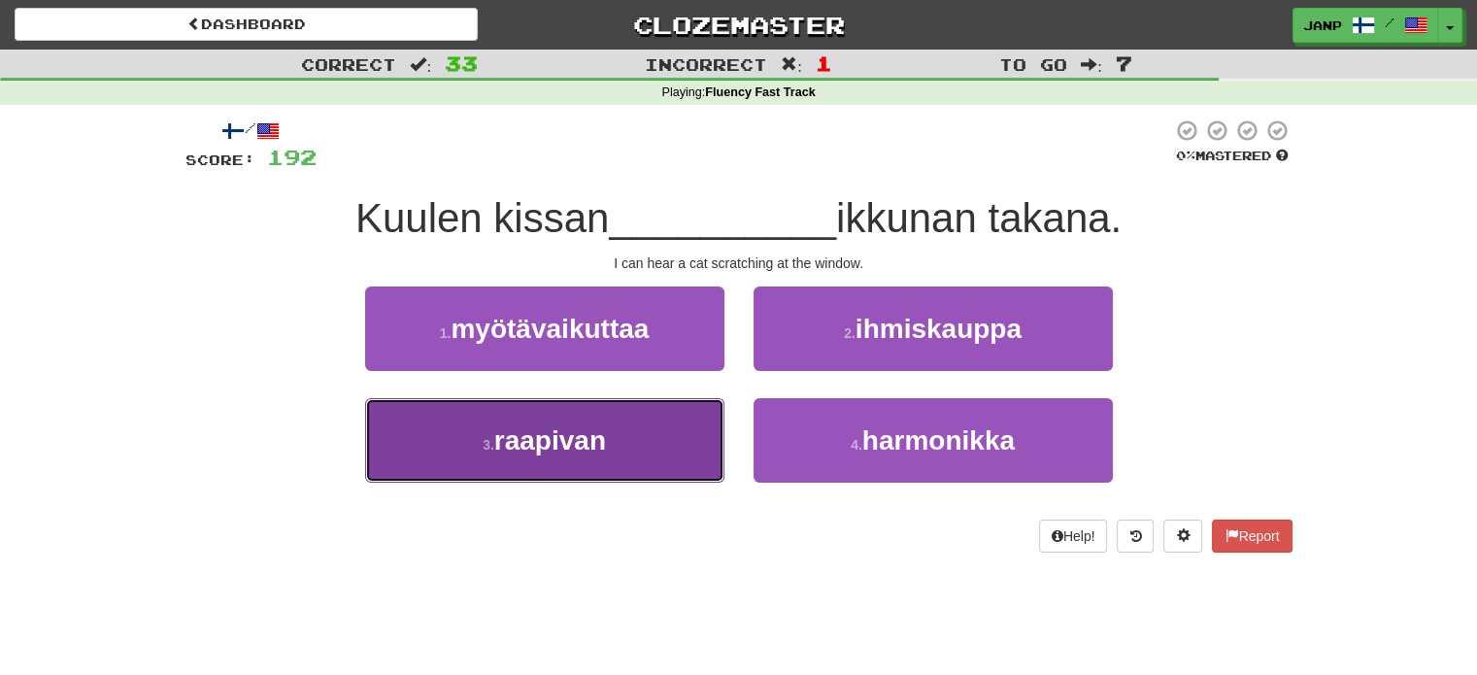
click at [614, 433] on button "3 . raapivan" at bounding box center [544, 440] width 359 height 84
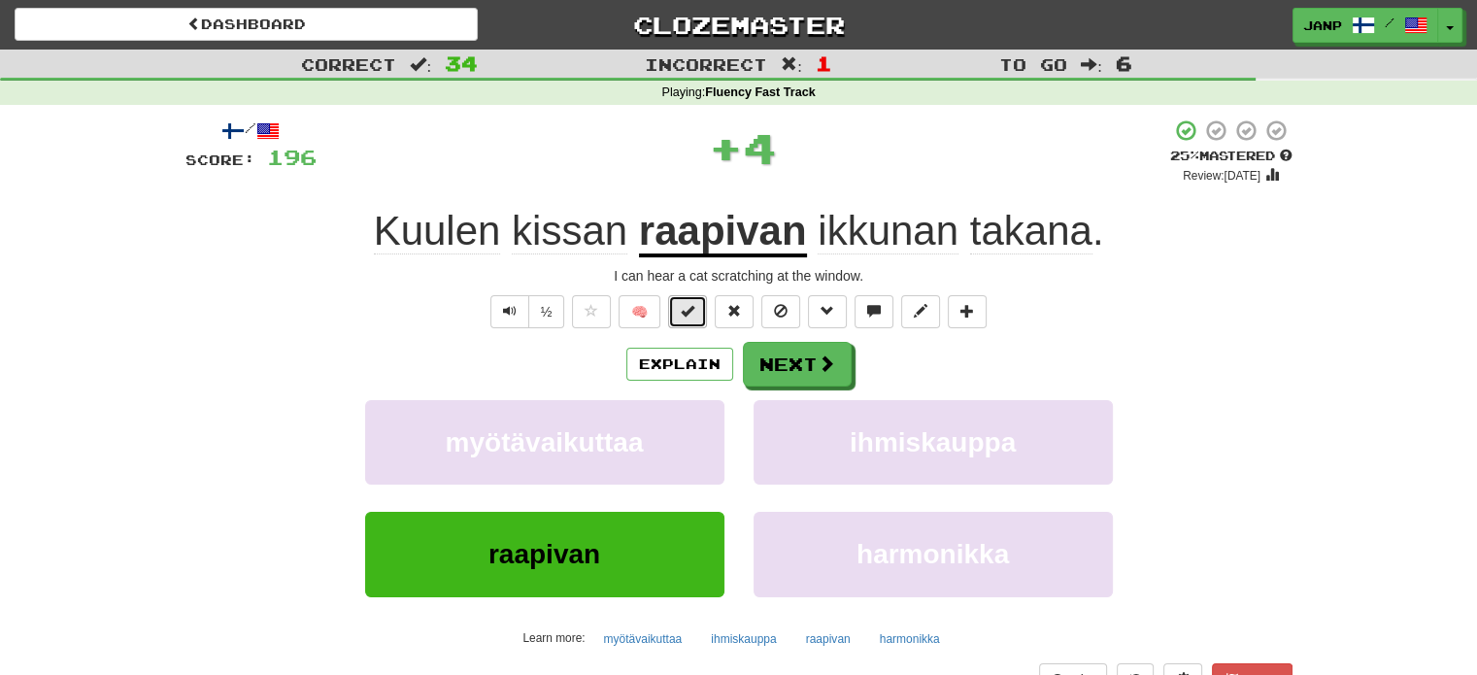
click at [700, 317] on button at bounding box center [687, 311] width 39 height 33
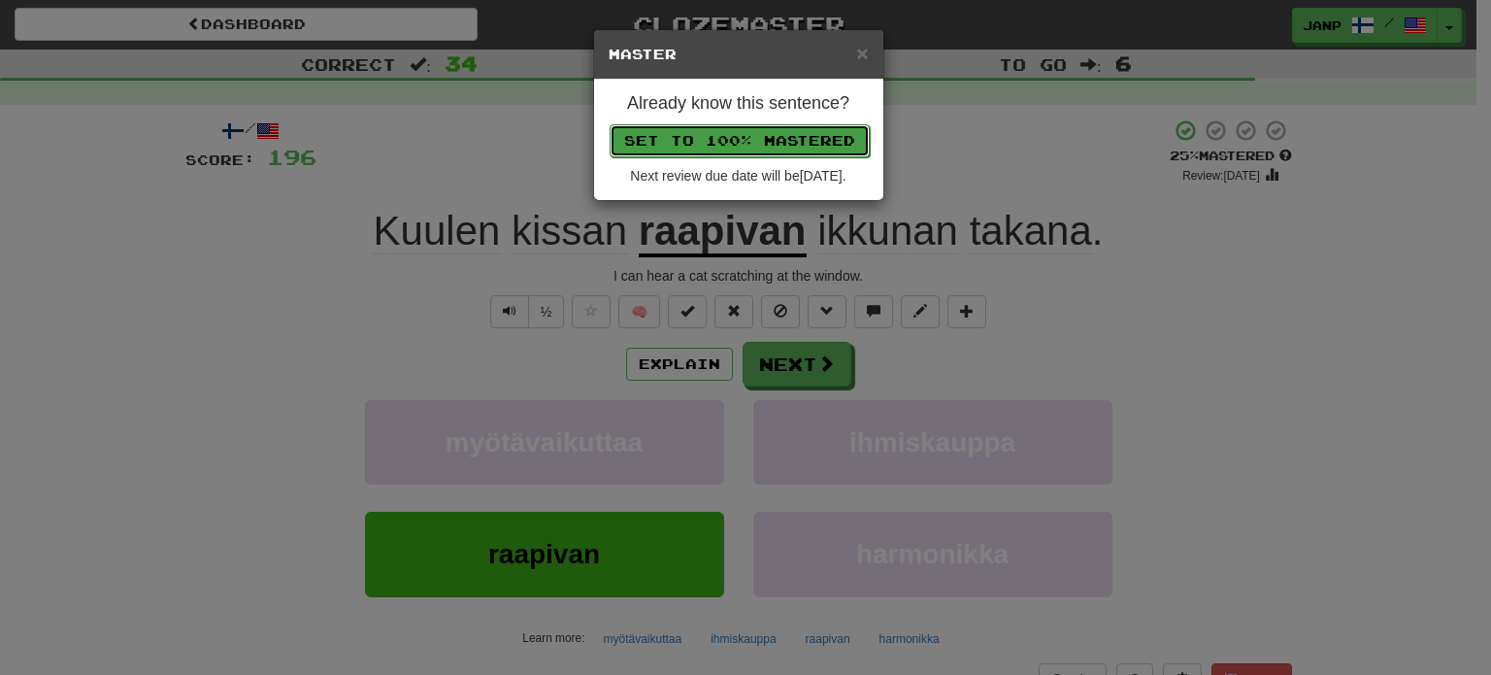
click at [714, 143] on button "Set to 100% Mastered" at bounding box center [740, 140] width 260 height 33
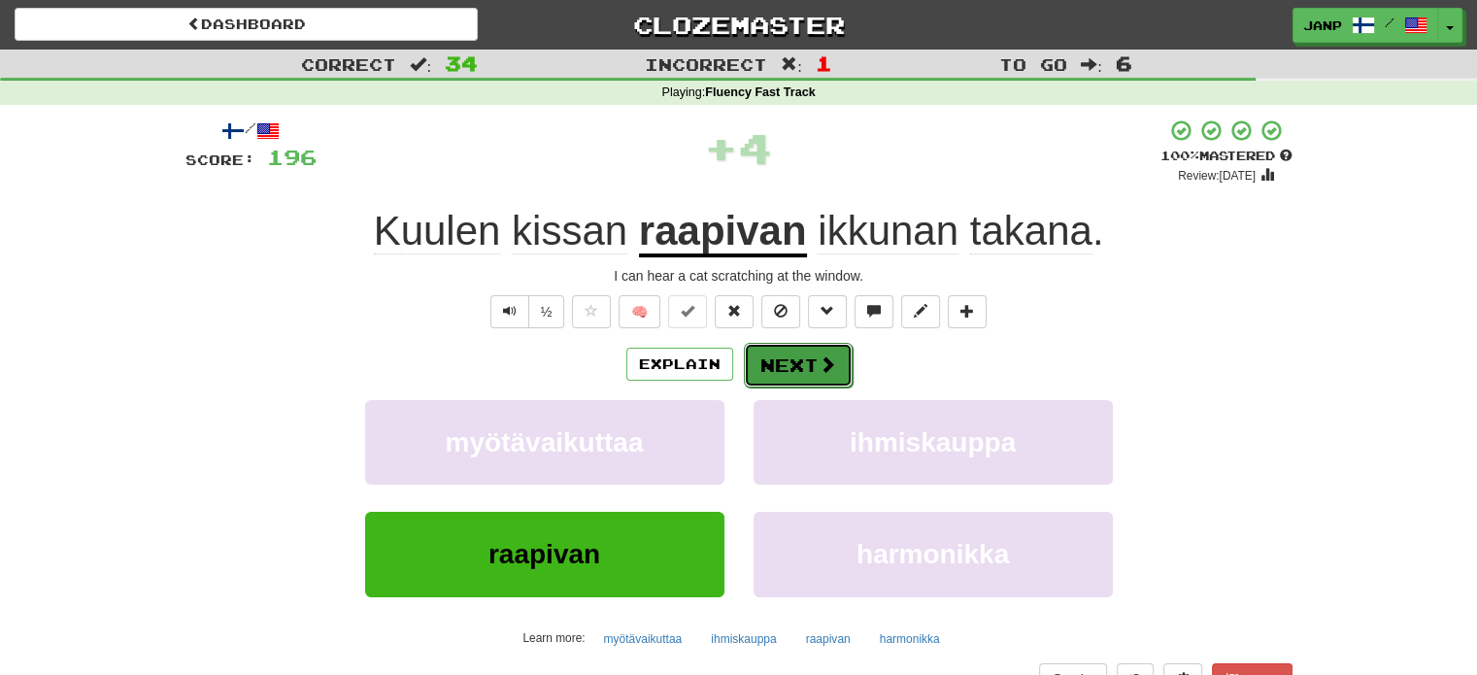
click at [802, 379] on button "Next" at bounding box center [798, 365] width 109 height 45
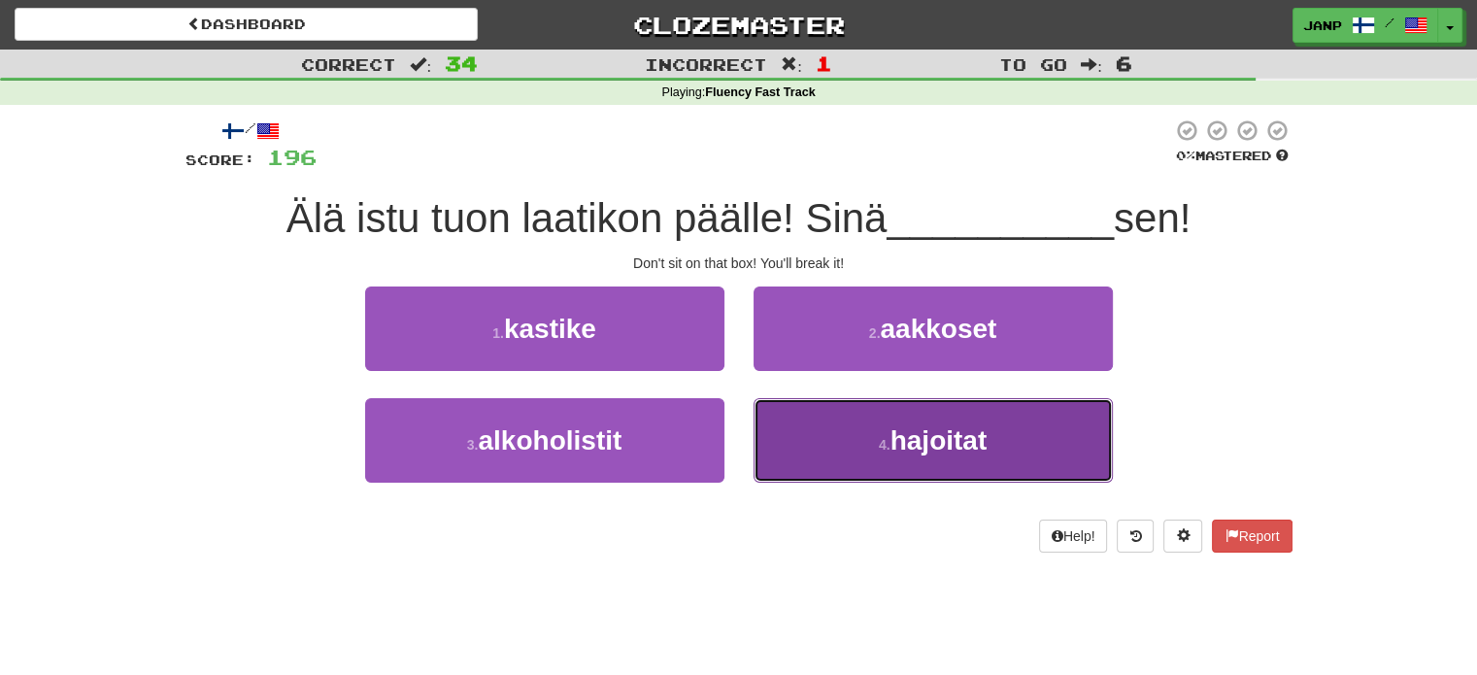
click at [774, 446] on button "4 . hajoitat" at bounding box center [932, 440] width 359 height 84
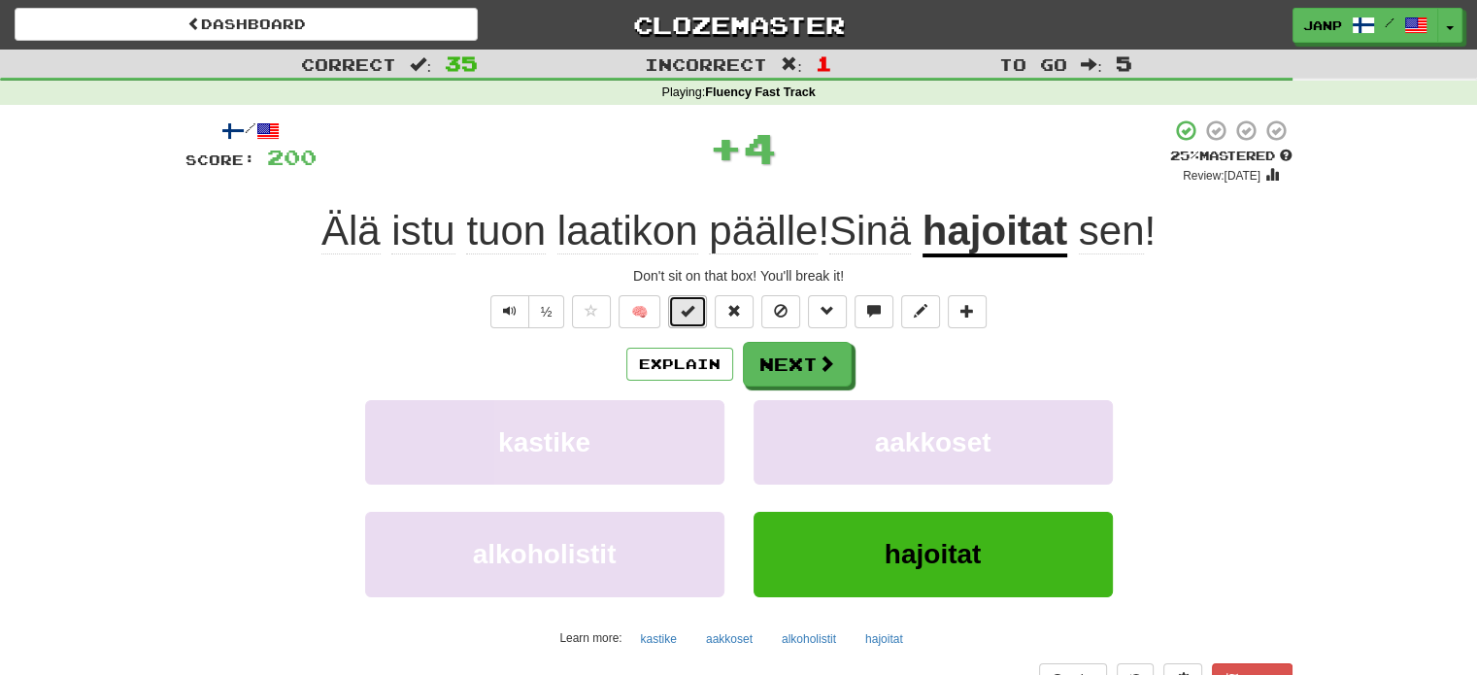
click at [681, 314] on button at bounding box center [687, 311] width 39 height 33
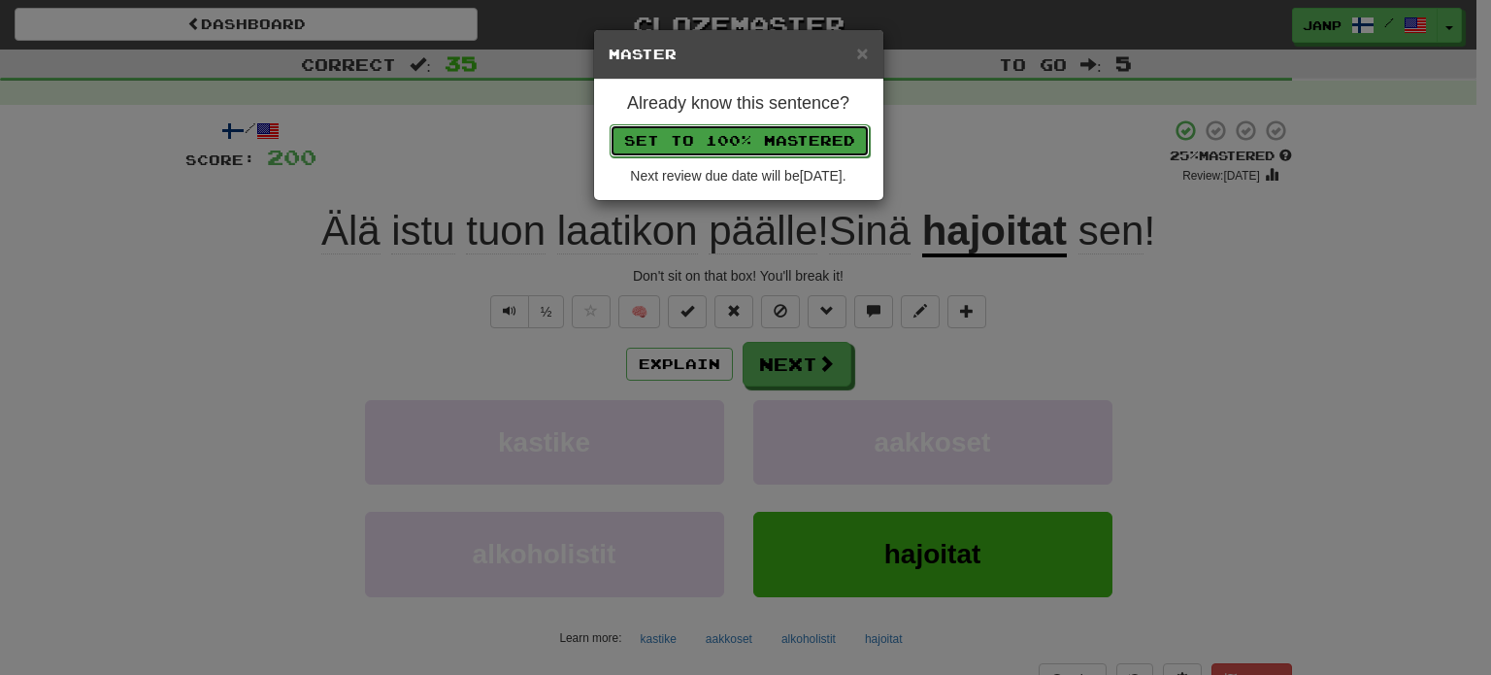
click at [767, 138] on button "Set to 100% Mastered" at bounding box center [740, 140] width 260 height 33
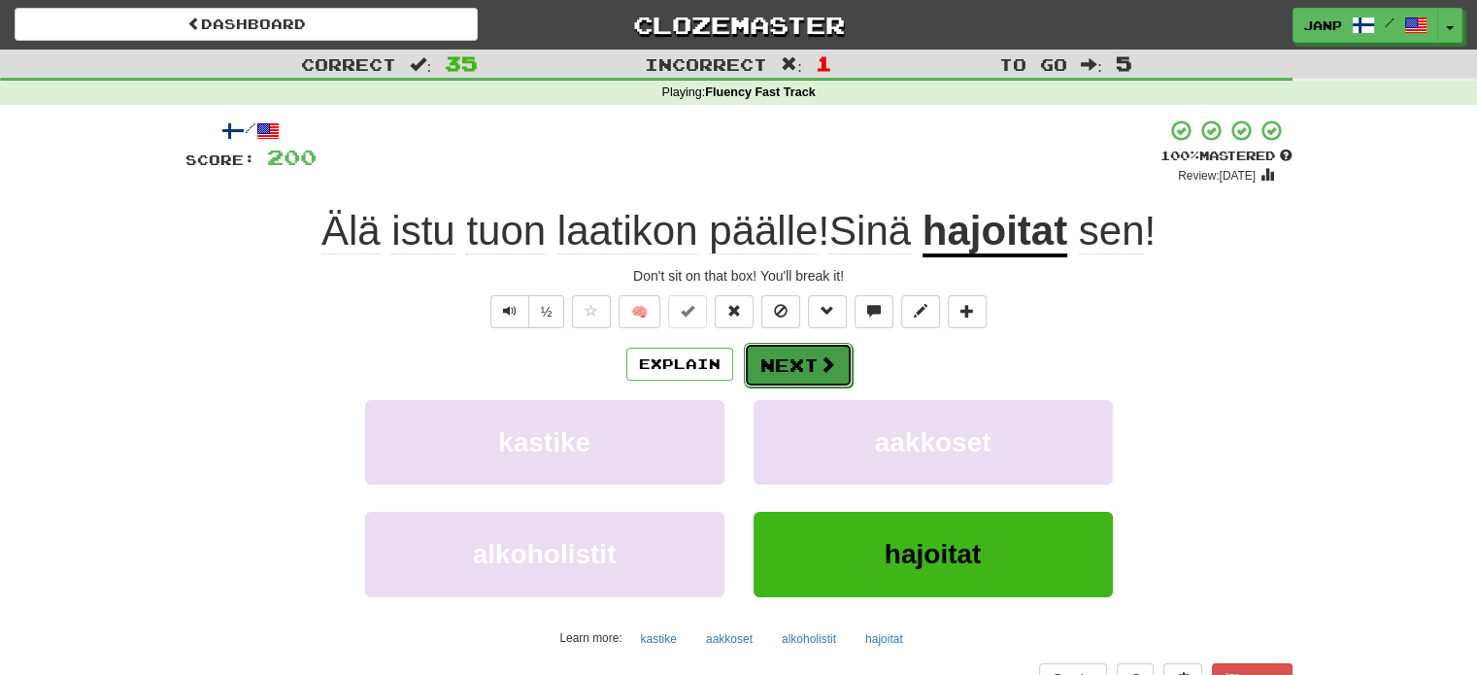
click at [770, 376] on button "Next" at bounding box center [798, 365] width 109 height 45
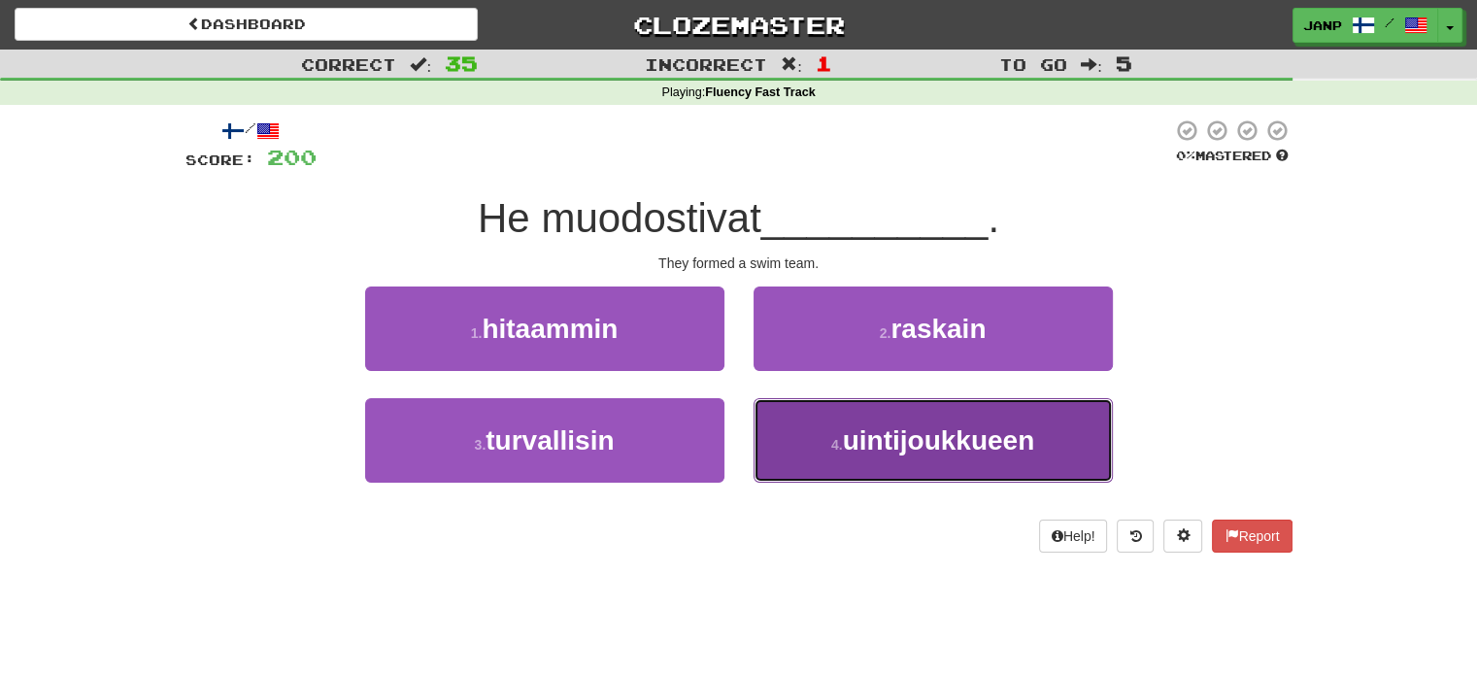
click at [804, 437] on button "4 . uintijoukkueen" at bounding box center [932, 440] width 359 height 84
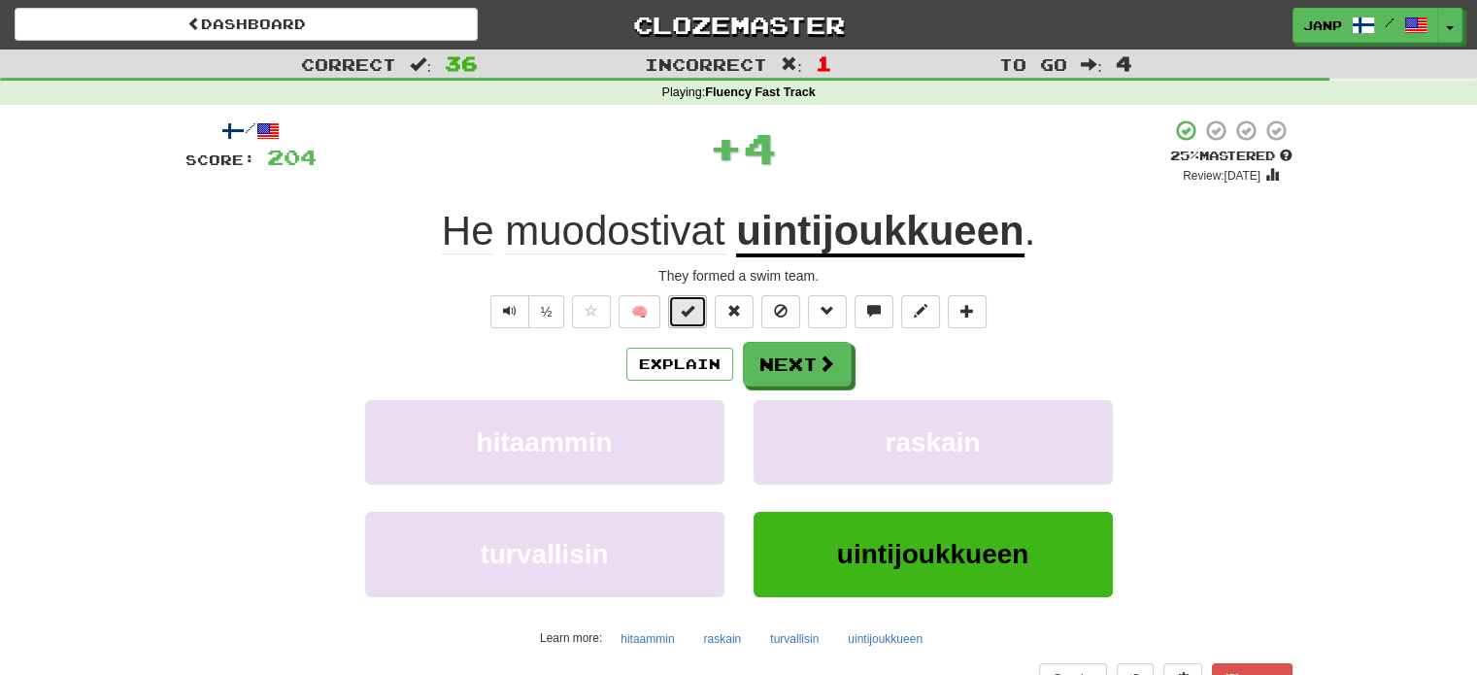
click at [687, 310] on span at bounding box center [688, 311] width 14 height 14
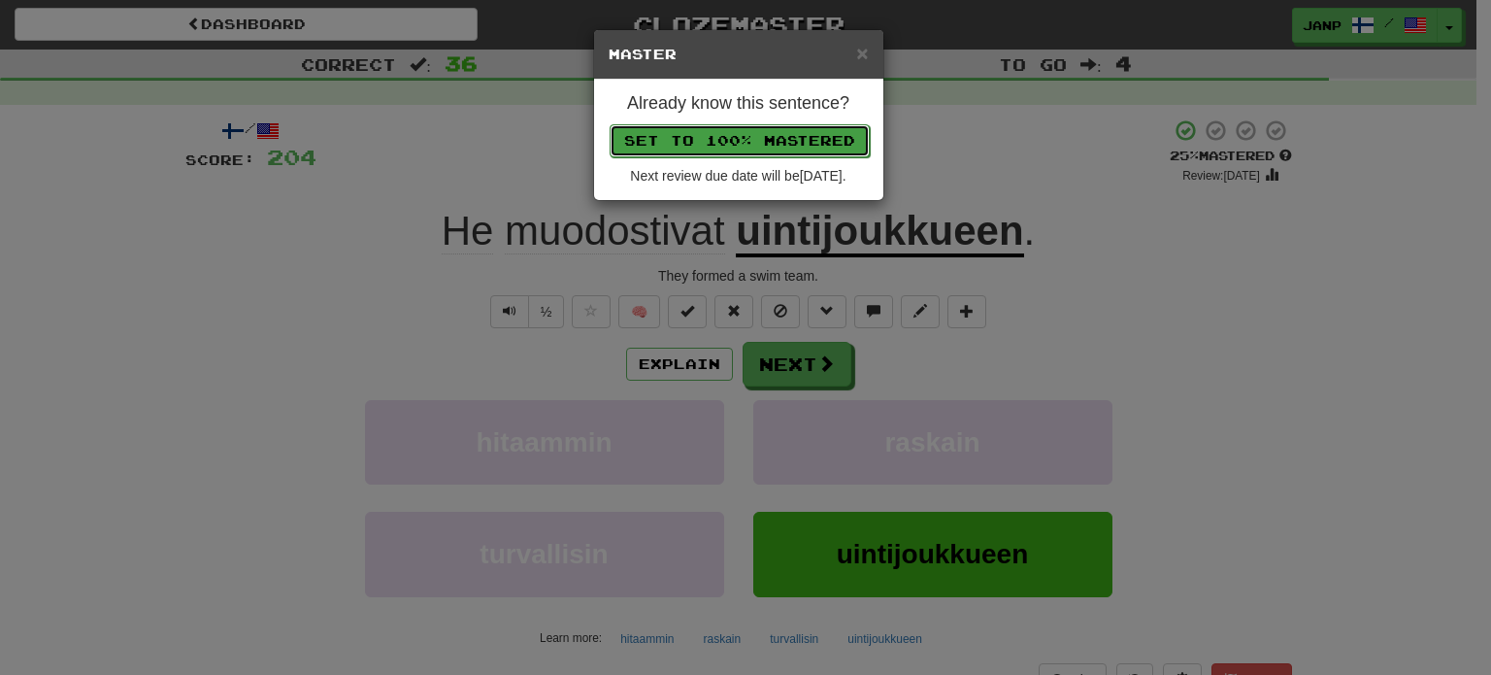
click at [768, 137] on button "Set to 100% Mastered" at bounding box center [740, 140] width 260 height 33
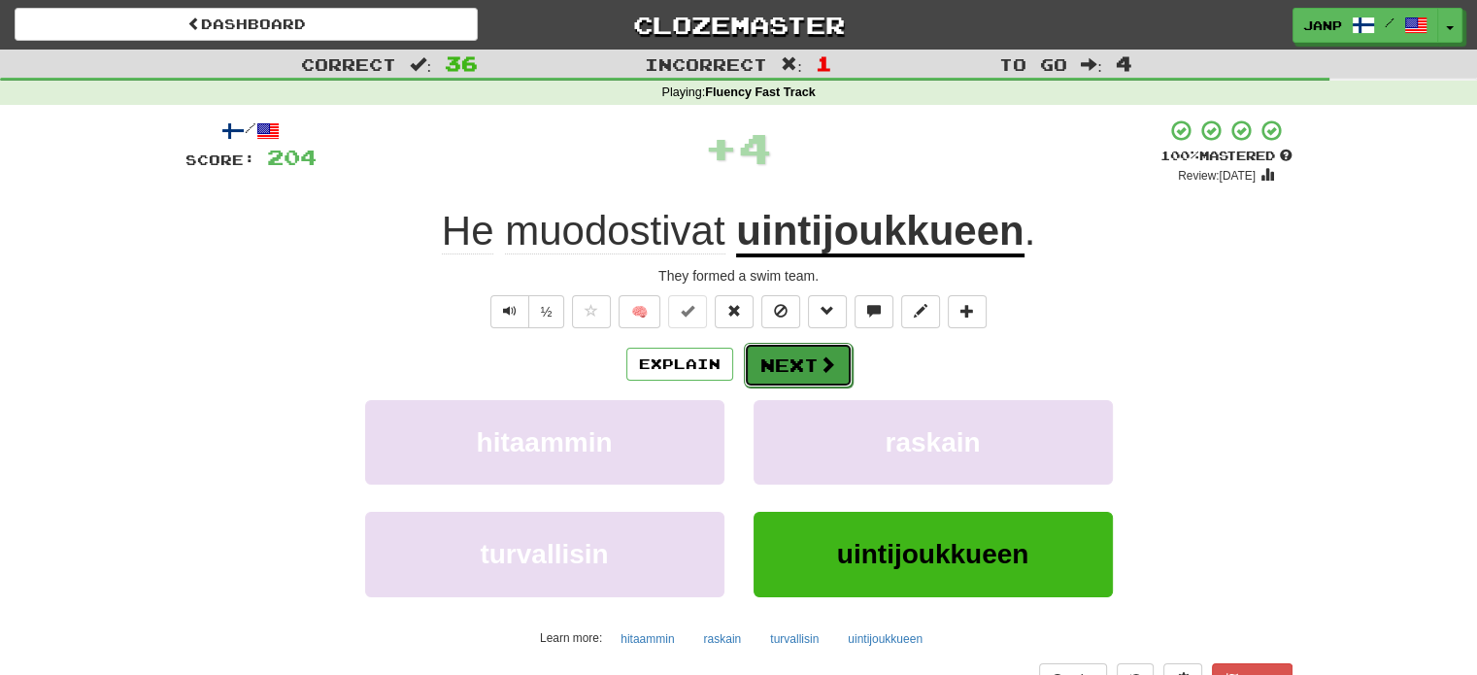
click at [795, 363] on button "Next" at bounding box center [798, 365] width 109 height 45
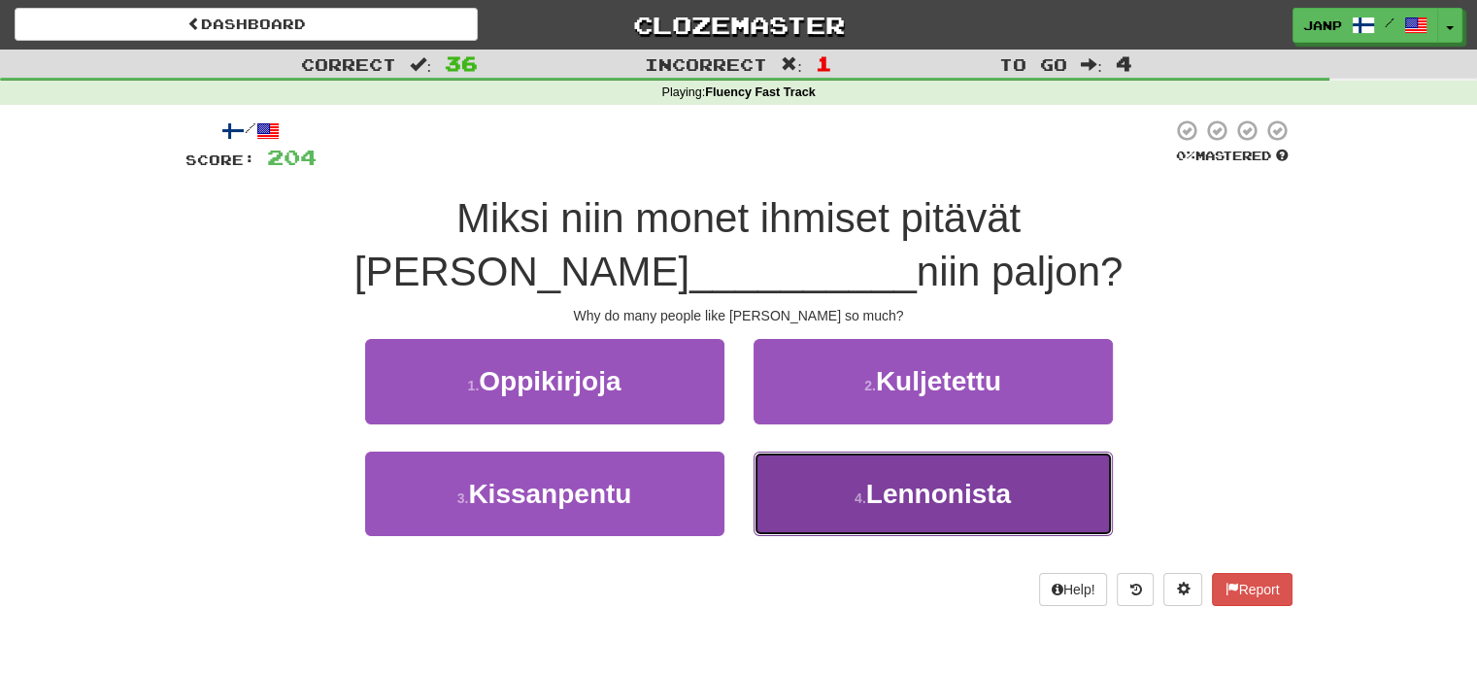
click at [808, 477] on button "4 . Lennonista" at bounding box center [932, 493] width 359 height 84
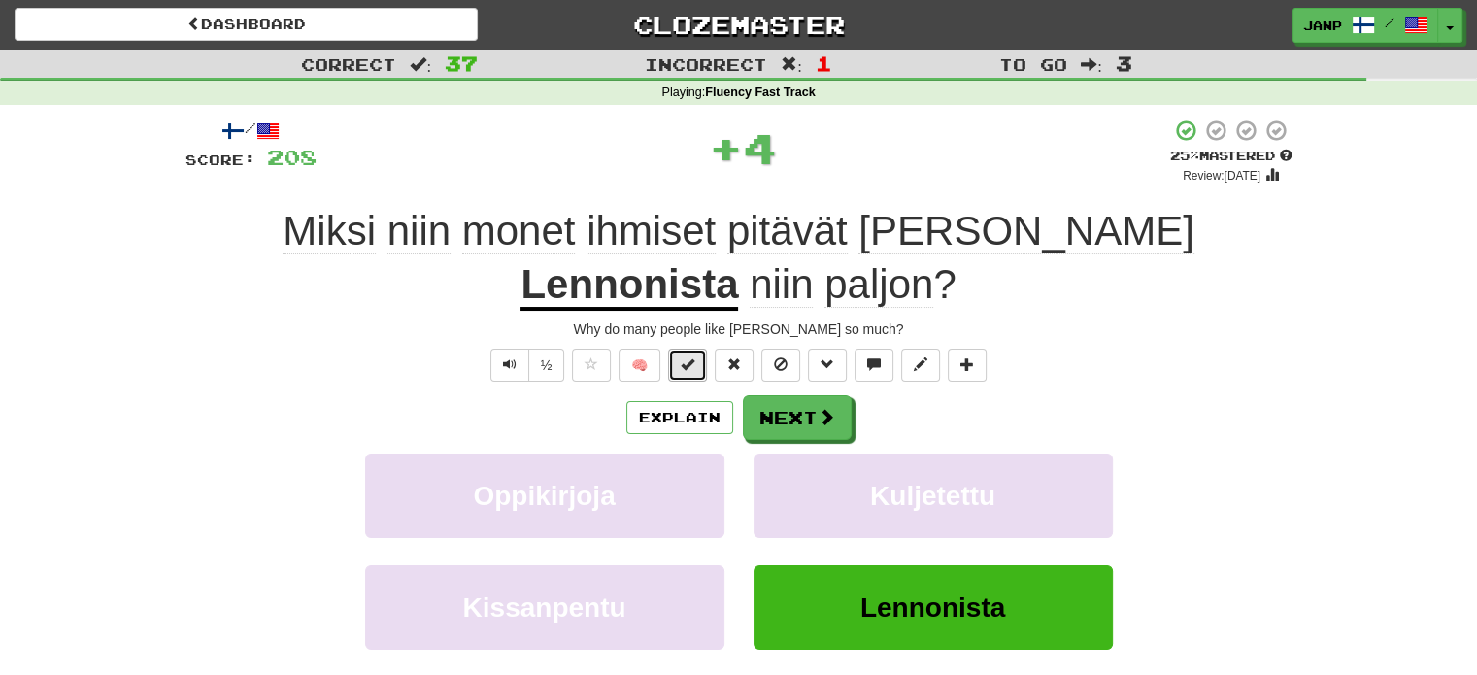
click at [688, 372] on button at bounding box center [687, 365] width 39 height 33
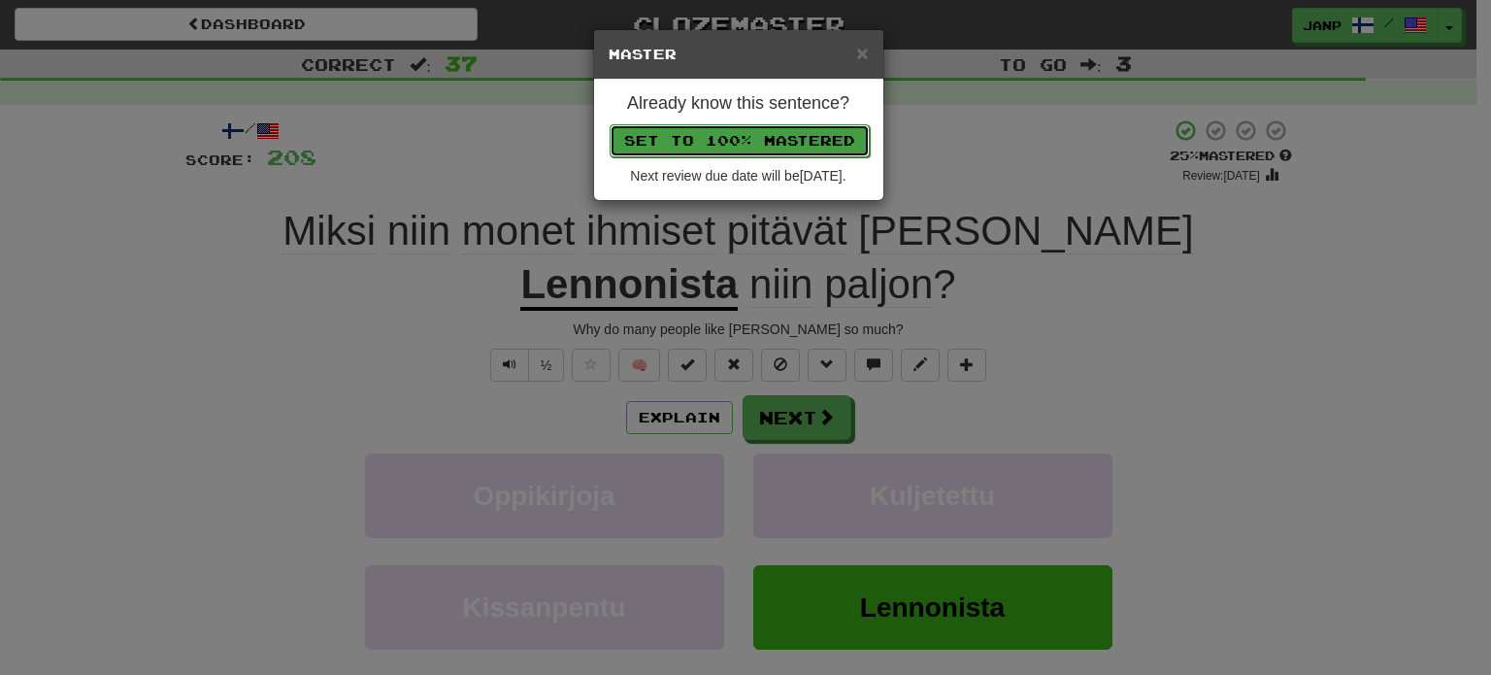
click at [781, 133] on button "Set to 100% Mastered" at bounding box center [740, 140] width 260 height 33
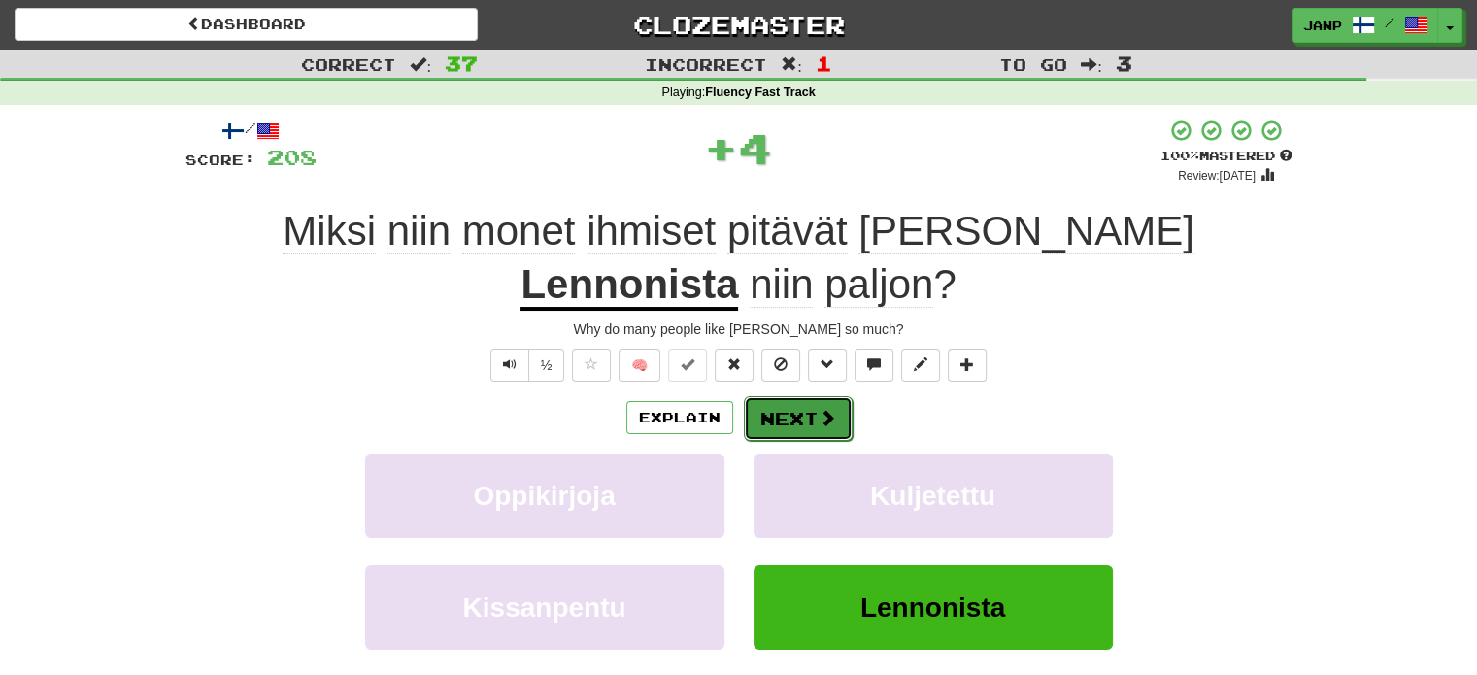
click at [771, 435] on button "Next" at bounding box center [798, 418] width 109 height 45
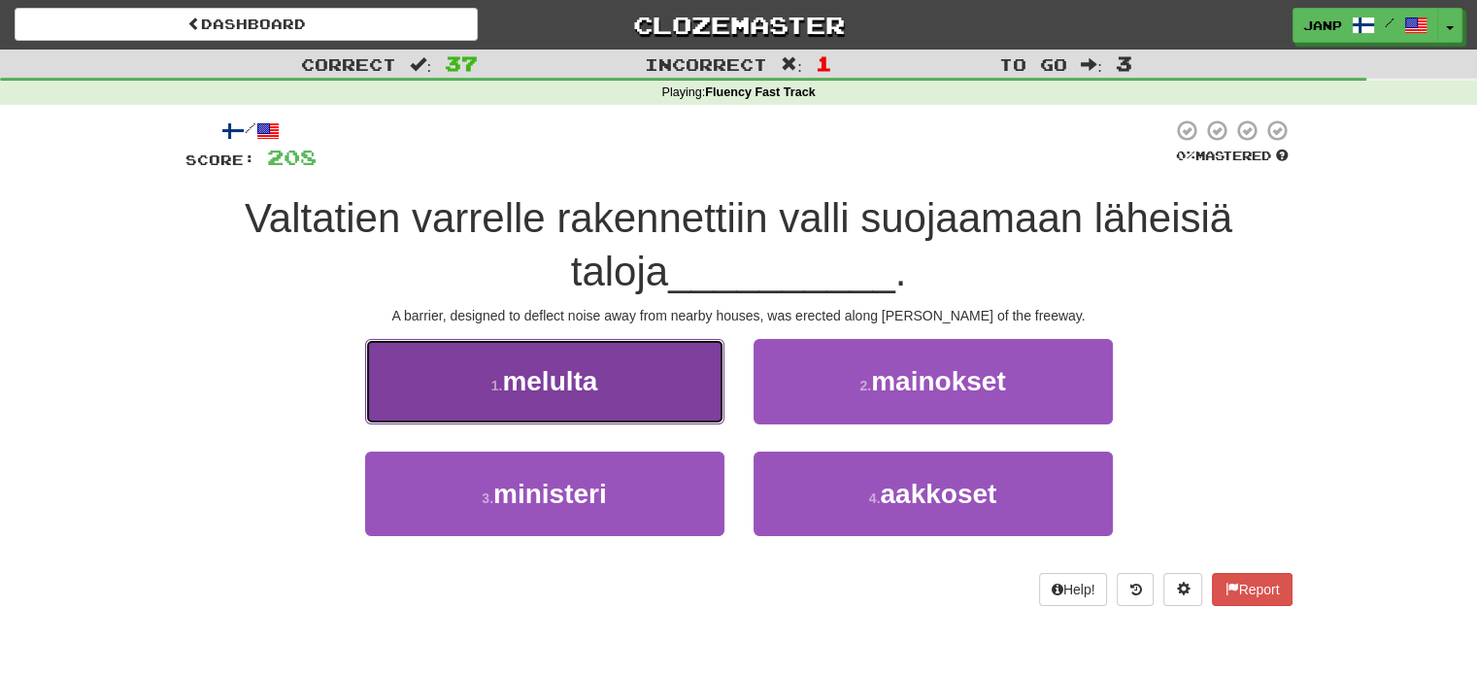
click at [593, 384] on span "melulta" at bounding box center [549, 381] width 95 height 30
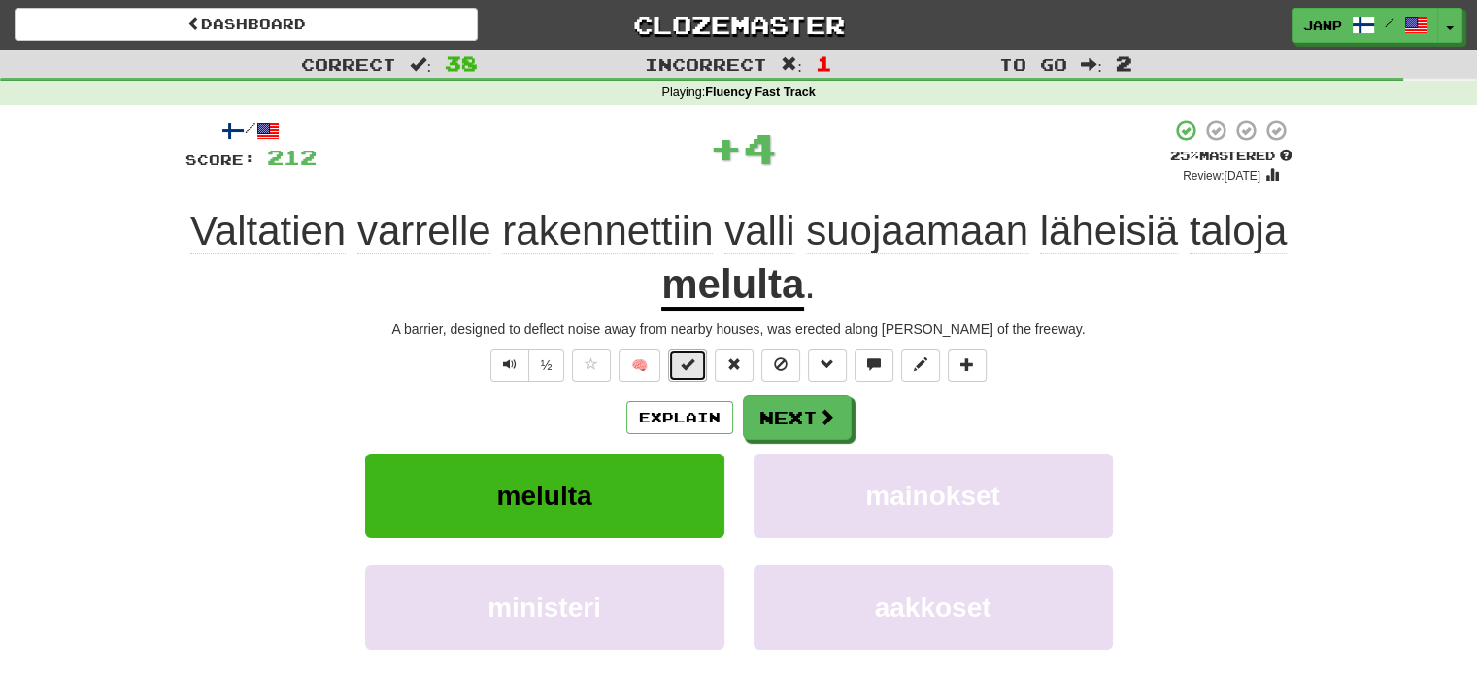
click at [685, 357] on span at bounding box center [688, 364] width 14 height 14
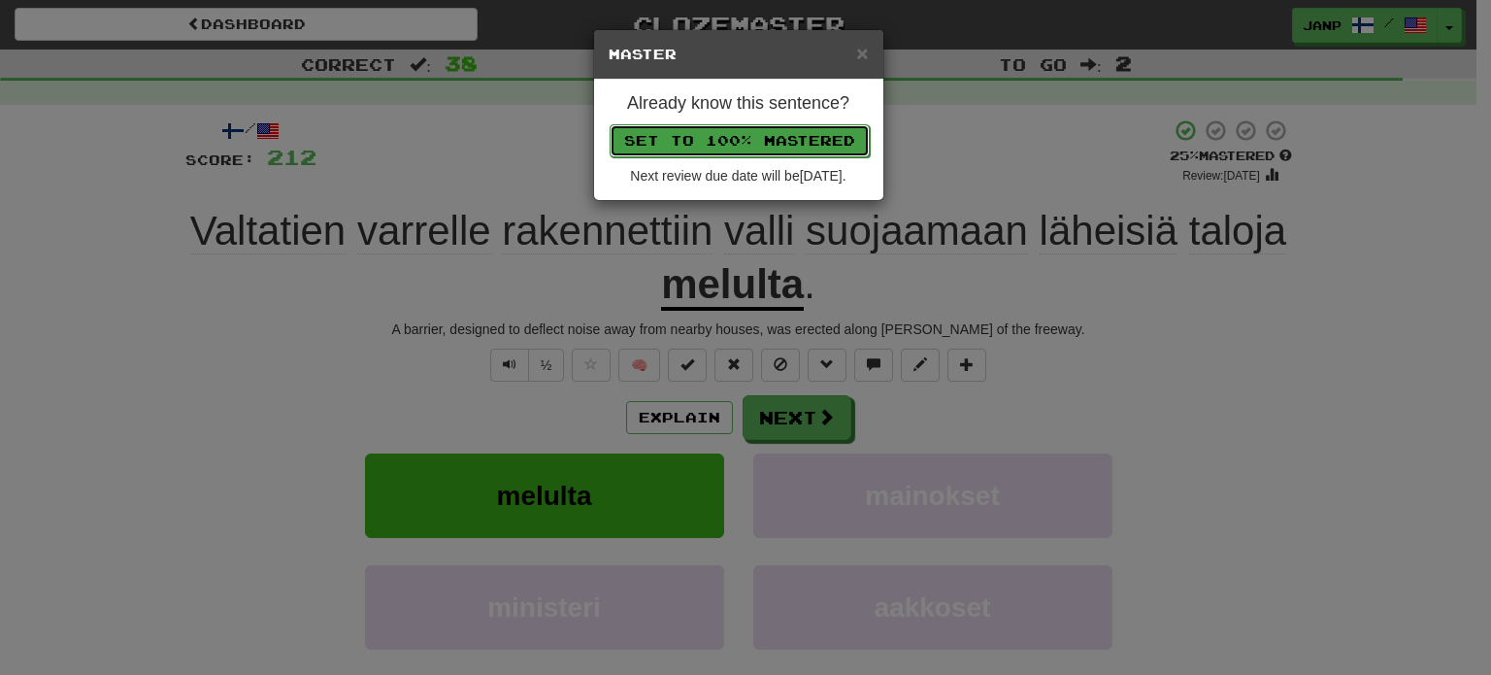
click at [738, 129] on button "Set to 100% Mastered" at bounding box center [740, 140] width 260 height 33
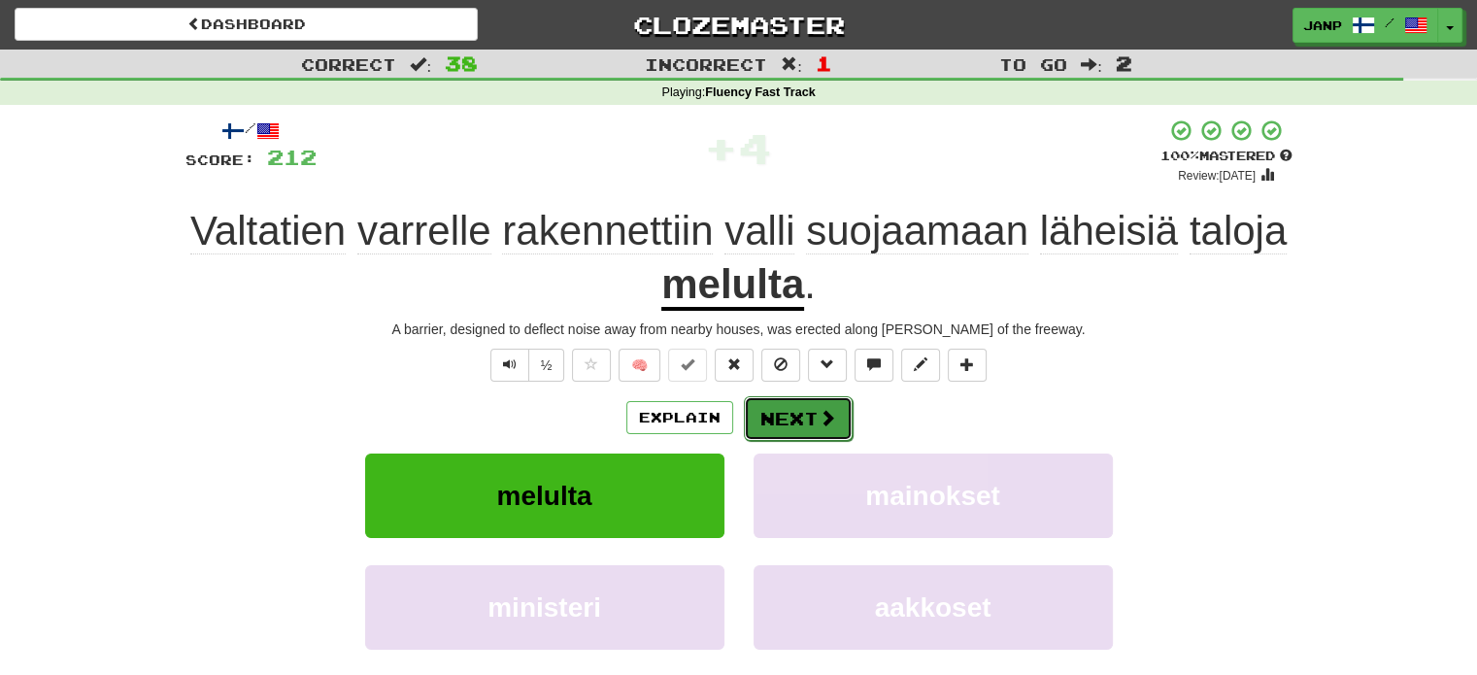
click at [792, 408] on button "Next" at bounding box center [798, 418] width 109 height 45
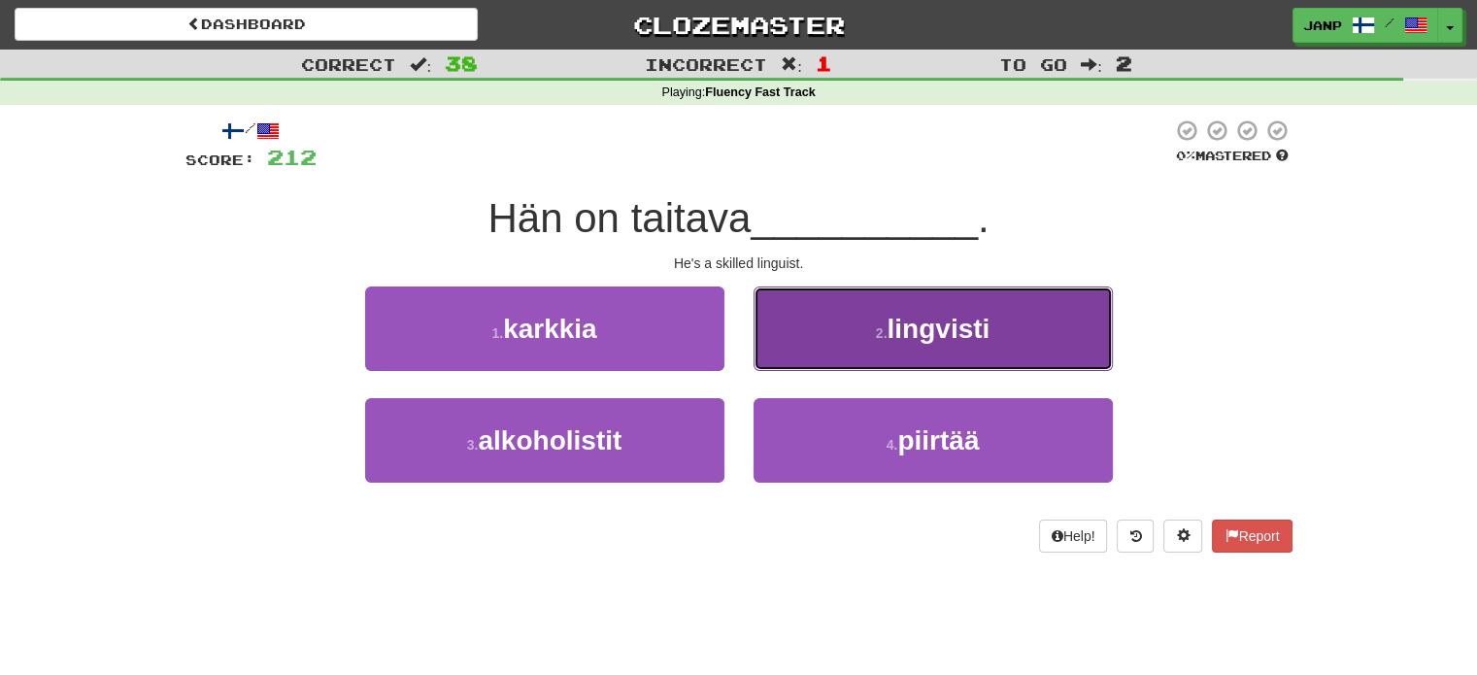
click at [843, 345] on button "2 . lingvisti" at bounding box center [932, 328] width 359 height 84
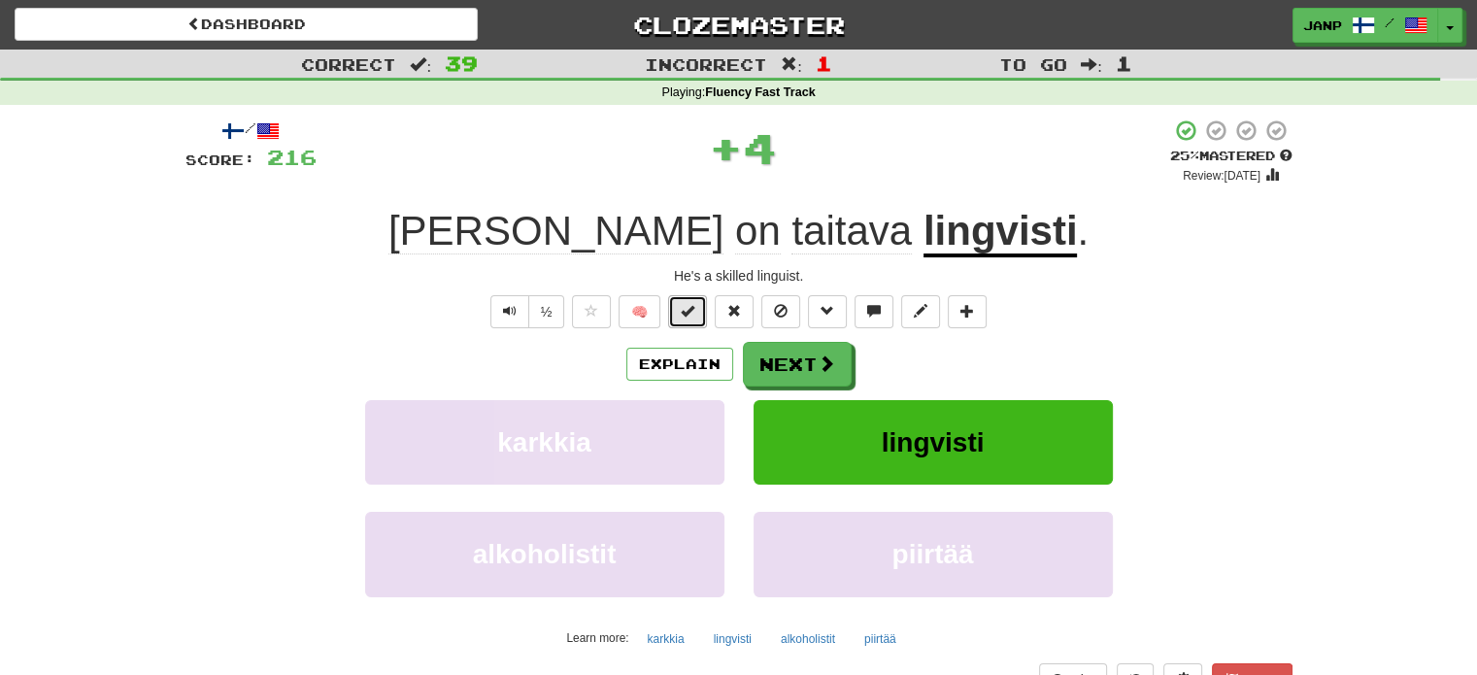
click at [691, 307] on span at bounding box center [688, 311] width 14 height 14
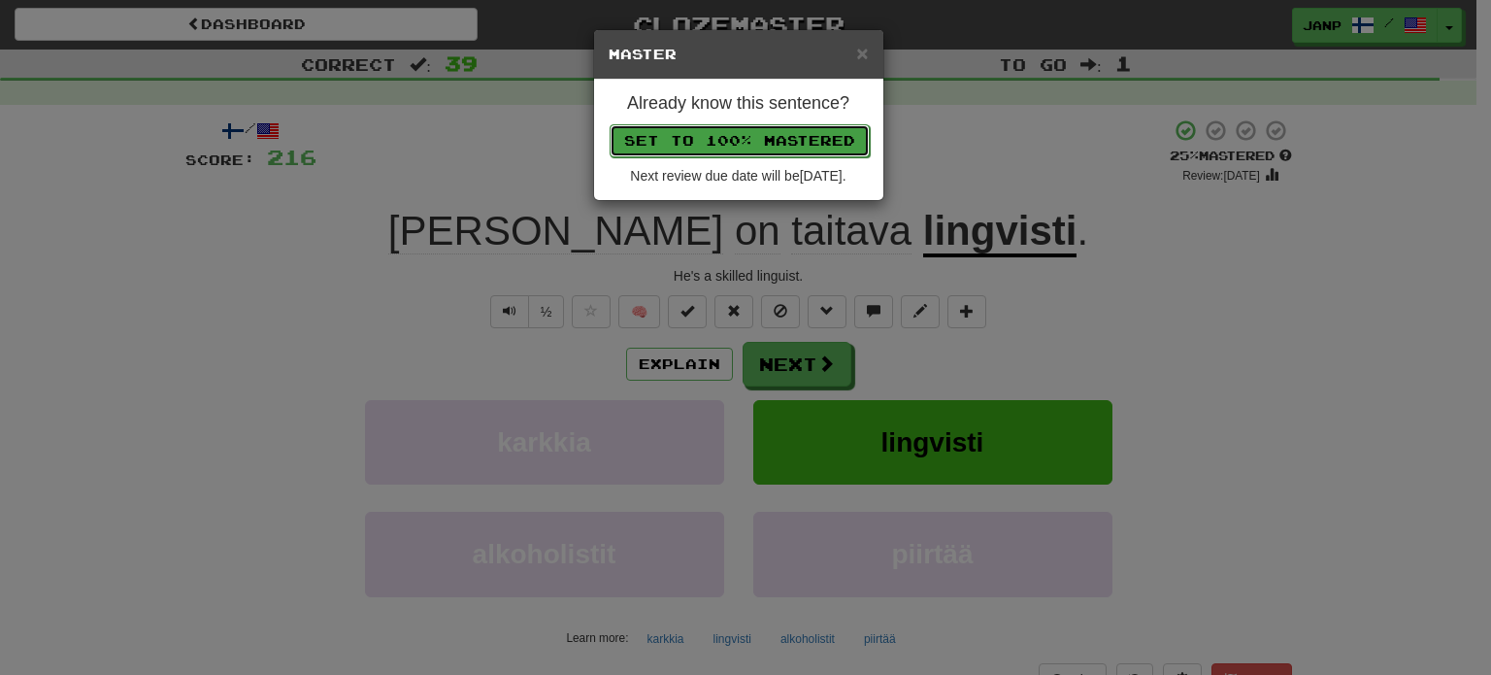
click at [792, 141] on button "Set to 100% Mastered" at bounding box center [740, 140] width 260 height 33
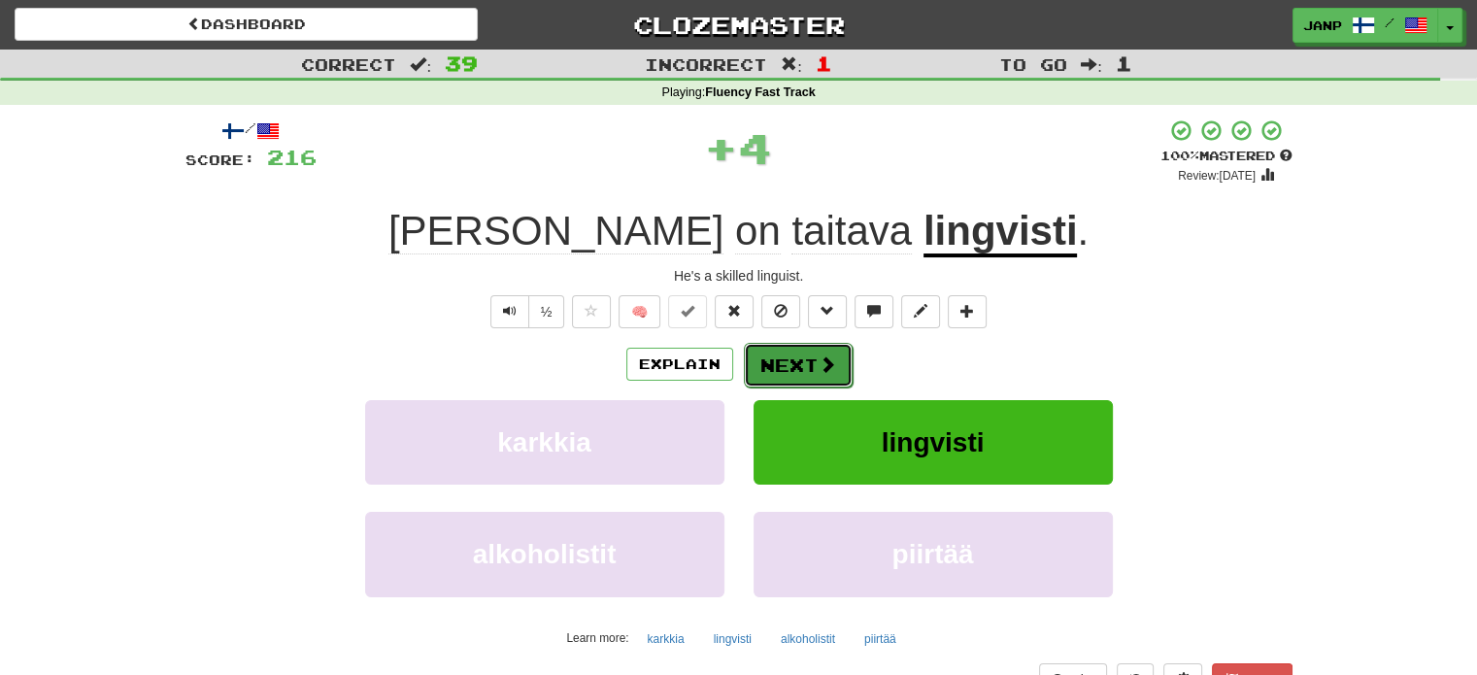
click at [796, 375] on button "Next" at bounding box center [798, 365] width 109 height 45
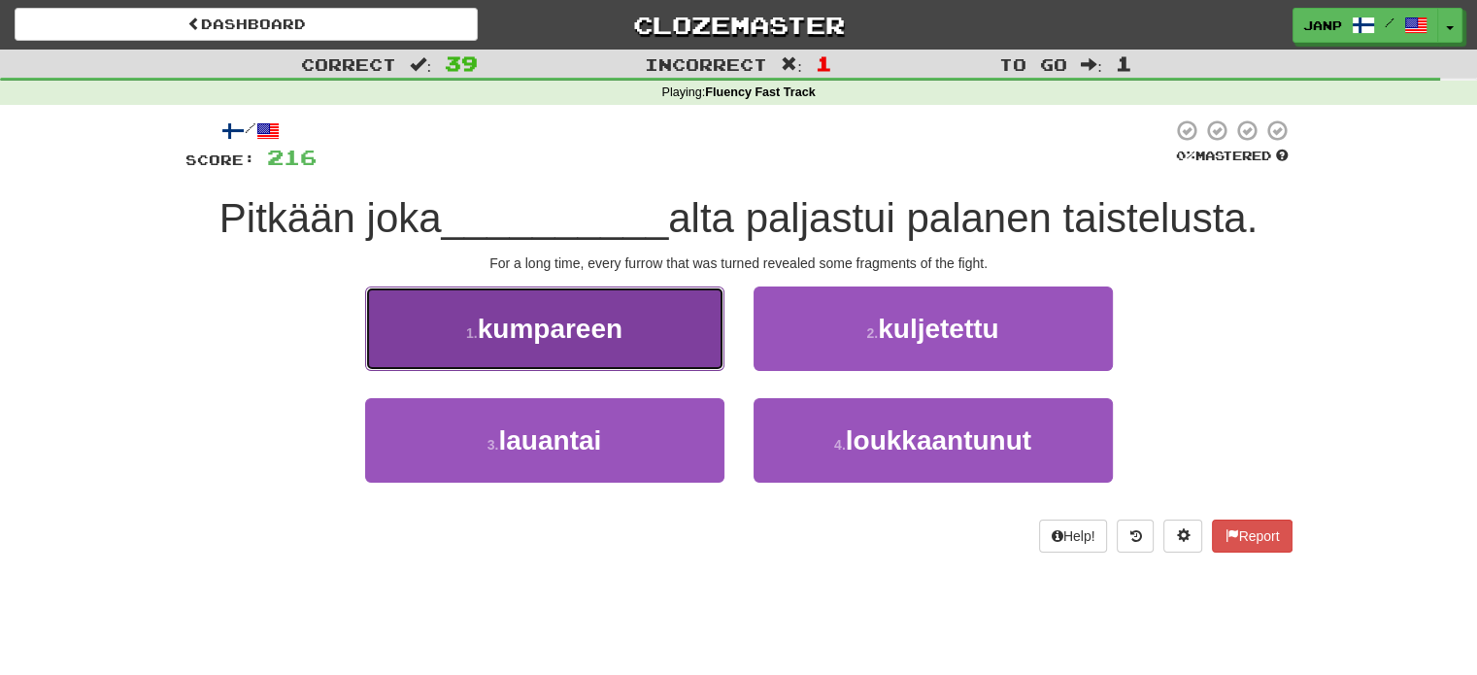
click at [647, 355] on button "1 . kumpareen" at bounding box center [544, 328] width 359 height 84
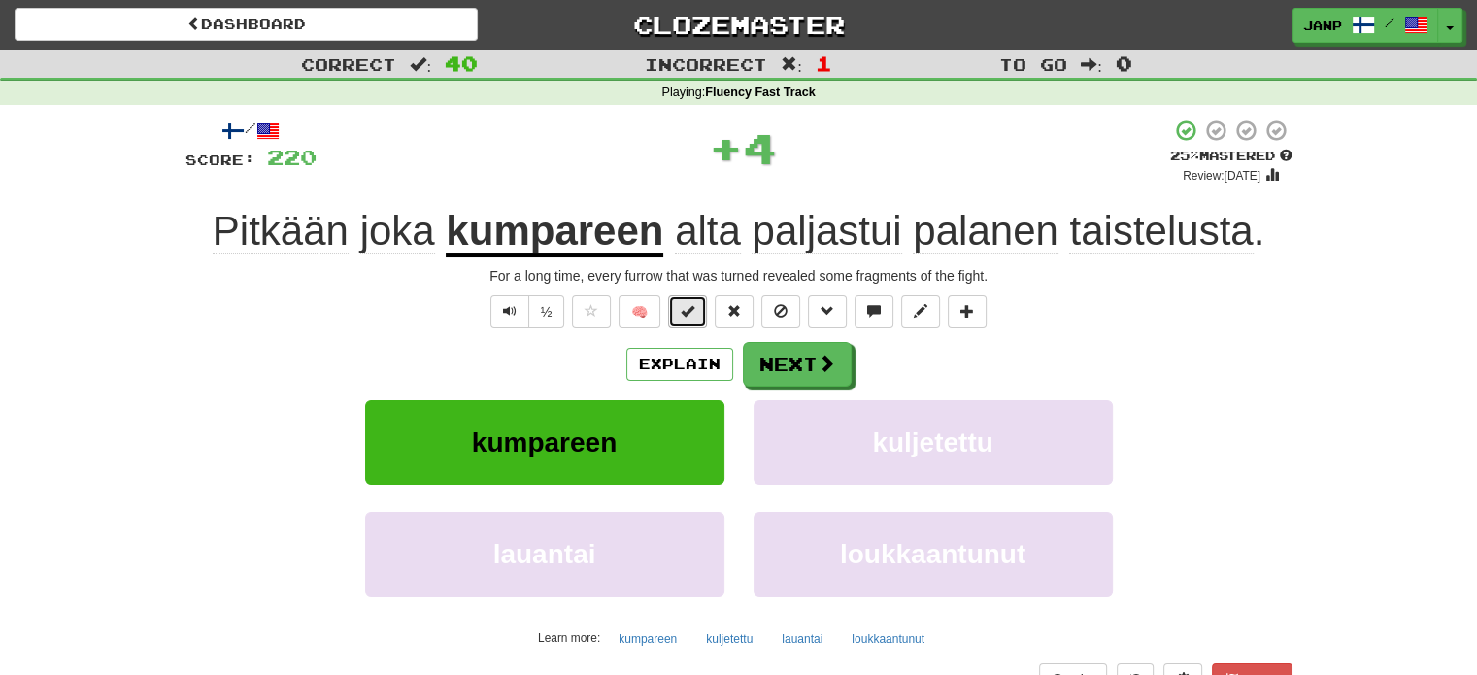
click at [671, 304] on button at bounding box center [687, 311] width 39 height 33
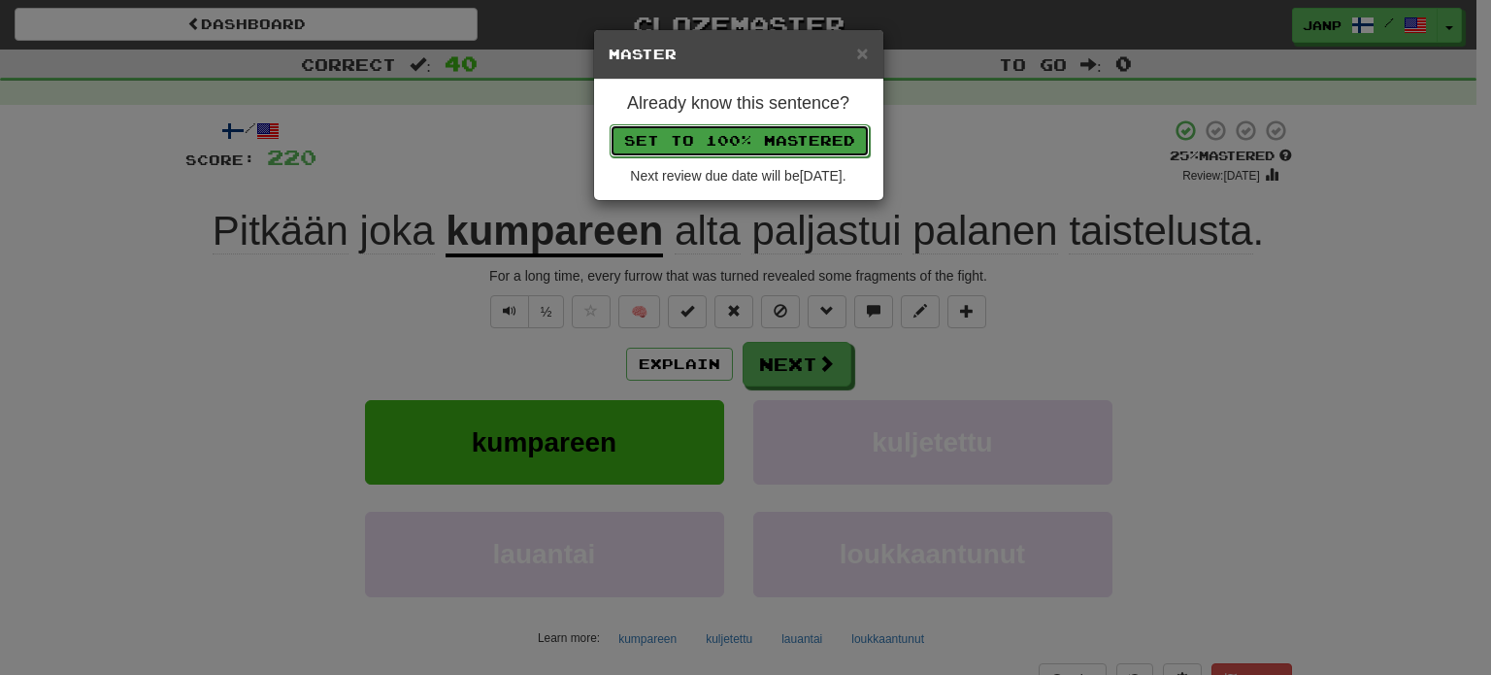
click at [757, 137] on button "Set to 100% Mastered" at bounding box center [740, 140] width 260 height 33
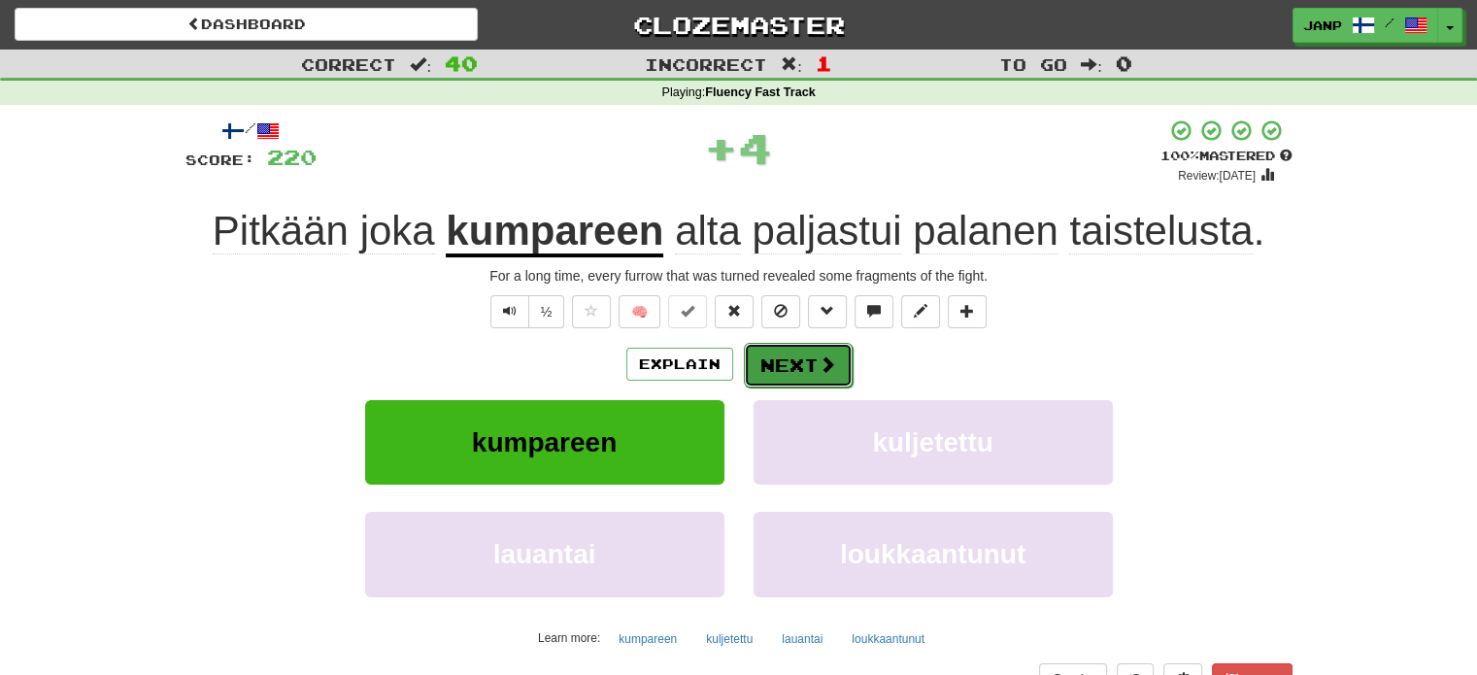
click at [807, 355] on button "Next" at bounding box center [798, 365] width 109 height 45
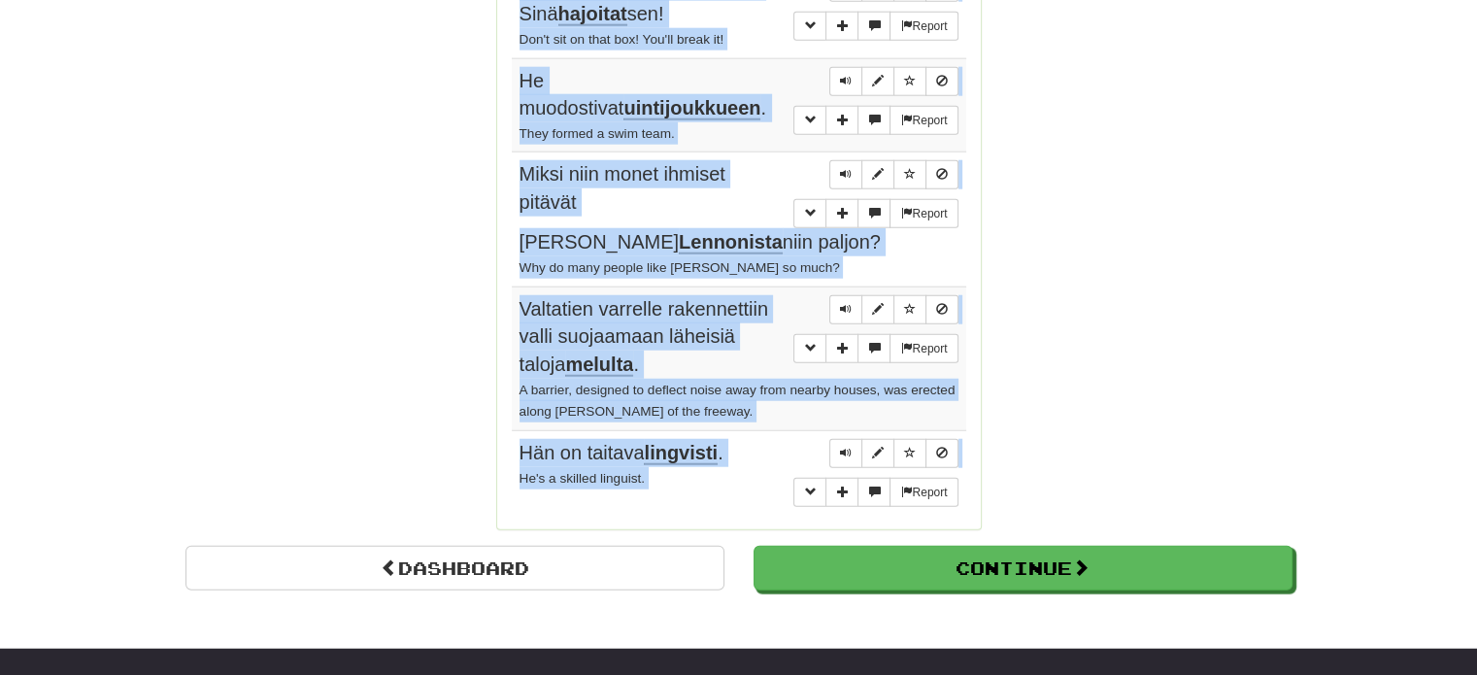
scroll to position [5025, 0]
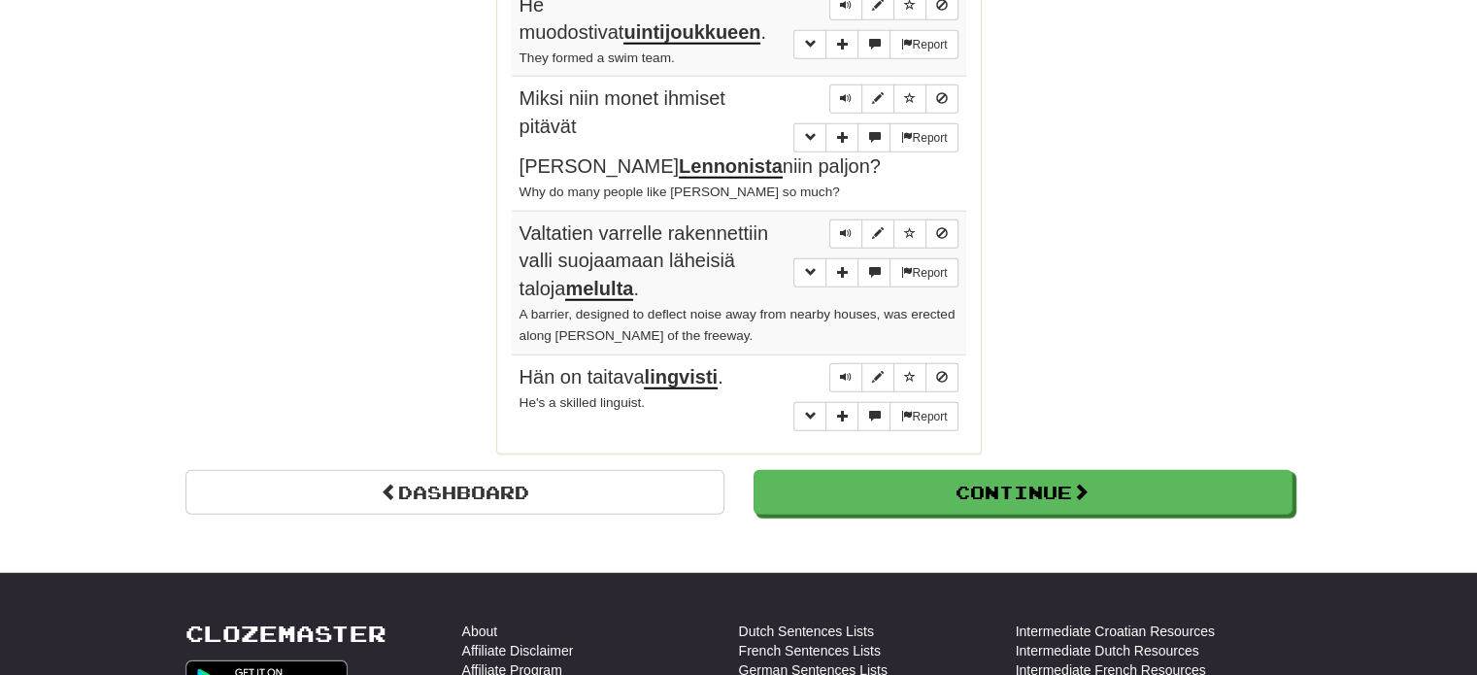
drag, startPoint x: 517, startPoint y: 90, endPoint x: 700, endPoint y: 240, distance: 236.7
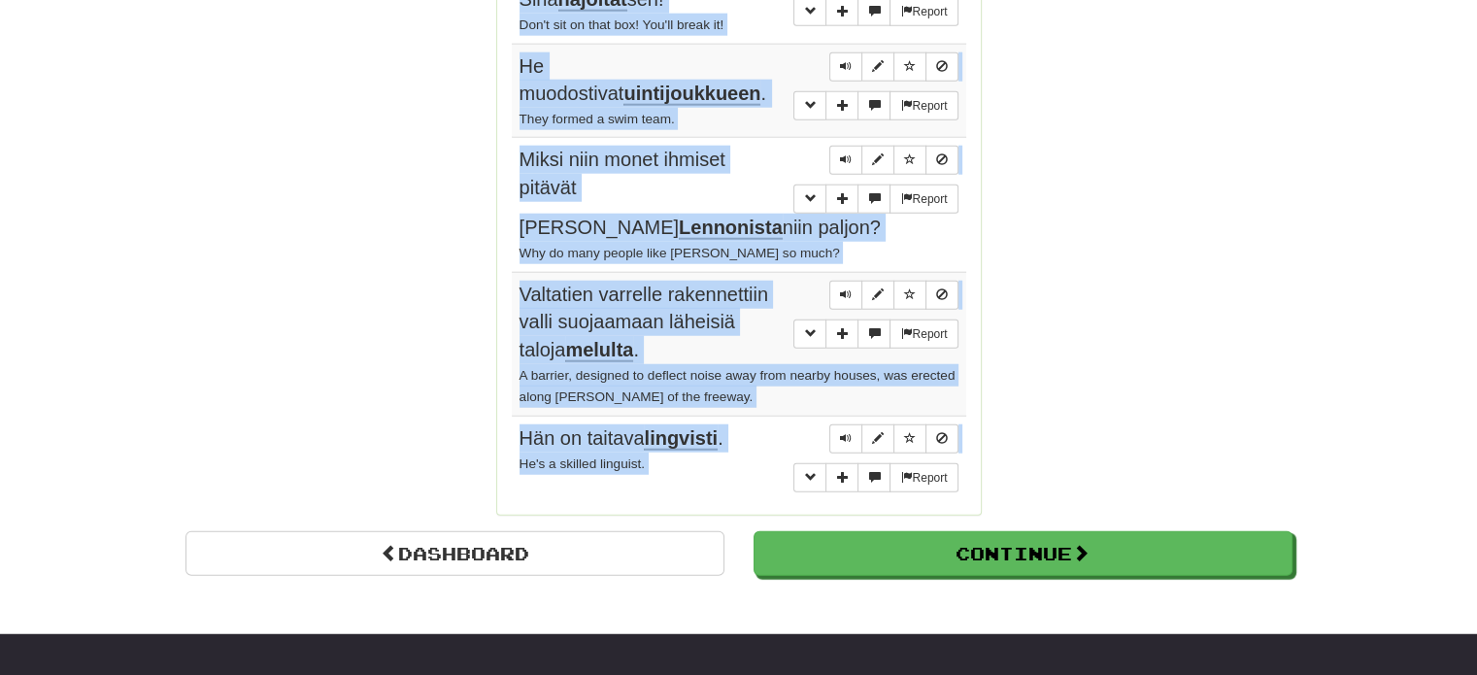
scroll to position [5044, 0]
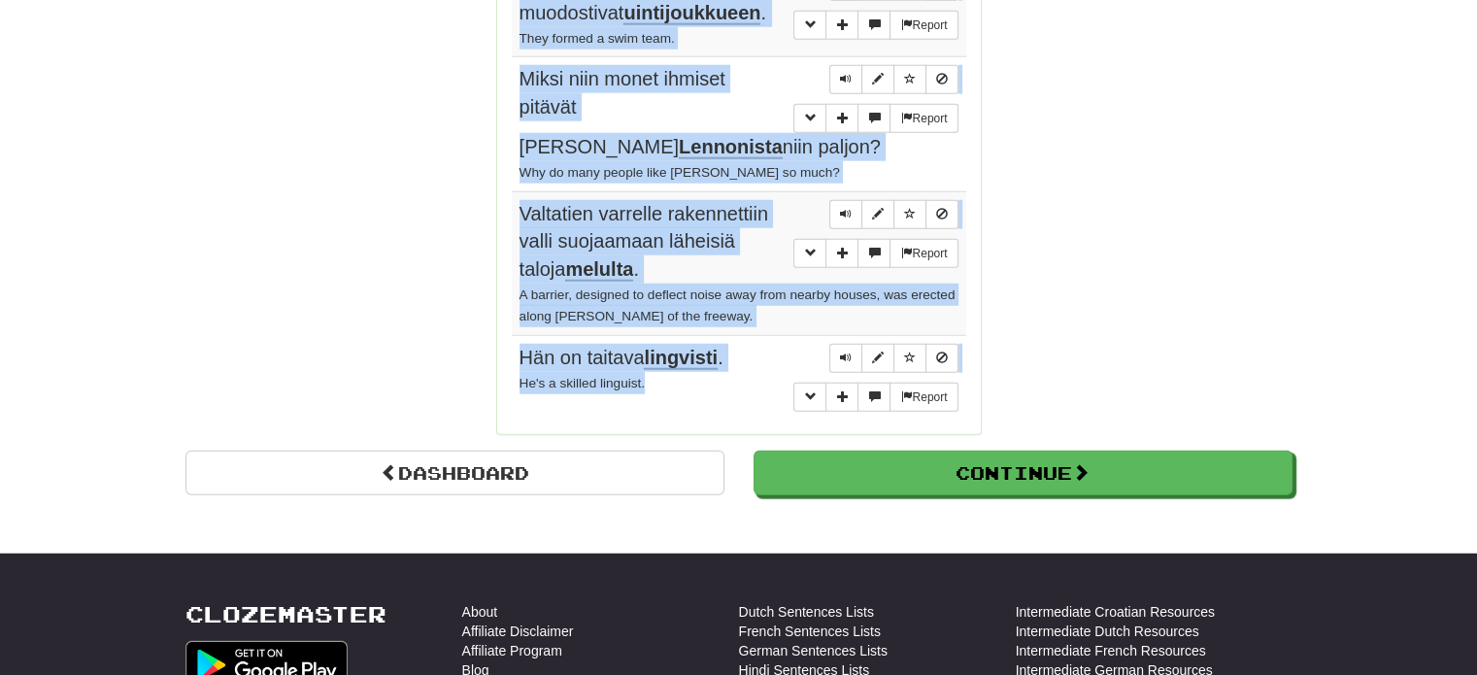
drag, startPoint x: 513, startPoint y: 302, endPoint x: 693, endPoint y: 178, distance: 219.2
copy tbody "Minulla ei ollut varaa ostaa kaikkea mitä tarvitsimme . I couldn't afford to bu…"
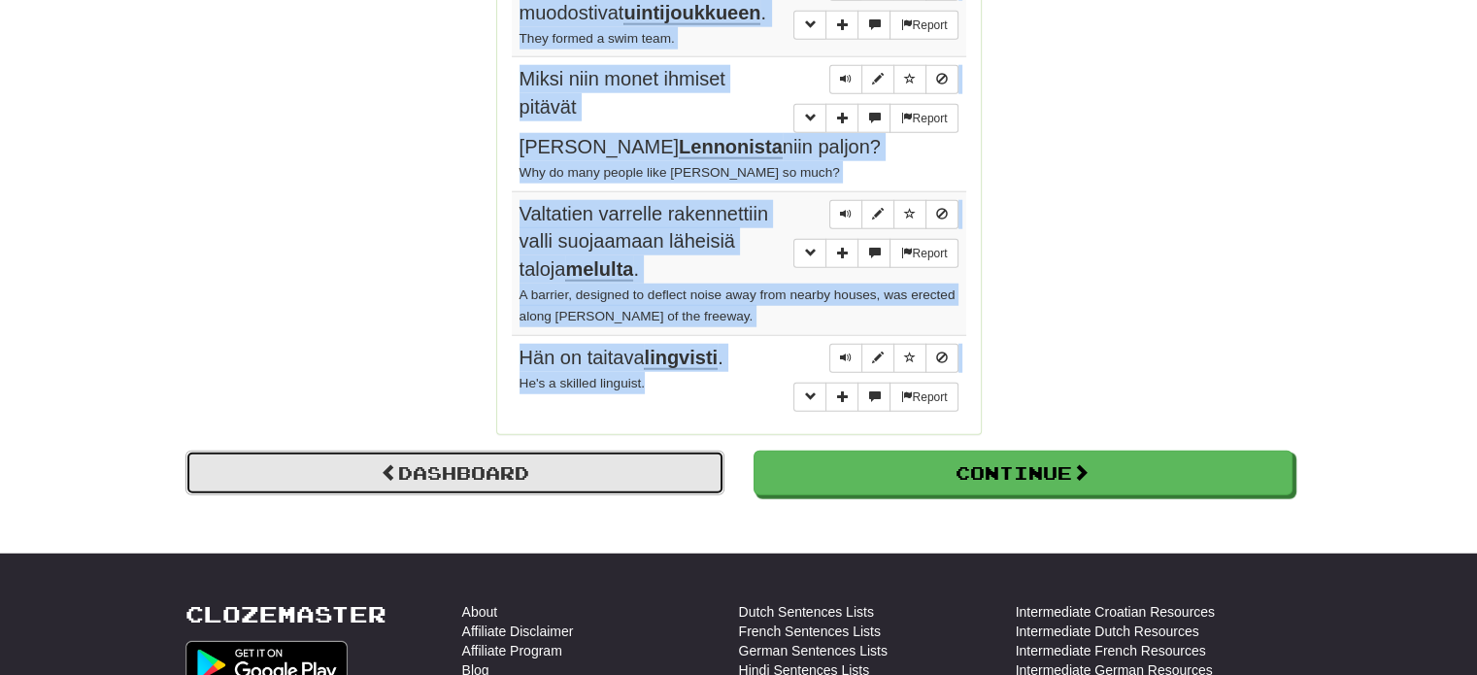
click at [475, 451] on link "Dashboard" at bounding box center [454, 473] width 539 height 45
